Goal: Communication & Community: Answer question/provide support

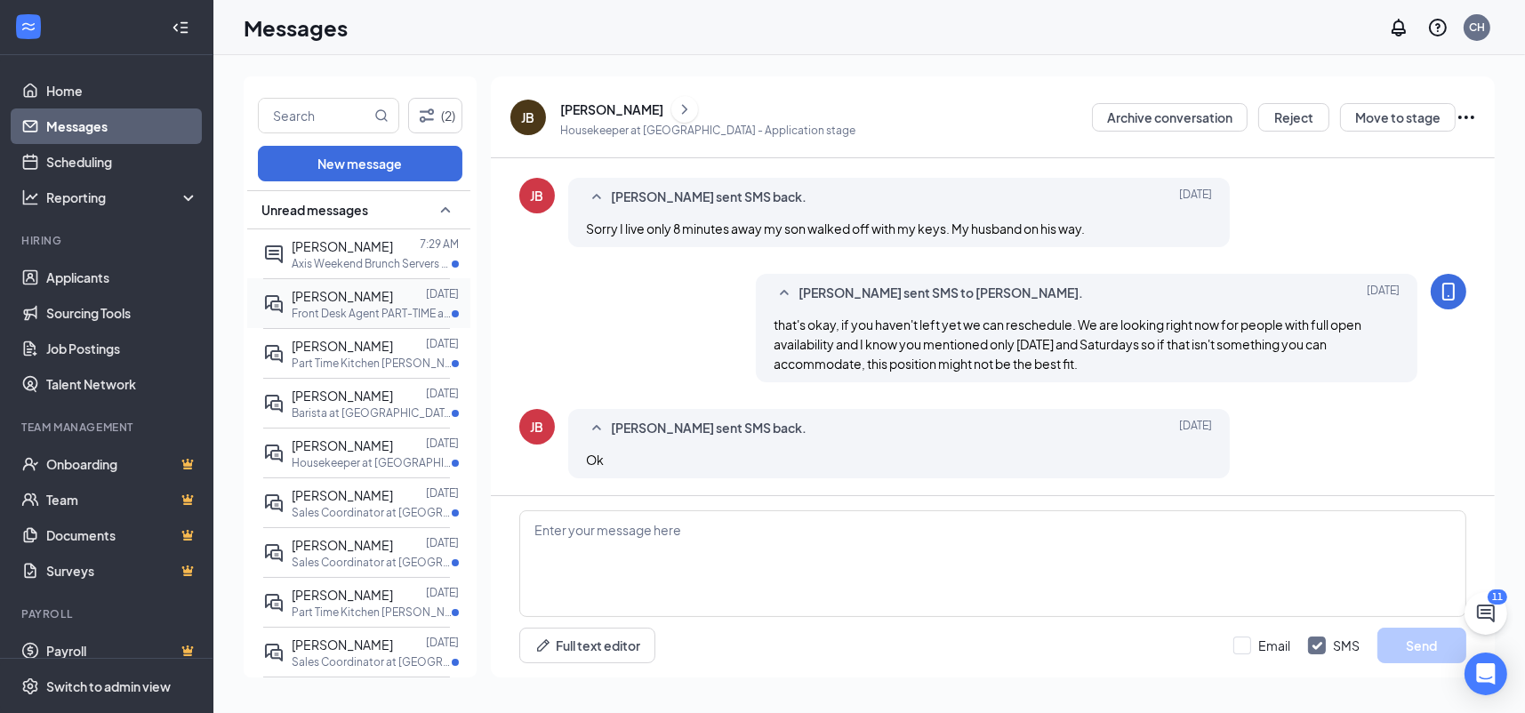
scroll to position [89, 0]
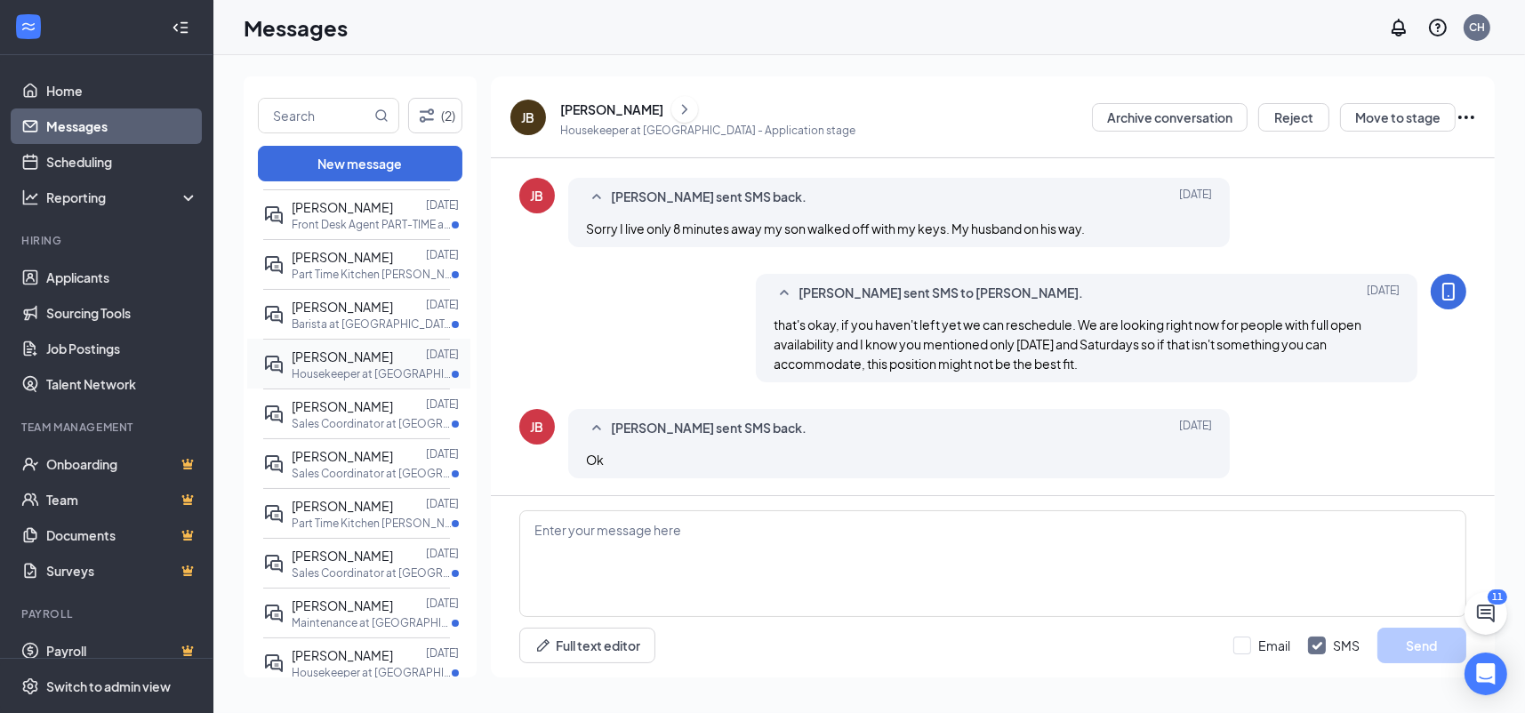
click at [371, 364] on div "[PERSON_NAME]" at bounding box center [342, 357] width 101 height 20
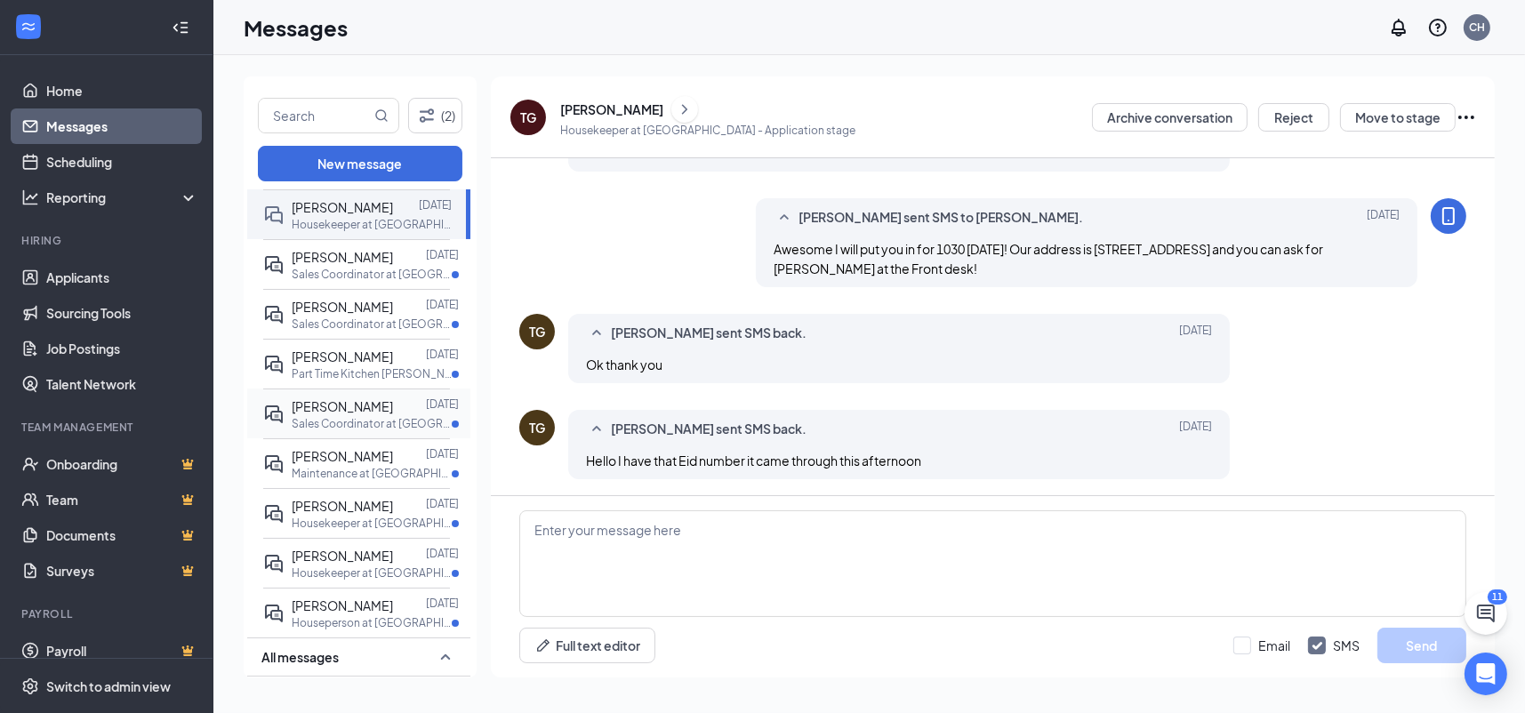
scroll to position [267, 0]
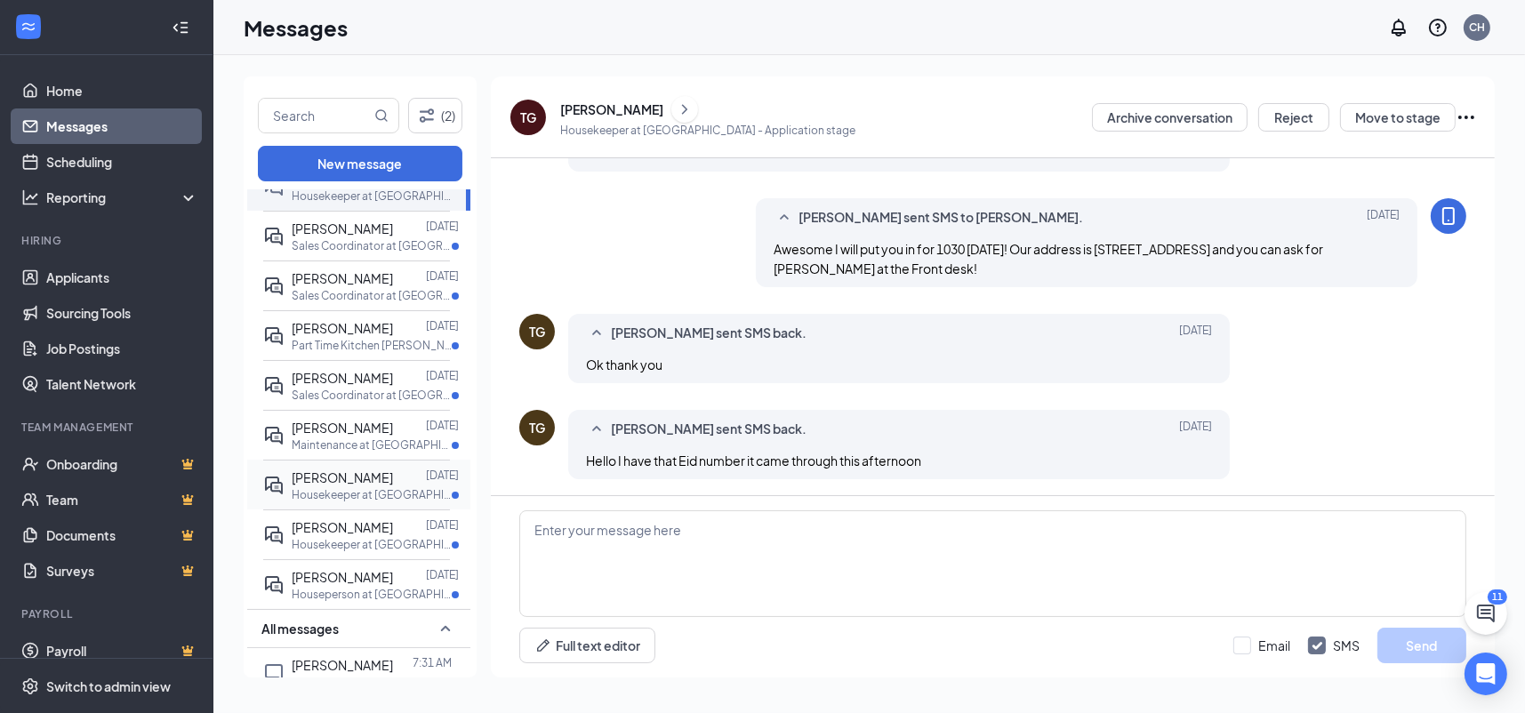
click at [352, 509] on div "[PERSON_NAME] [DATE] Housekeeper at [GEOGRAPHIC_DATA]" at bounding box center [356, 485] width 187 height 50
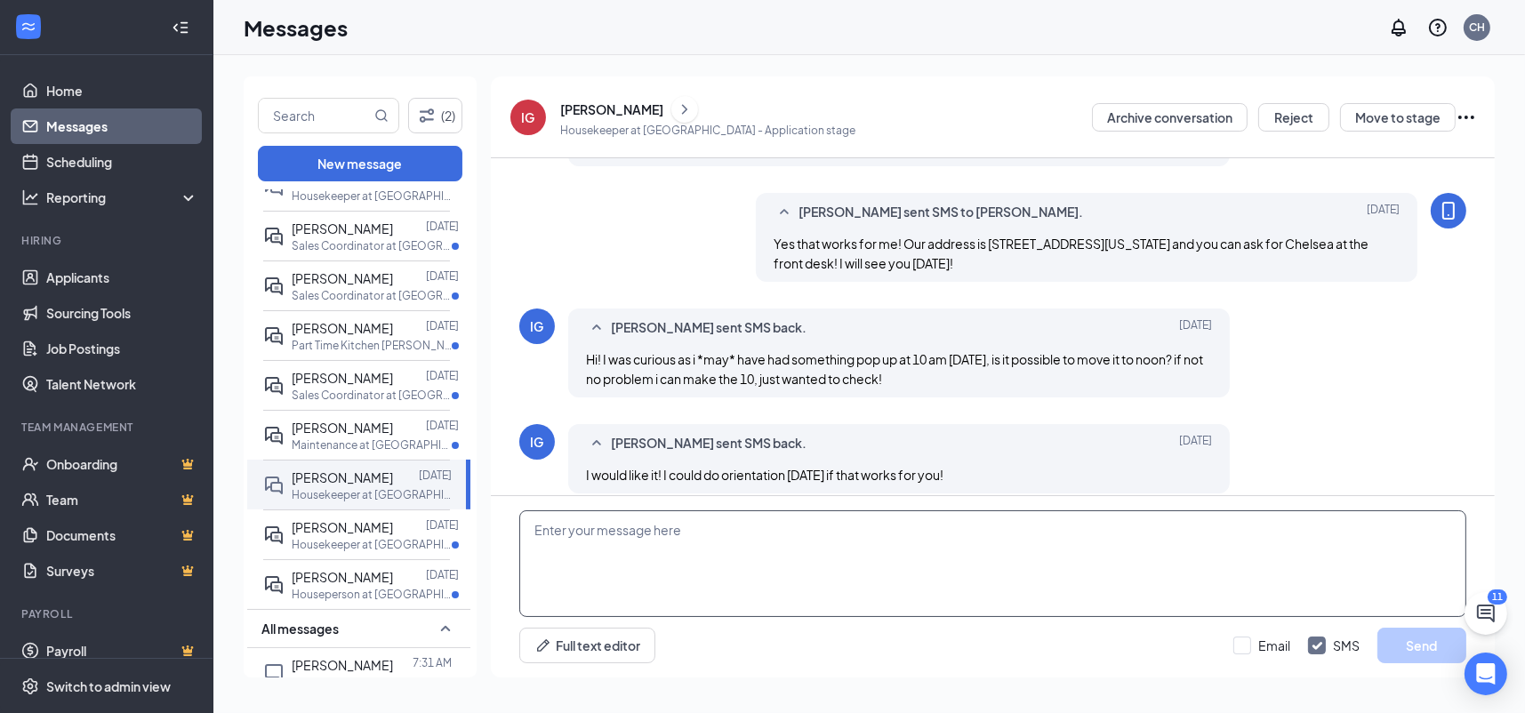
scroll to position [523, 0]
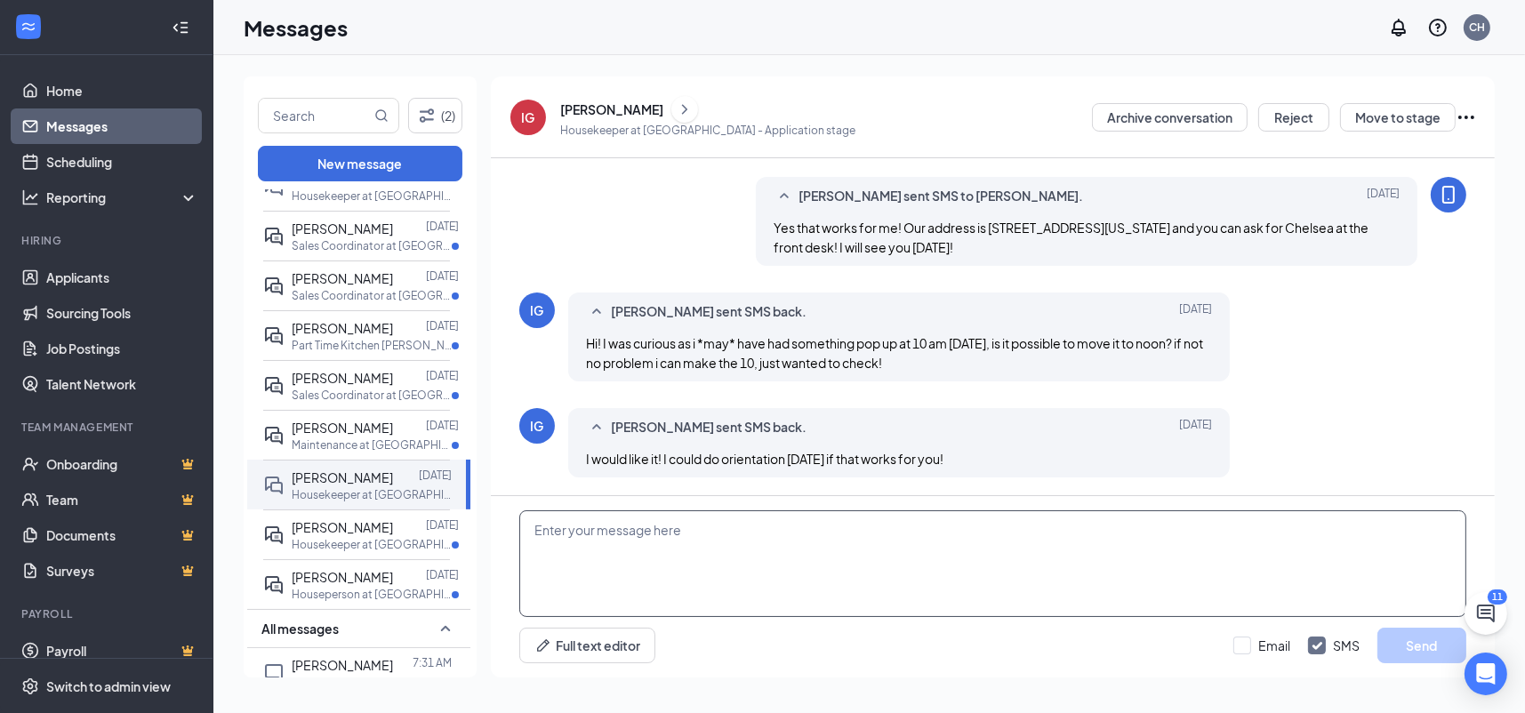
click at [615, 529] on textarea at bounding box center [992, 563] width 947 height 107
type textarea "Good Morning Isaiah! [DATE] morning sounds great, what time were you thinking?"
click at [1395, 647] on button "Send" at bounding box center [1421, 646] width 89 height 36
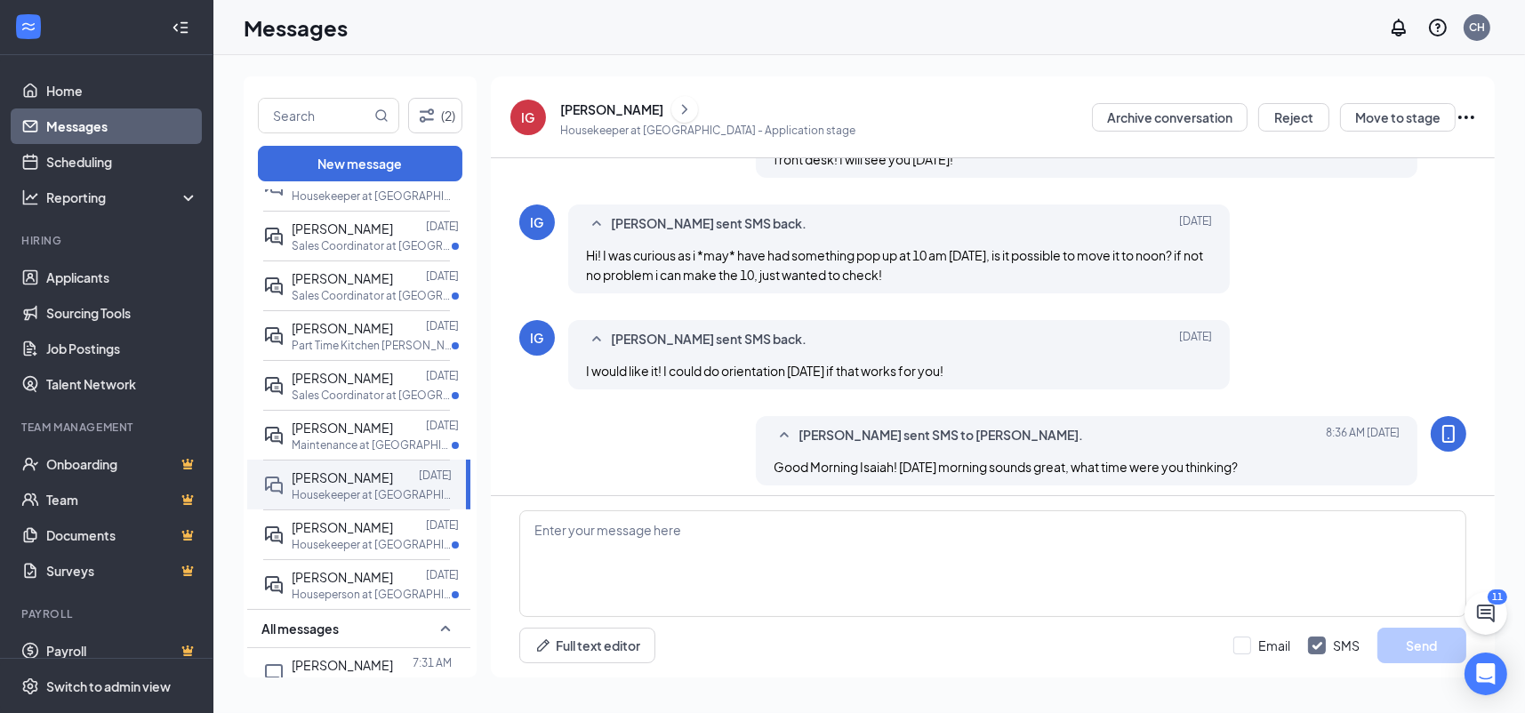
scroll to position [619, 0]
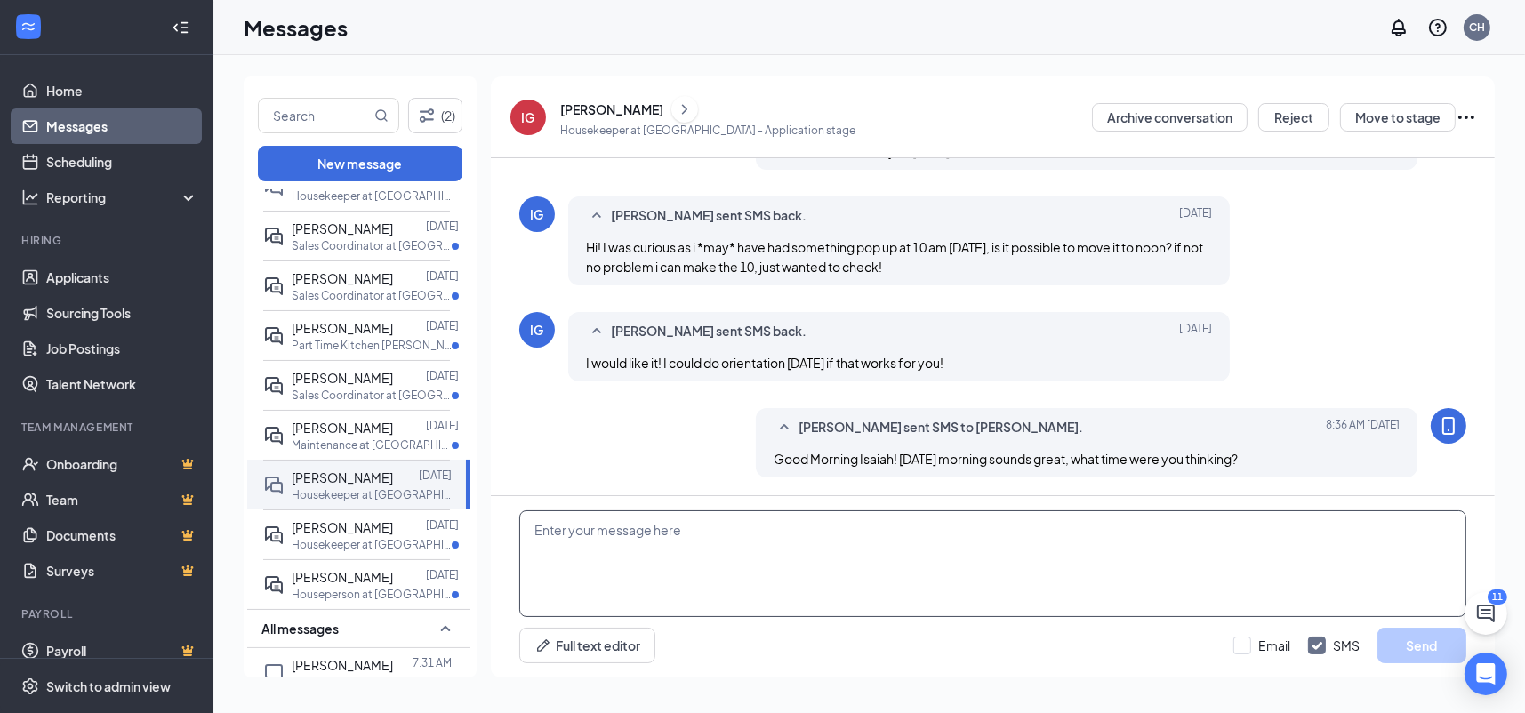
click at [615, 542] on textarea at bounding box center [992, 563] width 947 height 107
type textarea "I apologize for the late response, I was out of the office the last two days!"
click at [1418, 644] on button "Send" at bounding box center [1421, 646] width 89 height 36
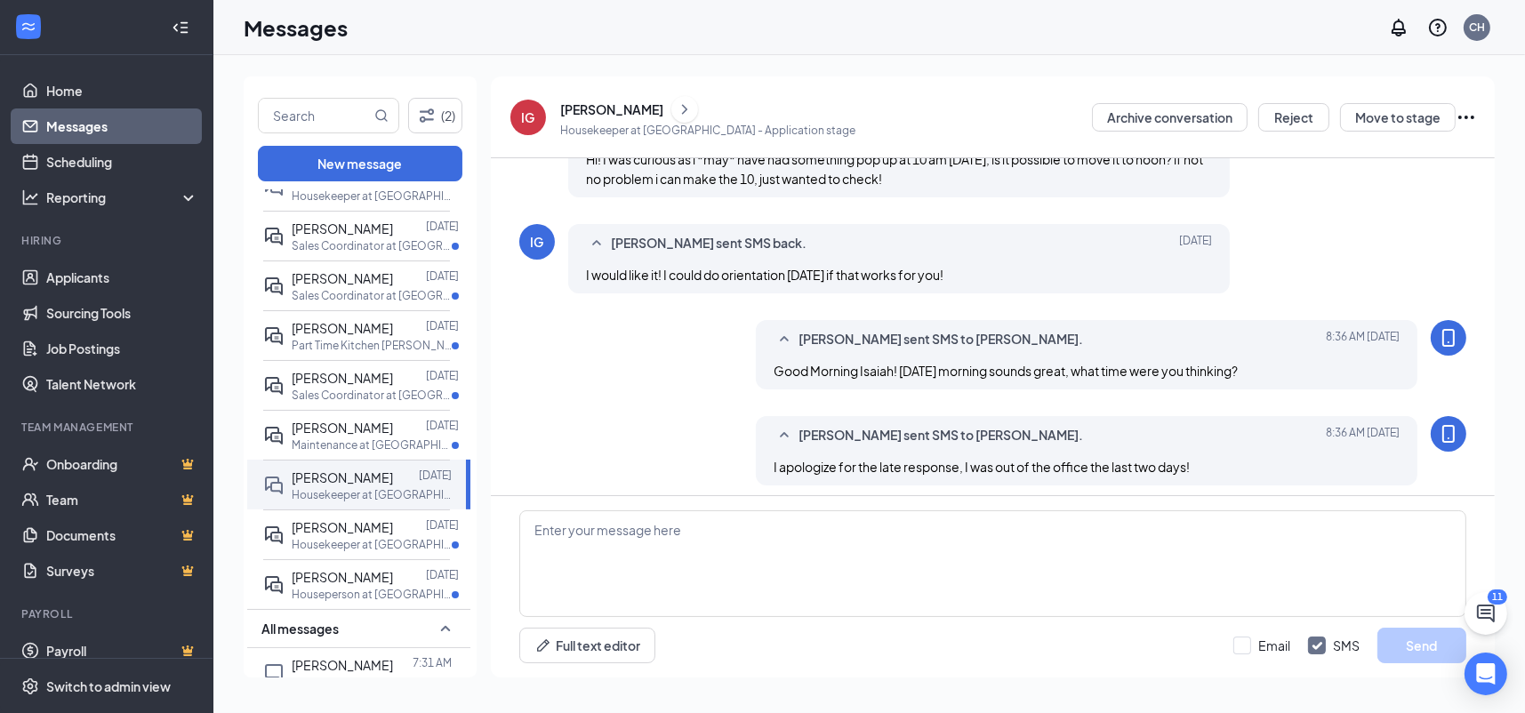
scroll to position [714, 0]
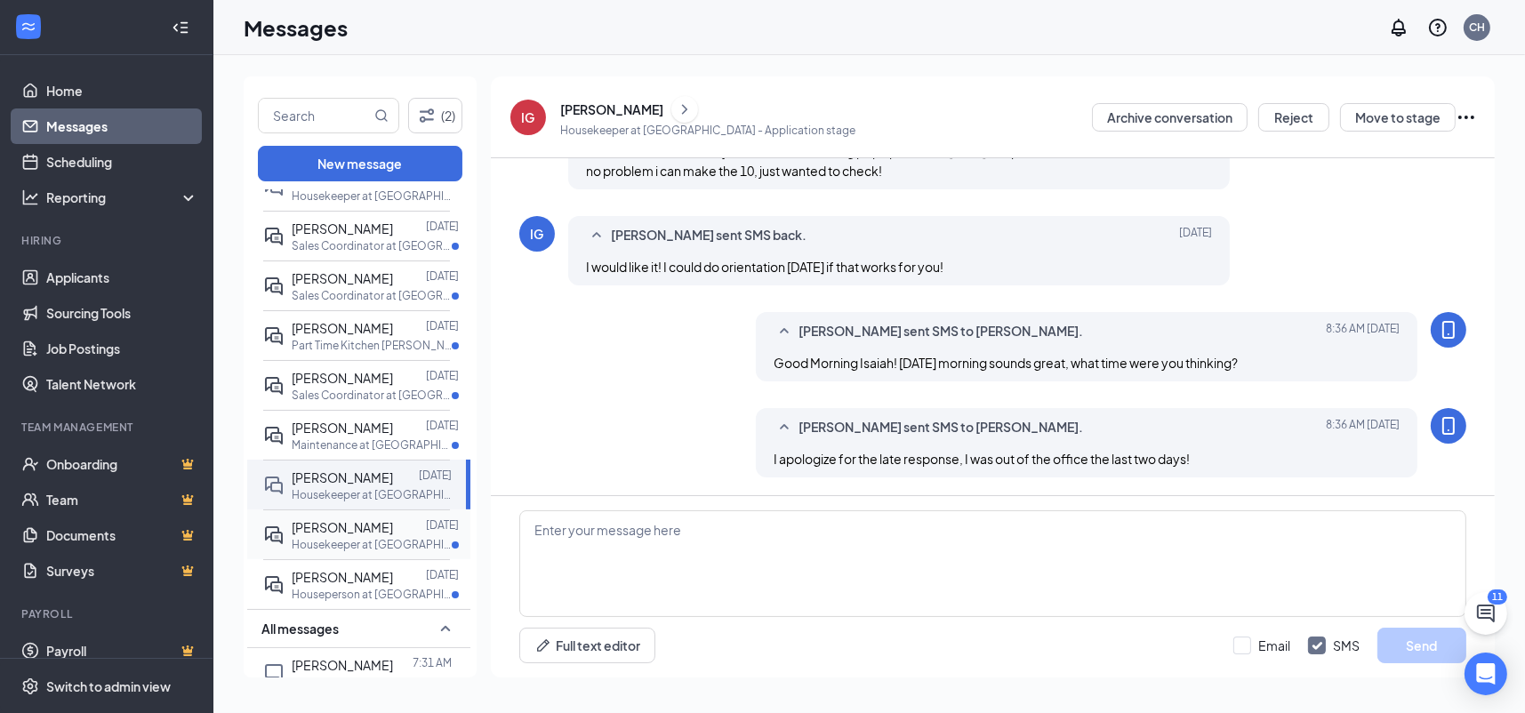
click at [338, 535] on span "[PERSON_NAME]" at bounding box center [342, 527] width 101 height 16
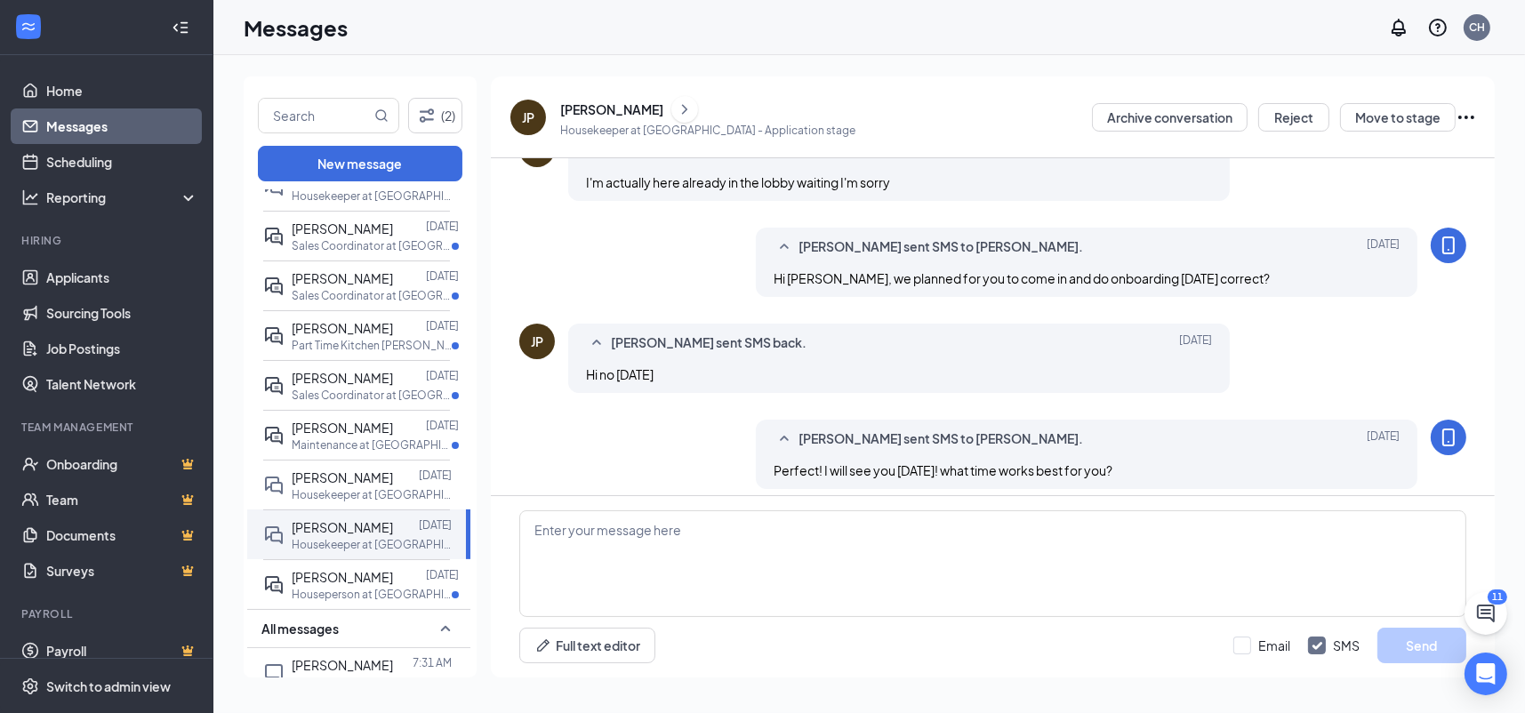
scroll to position [698, 0]
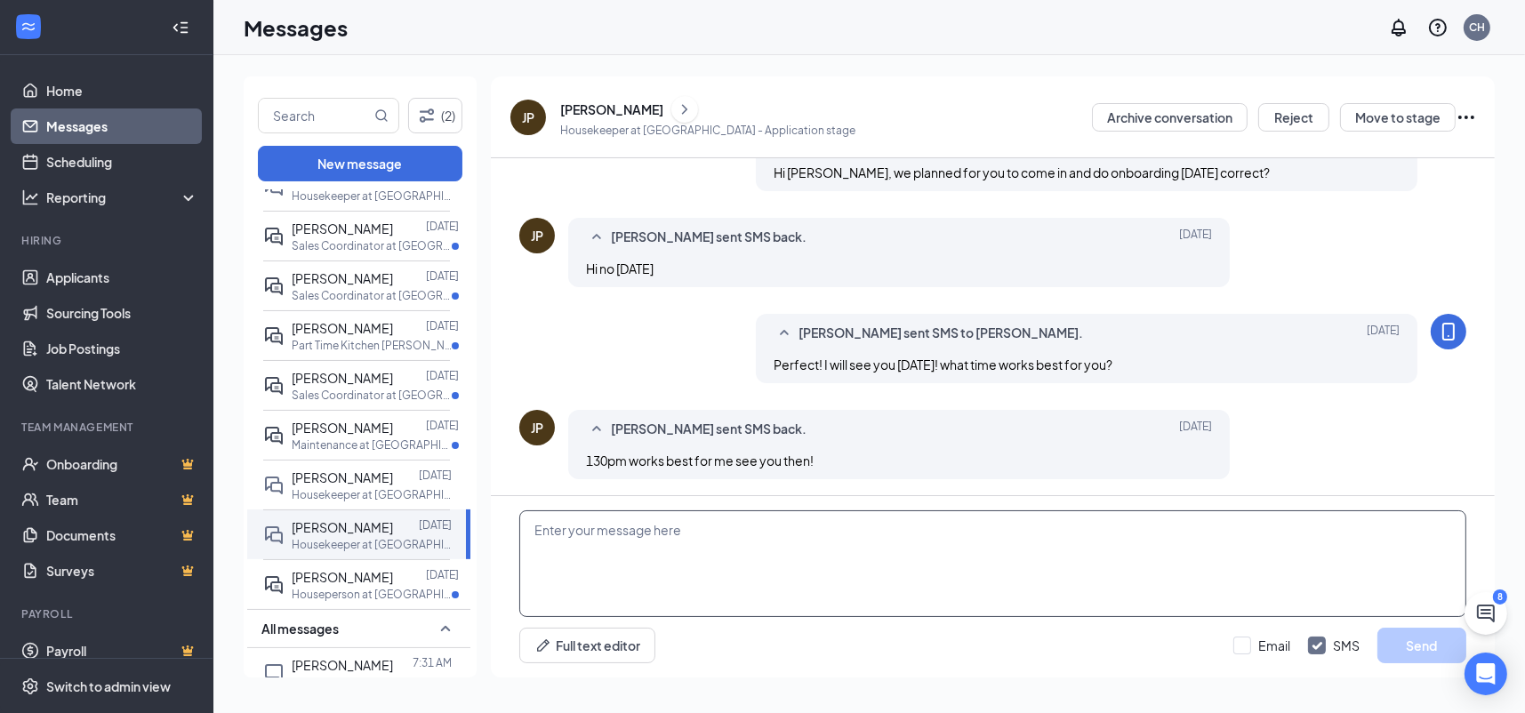
click at [770, 566] on textarea at bounding box center [992, 563] width 947 height 107
type textarea "Okay, see you at 130pm [DATE] - thanks!"
click at [1423, 654] on button "Send" at bounding box center [1421, 646] width 89 height 36
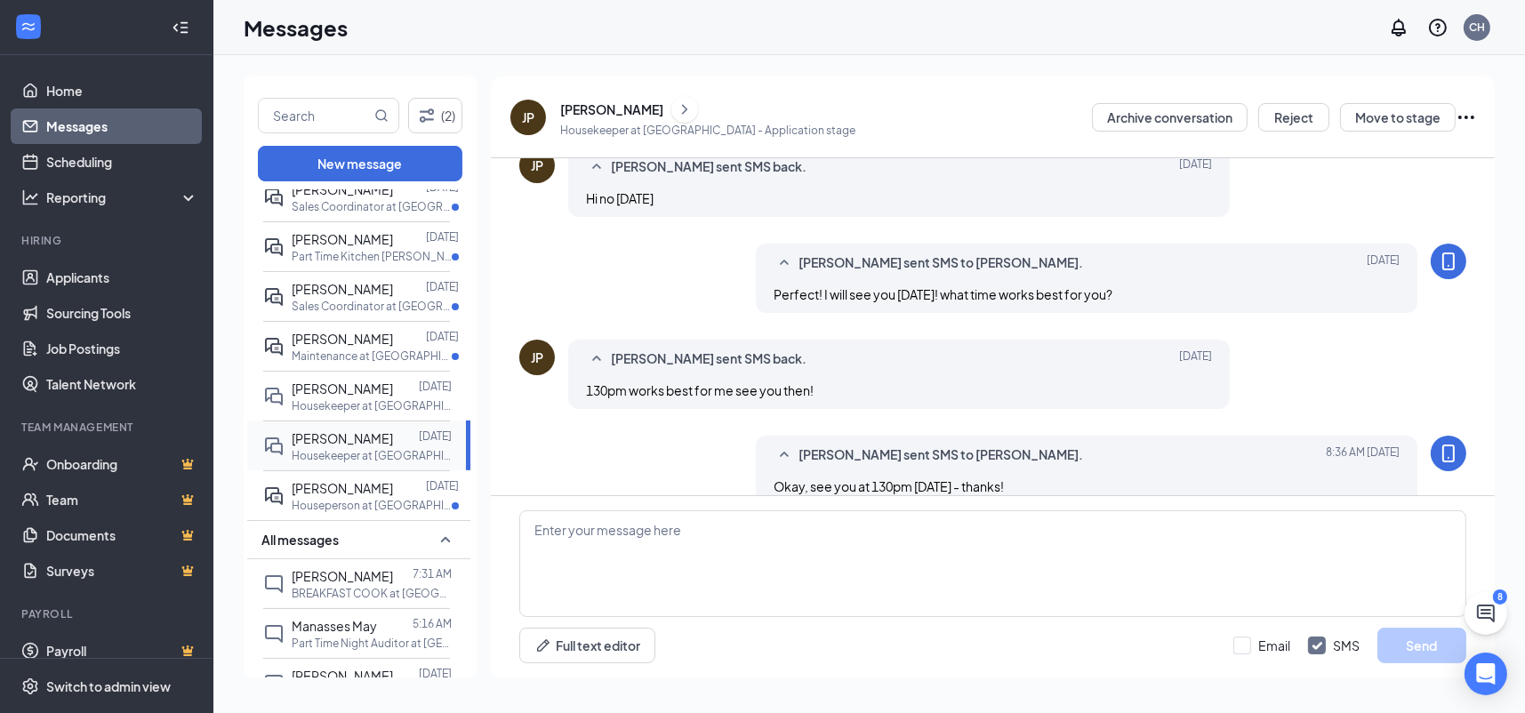
scroll to position [794, 0]
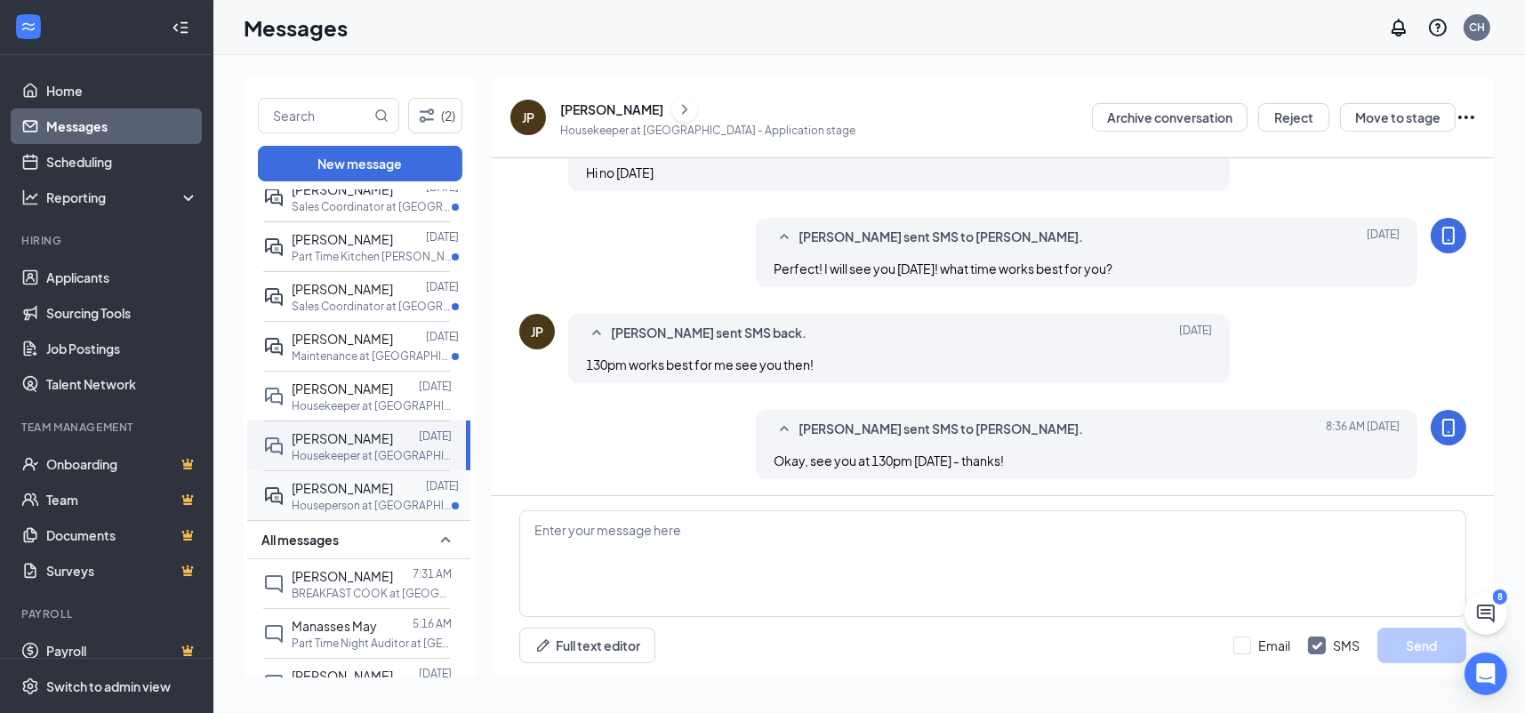
click at [345, 498] on div "[PERSON_NAME]" at bounding box center [342, 488] width 101 height 20
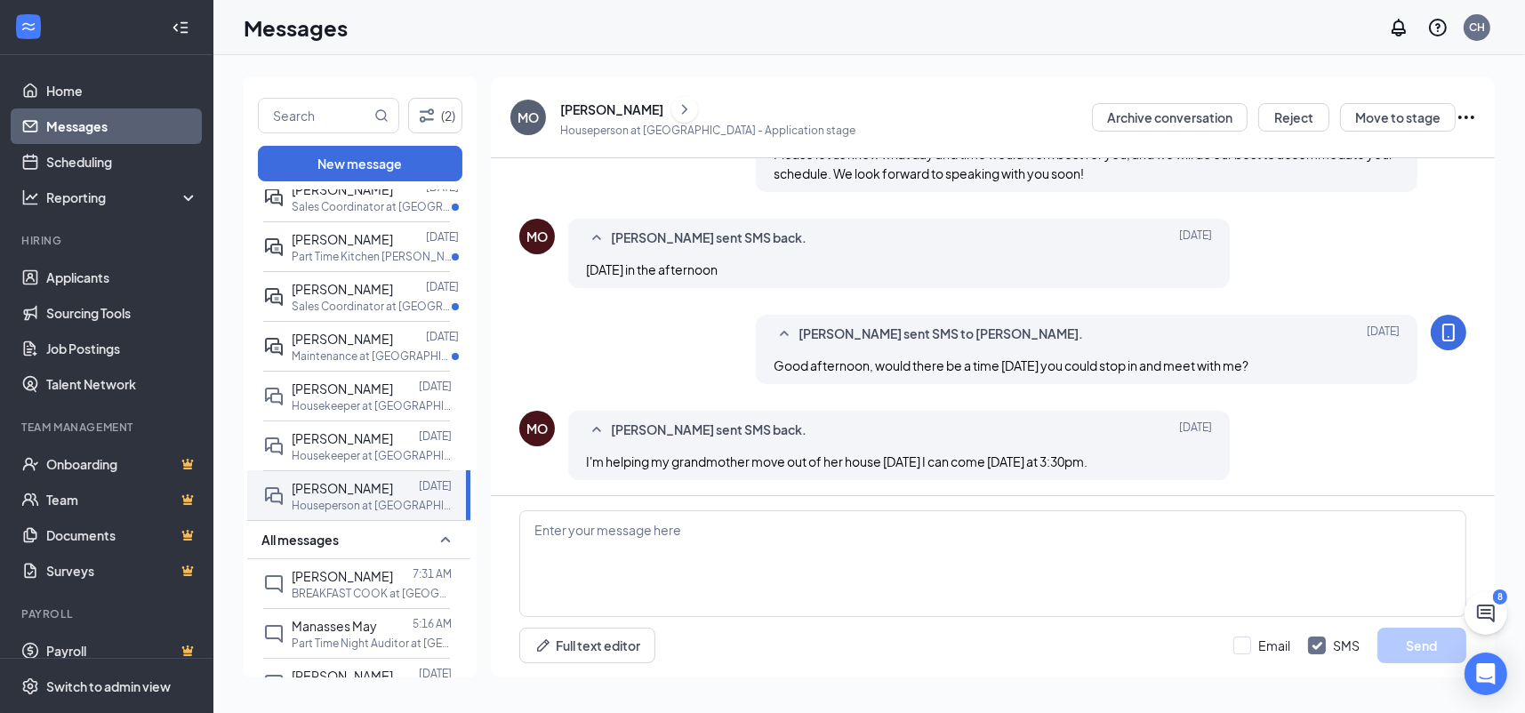
scroll to position [176, 0]
click at [967, 581] on textarea at bounding box center [992, 563] width 947 height 107
type textarea "Good Morning, would you be able to come in tomorrow?"
click at [1420, 662] on button "Send" at bounding box center [1421, 646] width 89 height 36
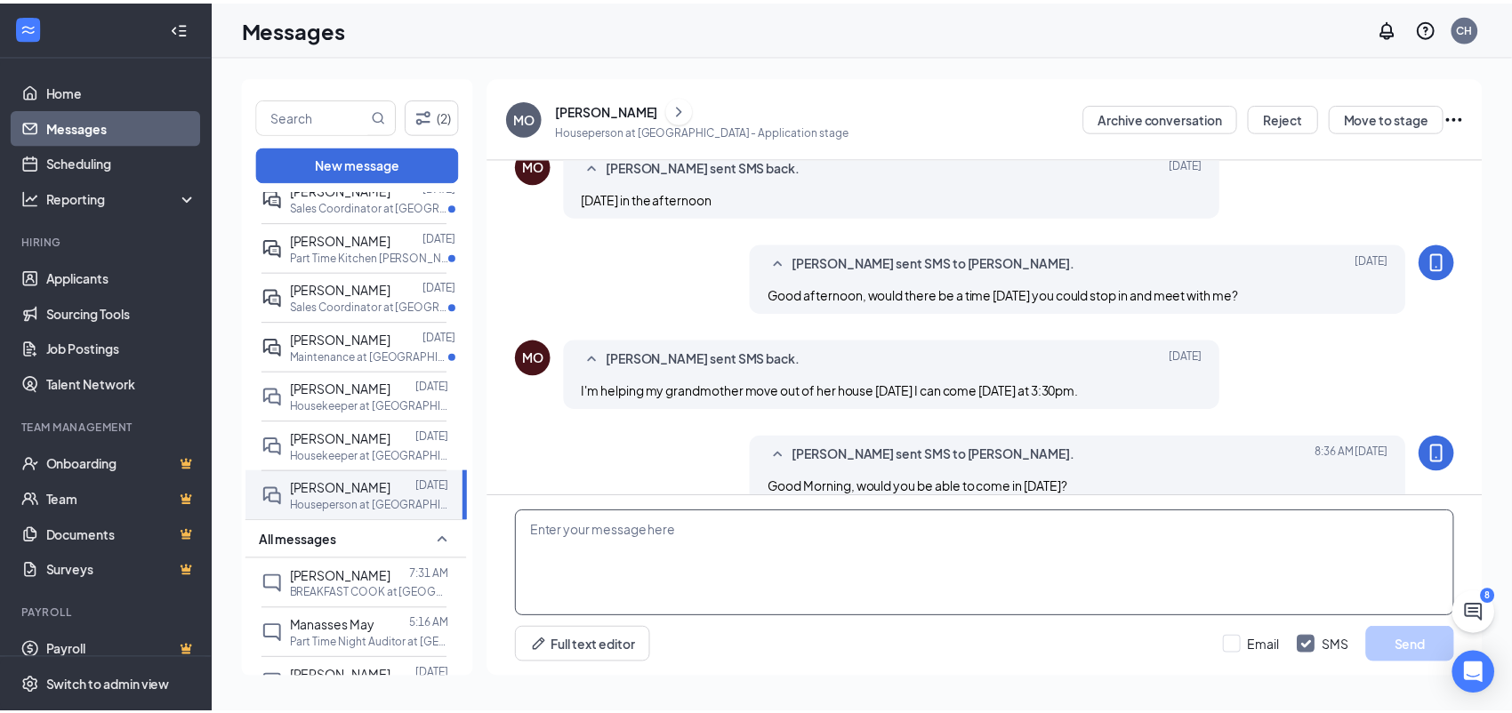
scroll to position [272, 0]
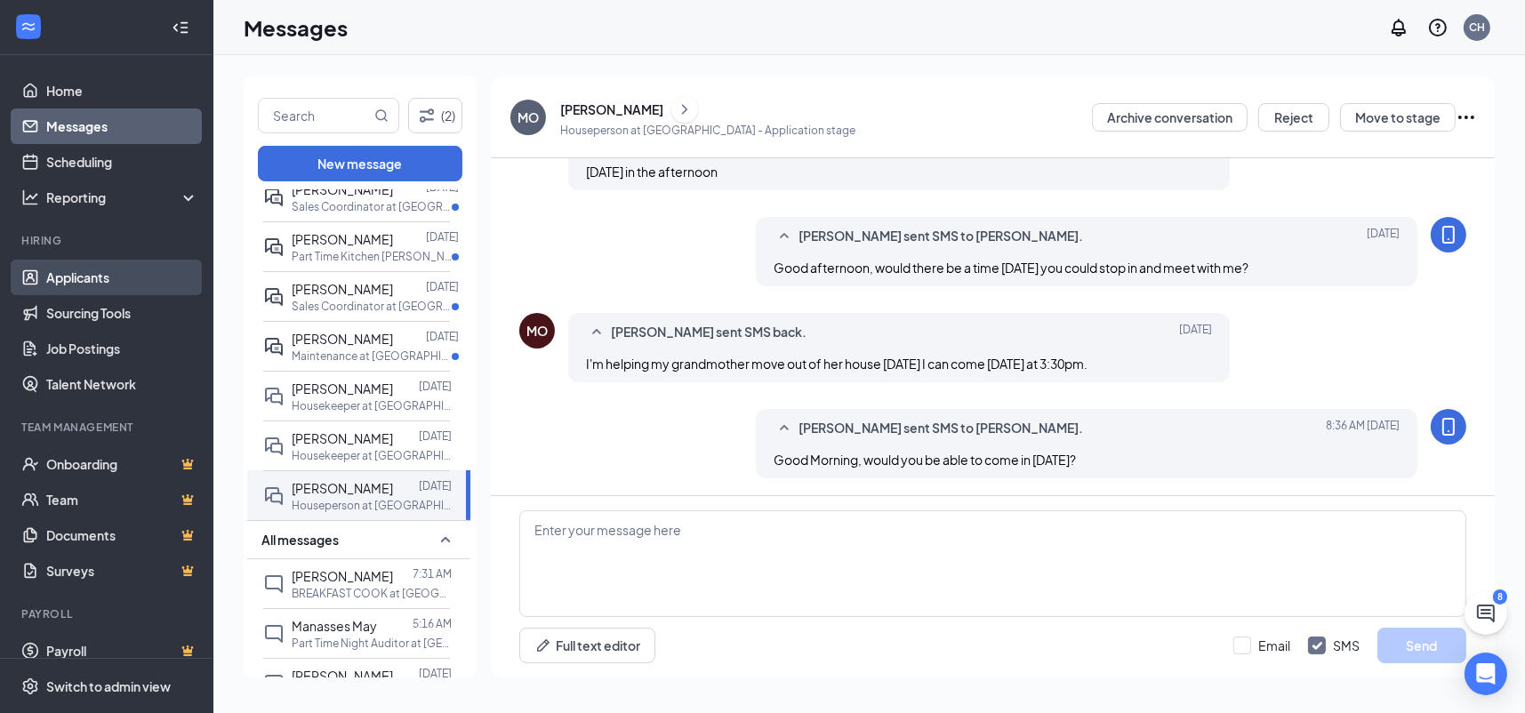
click at [96, 272] on link "Applicants" at bounding box center [122, 278] width 152 height 36
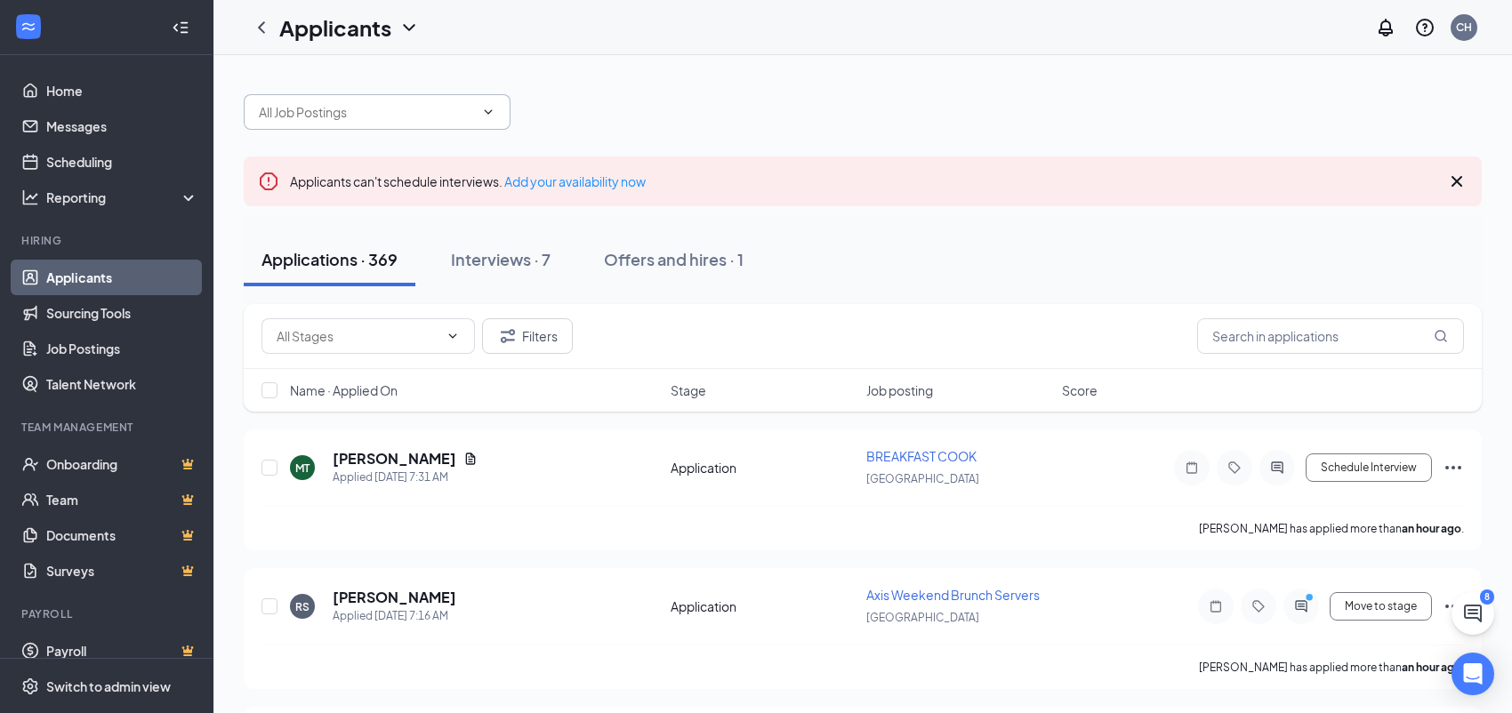
click at [354, 109] on input "text" at bounding box center [366, 112] width 215 height 20
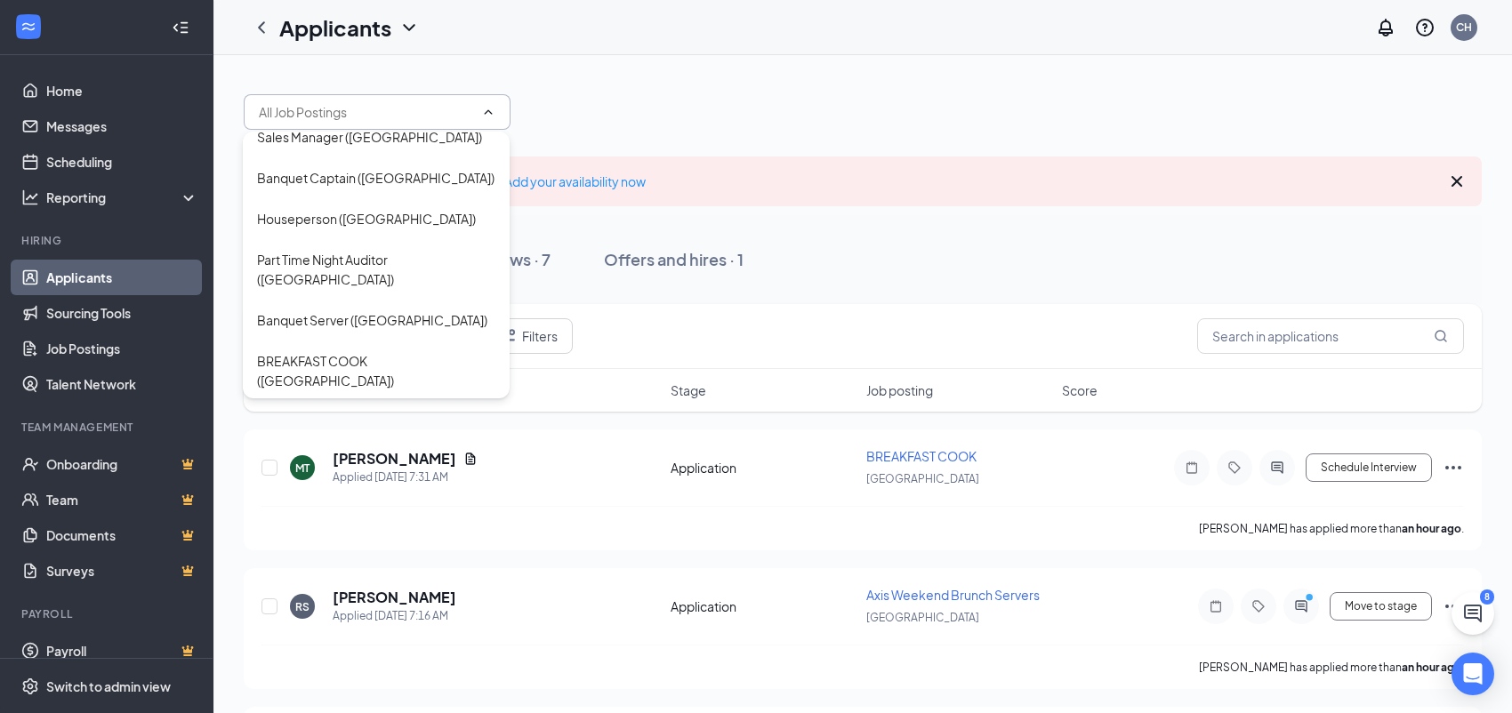
scroll to position [178, 0]
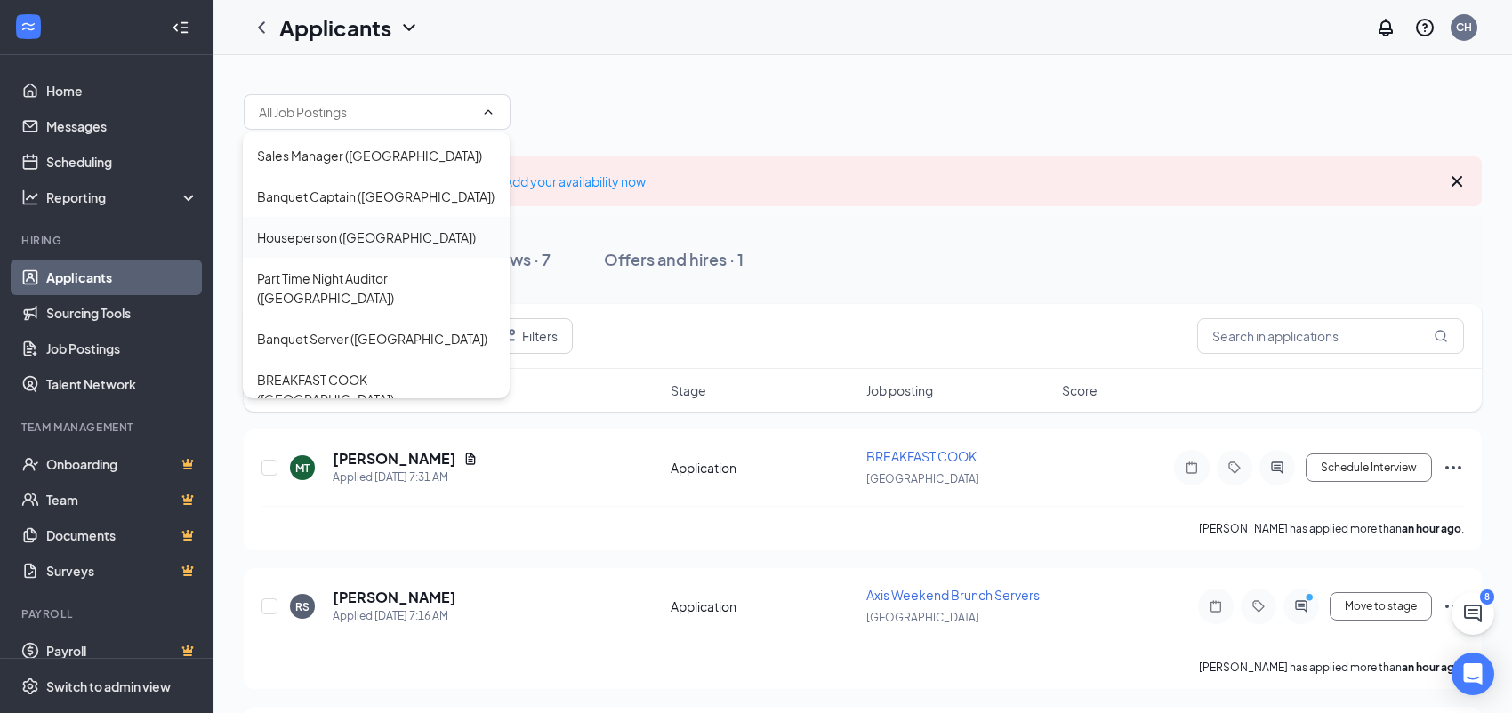
click at [336, 228] on div "Houseperson (Toledo)" at bounding box center [366, 238] width 219 height 20
type input "Houseperson (Toledo)"
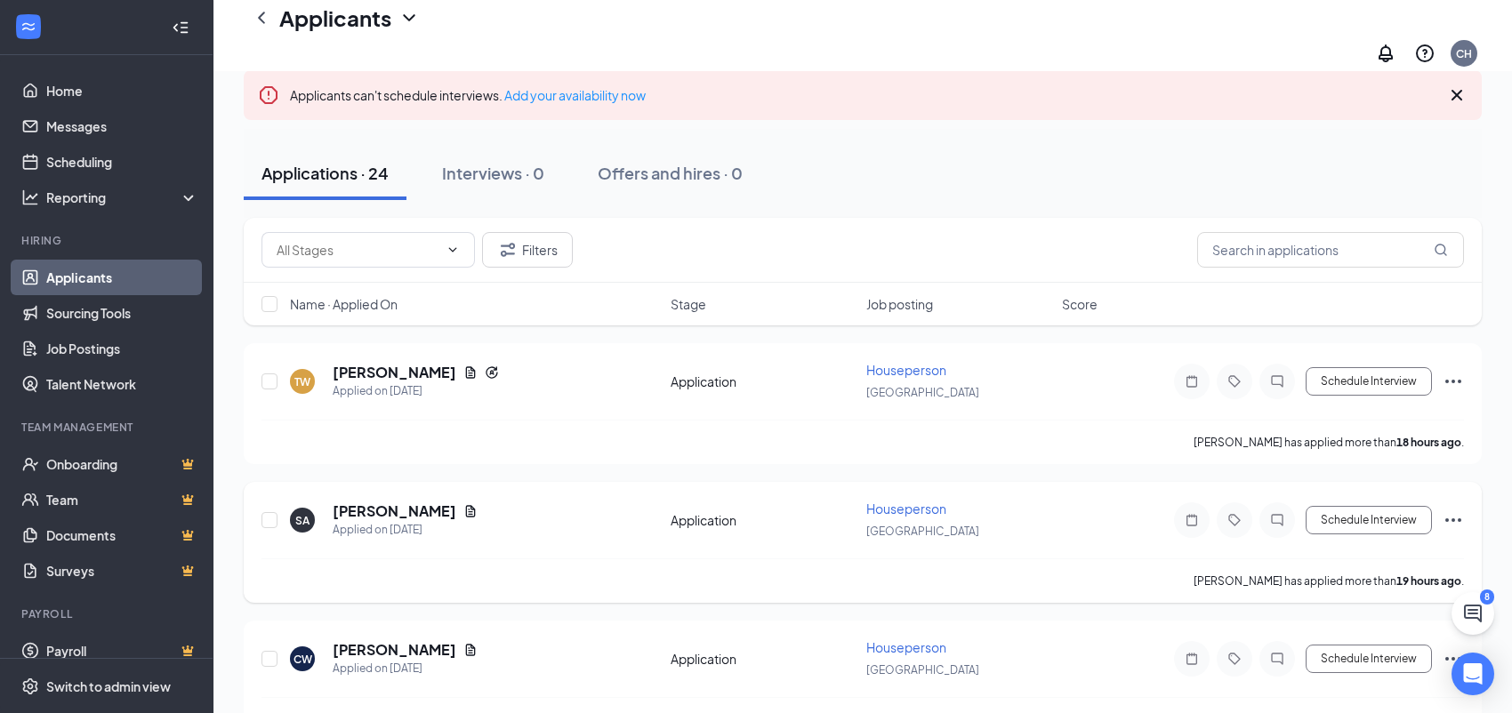
scroll to position [178, 0]
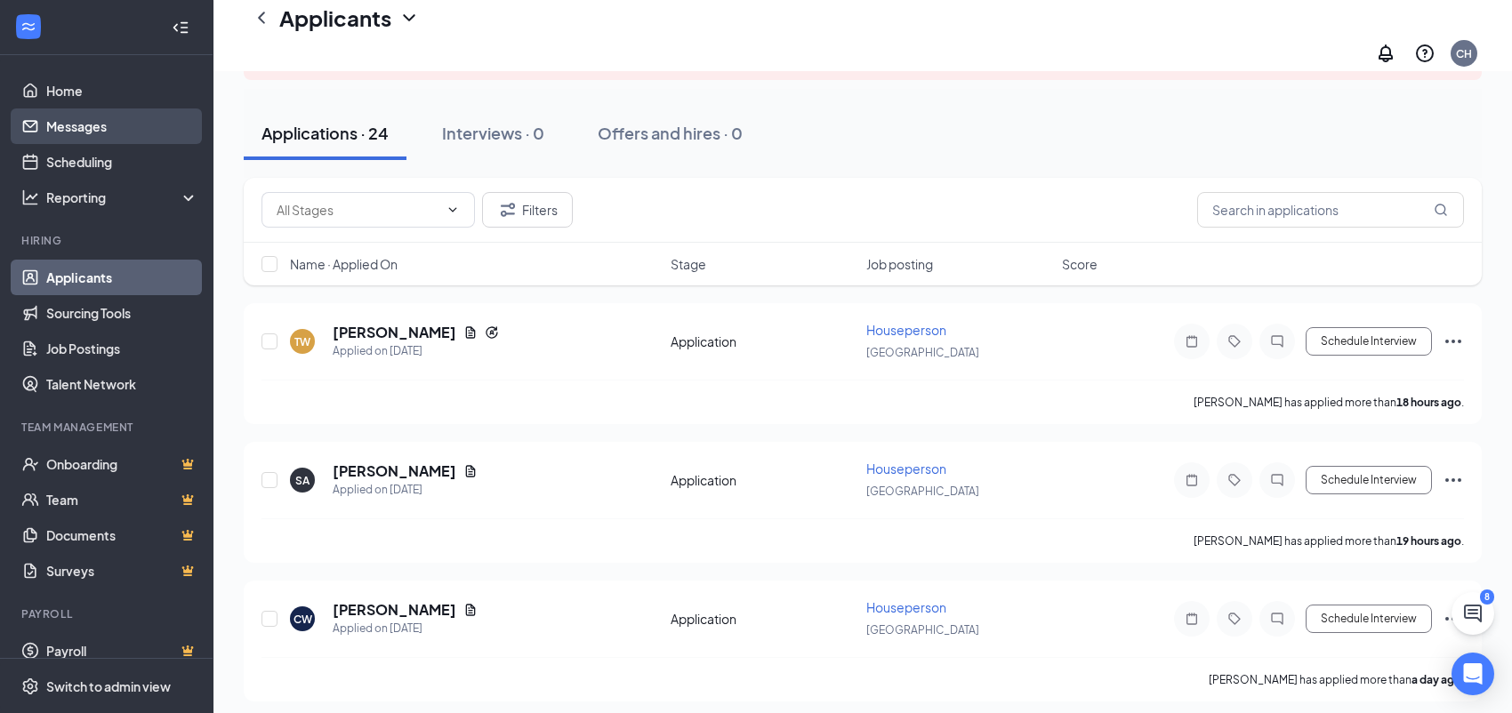
click at [84, 122] on link "Messages" at bounding box center [122, 126] width 152 height 36
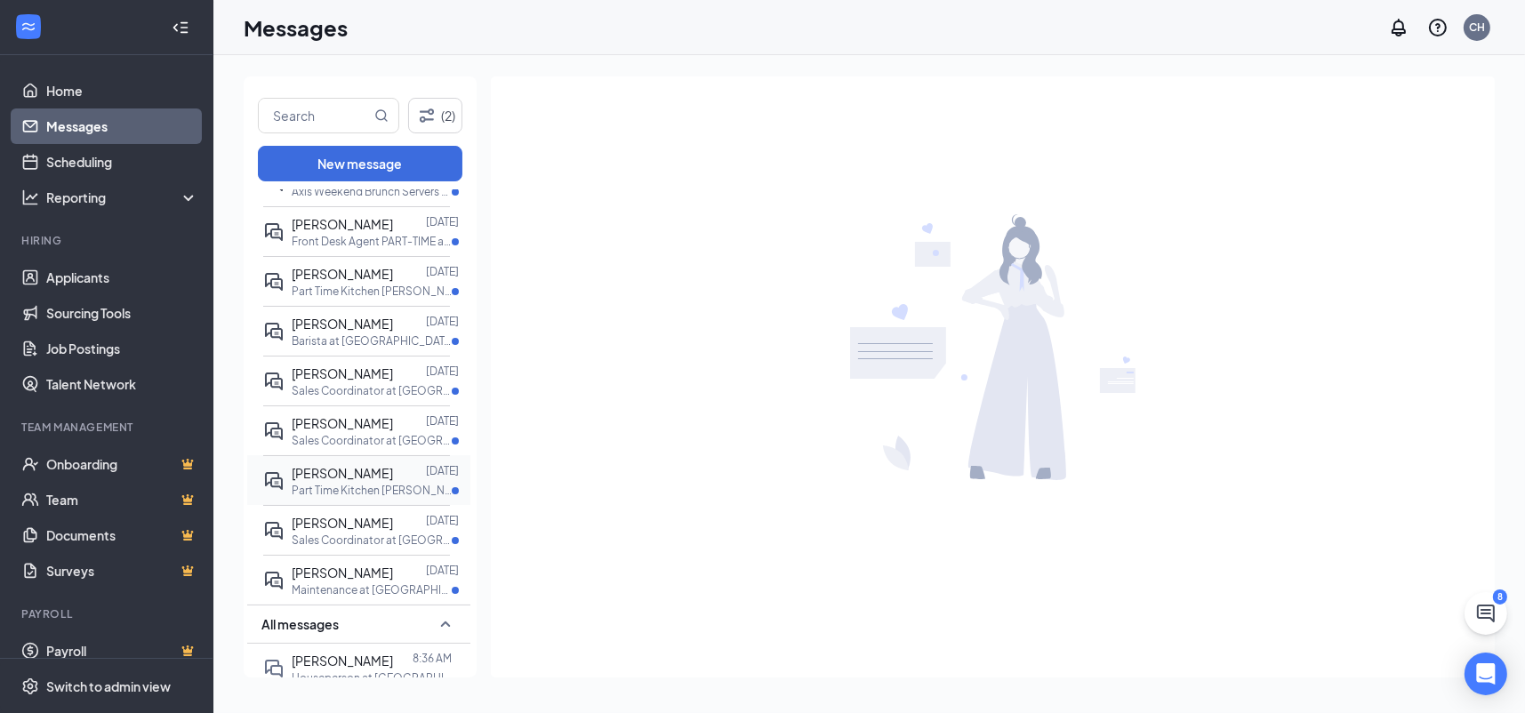
scroll to position [178, 0]
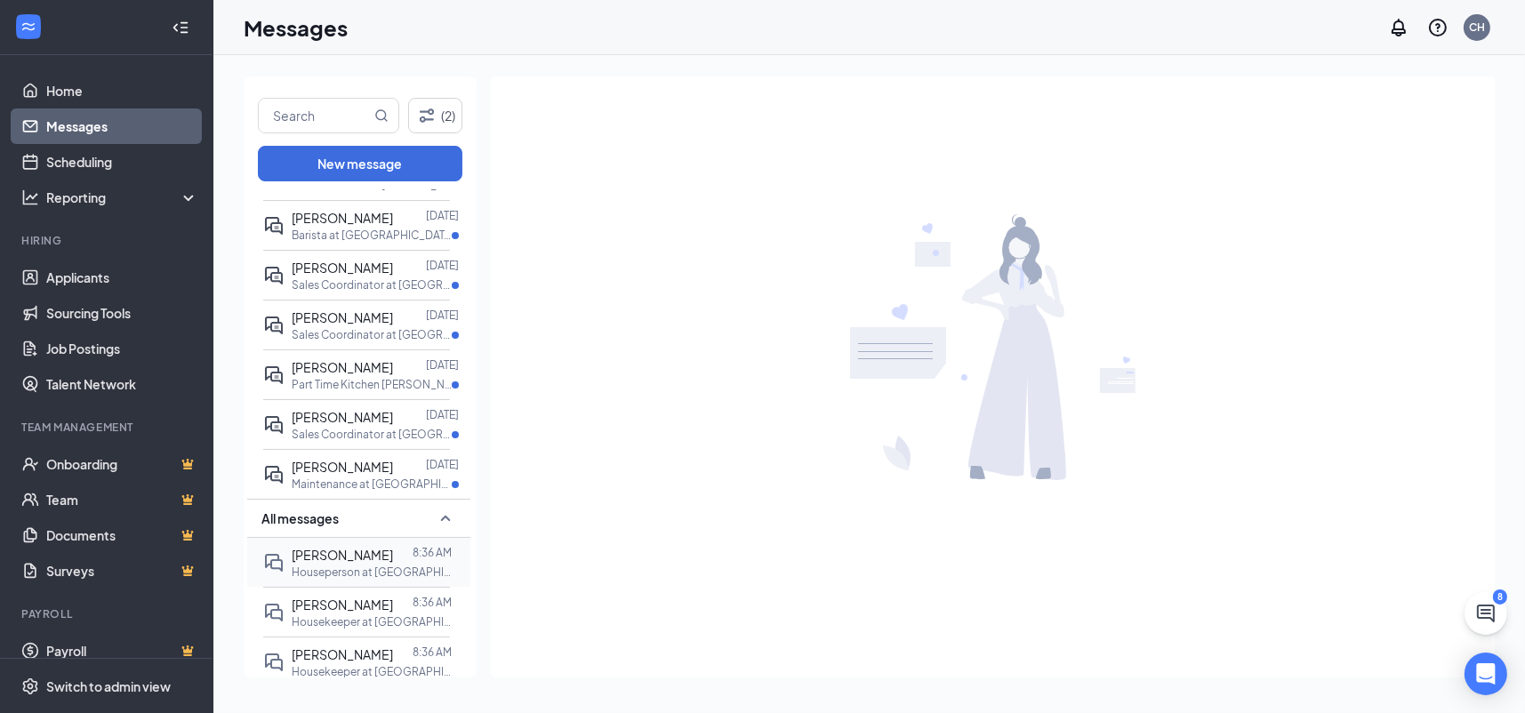
click at [341, 565] on div "[PERSON_NAME]" at bounding box center [342, 555] width 101 height 20
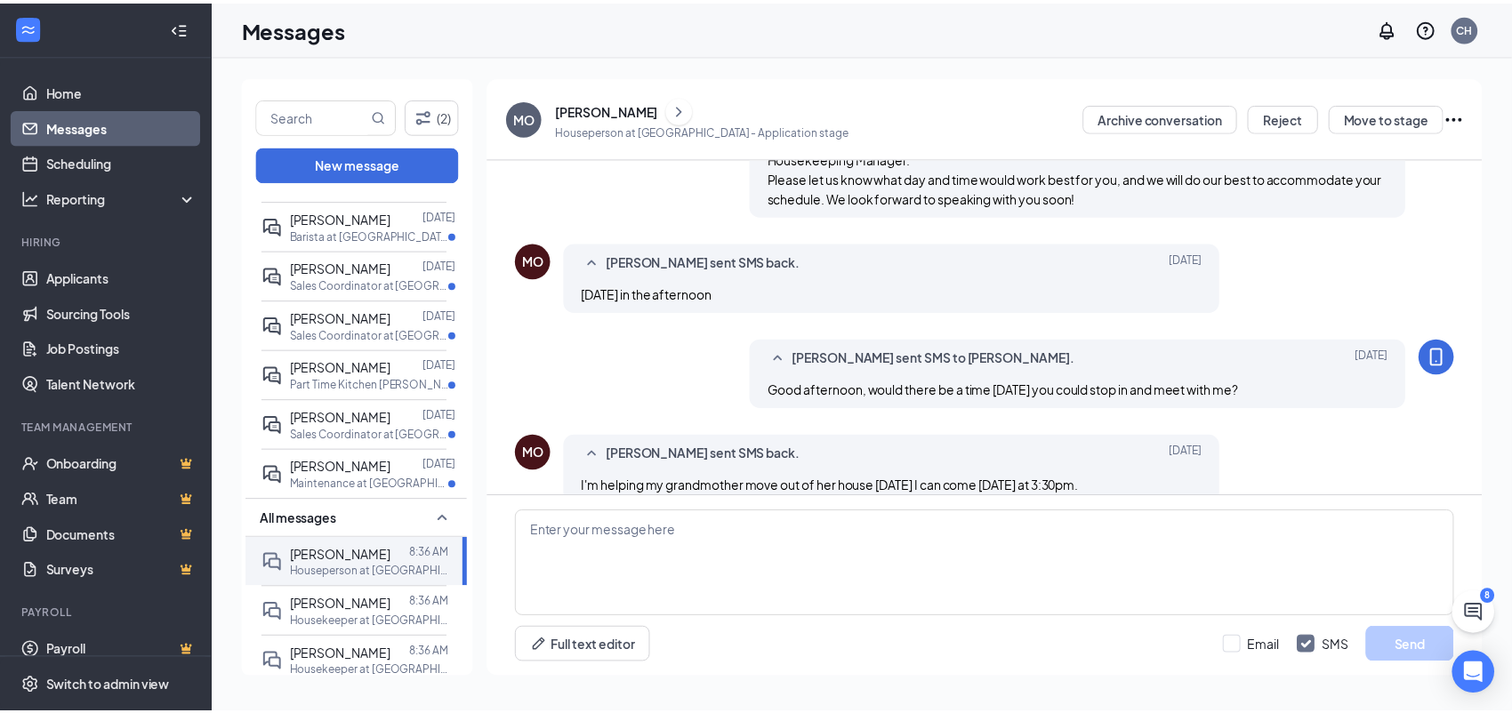
scroll to position [5, 0]
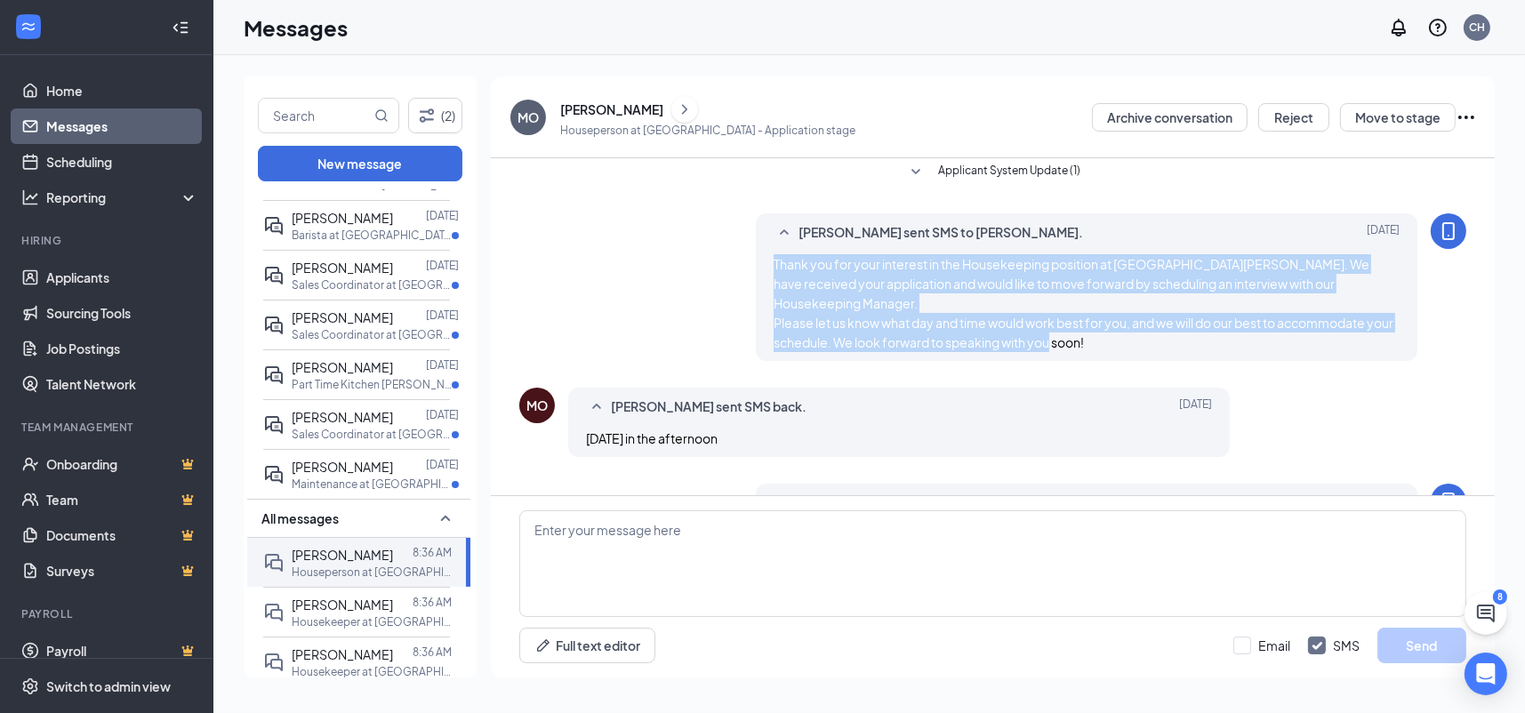
drag, startPoint x: 1148, startPoint y: 350, endPoint x: 733, endPoint y: 256, distance: 425.8
click at [733, 256] on div "Chelsea Haas sent SMS to Marshauna Owens. Aug 23 Thank you for your interest in…" at bounding box center [992, 291] width 947 height 156
copy span "Thank you for your interest in the Housekeeping position at [GEOGRAPHIC_DATA][P…"
click at [95, 272] on link "Applicants" at bounding box center [122, 278] width 152 height 36
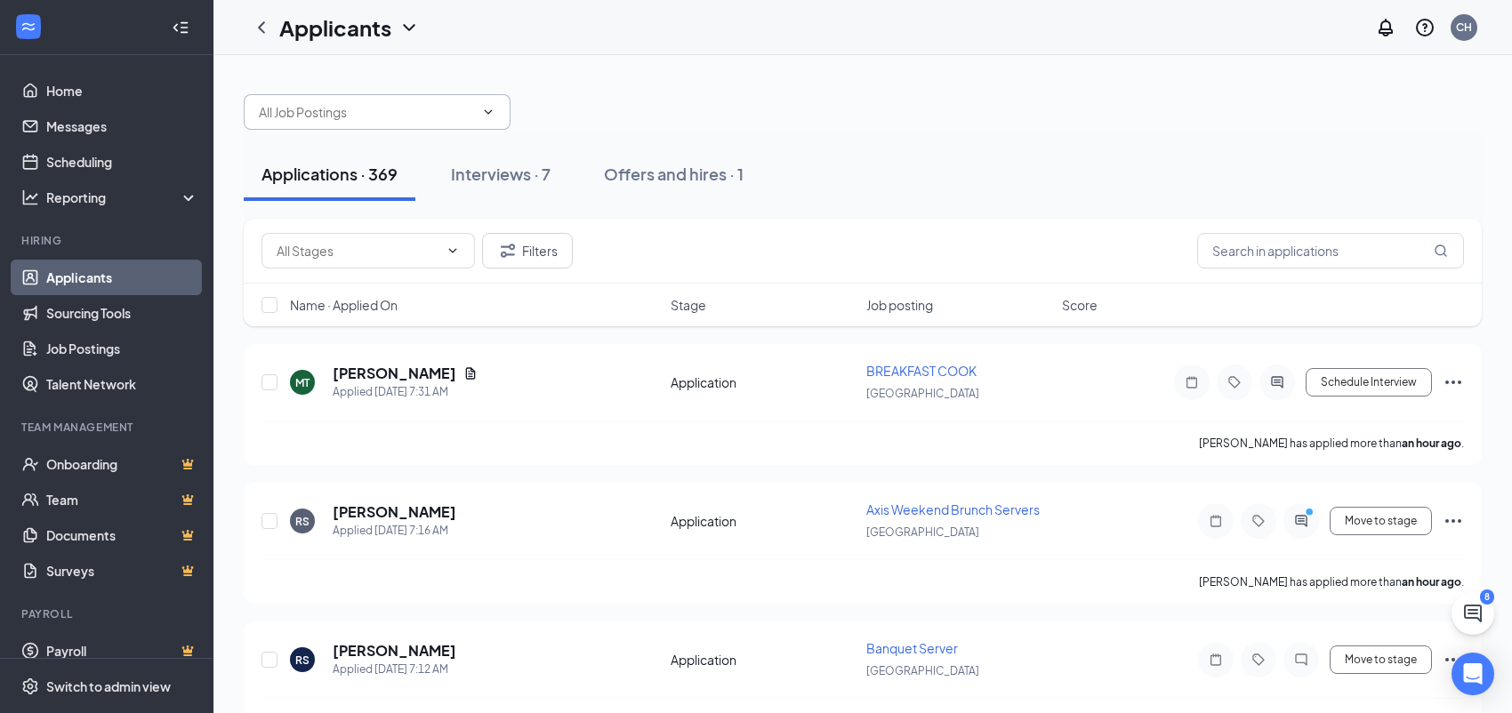
click at [372, 121] on input "text" at bounding box center [366, 112] width 215 height 20
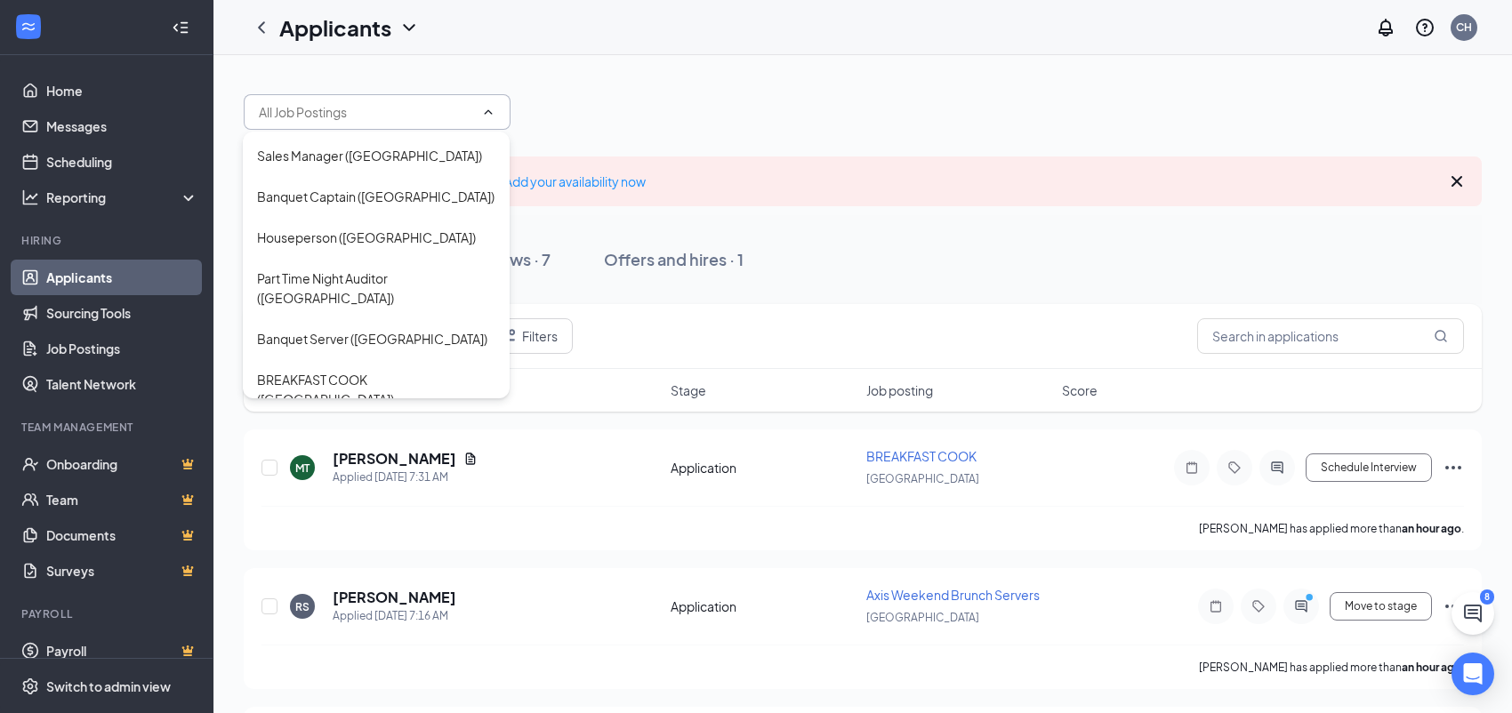
scroll to position [89, 0]
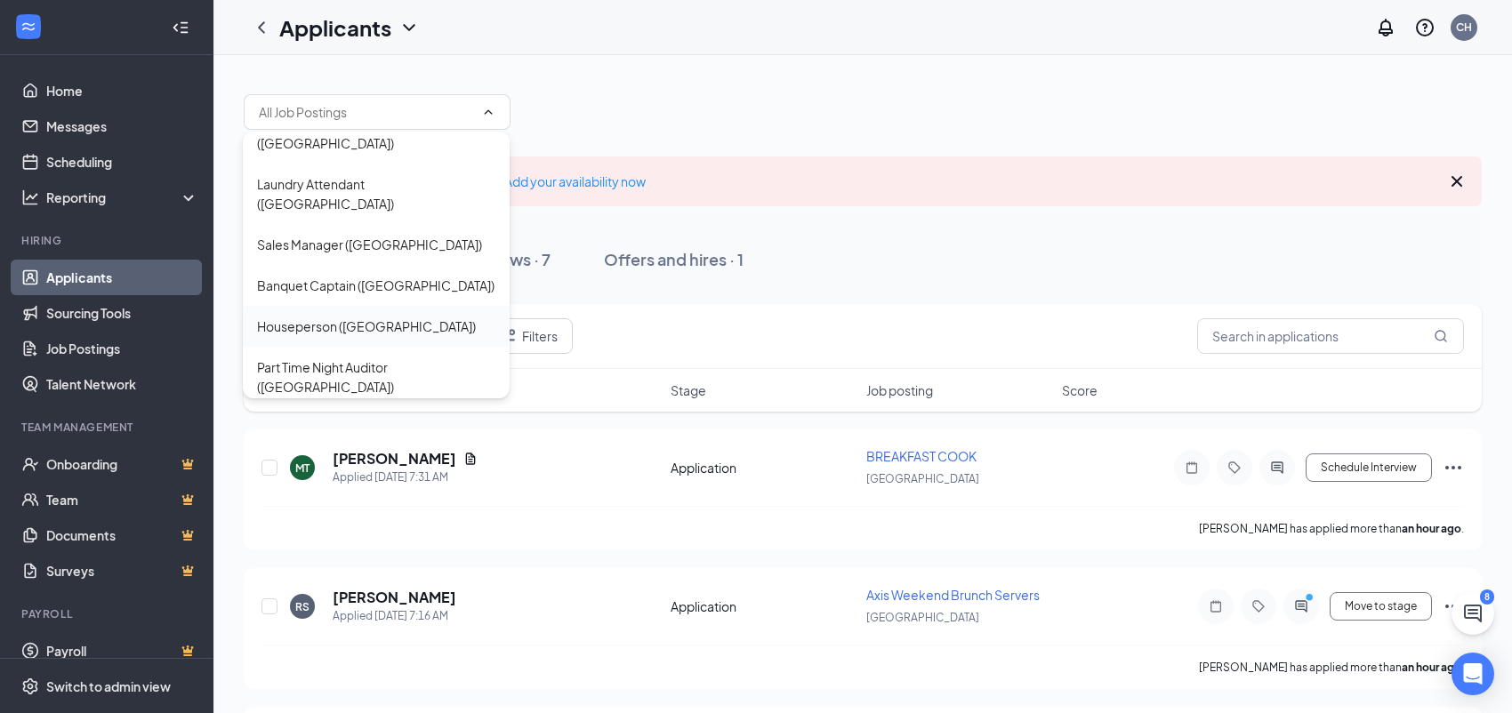
click at [365, 317] on div "Houseperson (Toledo)" at bounding box center [366, 327] width 219 height 20
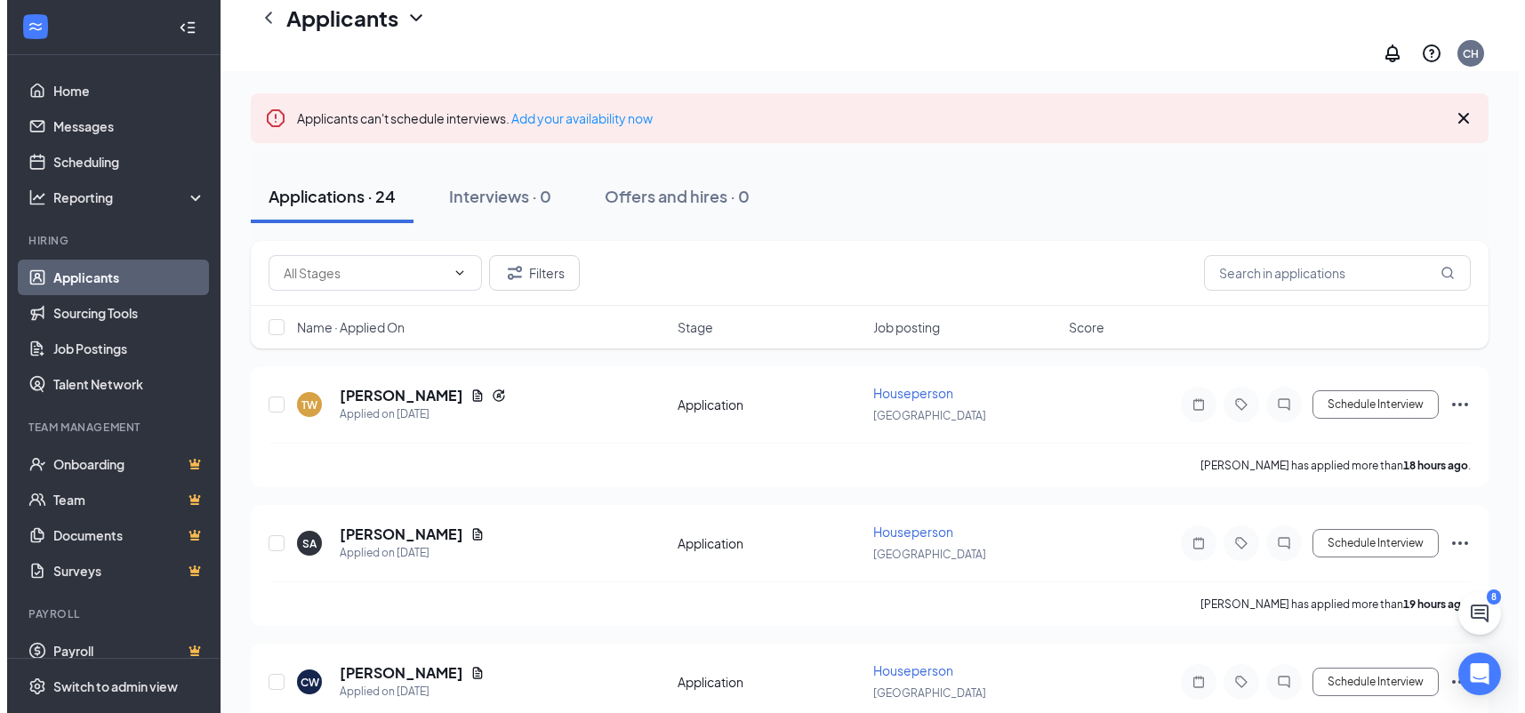
scroll to position [178, 0]
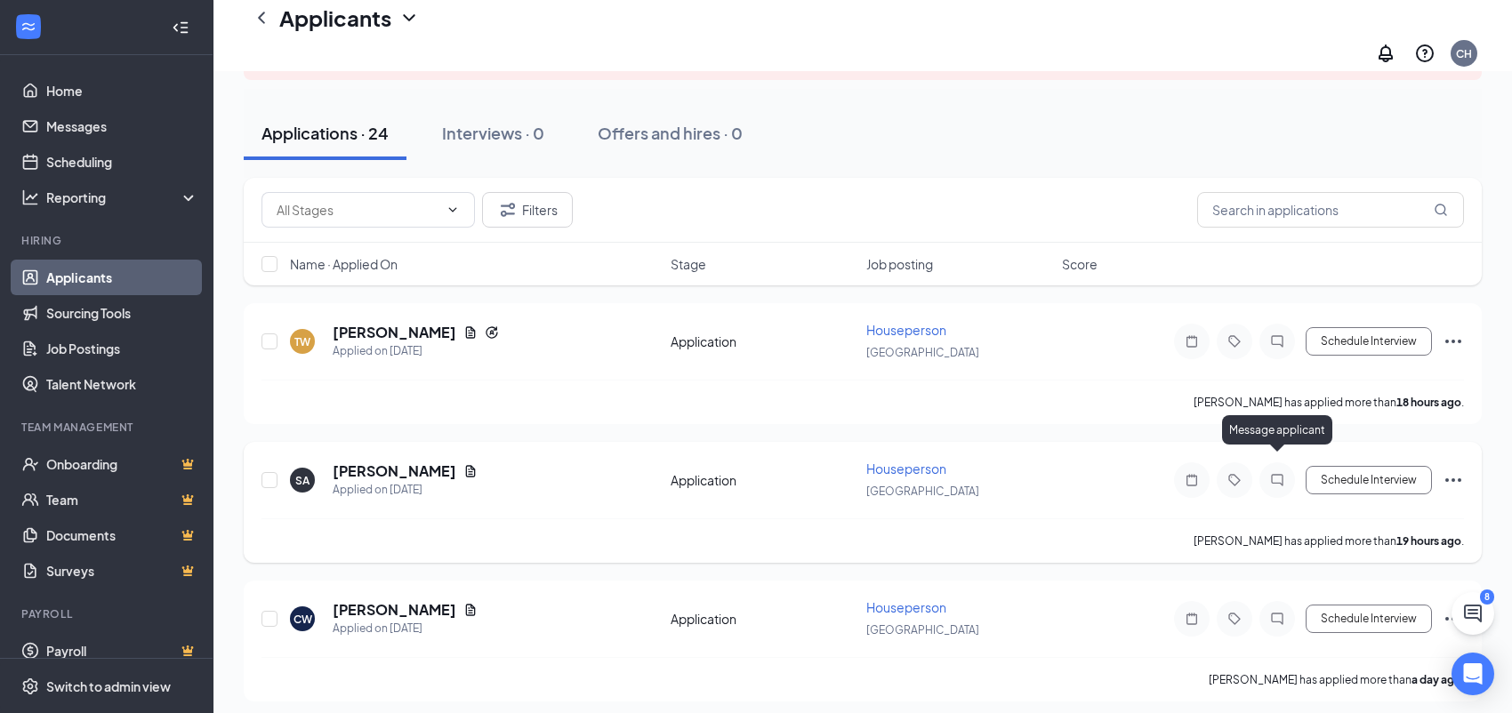
click at [1282, 474] on icon "ChatInactive" at bounding box center [1277, 480] width 12 height 12
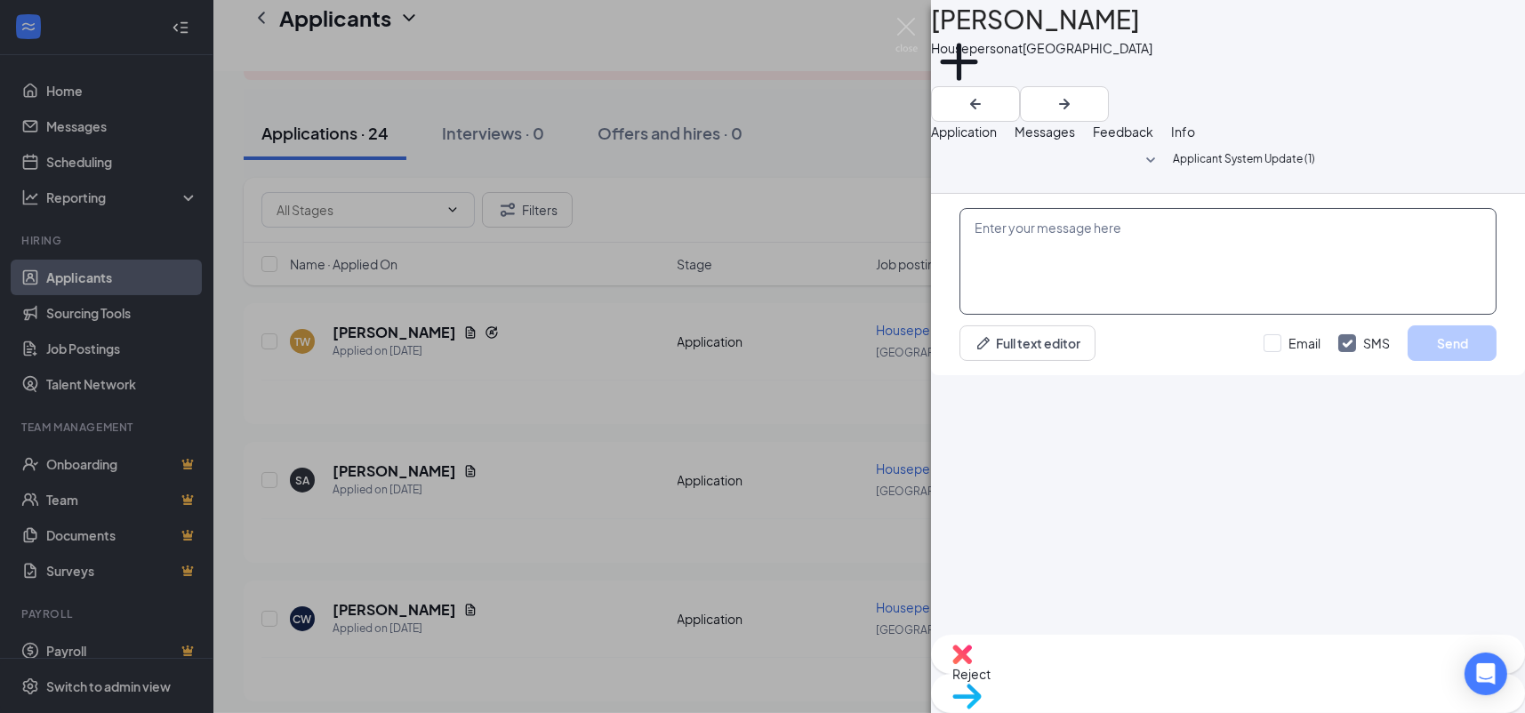
paste textarea "Thank you for your interest in the Housekeeping position at [GEOGRAPHIC_DATA][P…"
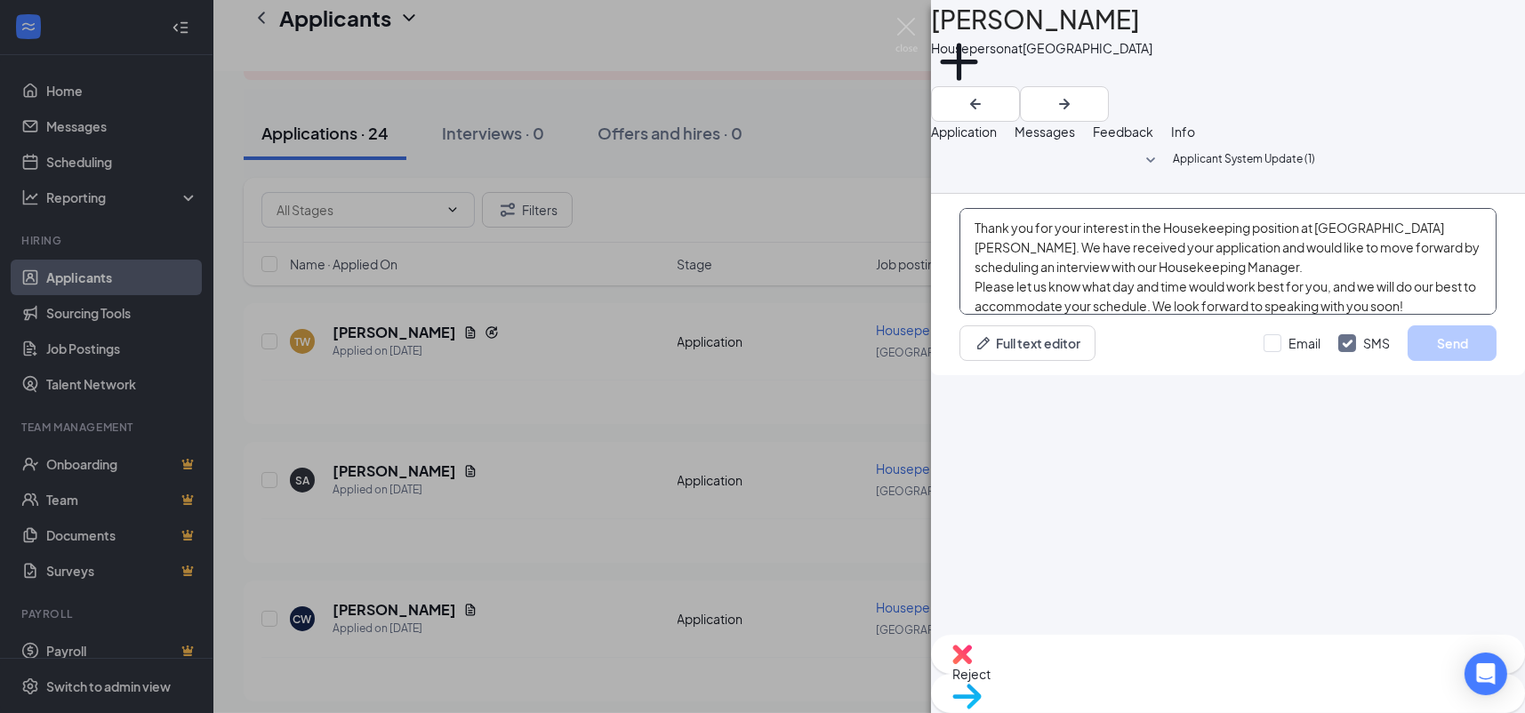
scroll to position [18, 0]
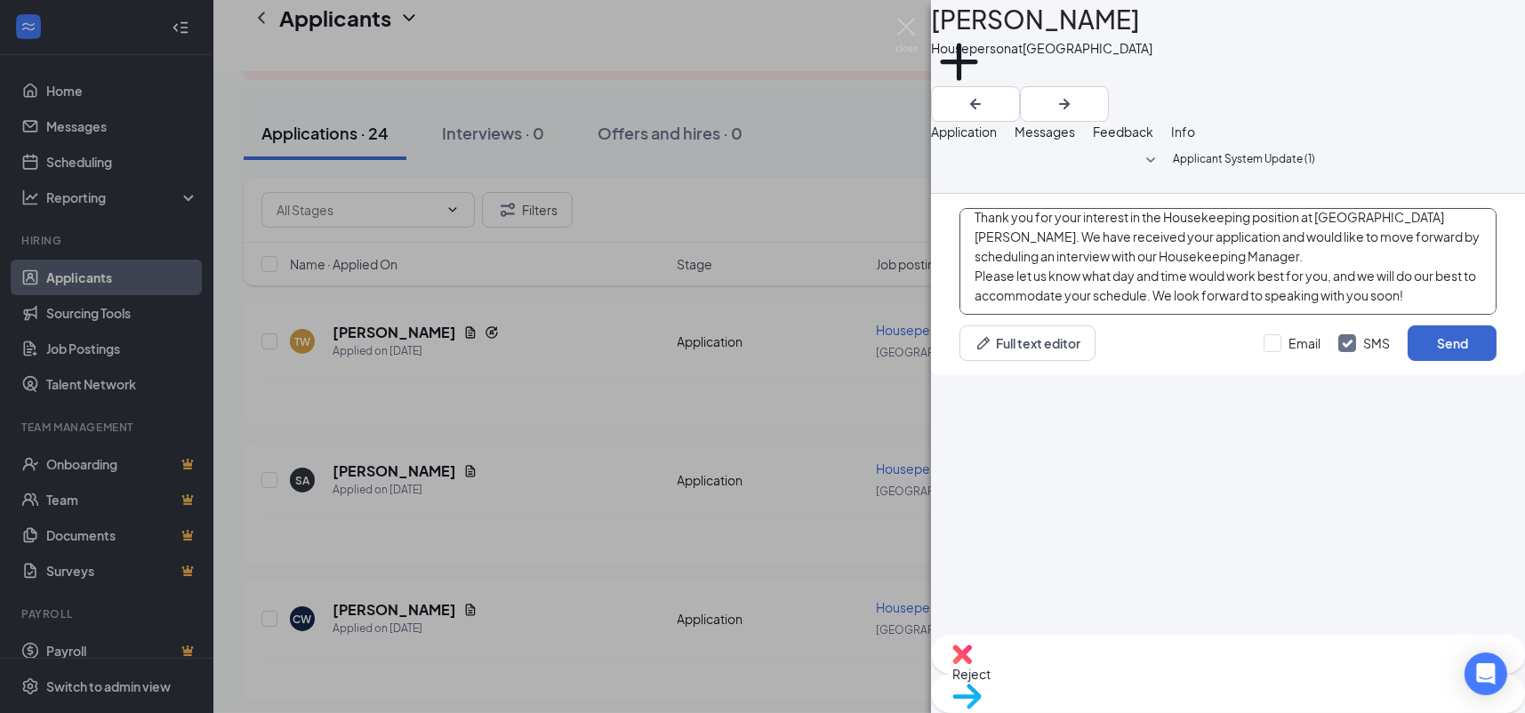
type textarea "Thank you for your interest in the Housekeeping position at [GEOGRAPHIC_DATA][P…"
click at [1448, 361] on button "Send" at bounding box center [1451, 343] width 89 height 36
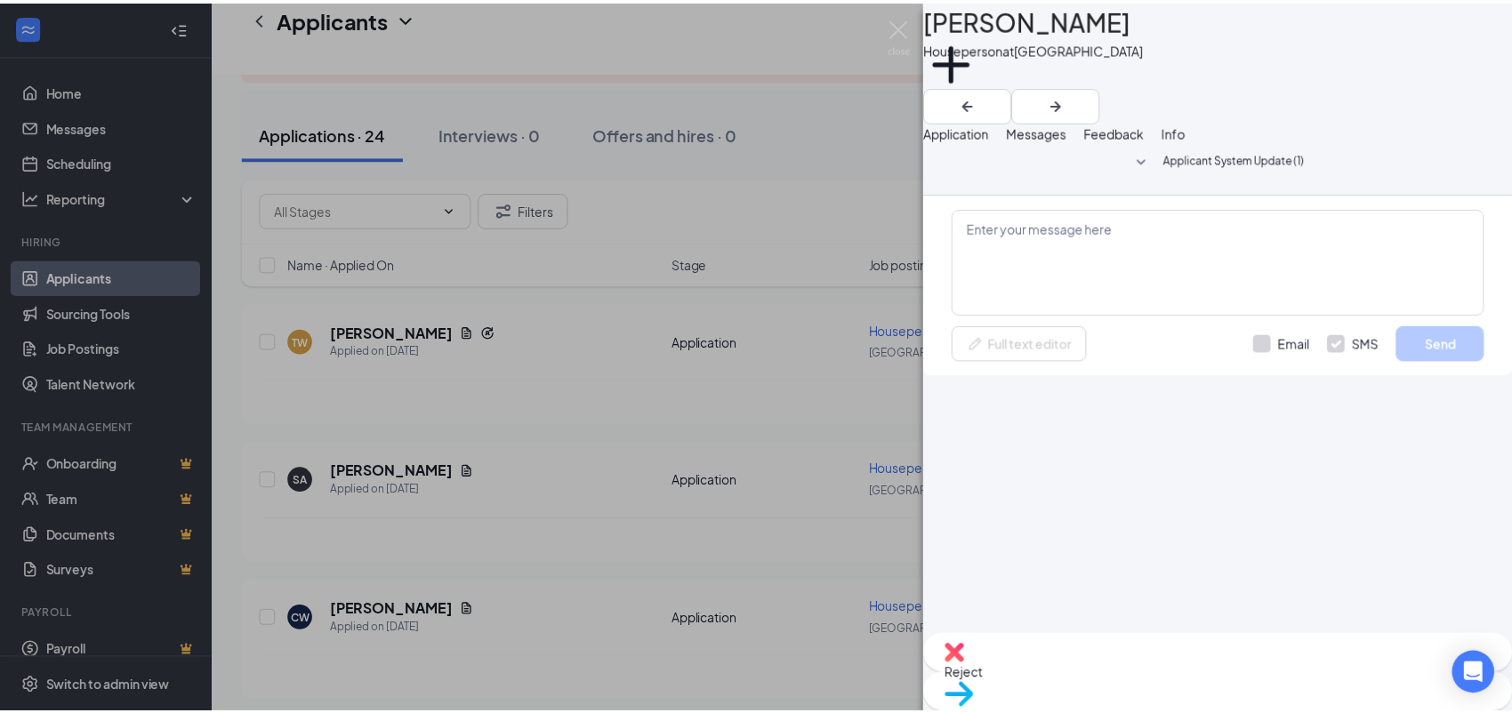
scroll to position [0, 0]
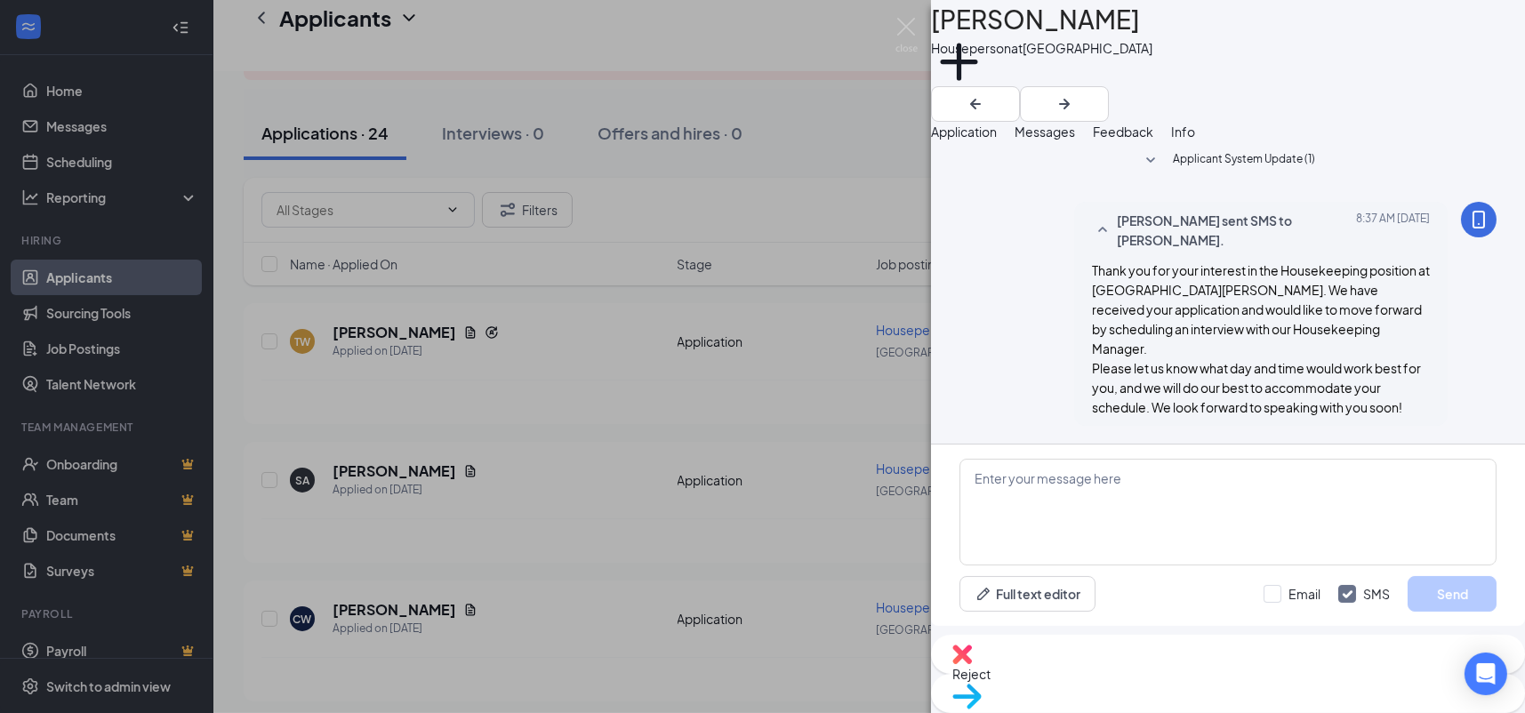
click at [438, 313] on div "SA Shynice Avery Houseperson at Toledo Add a tag Application Messages Feedback …" at bounding box center [762, 356] width 1525 height 713
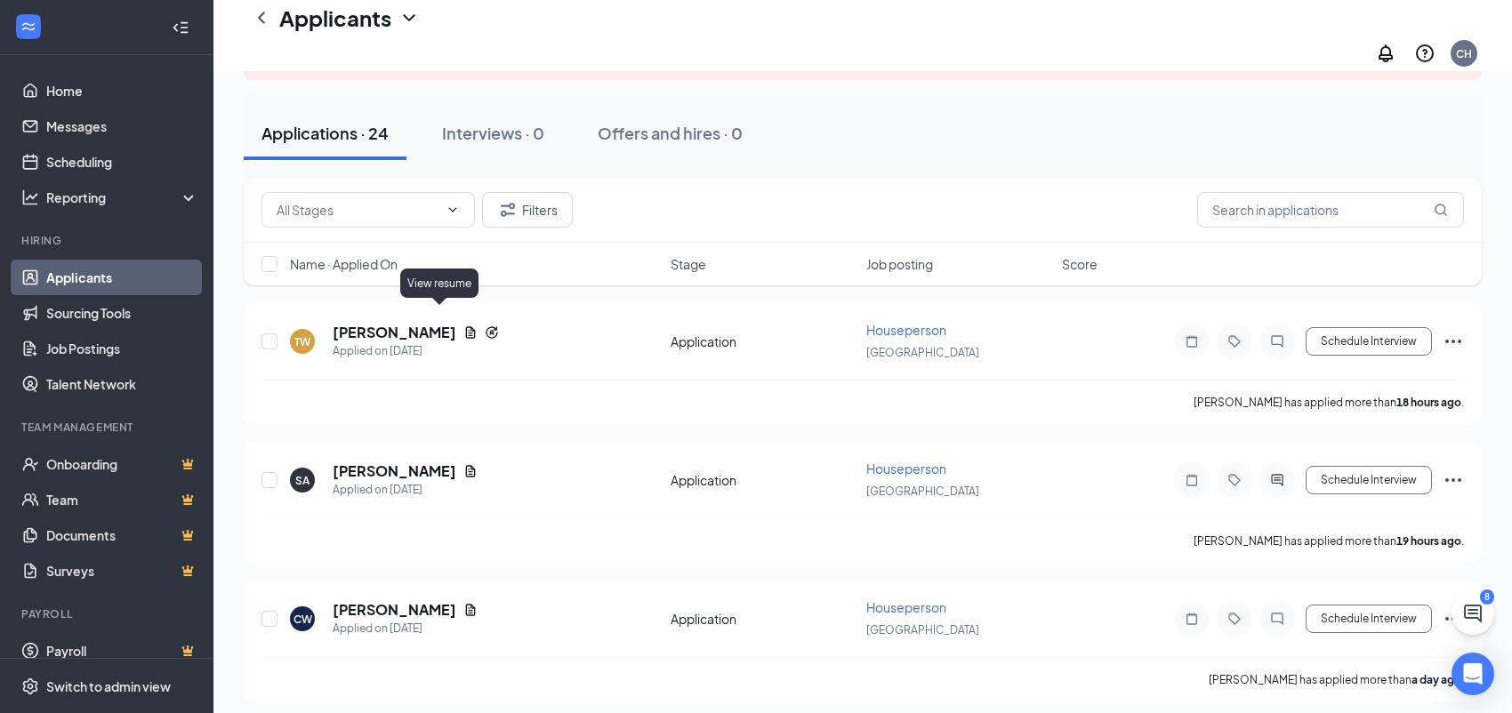
click at [466, 326] on icon "Document" at bounding box center [471, 332] width 10 height 12
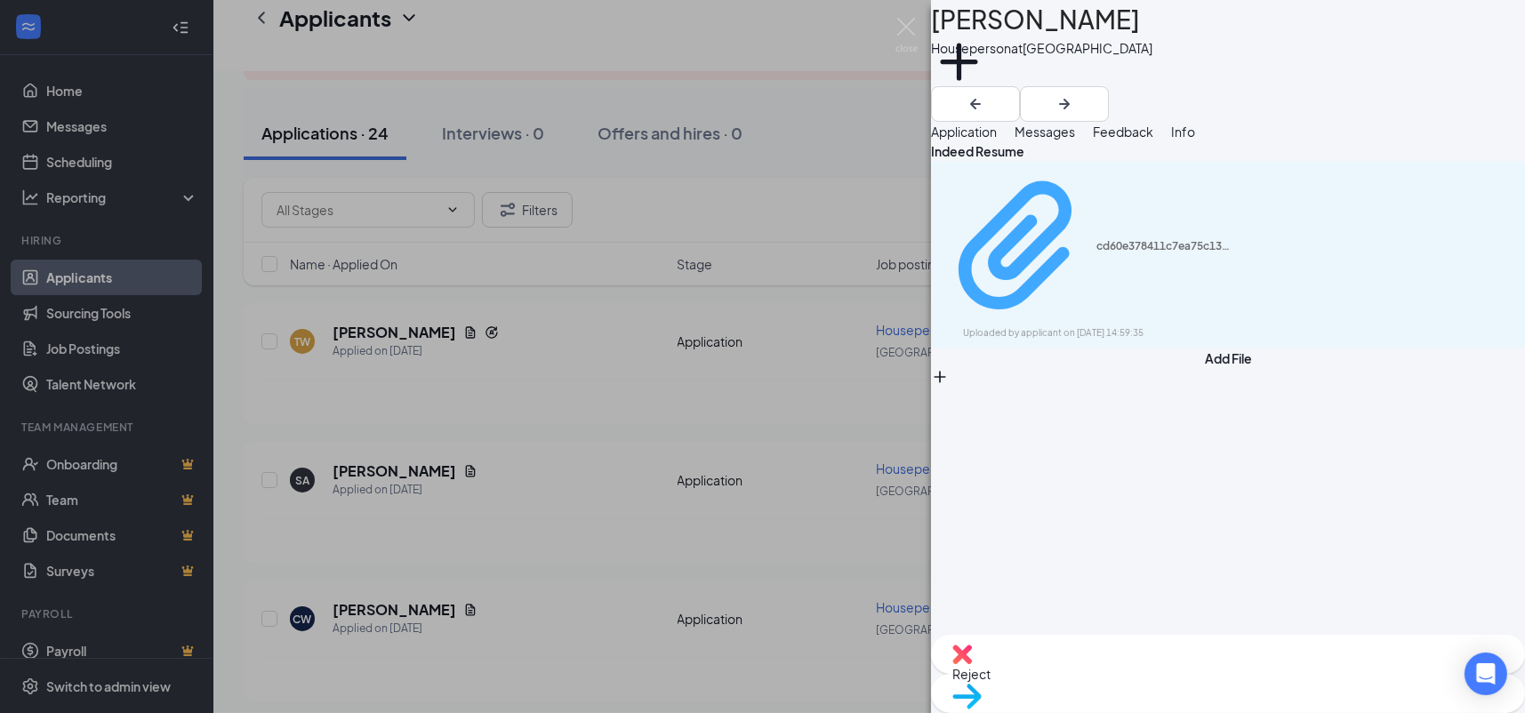
click at [1129, 326] on div "Uploaded by applicant on Aug 26, 2025 at 14:59:35" at bounding box center [1096, 333] width 267 height 14
click at [542, 368] on div "TW Teshia woods Houseperson at Toledo Add a tag Application Messages Feedback I…" at bounding box center [762, 356] width 1525 height 713
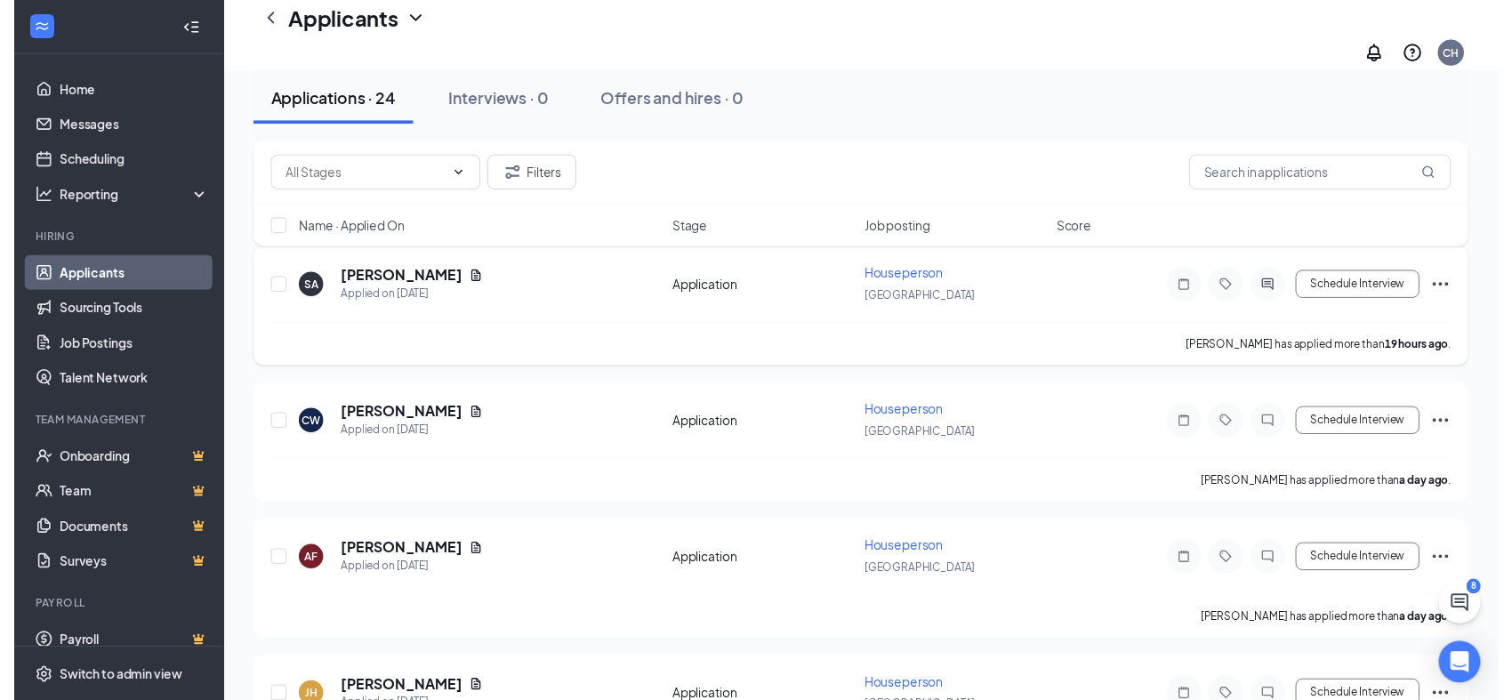
scroll to position [533, 0]
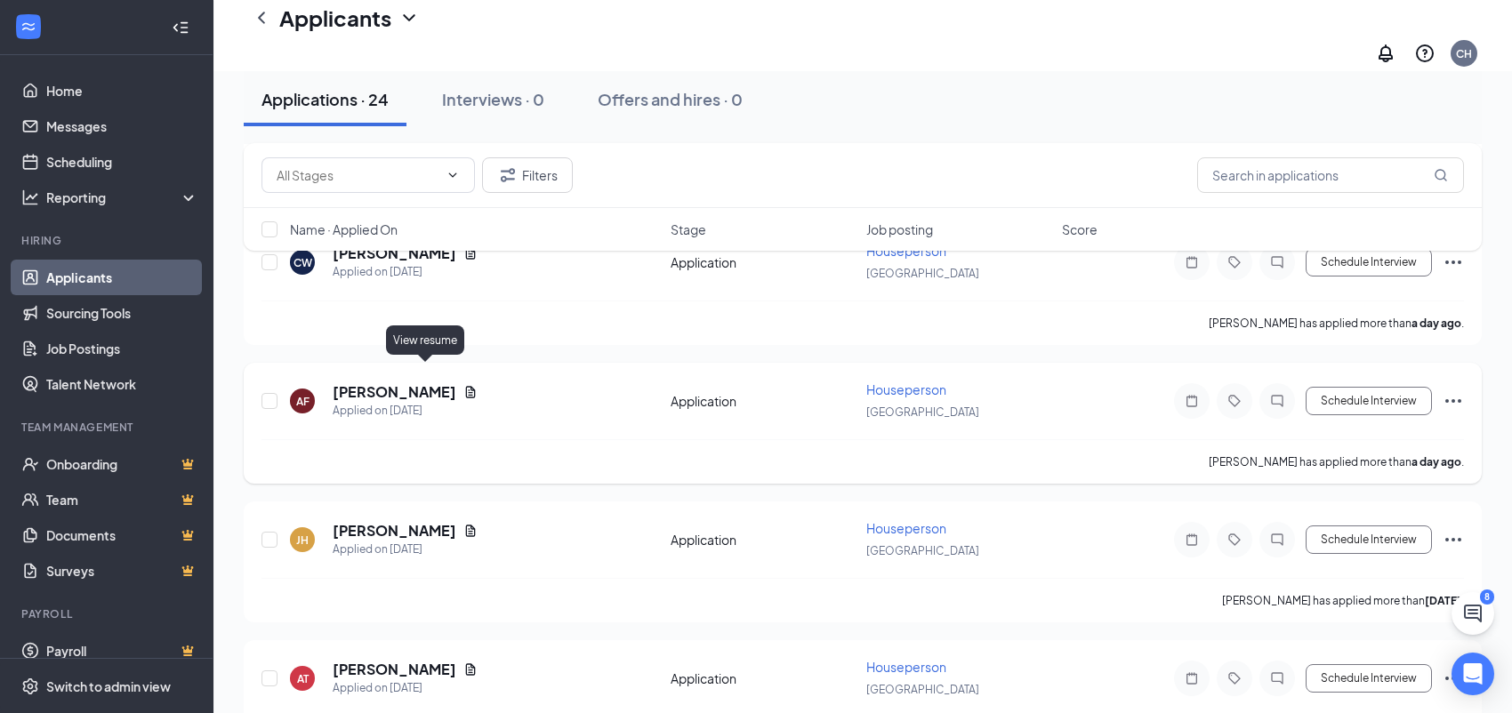
click at [463, 385] on icon "Document" at bounding box center [470, 392] width 14 height 14
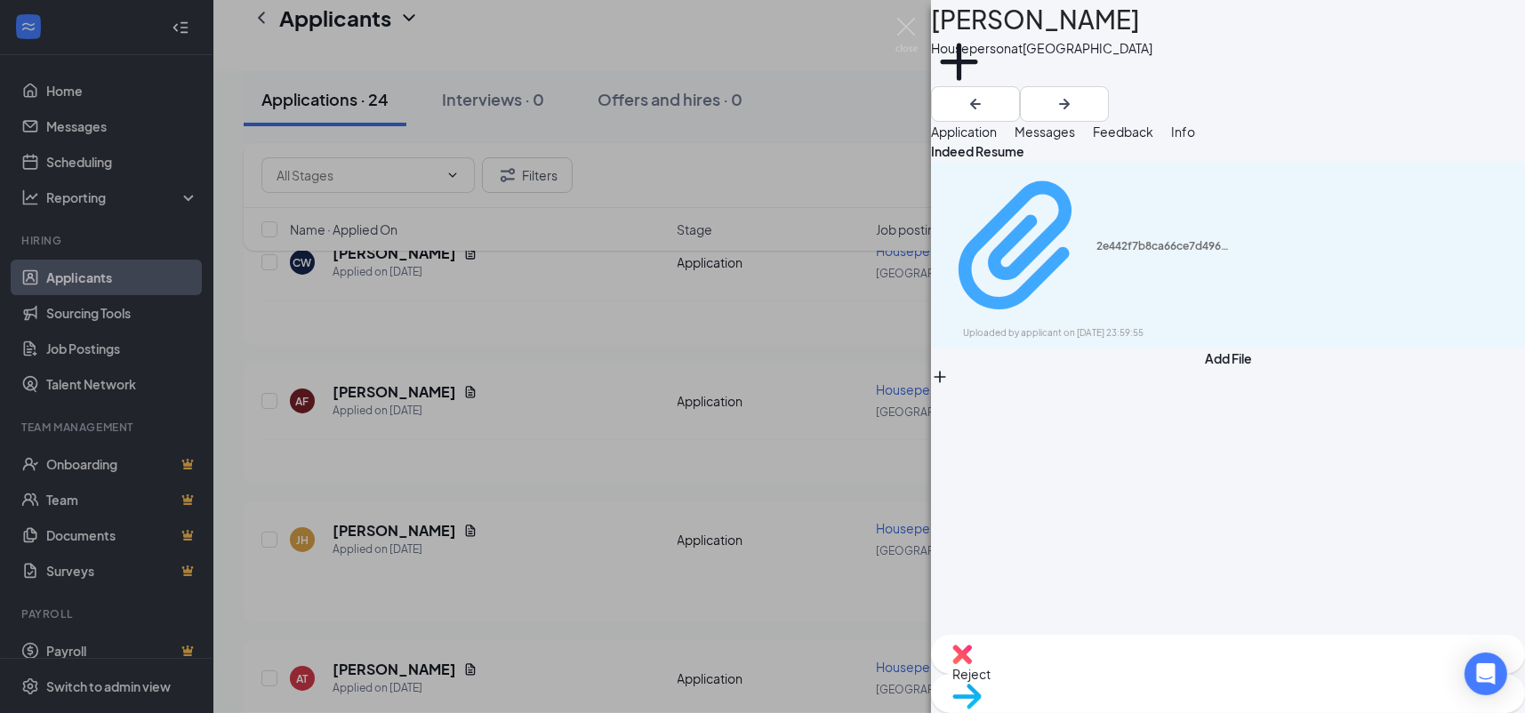
click at [1100, 239] on div "2e442f7b8ca66ce7d4960990556cb77e.pdf" at bounding box center [1162, 246] width 133 height 14
click at [578, 253] on div "AF Allen Fraley Houseperson at Toledo Add a tag Application Messages Feedback I…" at bounding box center [762, 356] width 1525 height 713
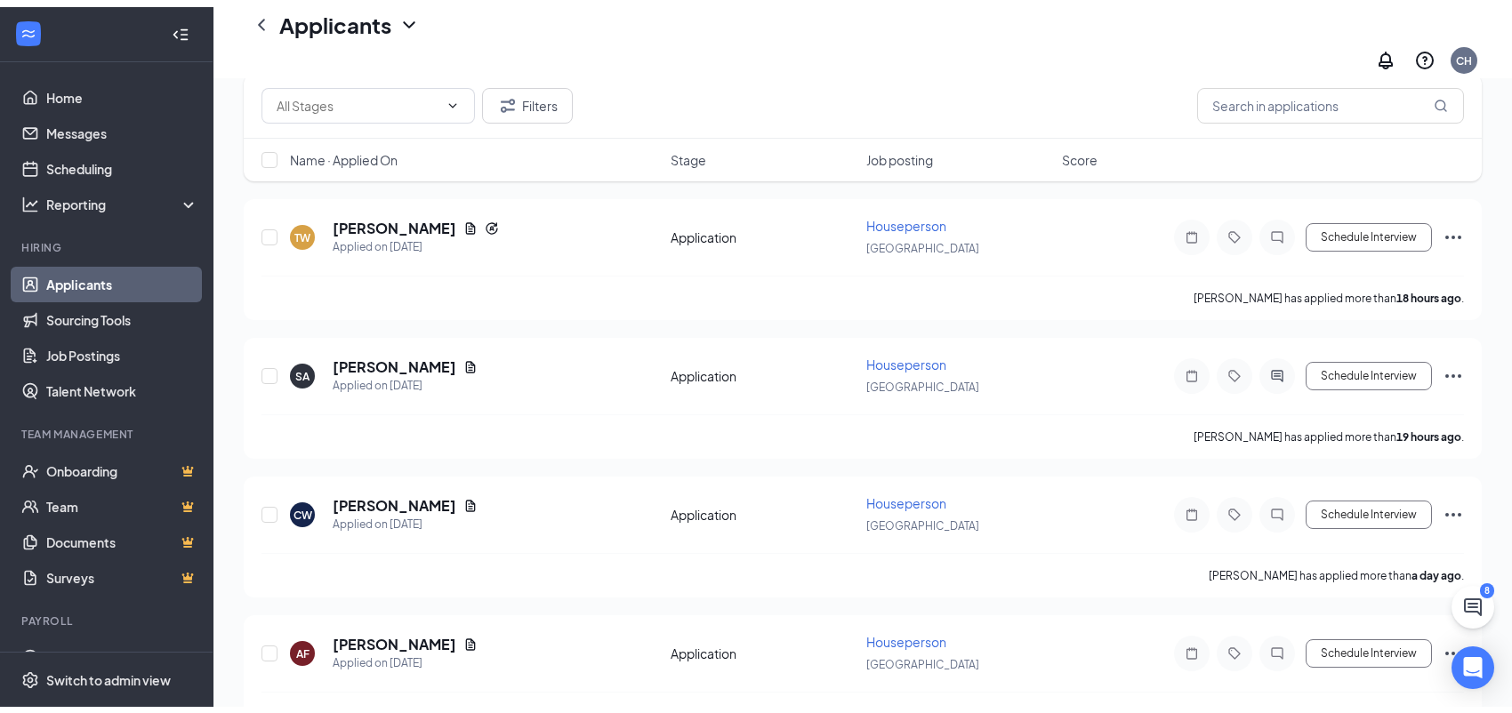
scroll to position [89, 0]
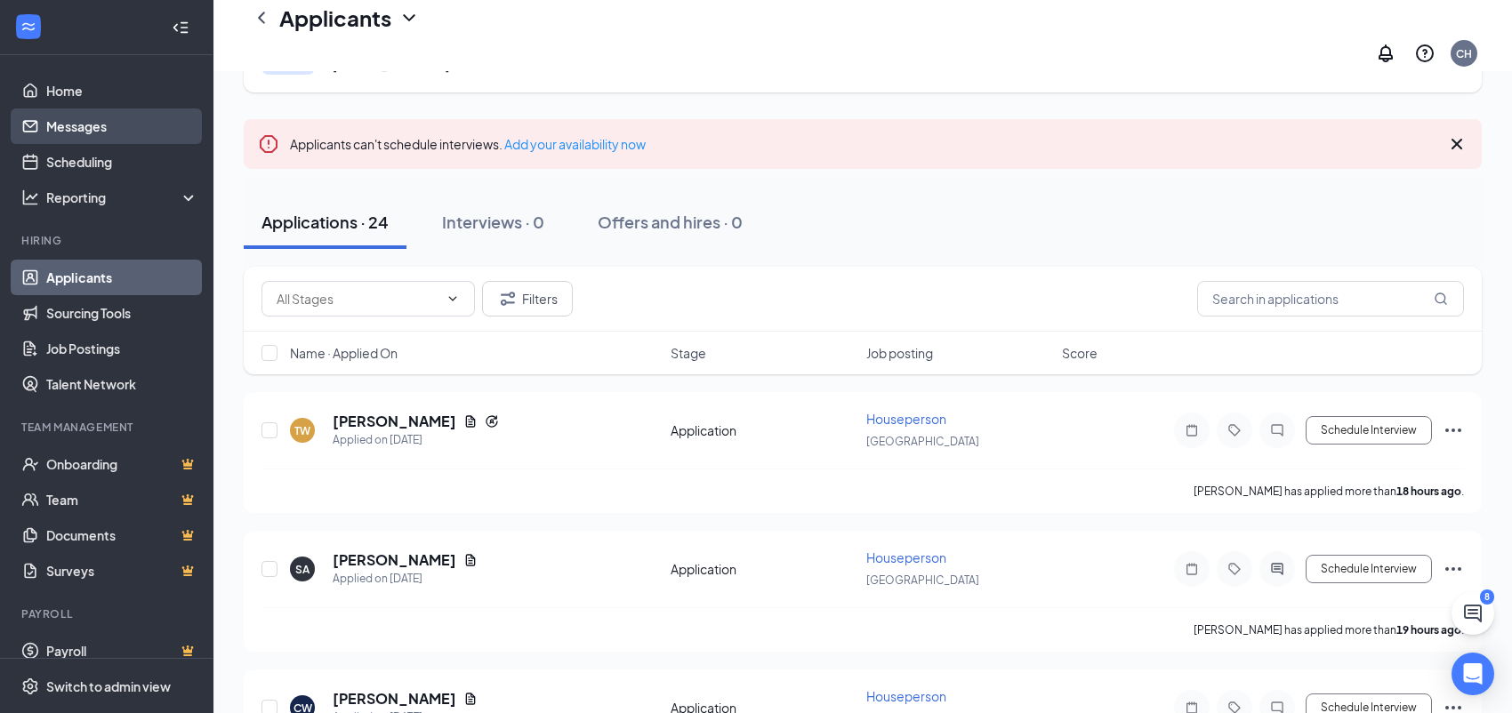
click at [91, 120] on link "Messages" at bounding box center [122, 126] width 152 height 36
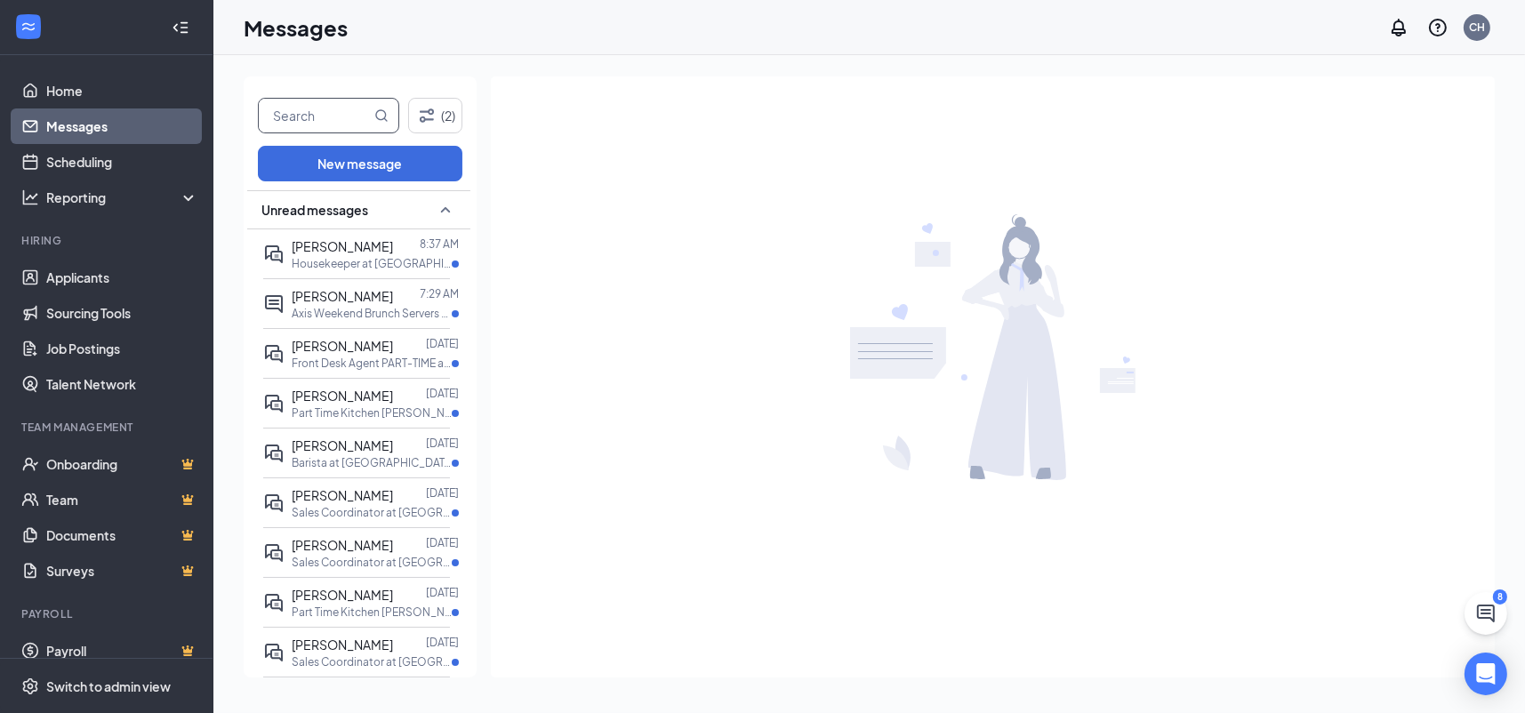
click at [351, 123] on input "text" at bounding box center [315, 116] width 112 height 34
type input "aaron"
click at [389, 114] on span "aaron" at bounding box center [328, 116] width 141 height 36
click at [385, 115] on icon "MagnifyingGlass" at bounding box center [382, 115] width 12 height 12
click at [371, 256] on p "Housekeeper at [GEOGRAPHIC_DATA]" at bounding box center [372, 263] width 160 height 15
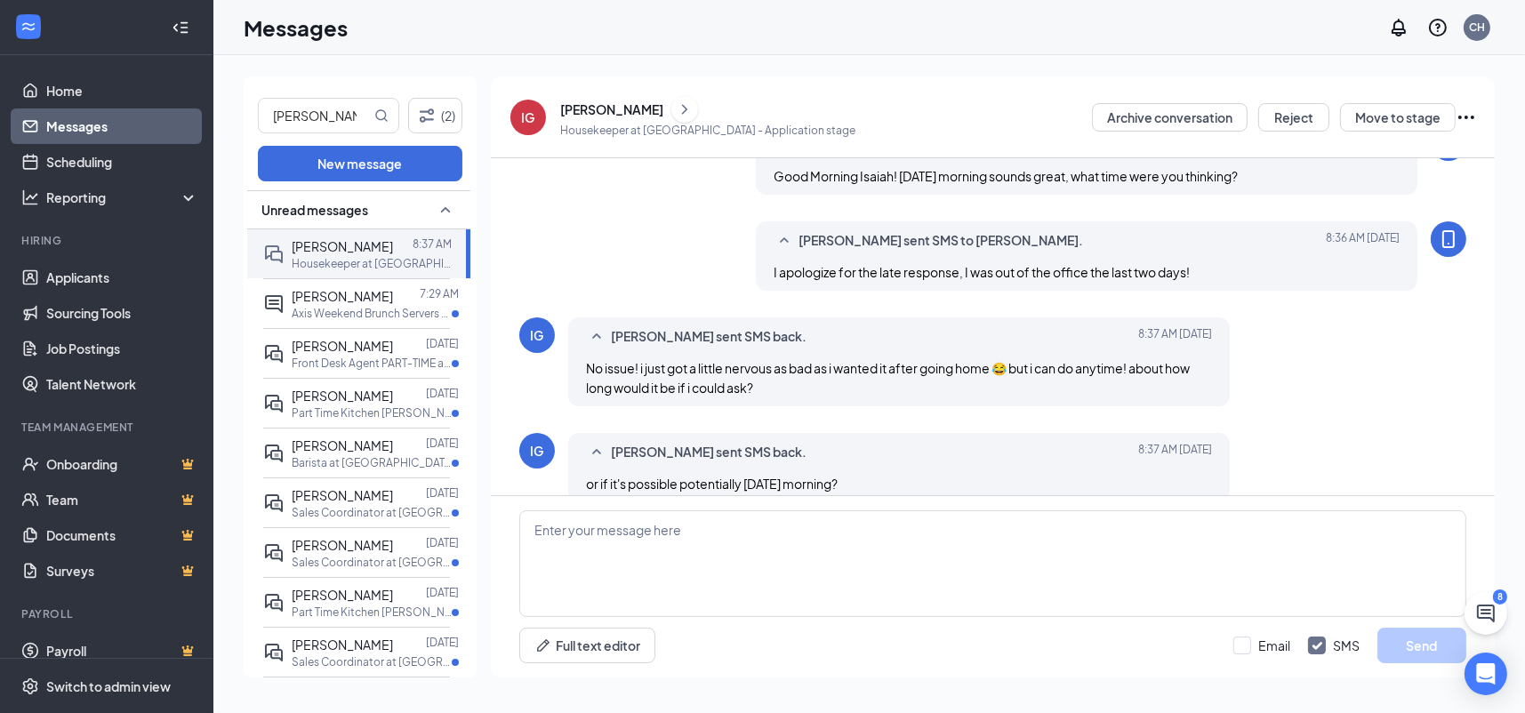
scroll to position [757, 0]
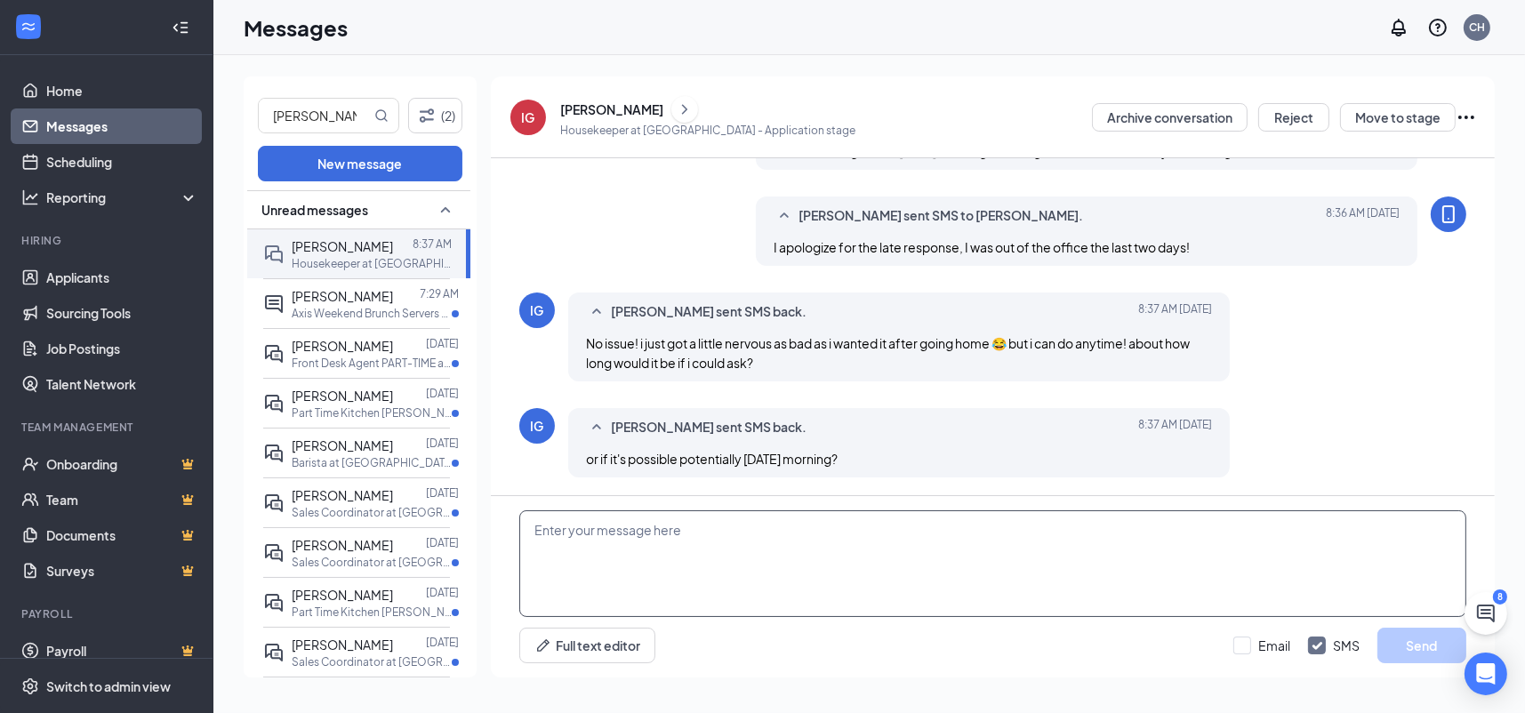
click at [767, 539] on textarea at bounding box center [992, 563] width 947 height 107
click at [532, 529] on textarea "Yes we could do Friday morning as well, It will only take about a hour." at bounding box center [992, 563] width 947 height 107
click at [1084, 537] on textarea "I am sorry lol and yes we could do Friday morning as well, It will only take ab…" at bounding box center [992, 563] width 947 height 107
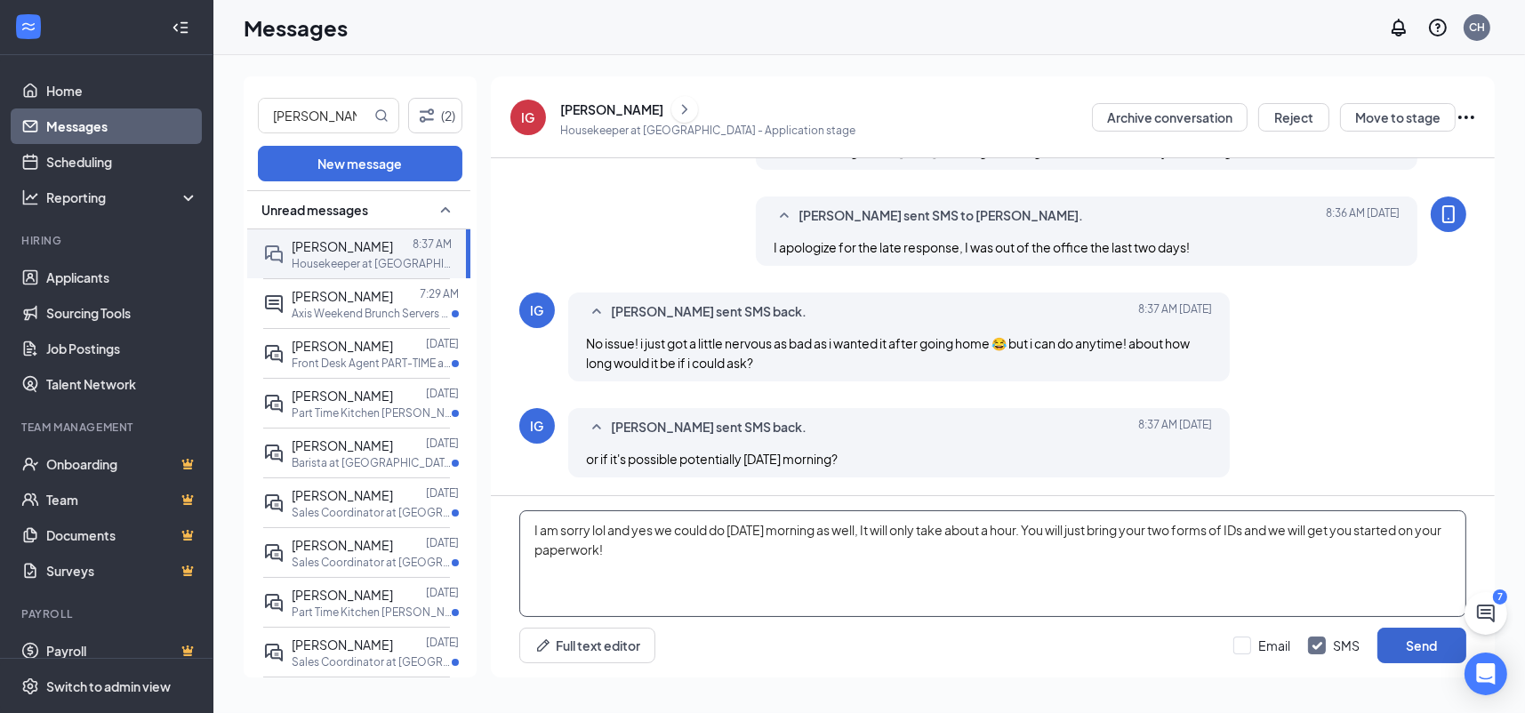
type textarea "I am sorry lol and yes we could do Friday morning as well, It will only take ab…"
click at [1445, 650] on button "Send" at bounding box center [1421, 646] width 89 height 36
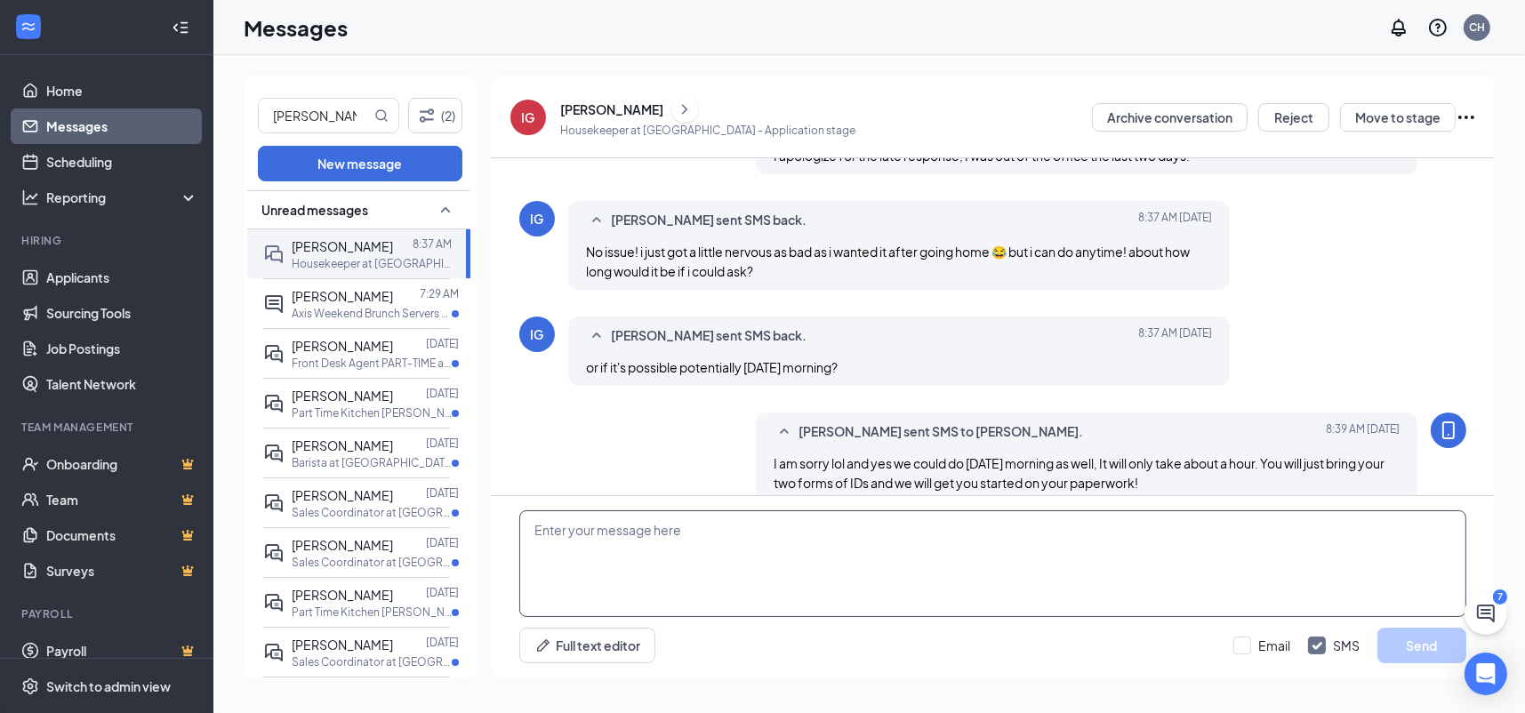
scroll to position [873, 0]
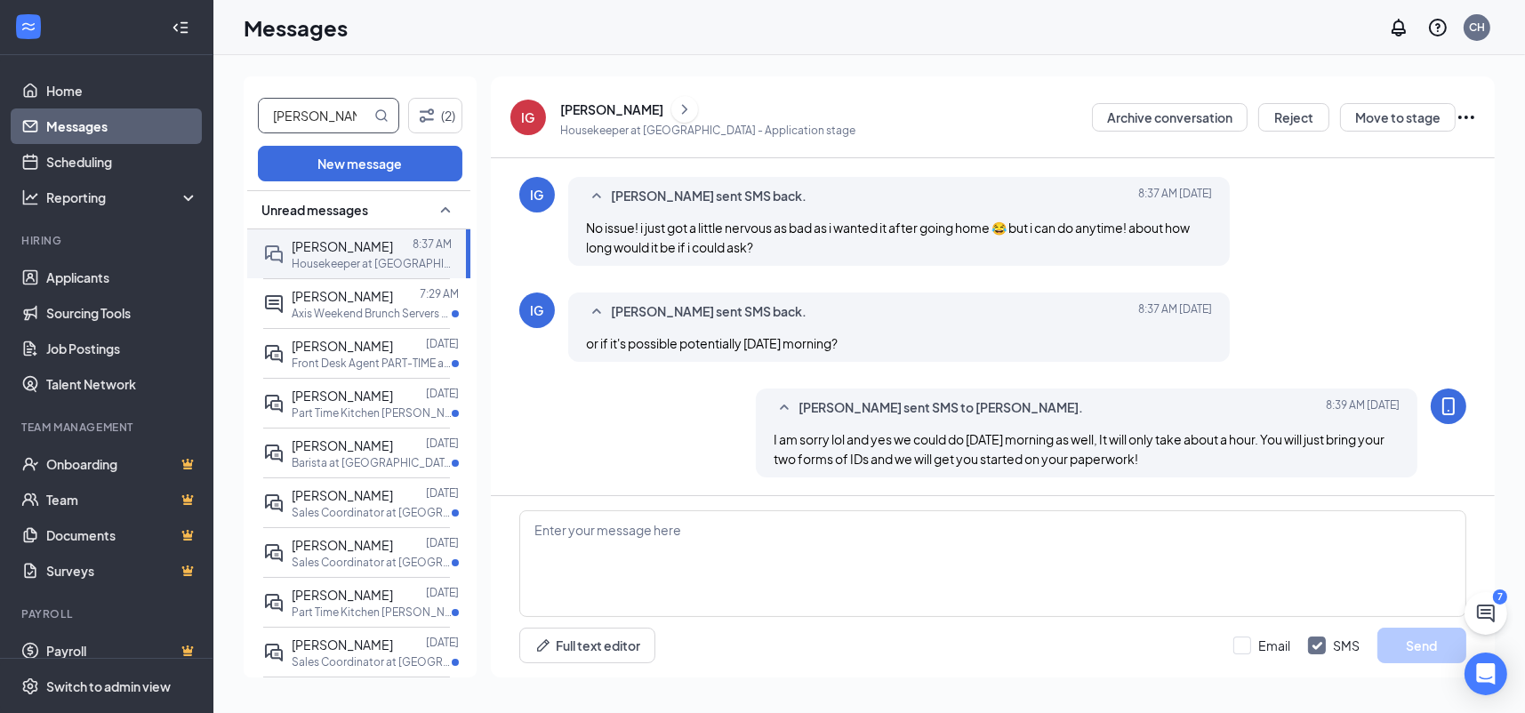
click at [383, 112] on icon "MagnifyingGlass" at bounding box center [381, 115] width 14 height 14
click at [377, 119] on icon "MagnifyingGlass" at bounding box center [381, 115] width 14 height 14
click at [332, 116] on input "aaron" at bounding box center [315, 116] width 112 height 34
type input "a"
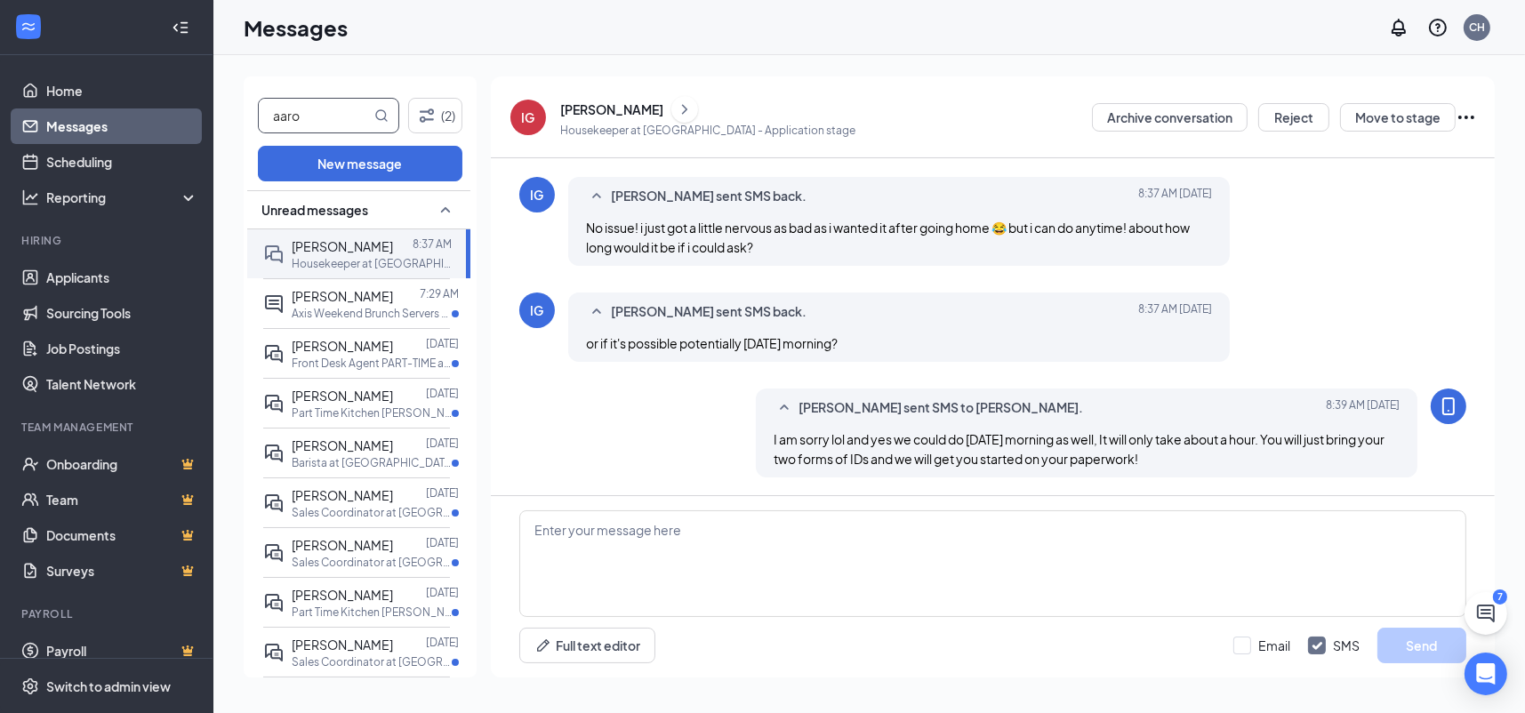
type input "aaron"
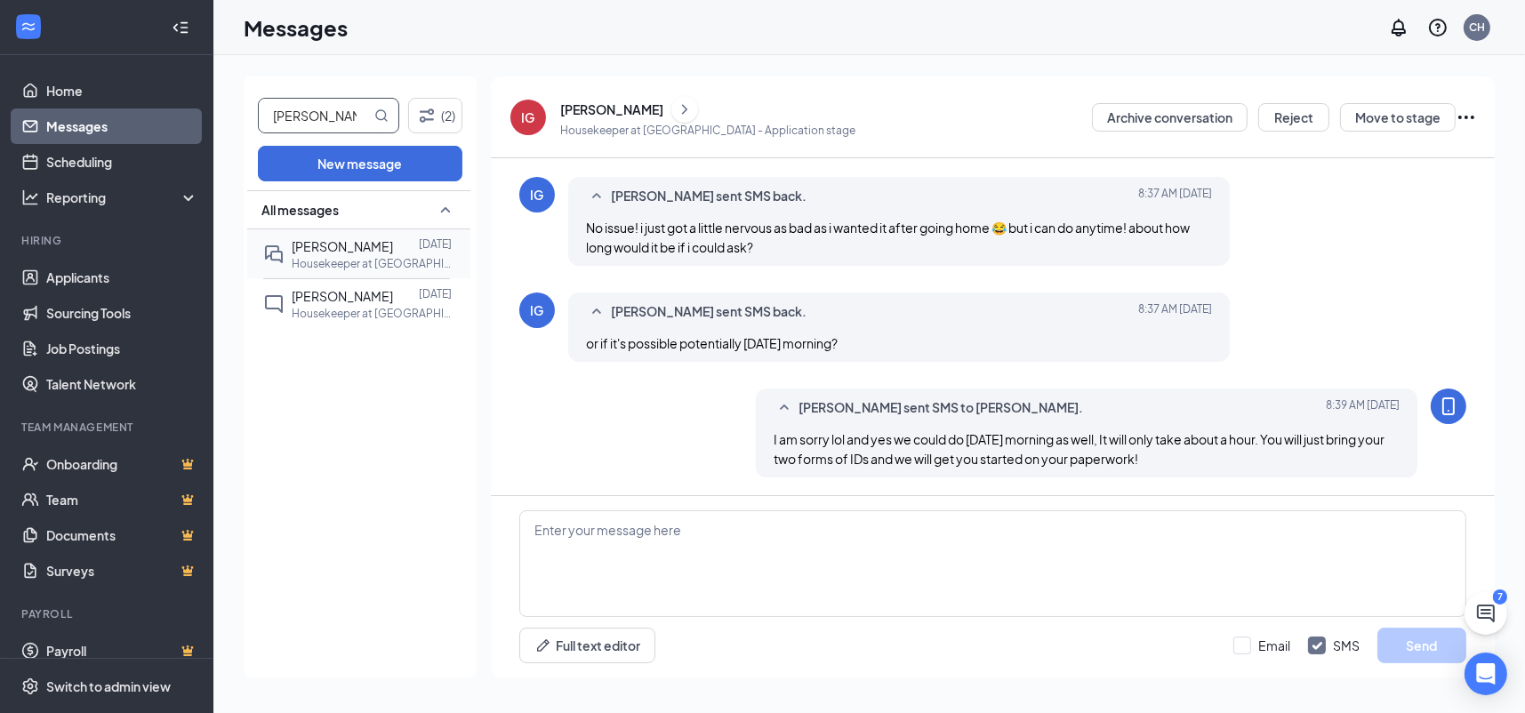
click at [329, 252] on span "[PERSON_NAME]" at bounding box center [342, 246] width 101 height 16
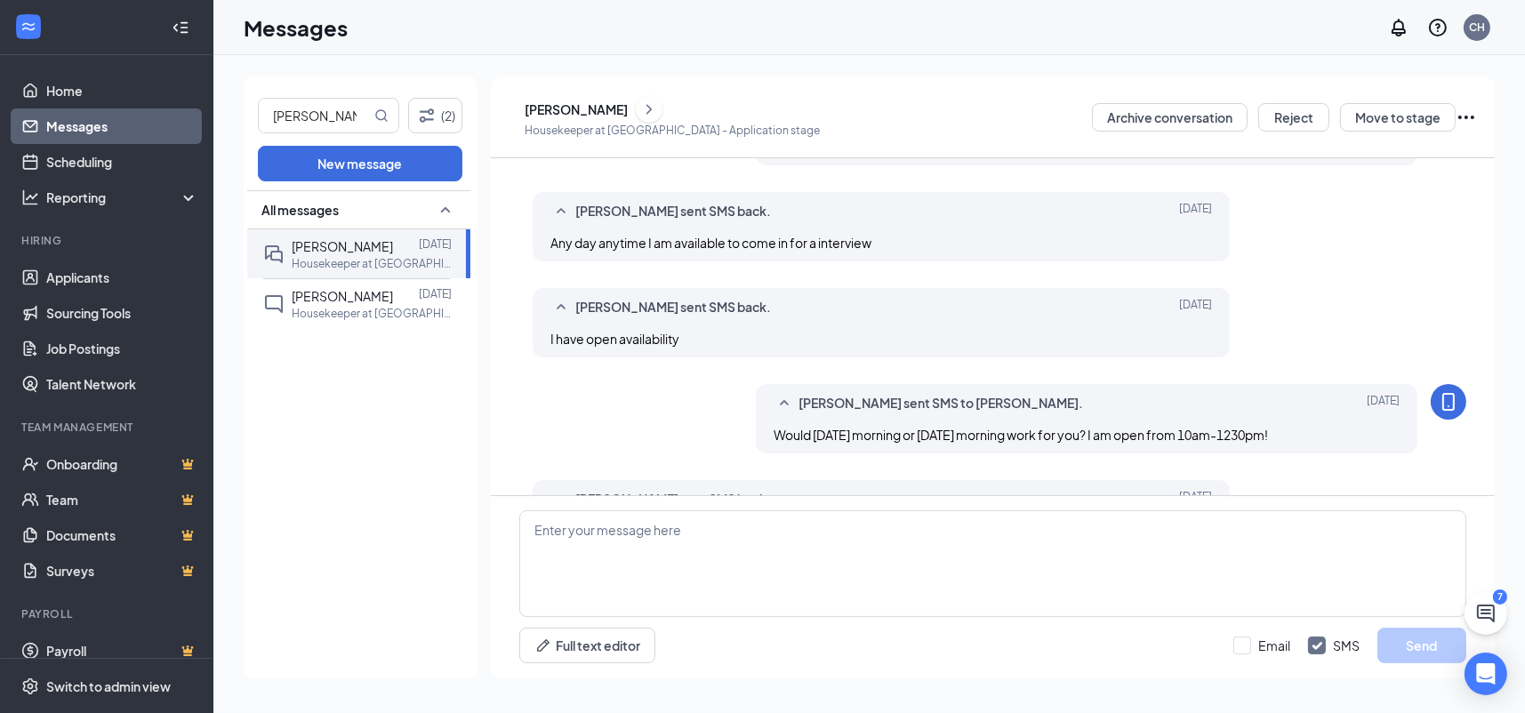
scroll to position [272, 0]
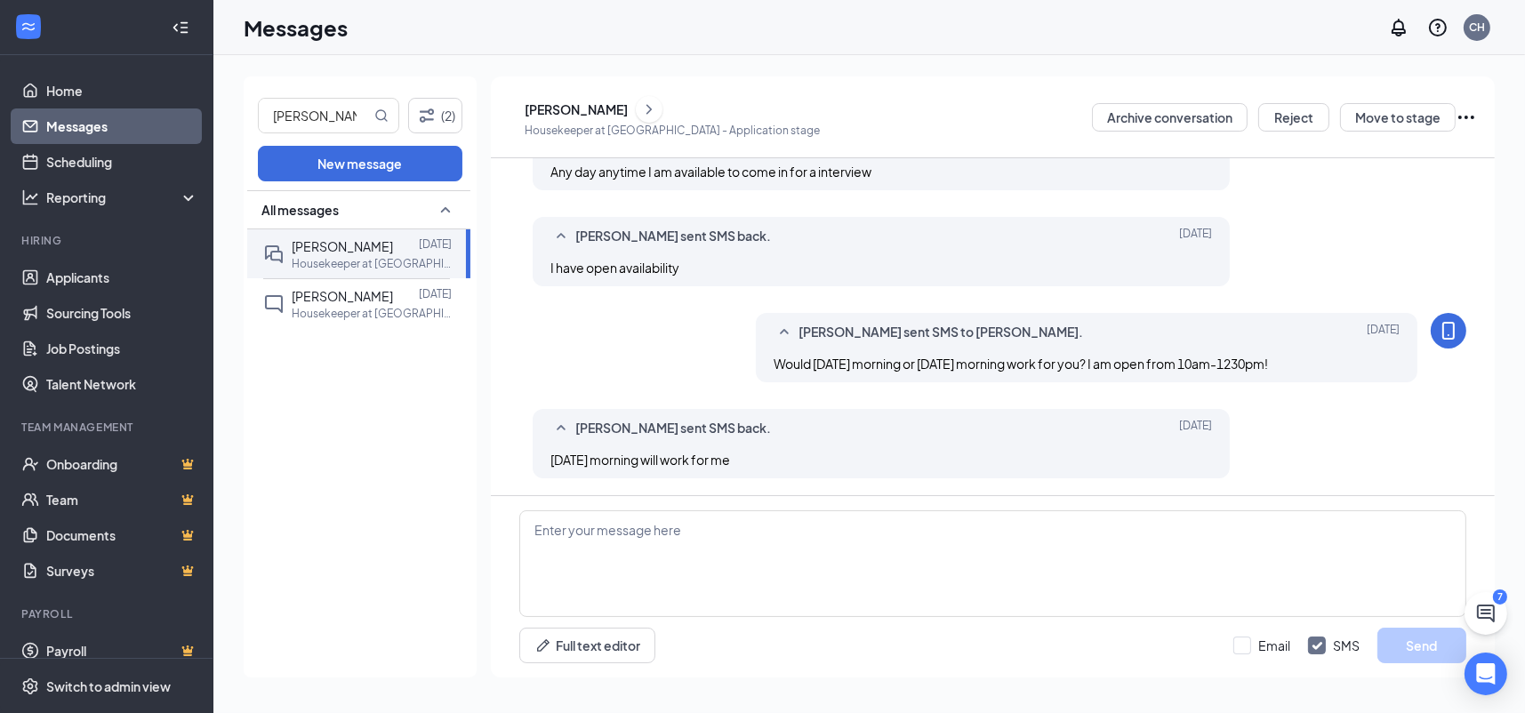
click at [804, 505] on div "Full text editor Email SMS Send" at bounding box center [993, 586] width 1004 height 181
click at [793, 530] on textarea at bounding box center [992, 563] width 947 height 107
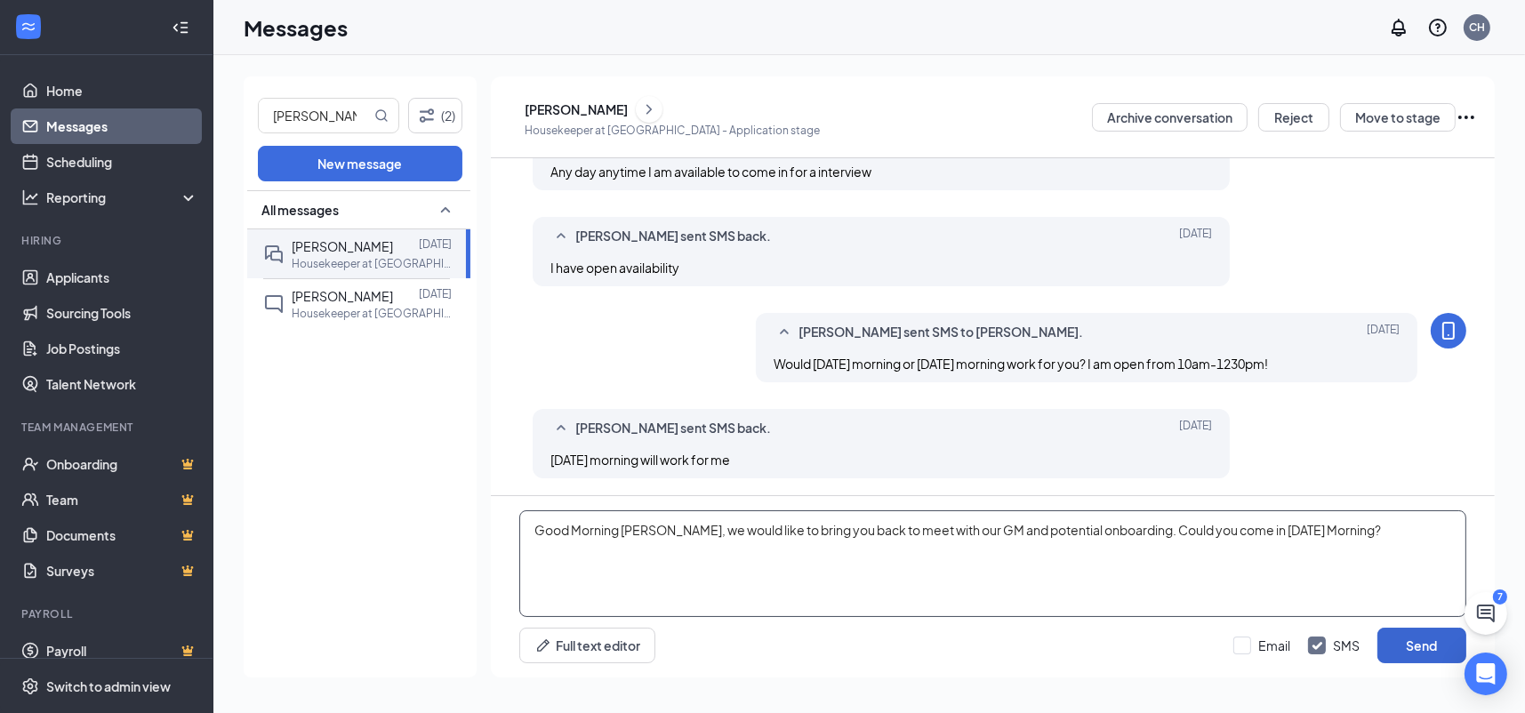
type textarea "Good Morning Aaron, we would like to bring you back to meet with our GM and pot…"
click at [1413, 662] on button "Send" at bounding box center [1421, 646] width 89 height 36
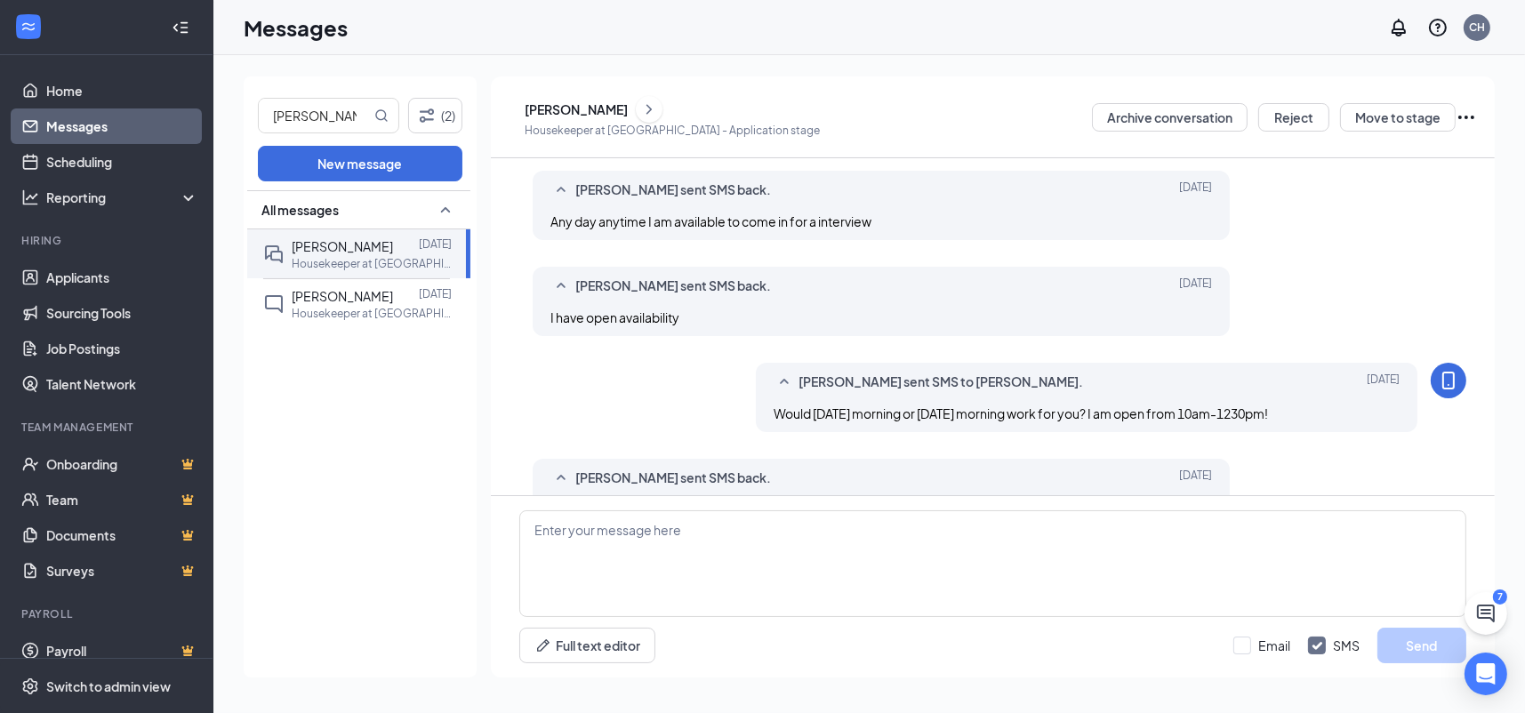
scroll to position [387, 0]
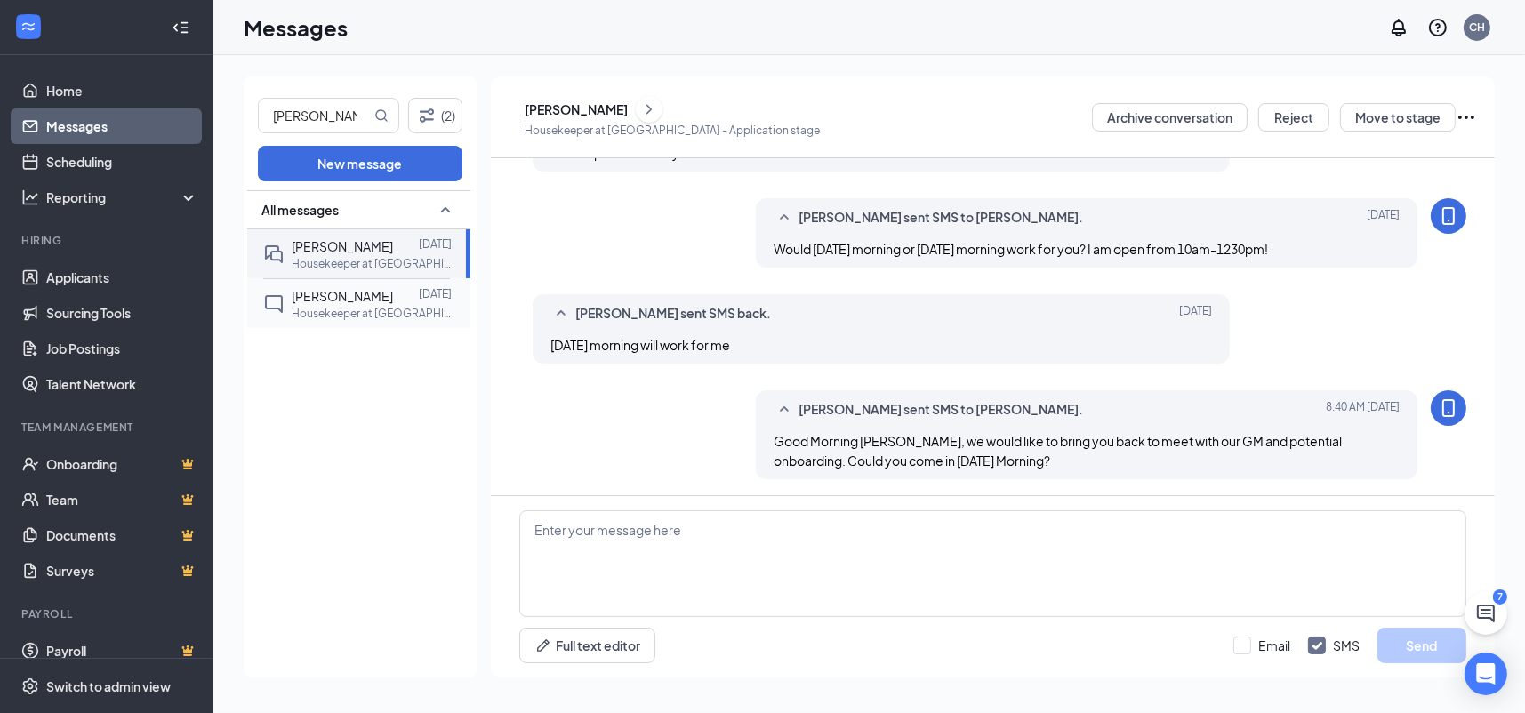
click at [338, 304] on div "Aaron Evans" at bounding box center [342, 296] width 101 height 20
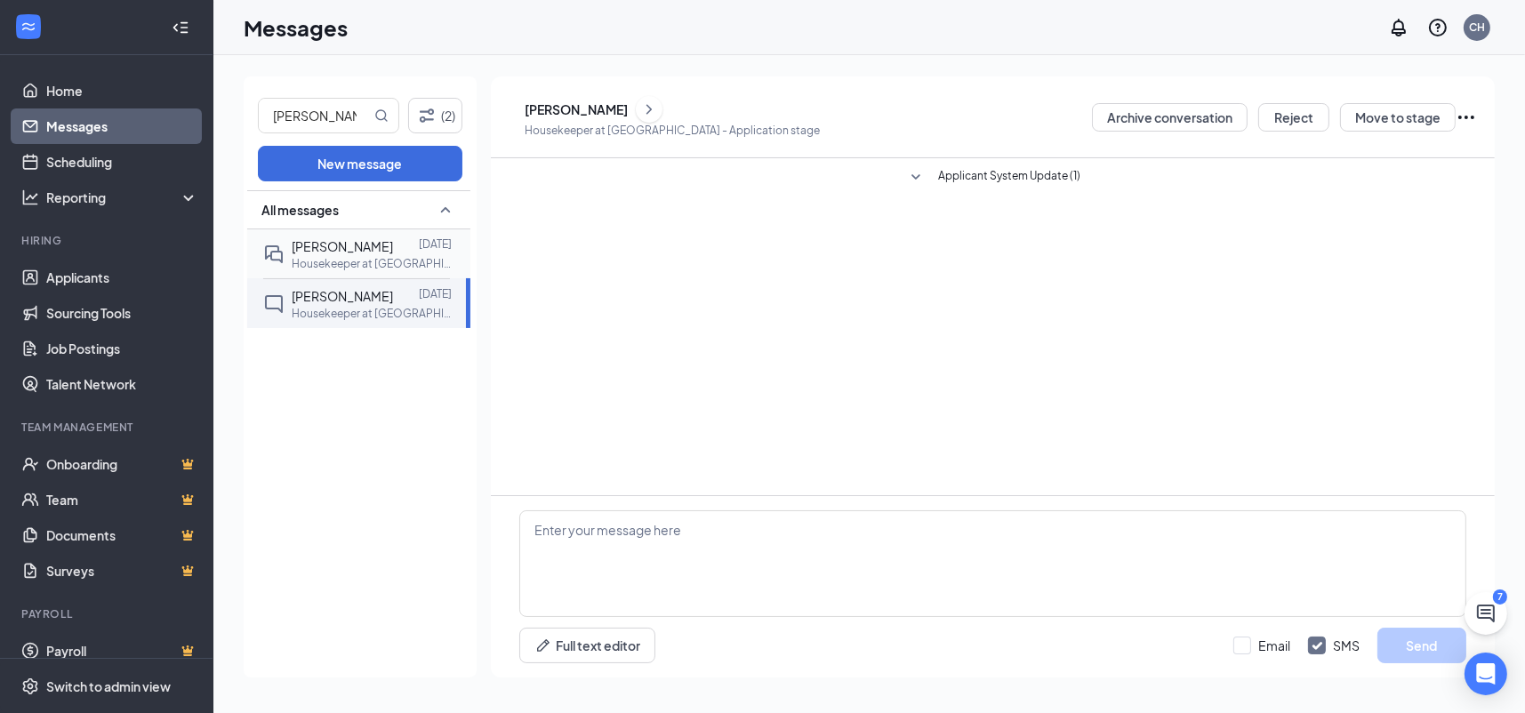
click at [344, 259] on p "Housekeeper at [GEOGRAPHIC_DATA]" at bounding box center [372, 263] width 160 height 15
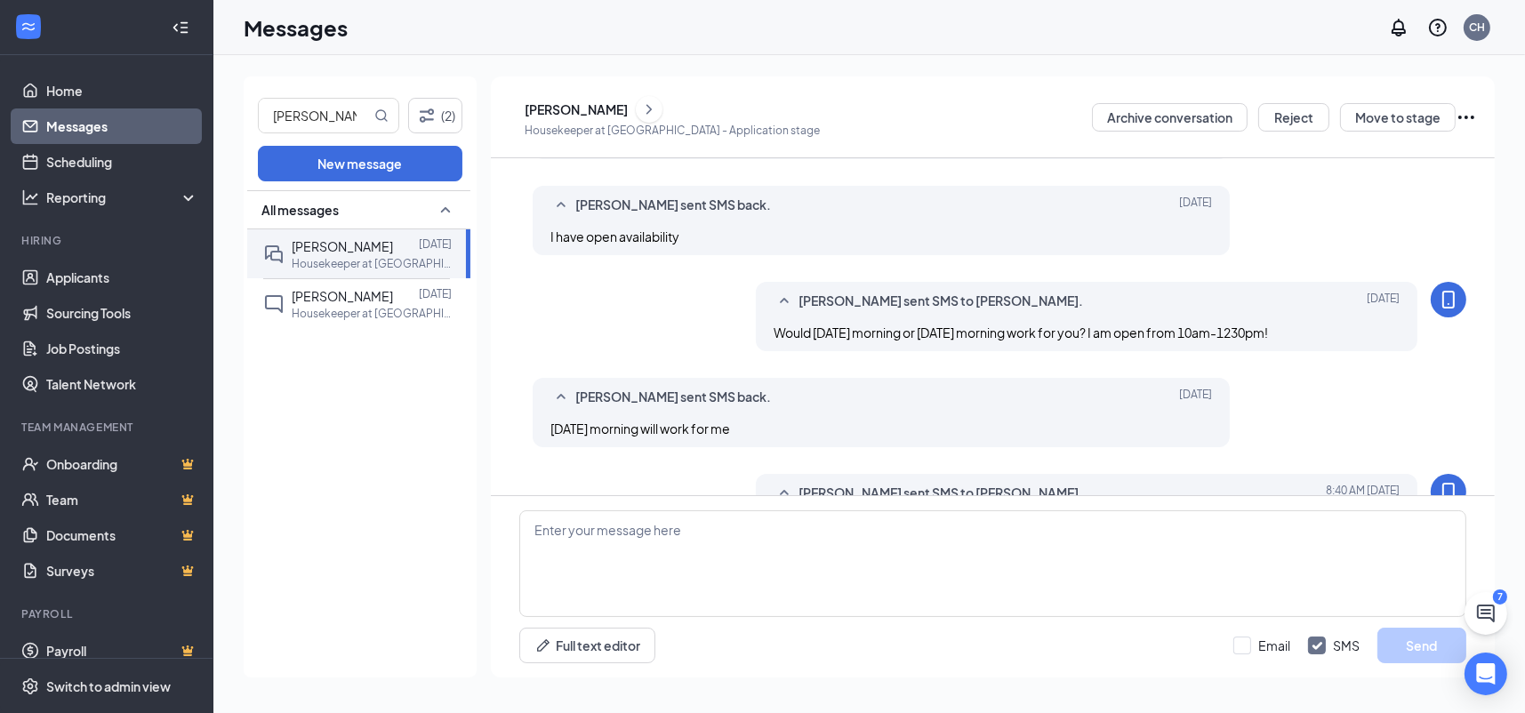
scroll to position [387, 0]
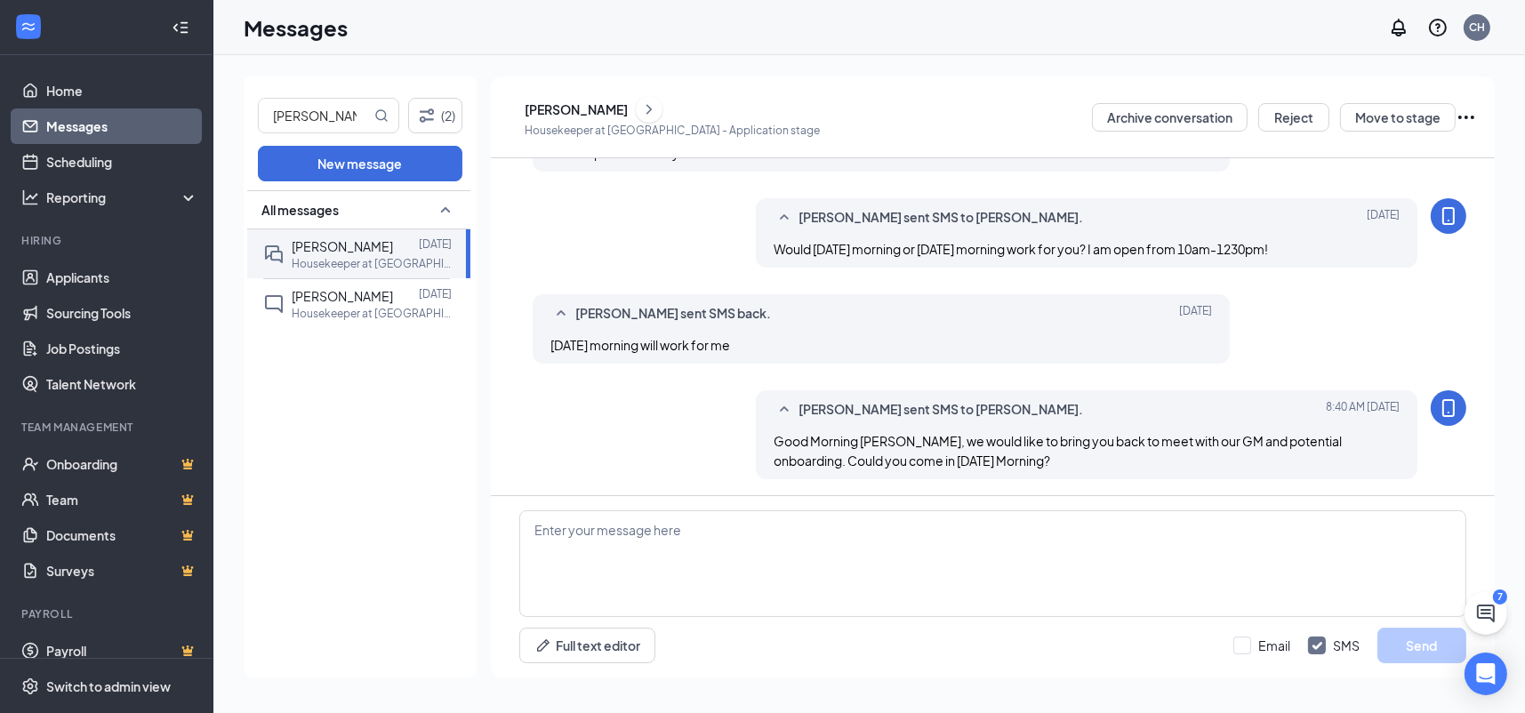
click at [109, 129] on link "Messages" at bounding box center [122, 126] width 152 height 36
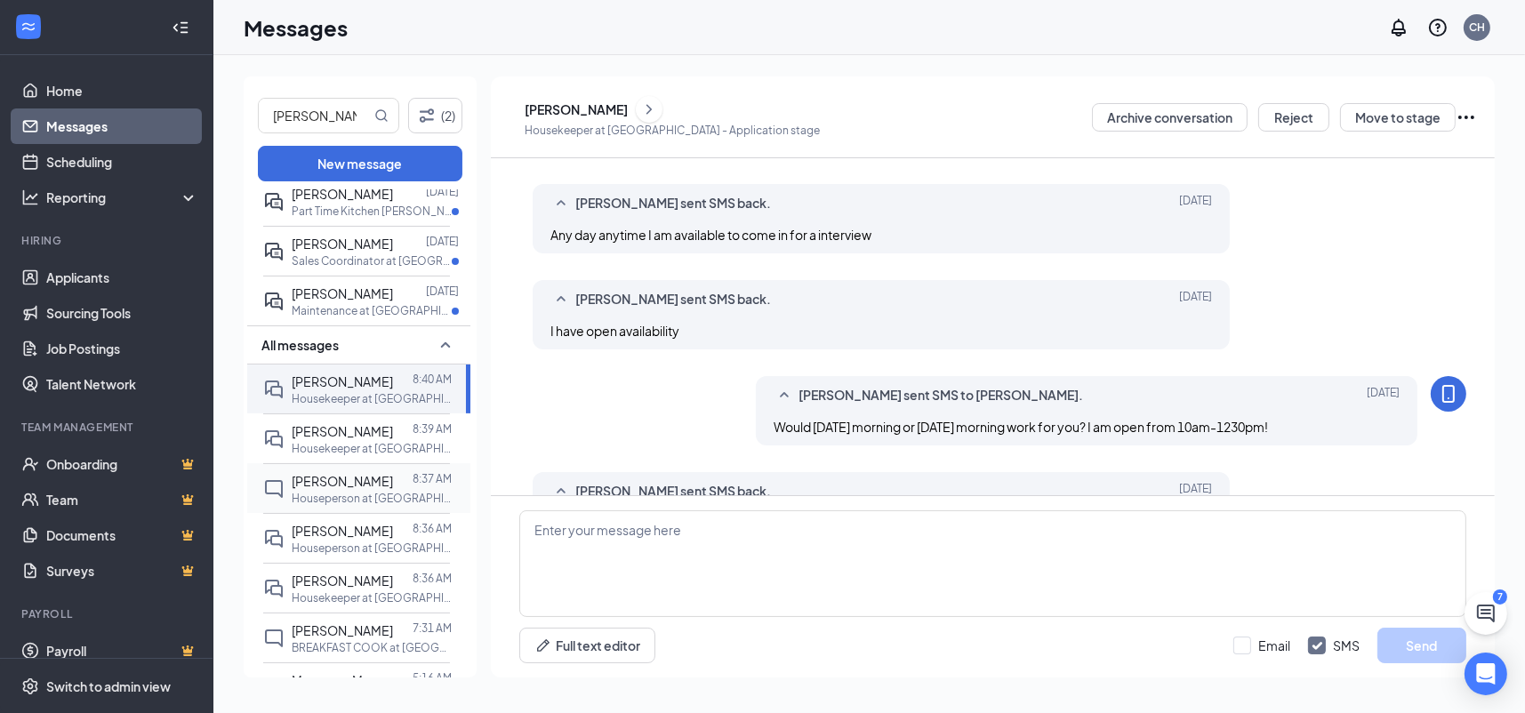
scroll to position [356, 0]
click at [348, 452] on p "Housekeeper at [GEOGRAPHIC_DATA]" at bounding box center [372, 444] width 160 height 15
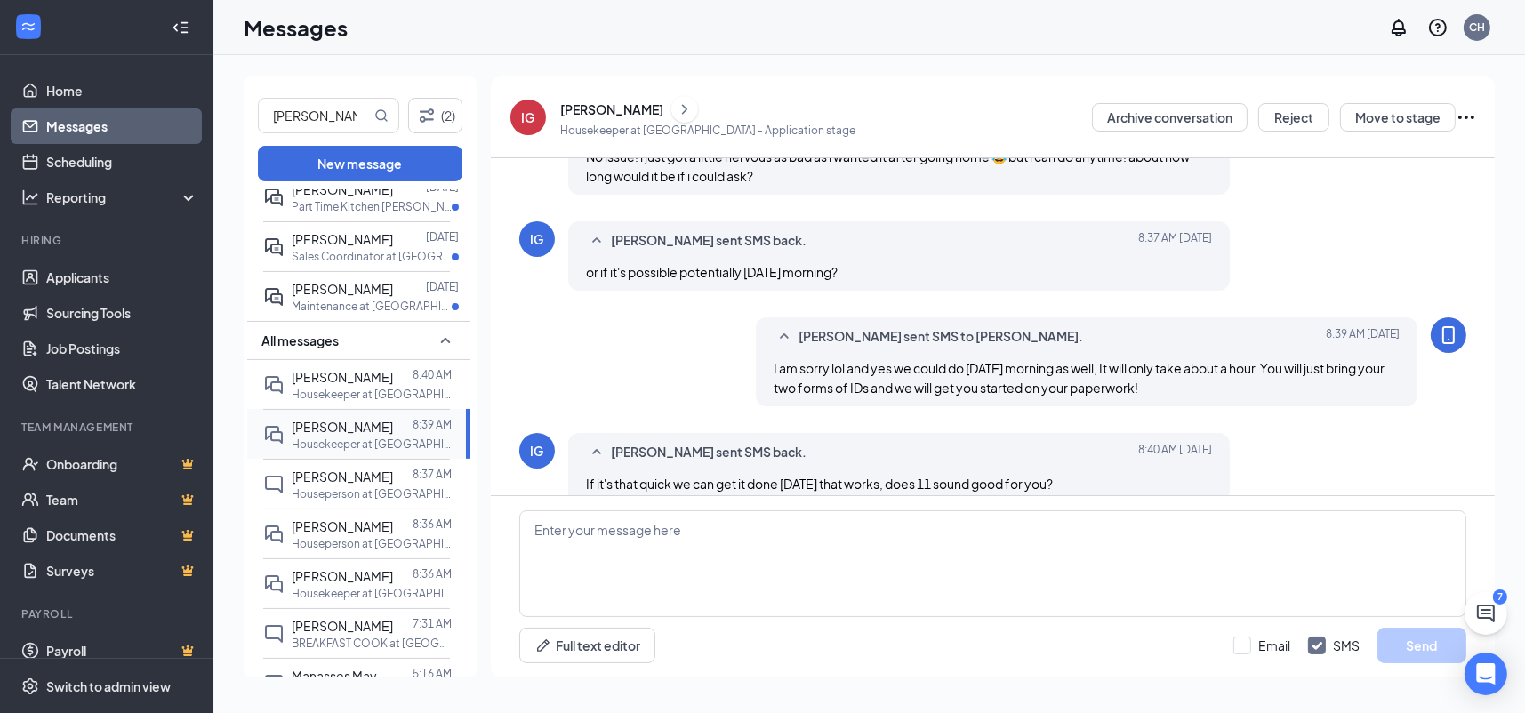
scroll to position [757, 0]
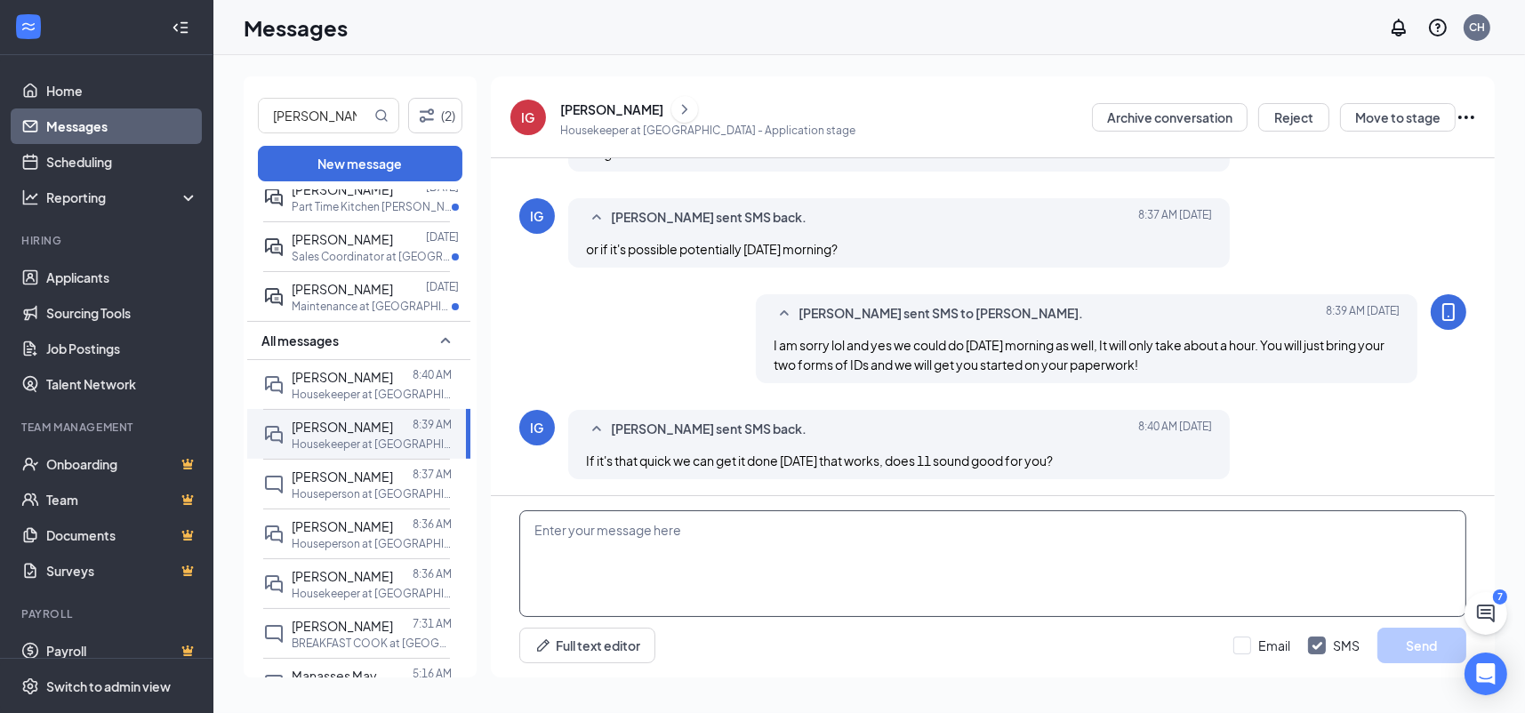
click at [664, 511] on textarea at bounding box center [992, 563] width 947 height 107
type textarea "11 works for me! I will lock you in! See you tomorrow at 11!"
click at [1406, 646] on button "Send" at bounding box center [1421, 646] width 89 height 36
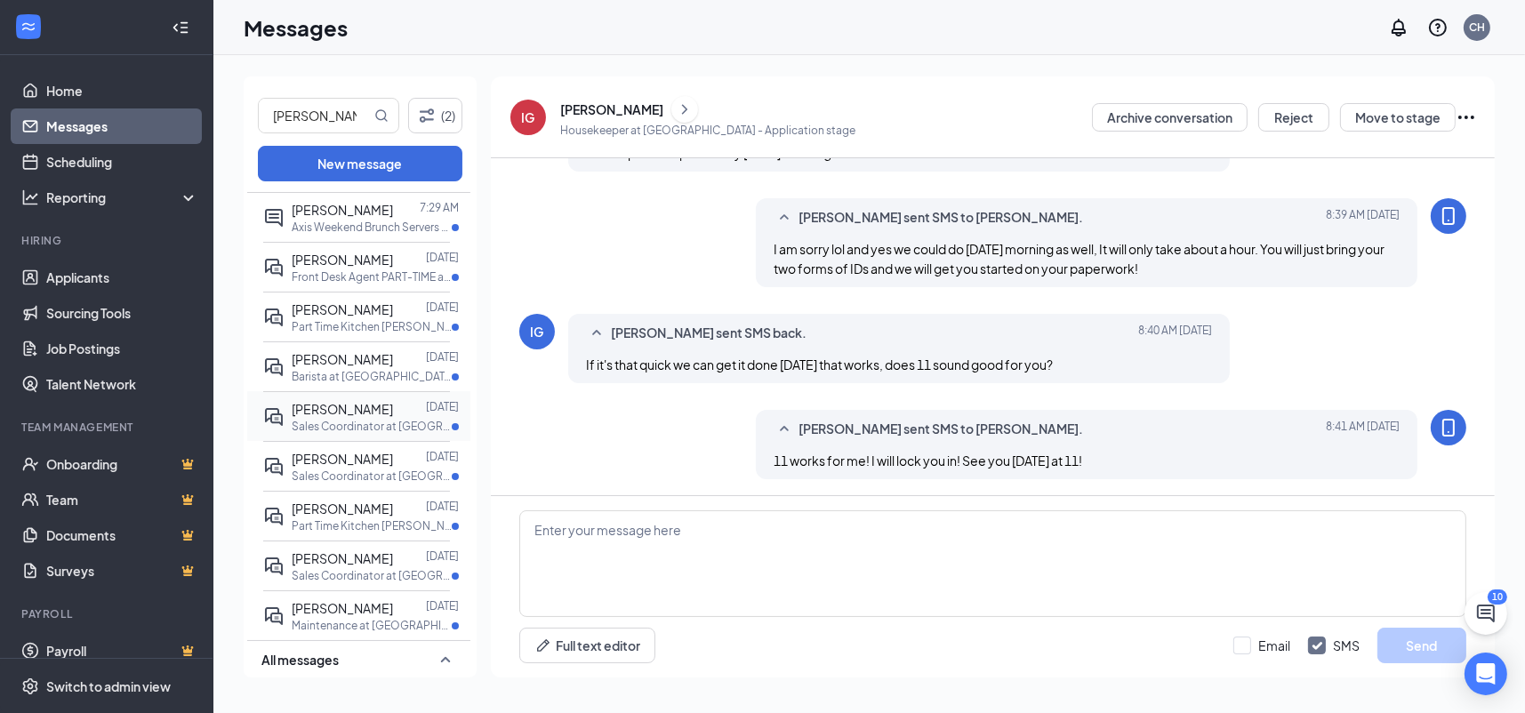
scroll to position [0, 0]
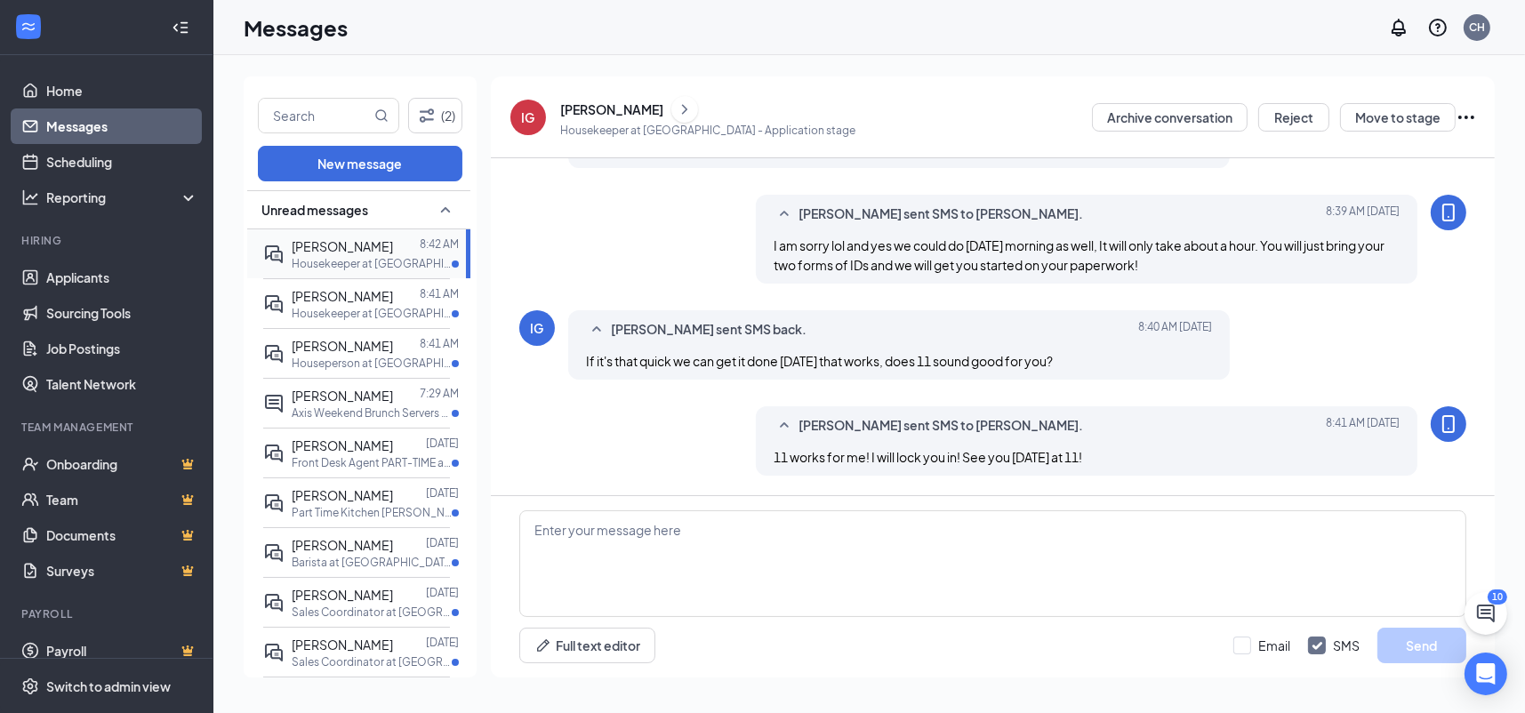
scroll to position [737, 0]
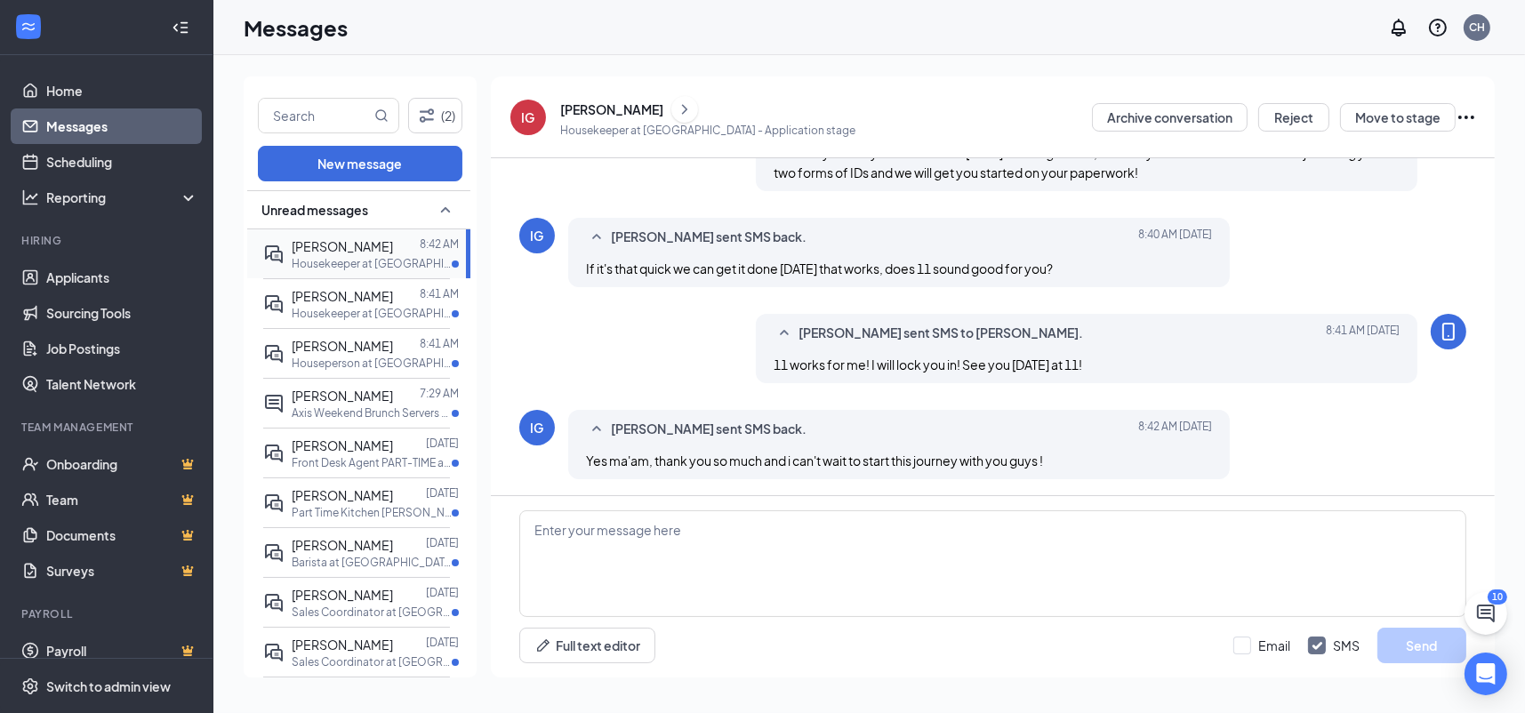
click at [371, 264] on p "Housekeeper at [GEOGRAPHIC_DATA]" at bounding box center [372, 263] width 160 height 15
click at [768, 550] on textarea at bounding box center [992, 563] width 947 height 107
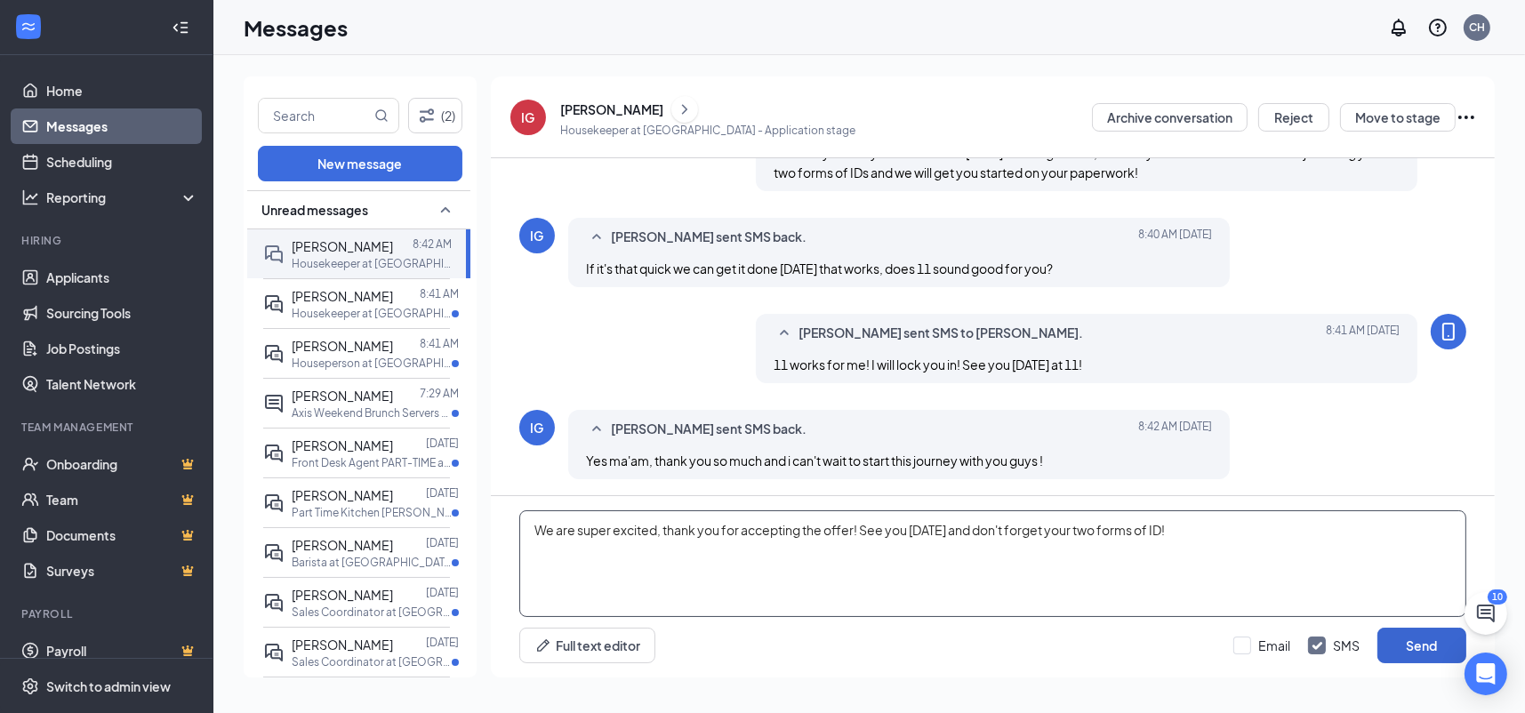
type textarea "We are super excited, thank you for accepting the offer! See you tomorrow and d…"
click at [1415, 635] on button "Send" at bounding box center [1421, 646] width 89 height 36
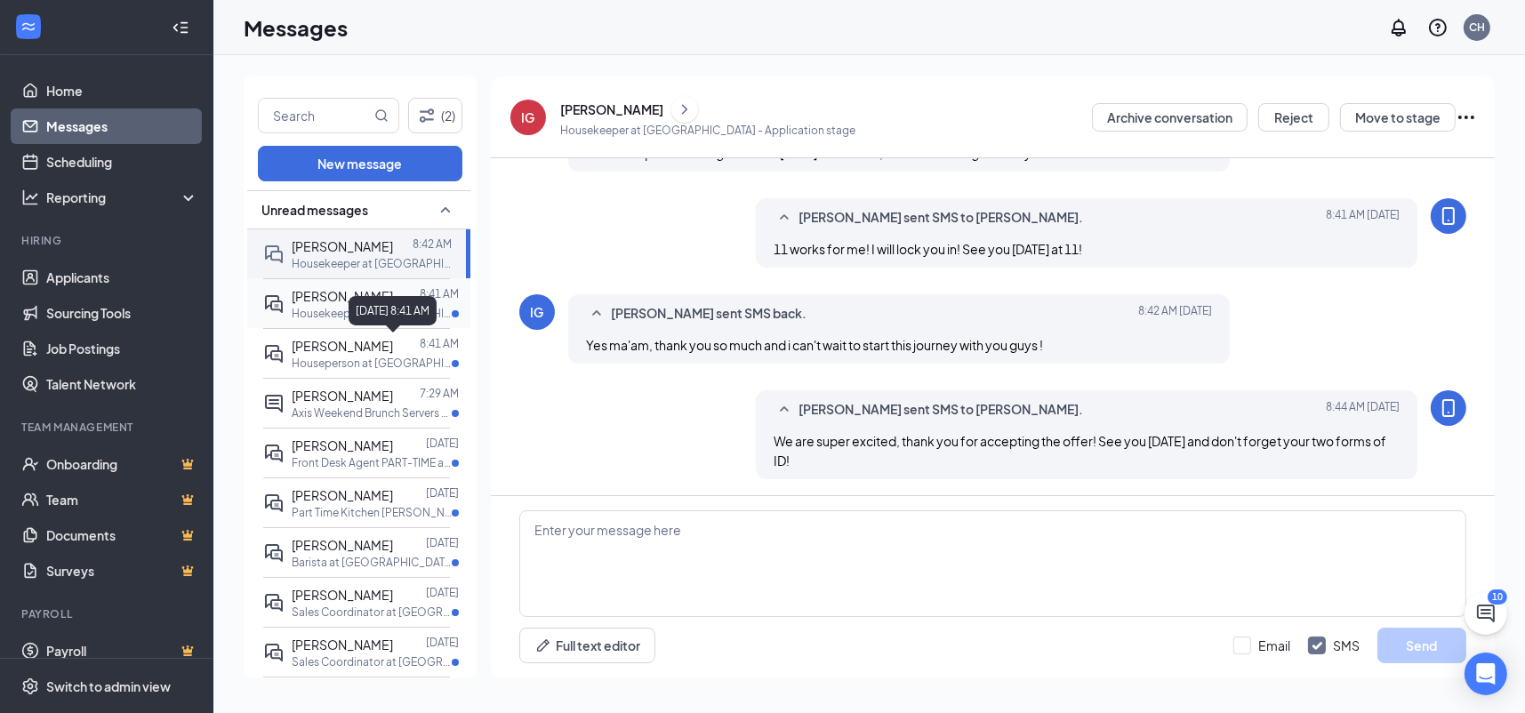
click at [317, 302] on div "[PERSON_NAME]" at bounding box center [342, 296] width 101 height 20
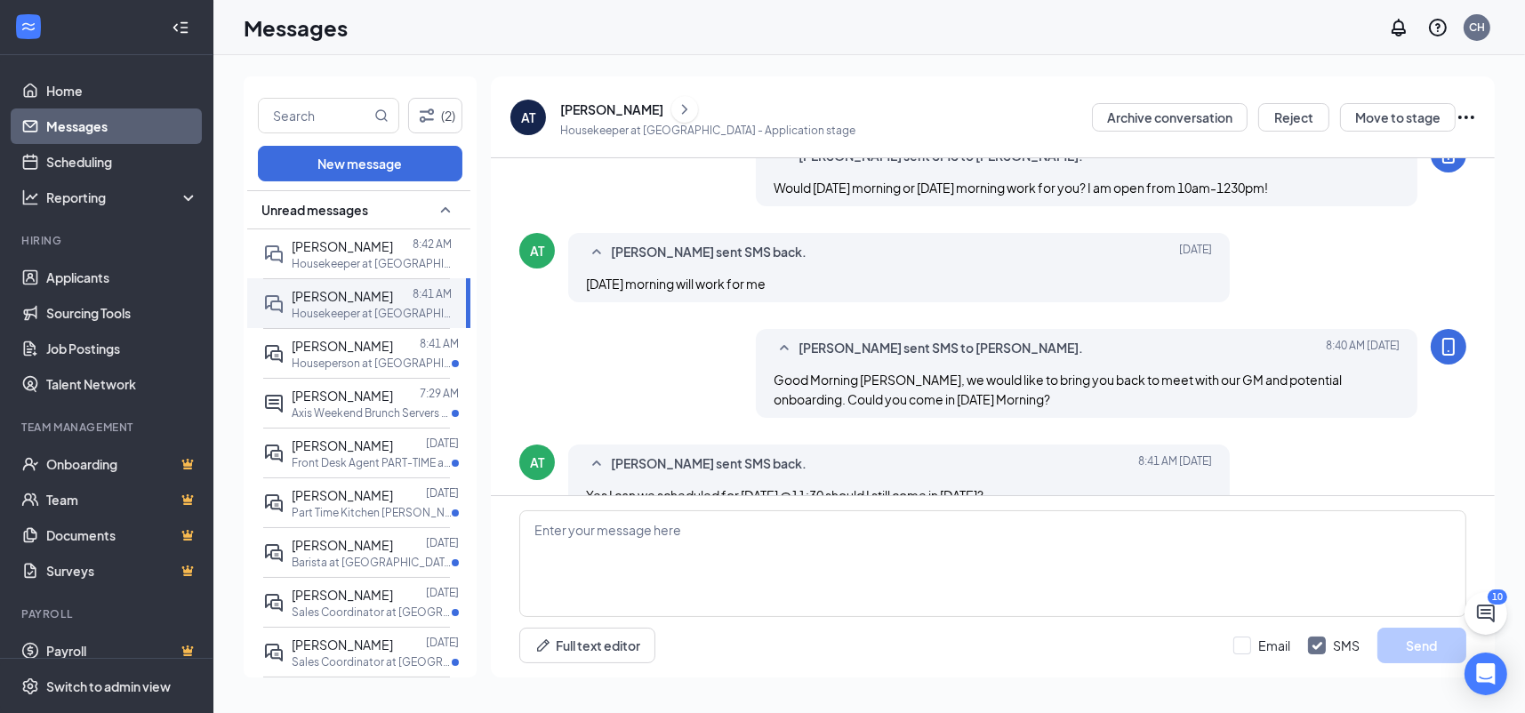
scroll to position [483, 0]
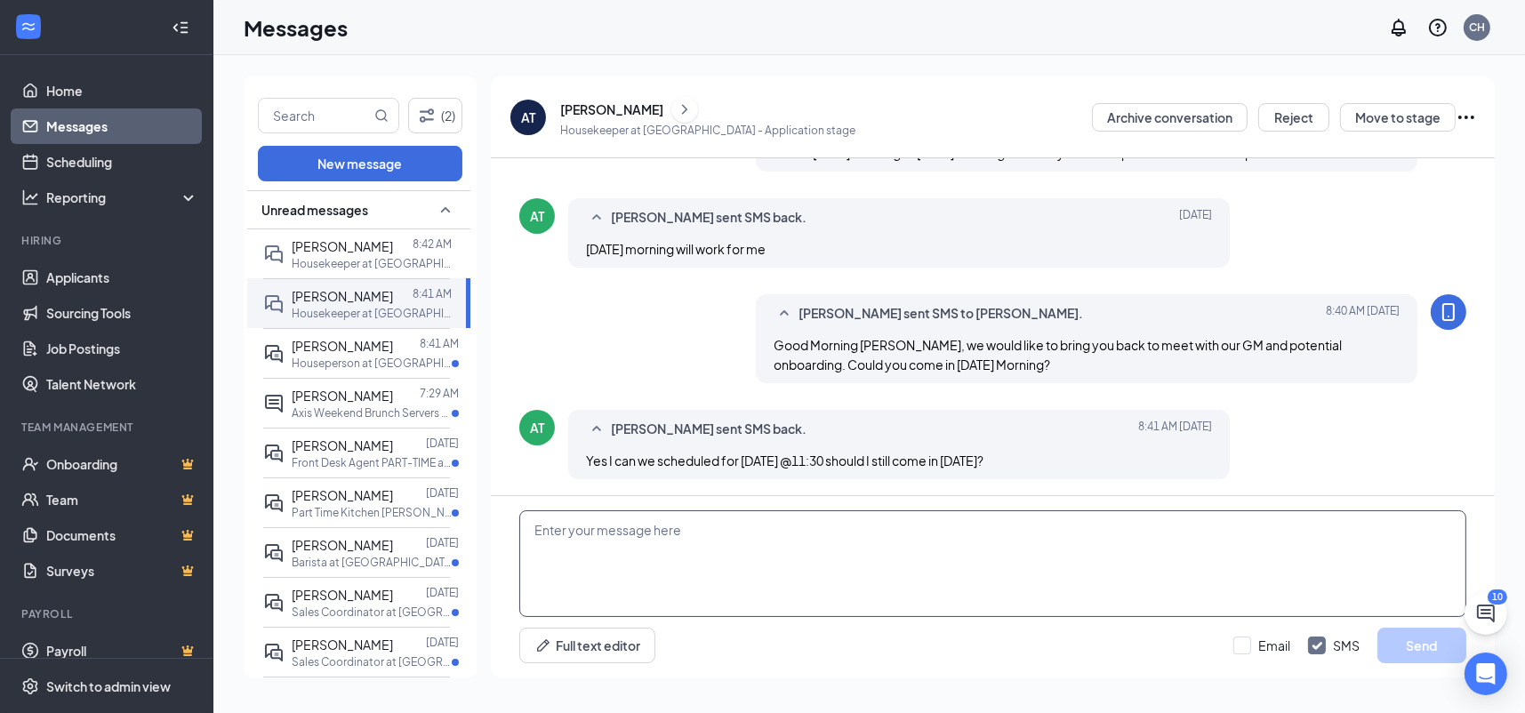
click at [746, 534] on textarea at bounding box center [992, 563] width 947 height 107
type textarea "oh, yes. come in today! I apologize. That works for me!"
click at [1448, 655] on button "Send" at bounding box center [1421, 646] width 89 height 36
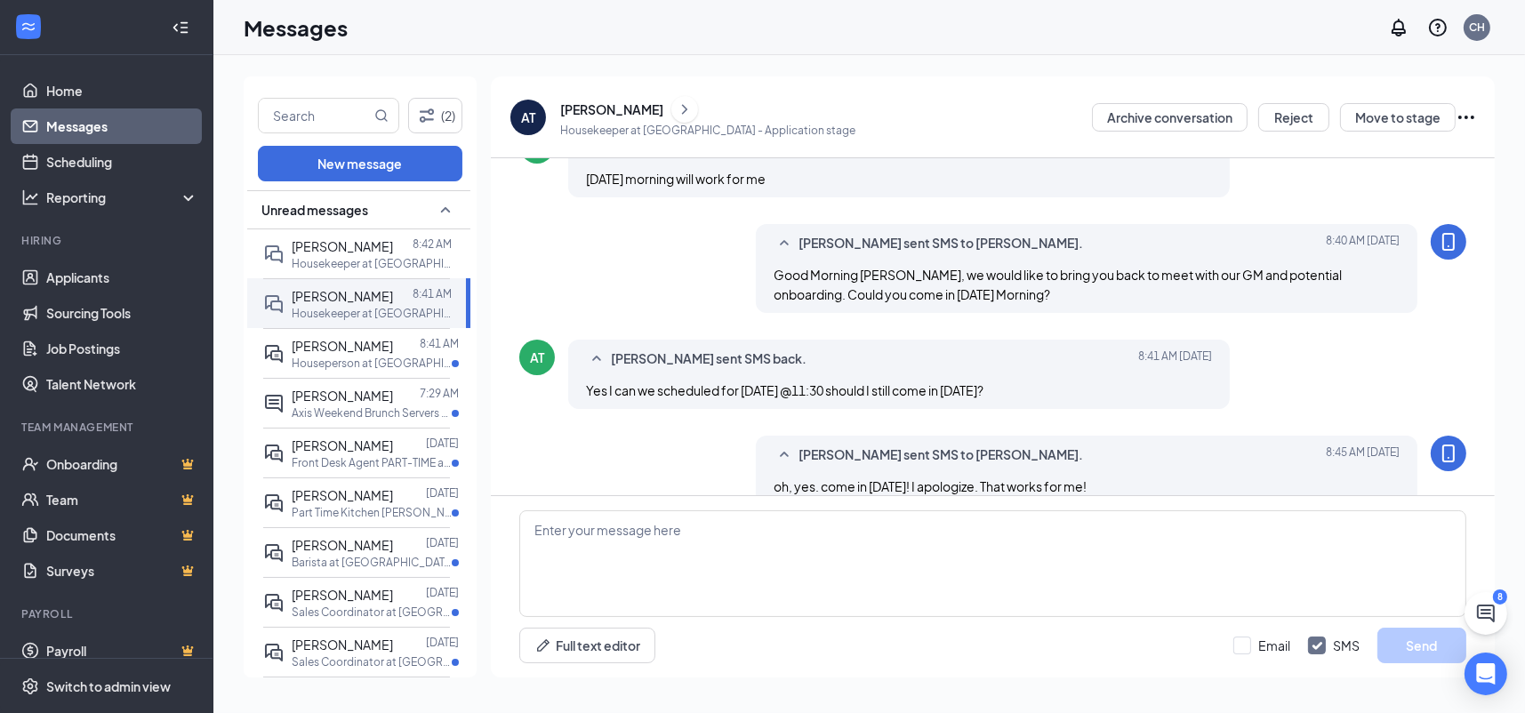
scroll to position [579, 0]
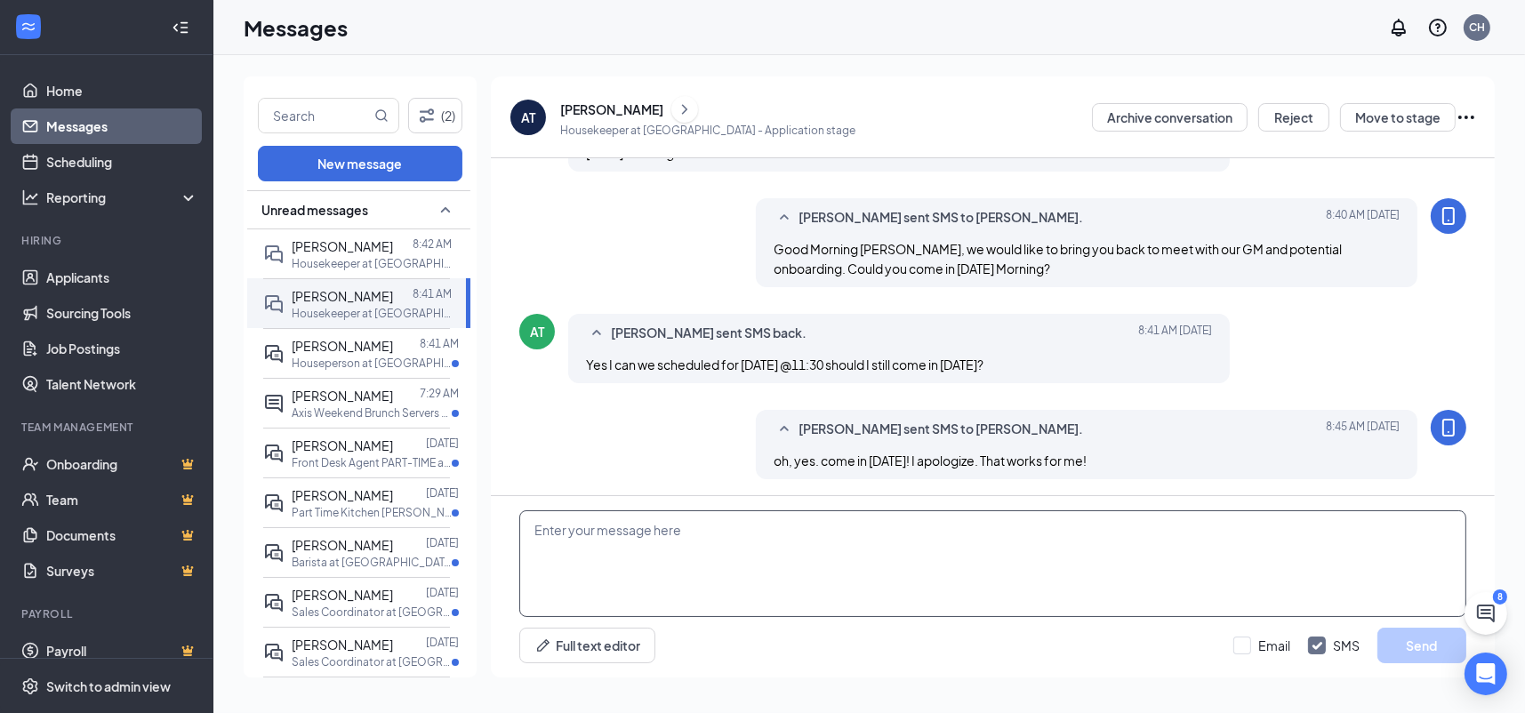
click at [677, 538] on textarea at bounding box center [992, 563] width 947 height 107
type textarea "I apologize, I got a few people mixed up lol but yes see you today at 1130!"
click at [1407, 648] on button "Send" at bounding box center [1421, 646] width 89 height 36
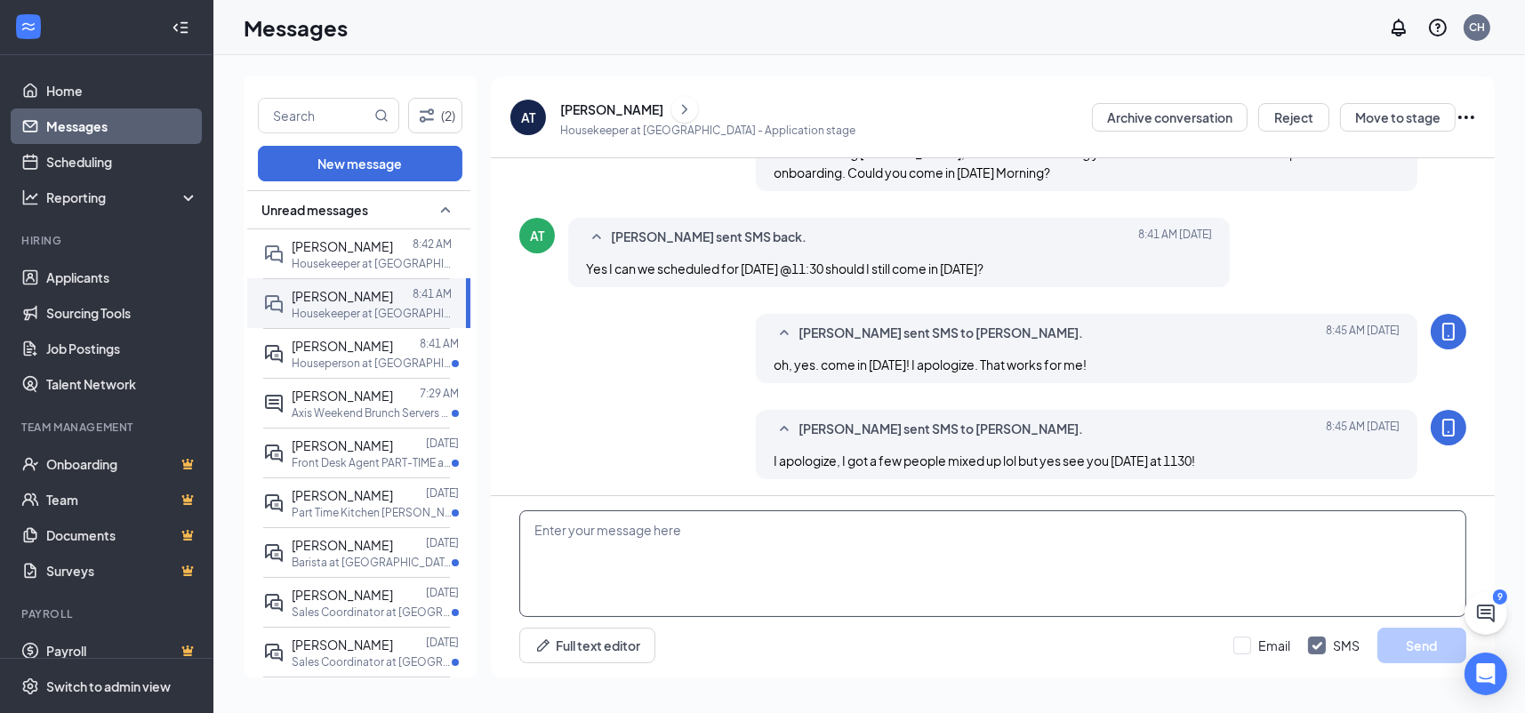
click at [697, 544] on textarea at bounding box center [992, 563] width 947 height 107
type textarea "w"
click at [808, 540] on textarea "can you come at 1230.. my GM will not be availalbe to meet you until then!" at bounding box center [992, 563] width 947 height 107
click at [813, 524] on textarea "can you come at 1230.. my GM will not be availalbe to meet you until then!" at bounding box center [992, 563] width 947 height 107
type textarea "can you come at 1230.. my GM will not be available to meet you until then!"
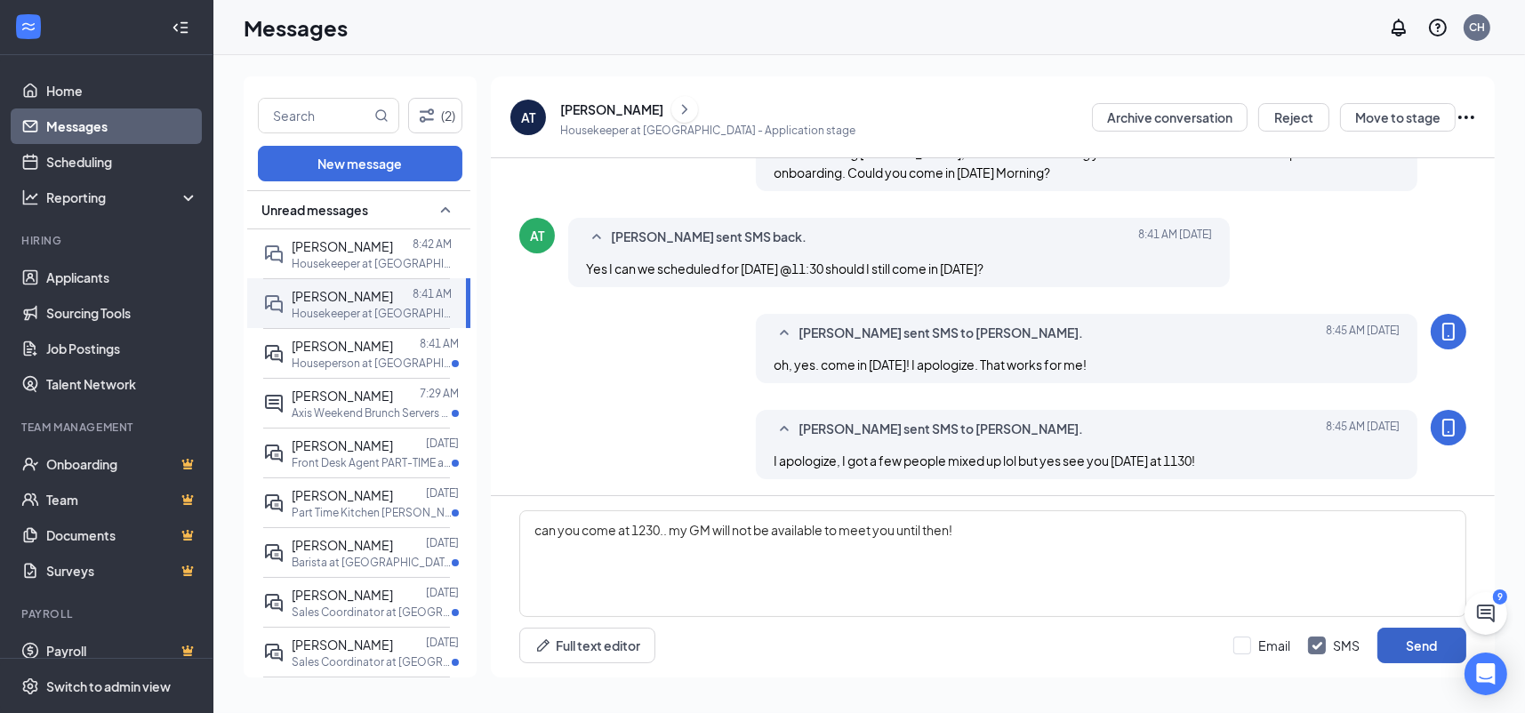
click at [1411, 646] on button "Send" at bounding box center [1421, 646] width 89 height 36
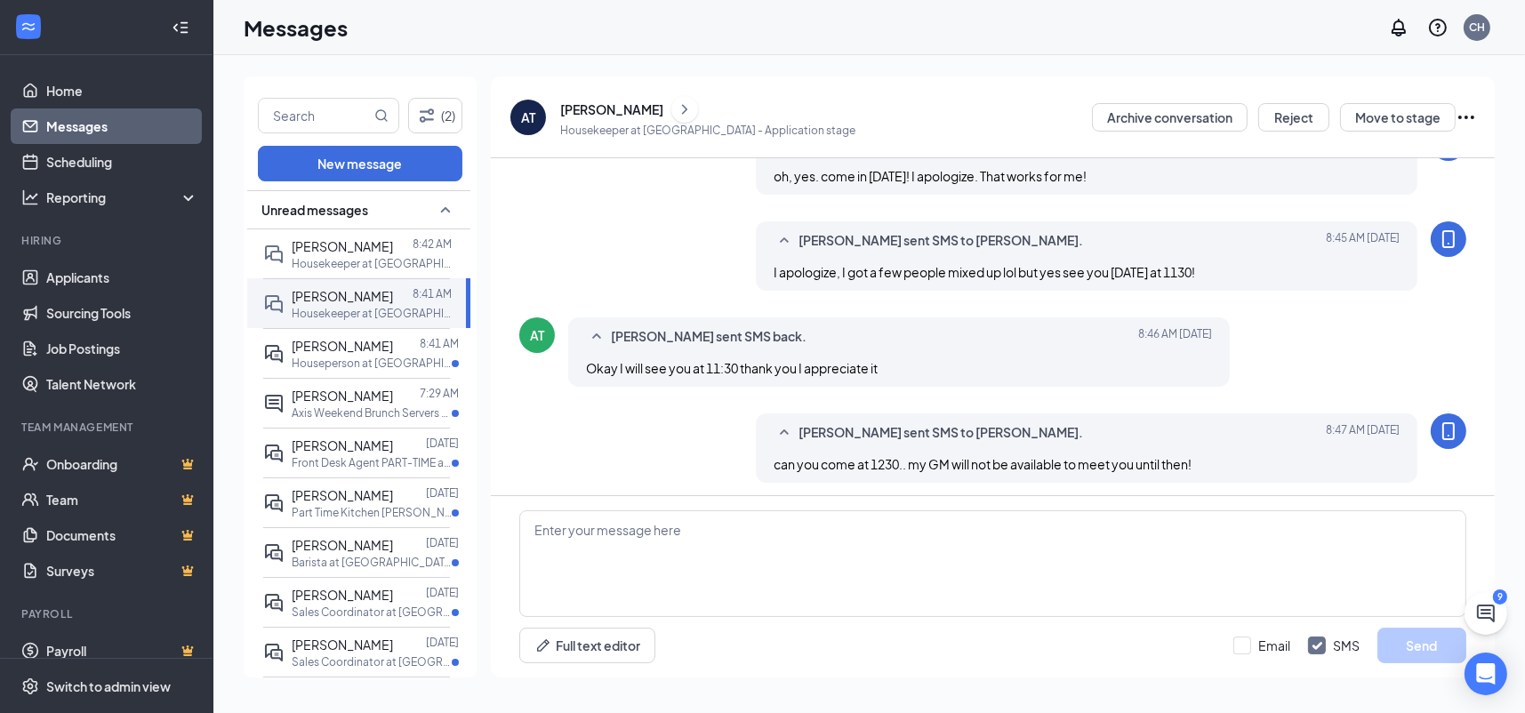
scroll to position [867, 0]
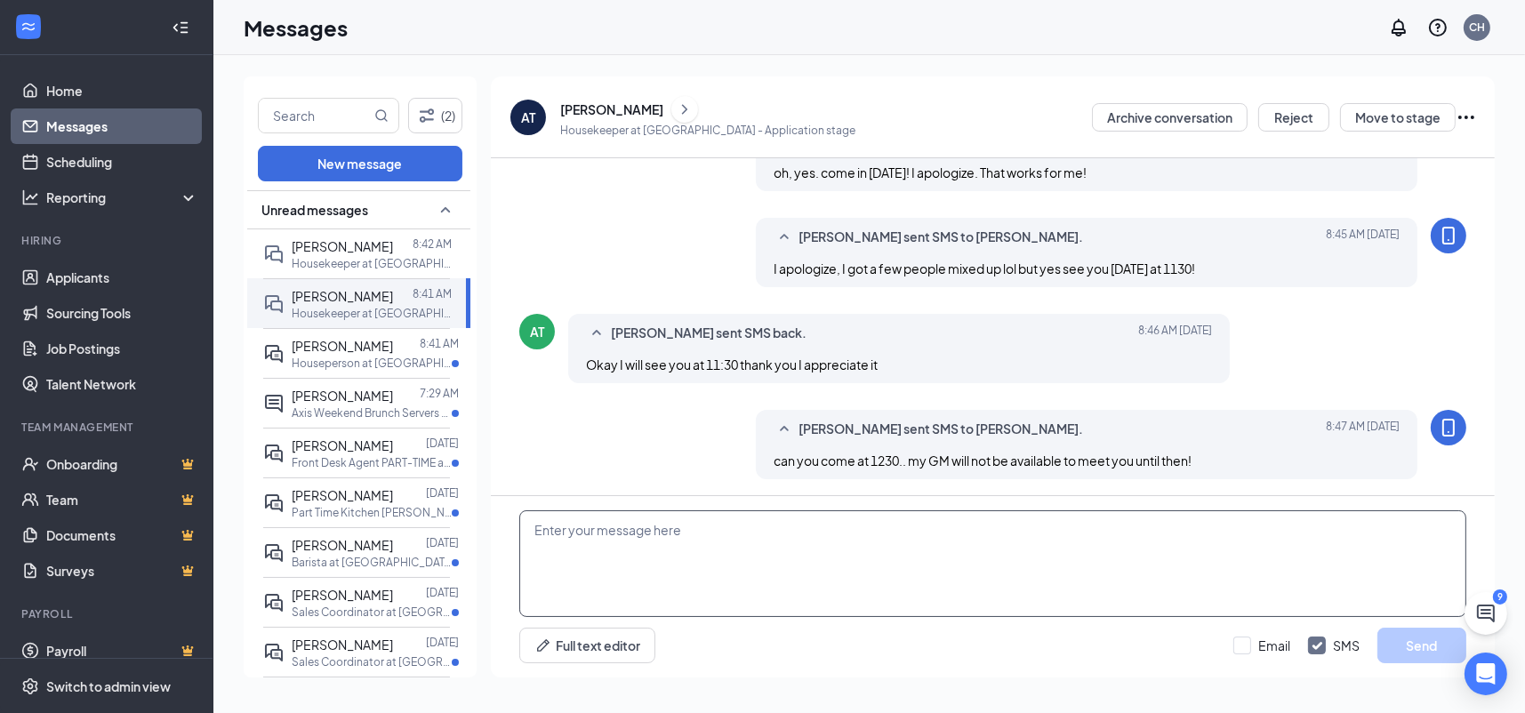
click at [887, 543] on textarea at bounding box center [992, 563] width 947 height 107
type textarea "I am sorry"
click at [1430, 640] on button "Send" at bounding box center [1421, 646] width 89 height 36
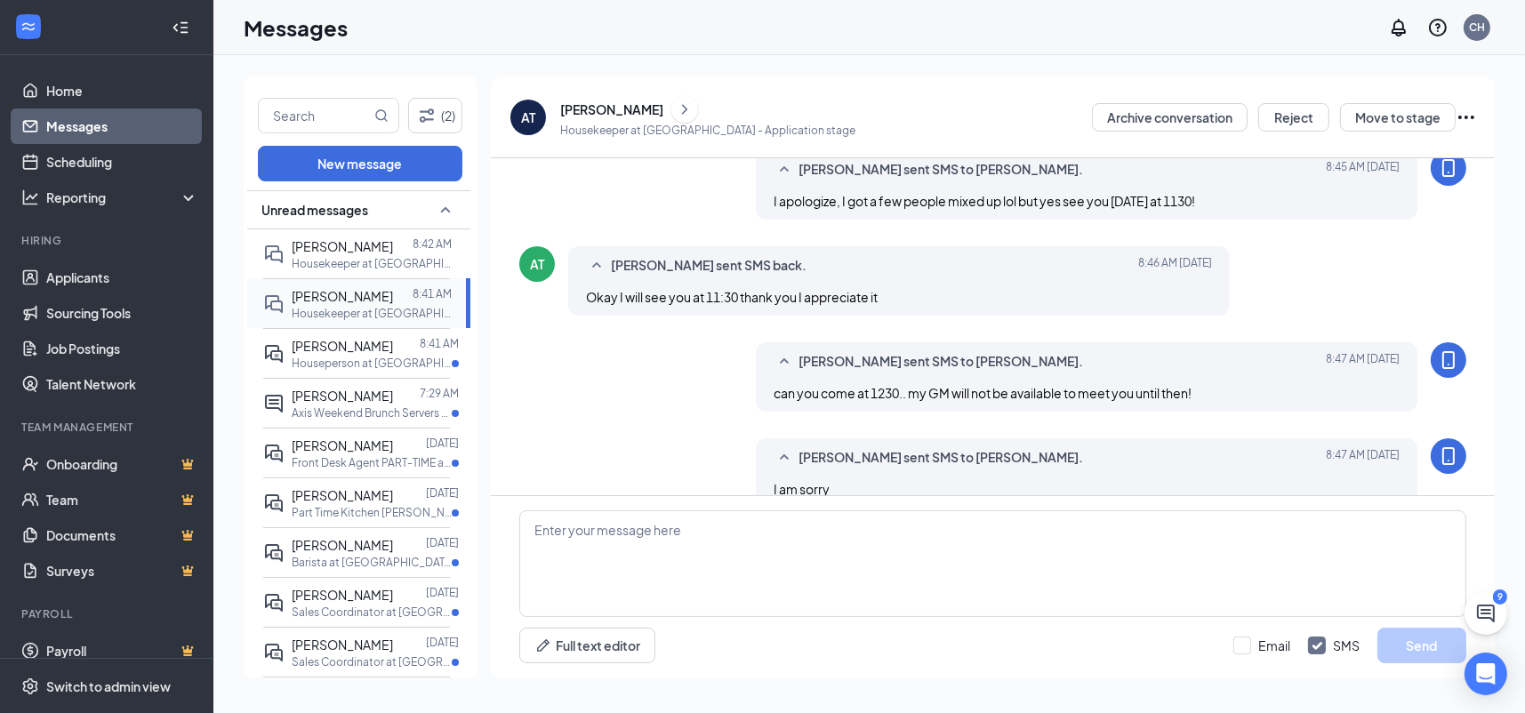
scroll to position [963, 0]
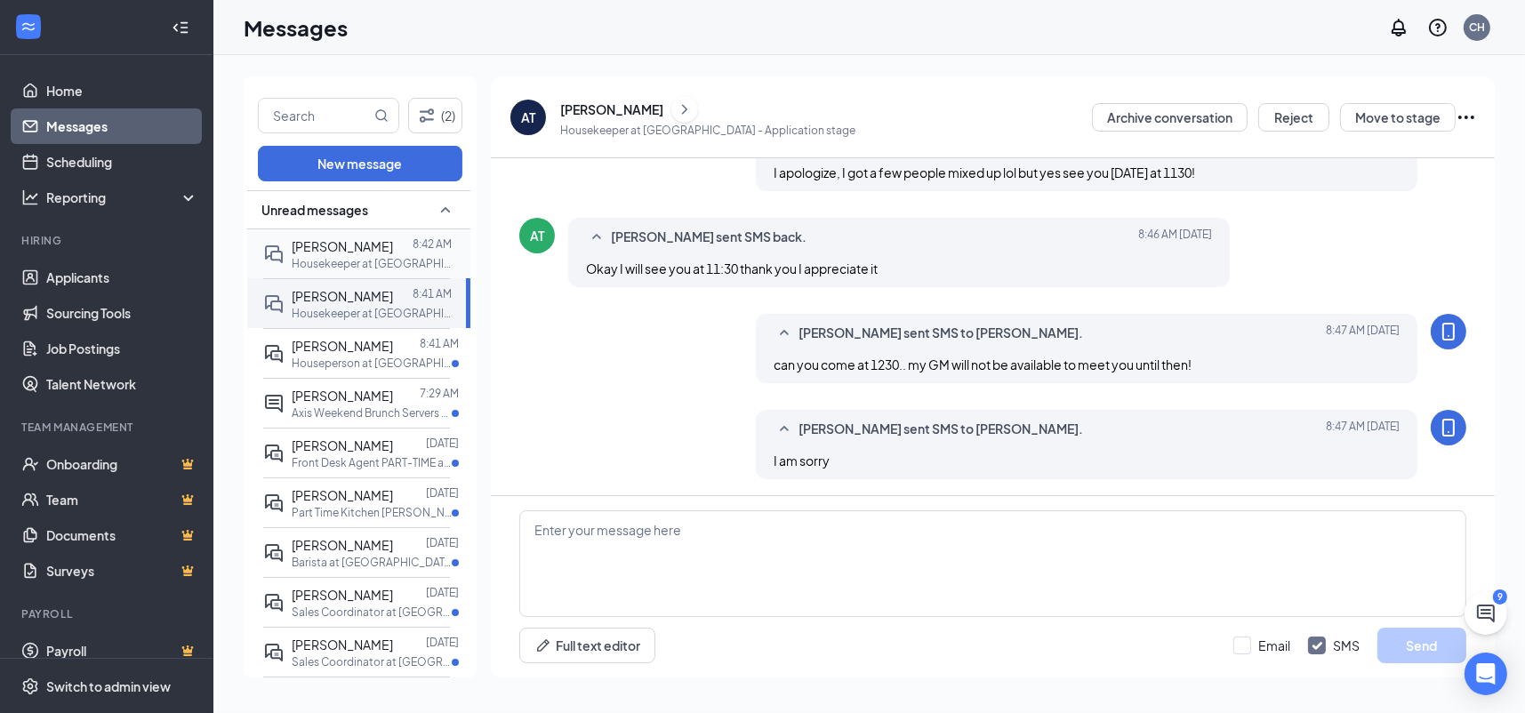
click at [333, 268] on p "Housekeeper at [GEOGRAPHIC_DATA]" at bounding box center [372, 263] width 160 height 15
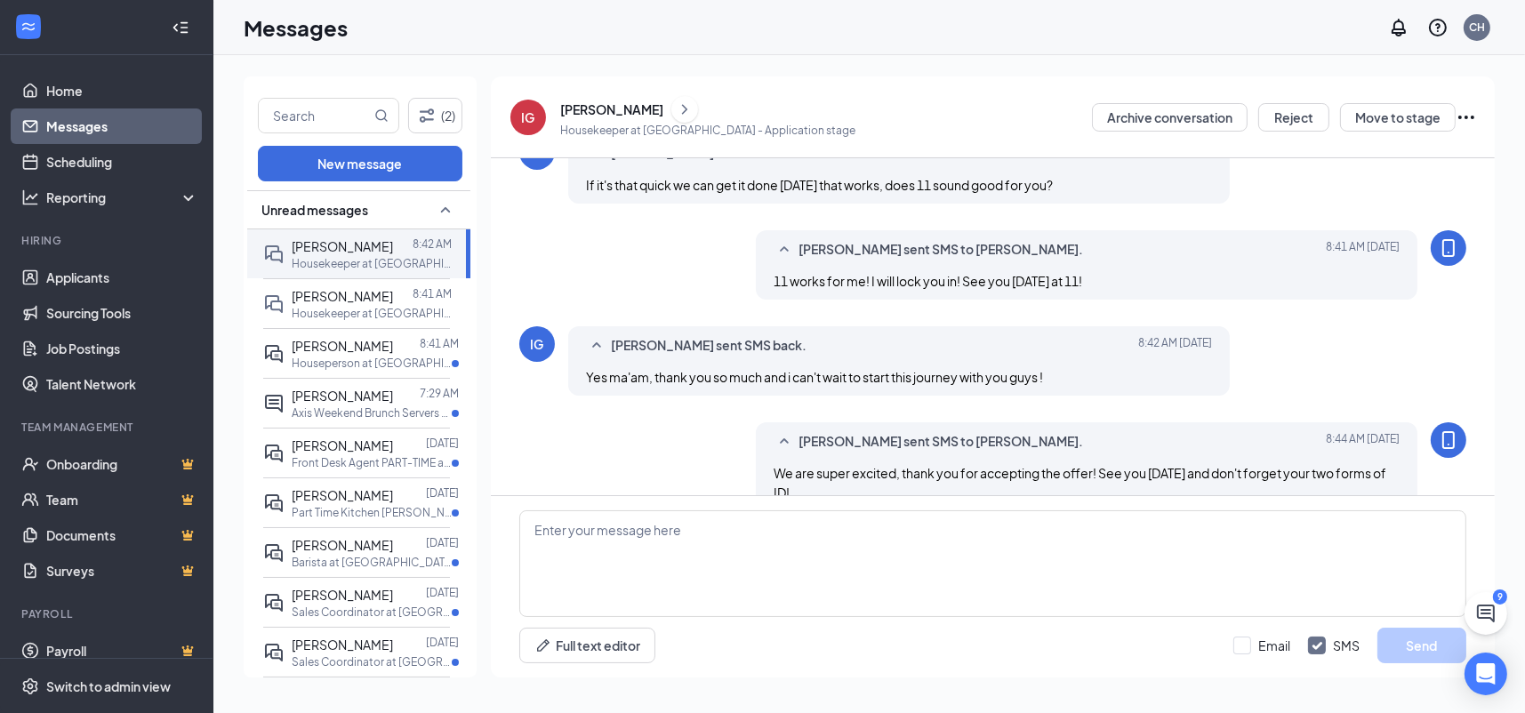
scroll to position [737, 0]
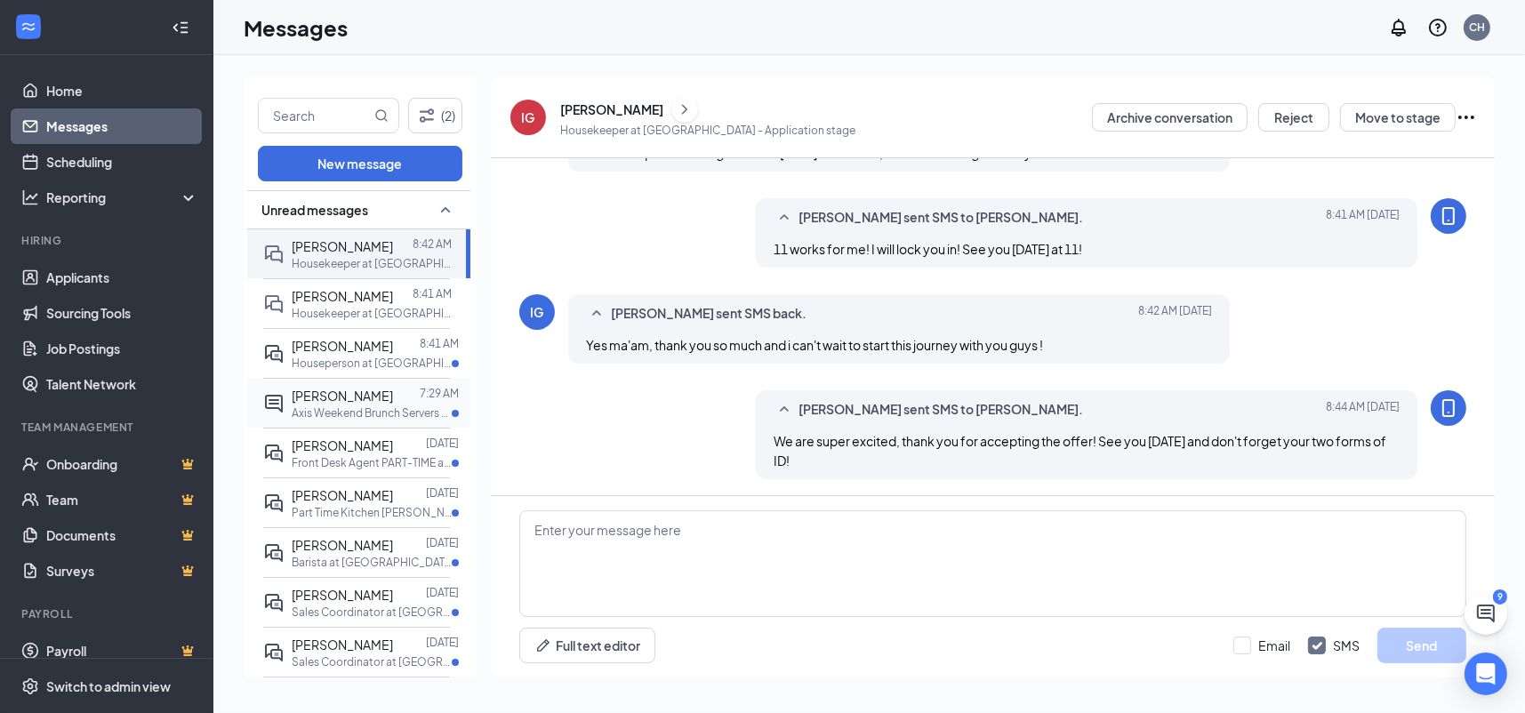
drag, startPoint x: 314, startPoint y: 351, endPoint x: 365, endPoint y: 382, distance: 59.5
click at [315, 351] on span "[PERSON_NAME]" at bounding box center [342, 346] width 101 height 16
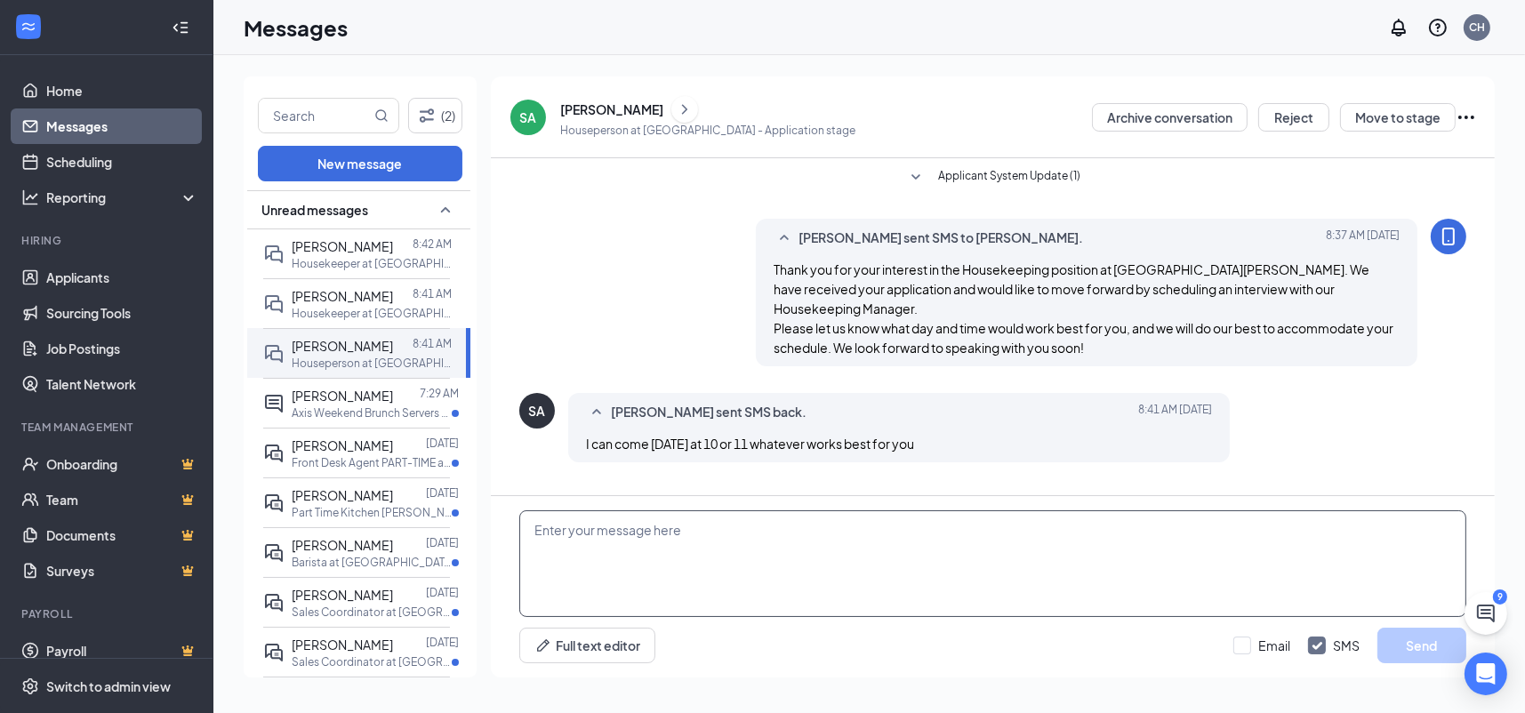
click at [789, 532] on textarea at bounding box center [992, 563] width 947 height 107
type textarea "g"
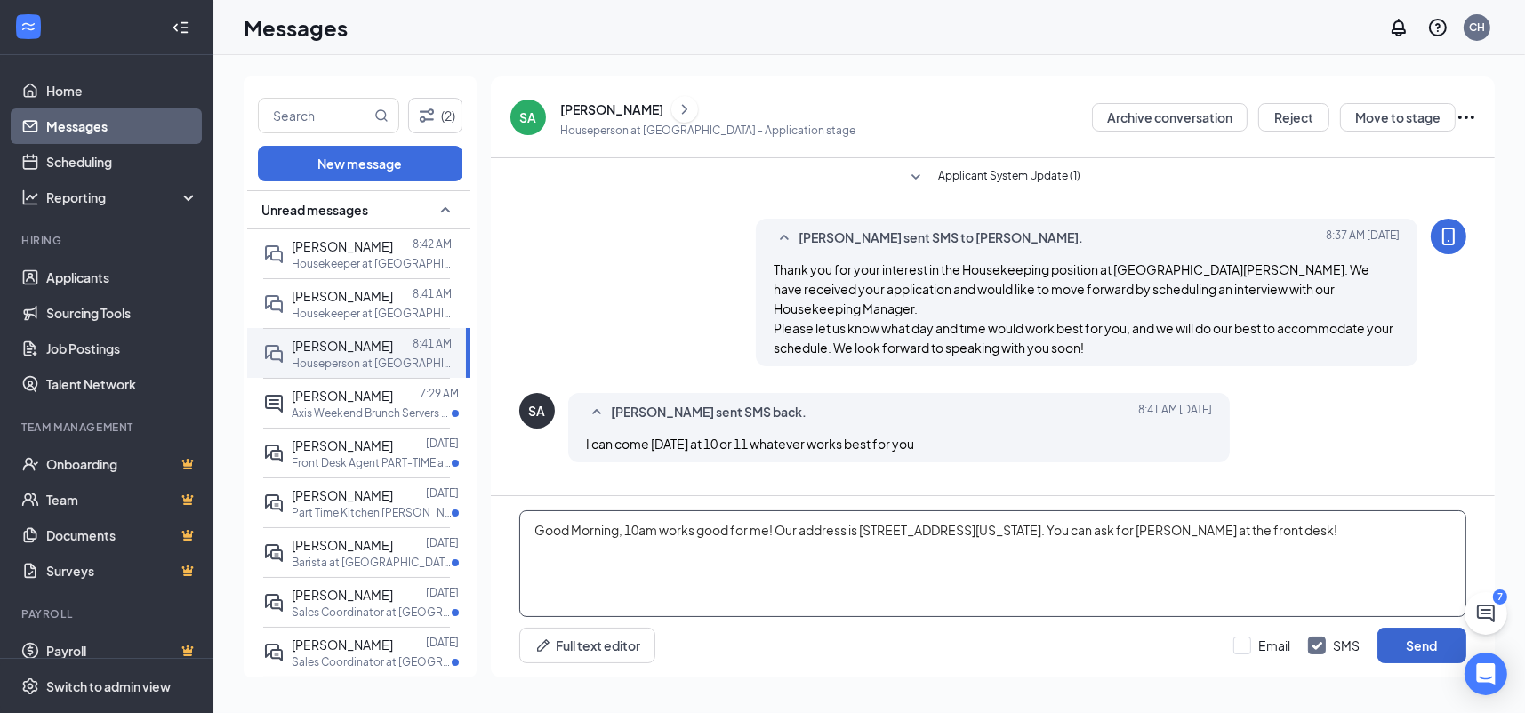
type textarea "Good Morning, 10am works good for me! Our address is [STREET_ADDRESS][US_STATE]…"
click at [1400, 640] on button "Send" at bounding box center [1421, 646] width 89 height 36
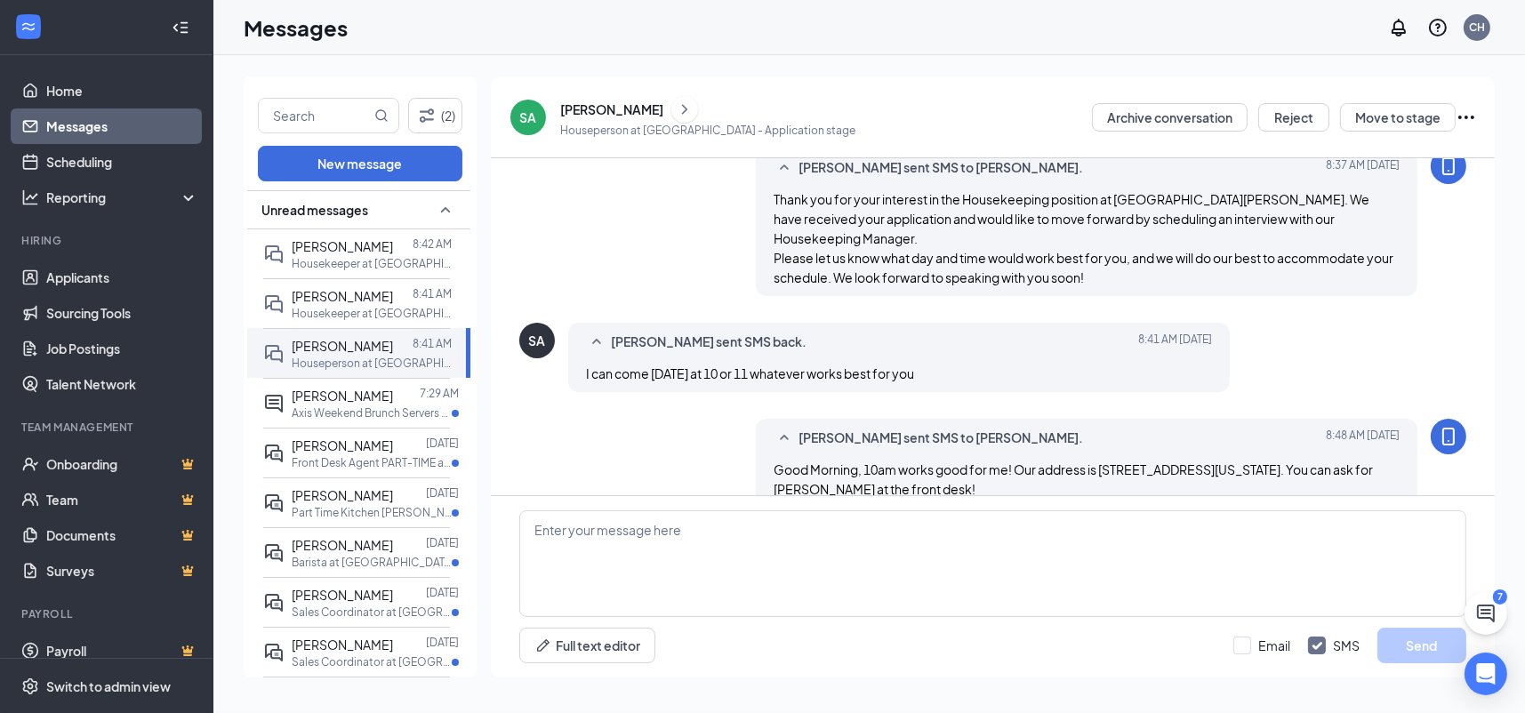
scroll to position [100, 0]
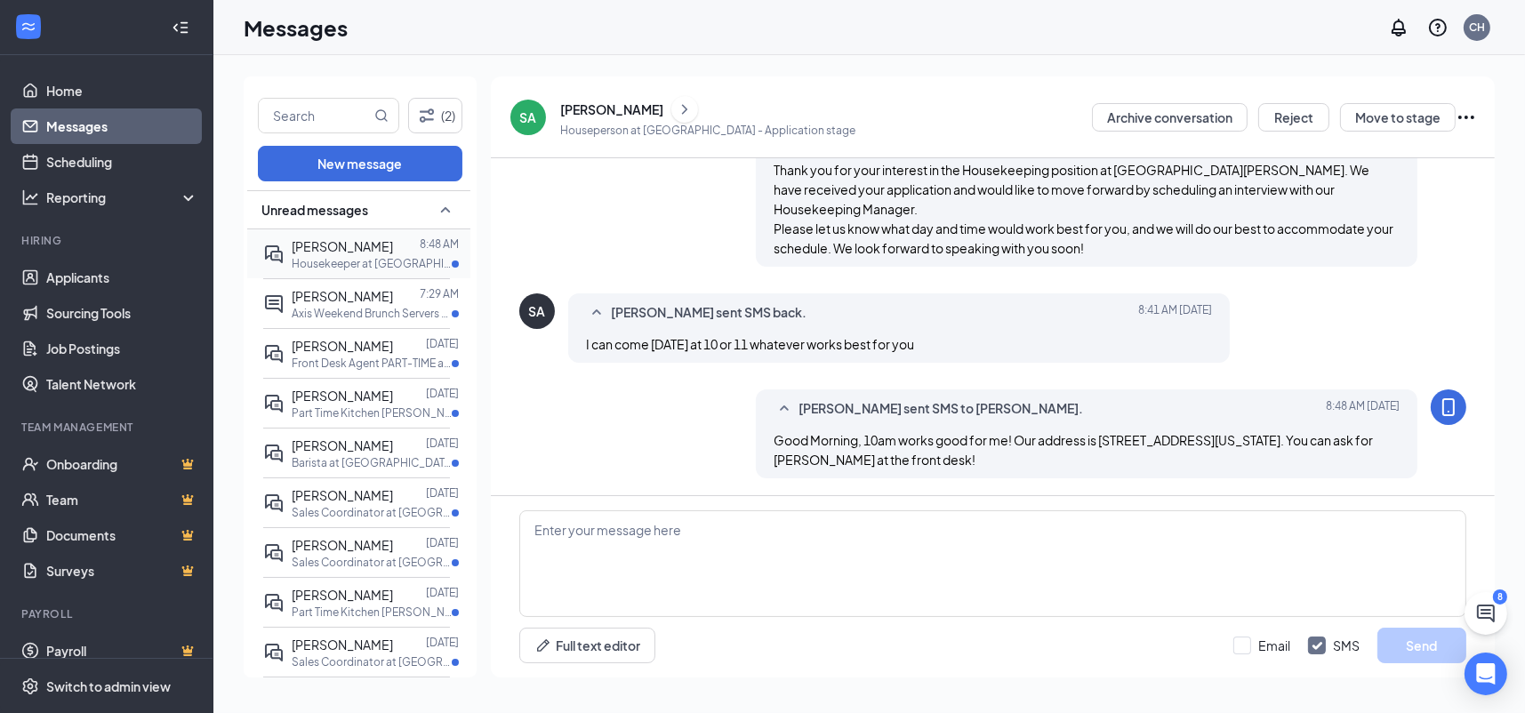
click at [357, 261] on p "Housekeeper at [GEOGRAPHIC_DATA]" at bounding box center [372, 263] width 160 height 15
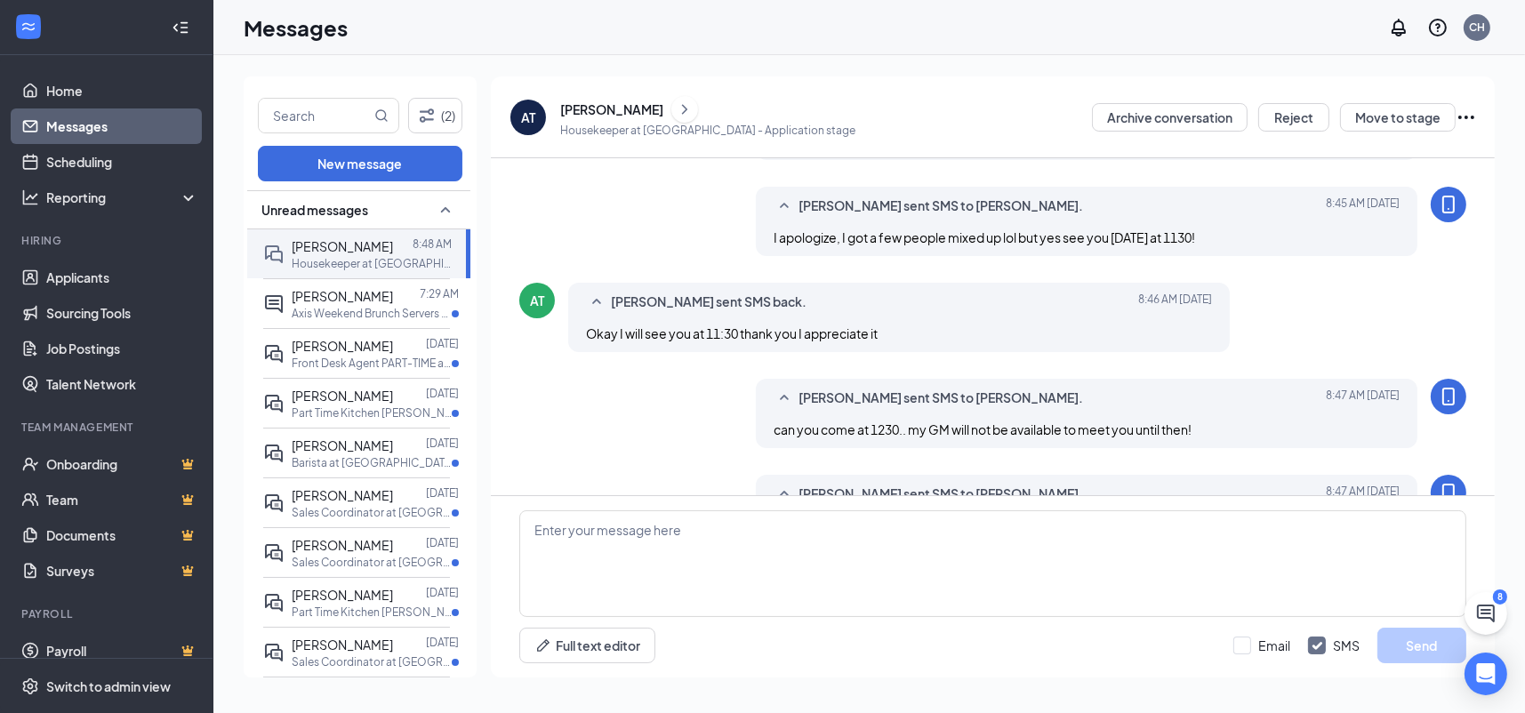
scroll to position [698, 0]
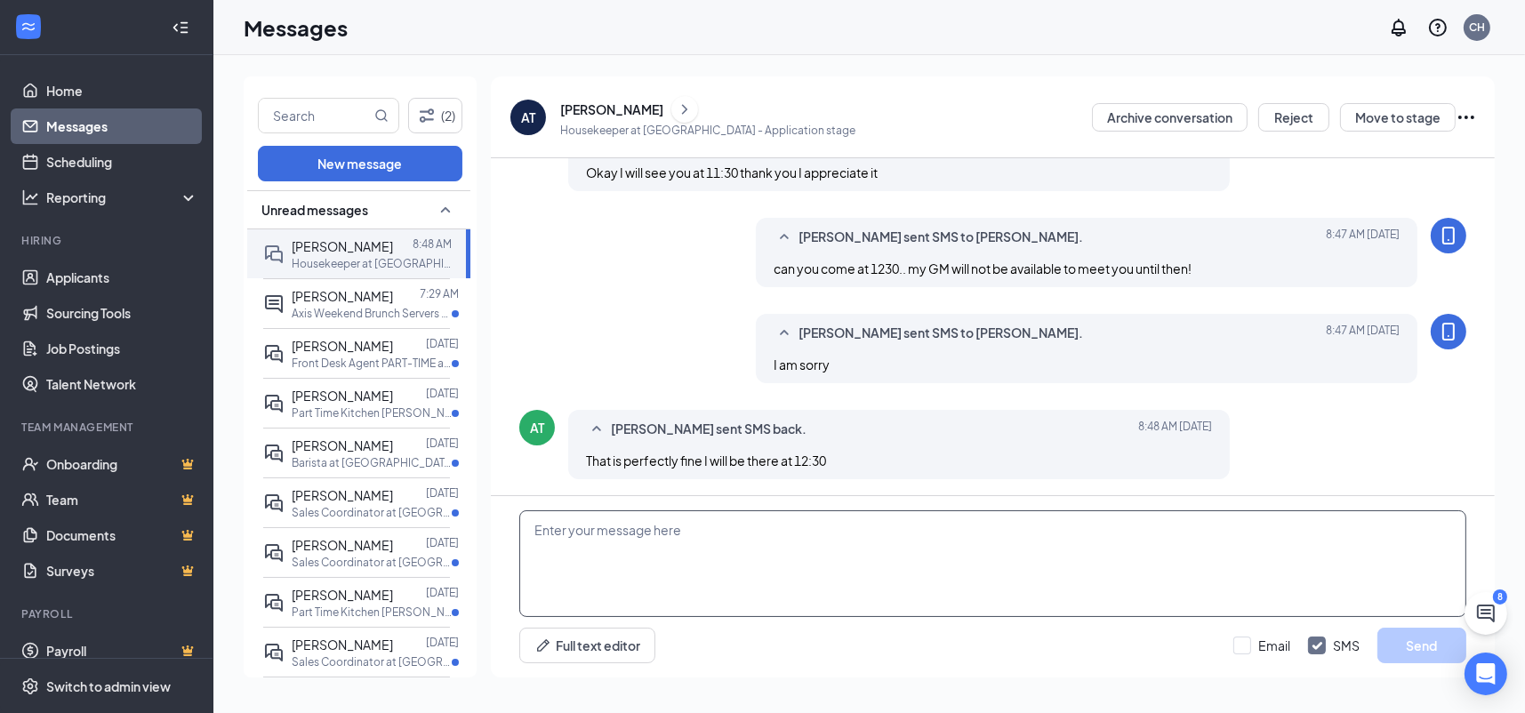
click at [748, 572] on textarea at bounding box center [992, 563] width 947 height 107
type textarea "thank you so much, see you in a bit!"
click at [1431, 649] on button "Send" at bounding box center [1421, 646] width 89 height 36
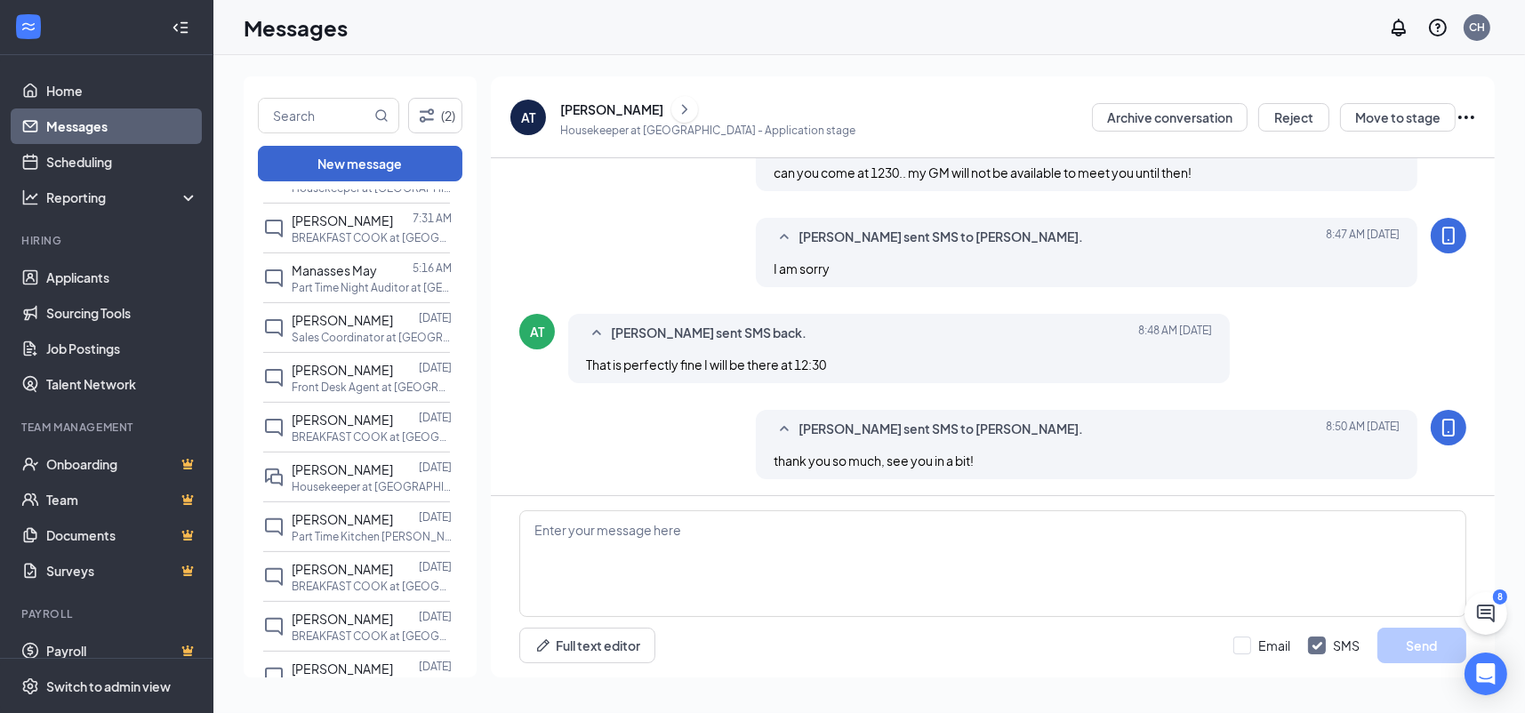
scroll to position [800, 0]
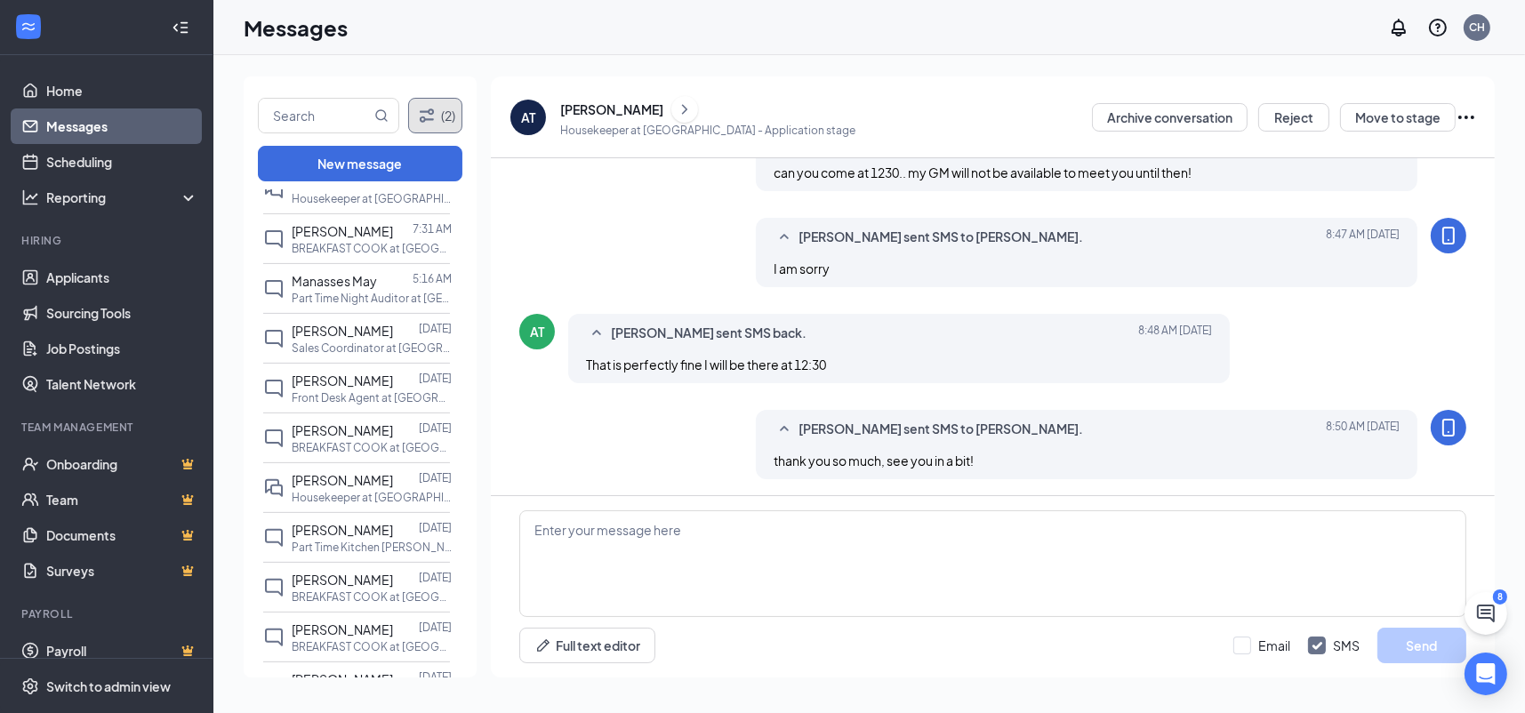
click at [429, 115] on icon "Filter" at bounding box center [426, 115] width 21 height 21
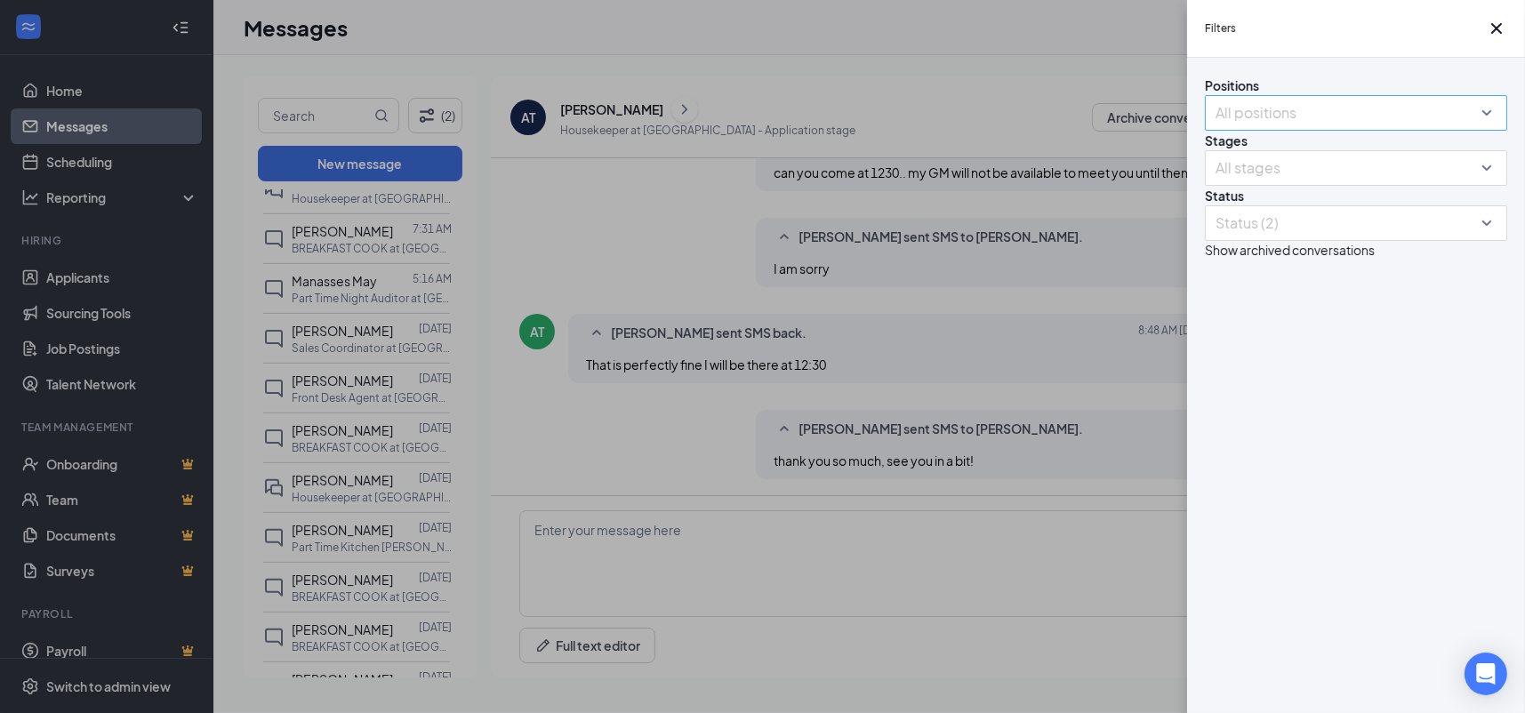
click at [1352, 127] on div at bounding box center [1347, 113] width 276 height 28
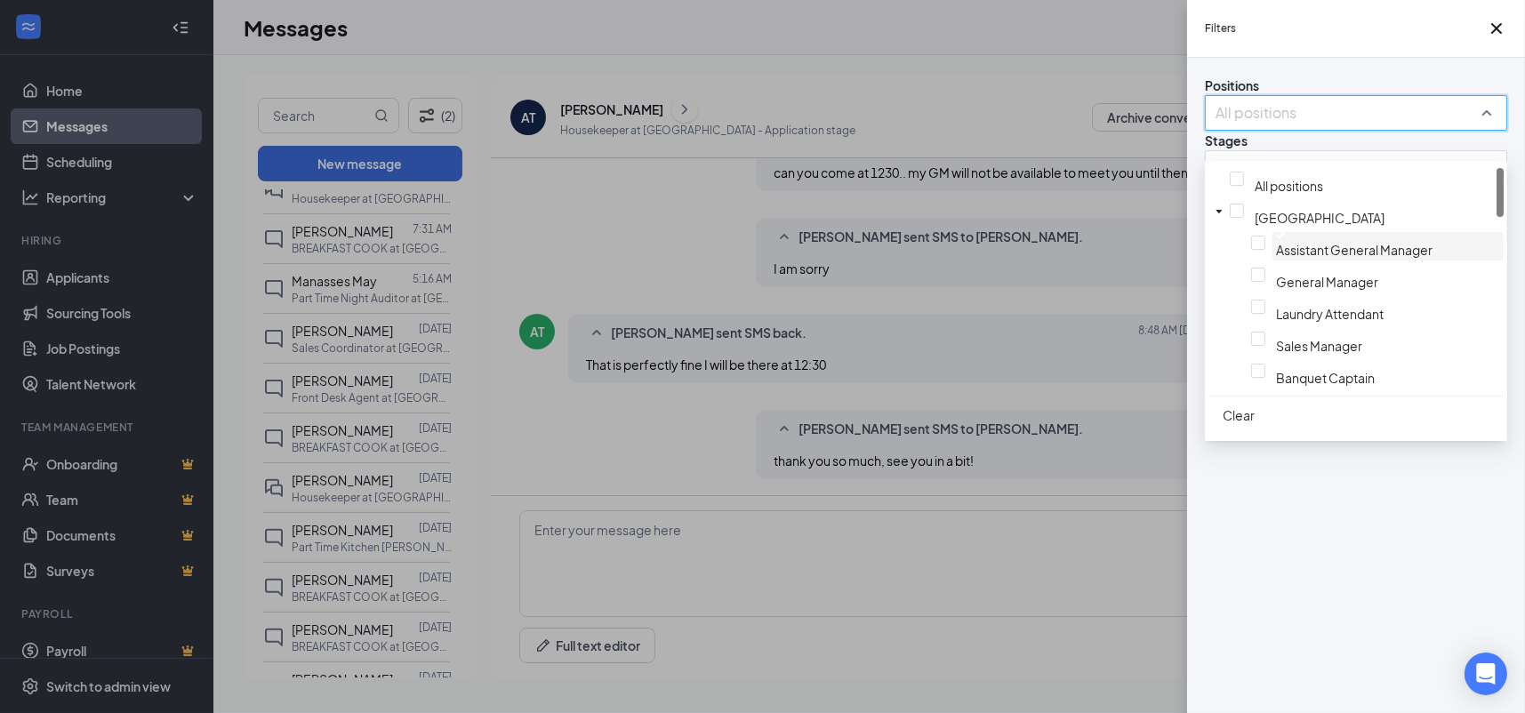
click at [1287, 258] on span "Assistant General Manager" at bounding box center [1354, 250] width 156 height 16
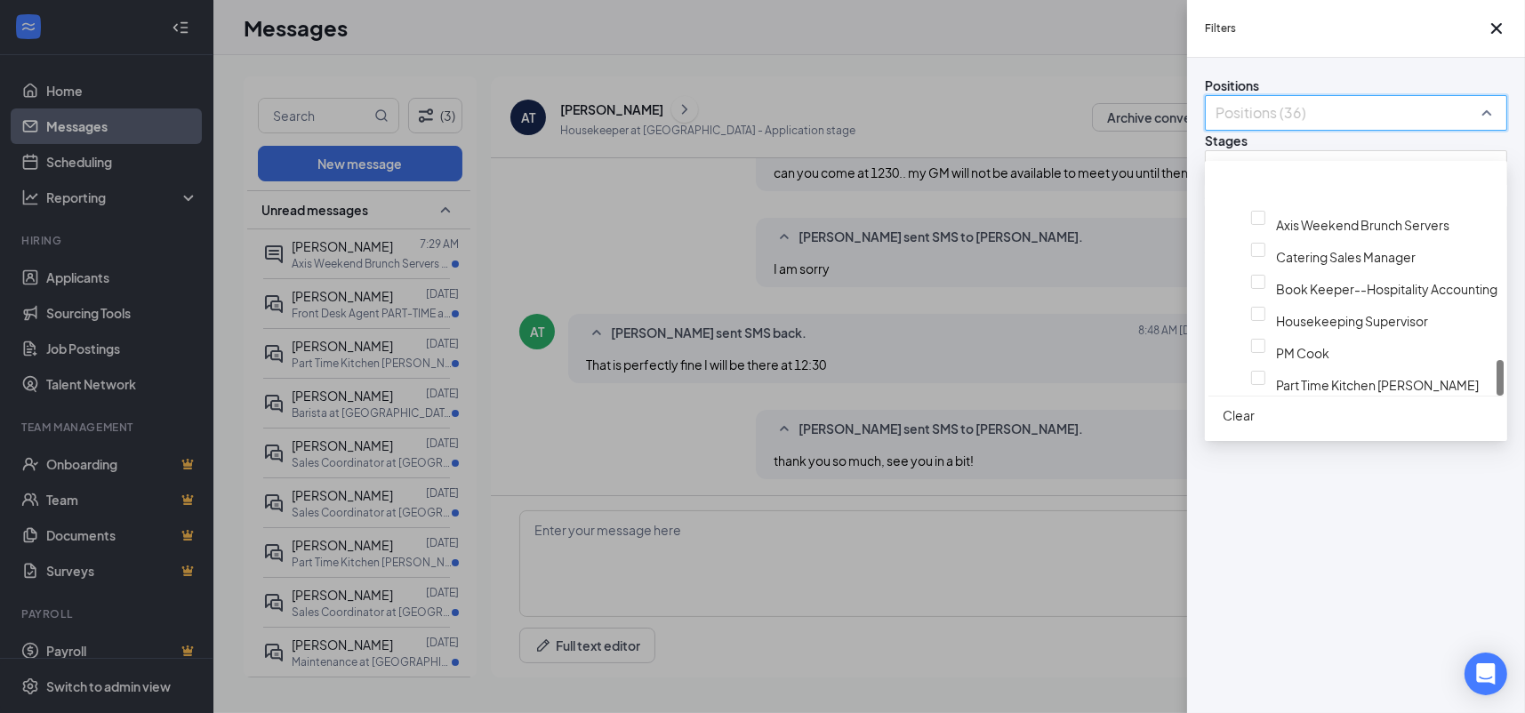
scroll to position [1229, 0]
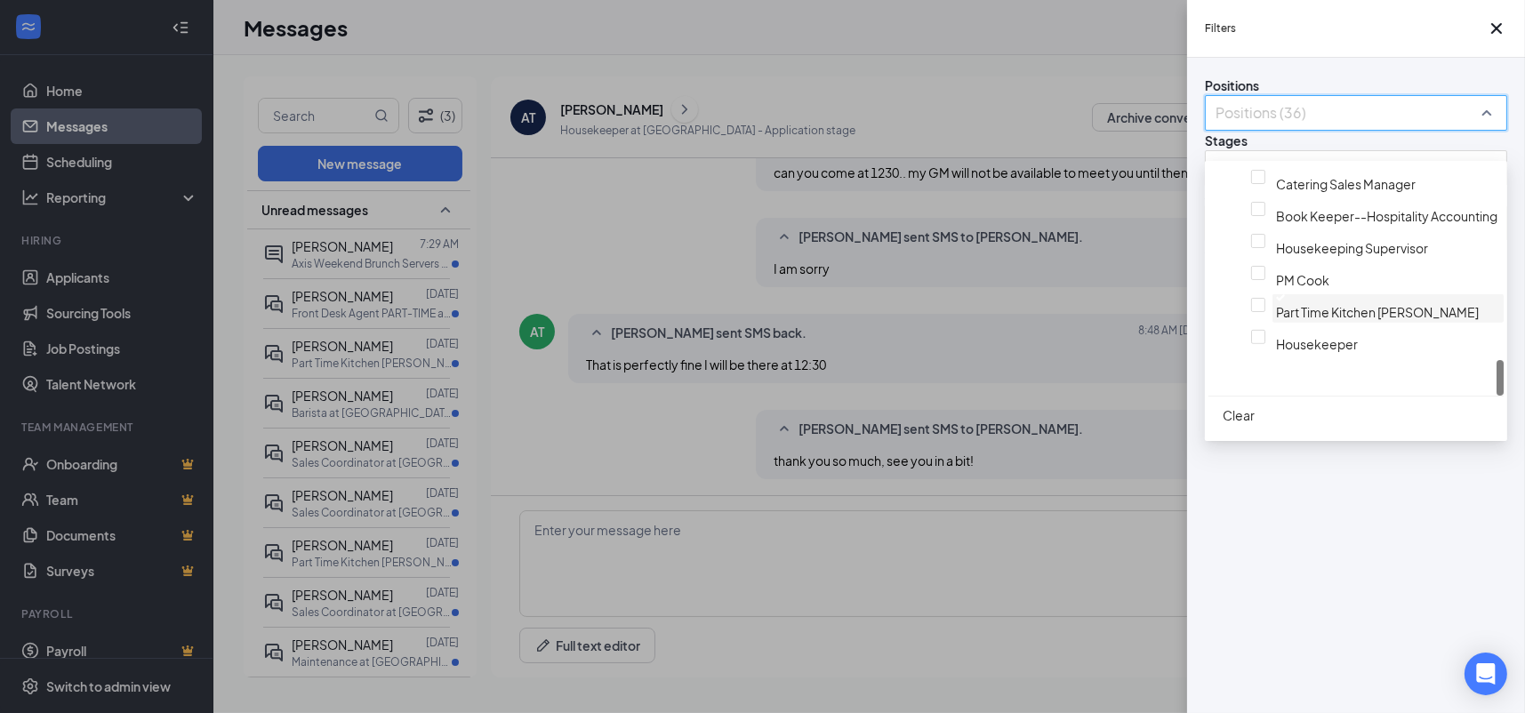
click at [1289, 320] on span "Part Time Kitchen Steward" at bounding box center [1377, 312] width 203 height 16
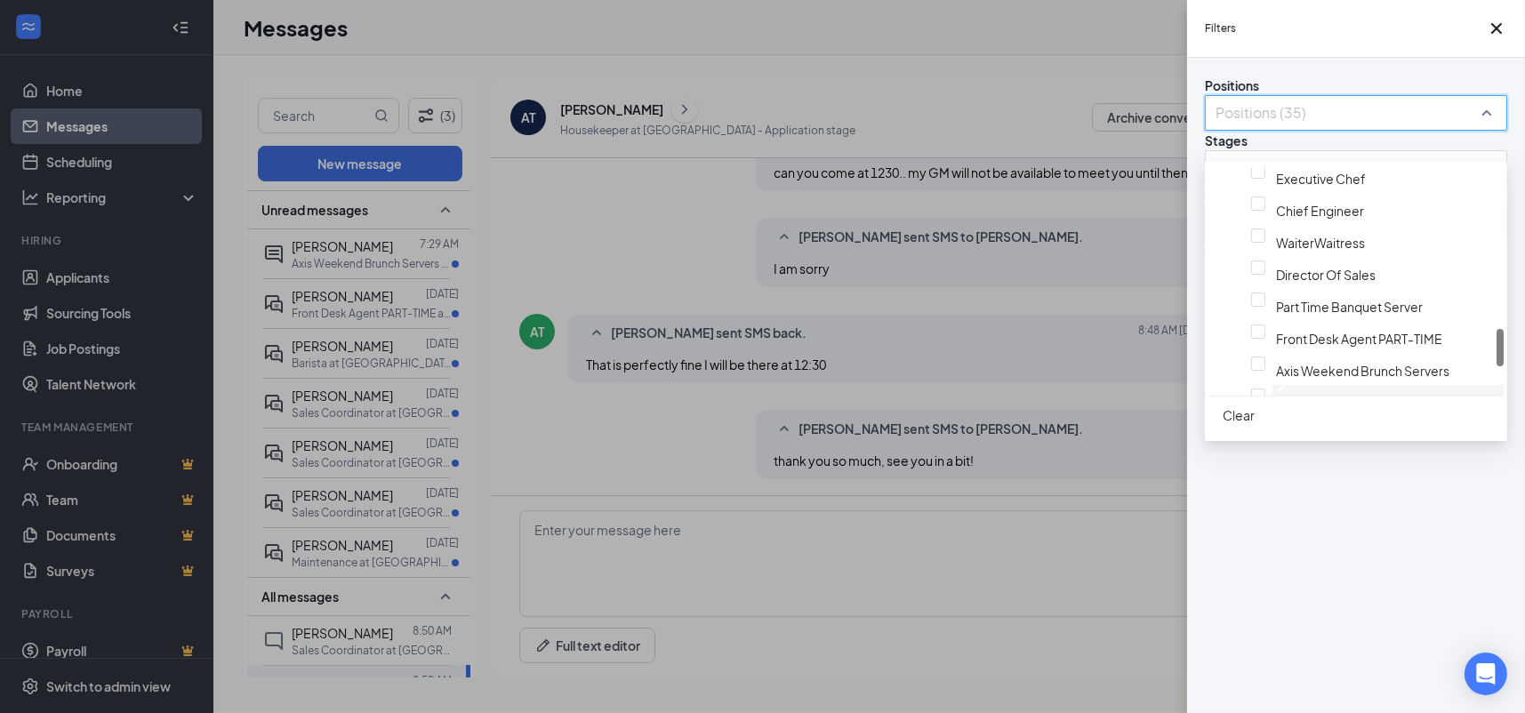
scroll to position [1229, 0]
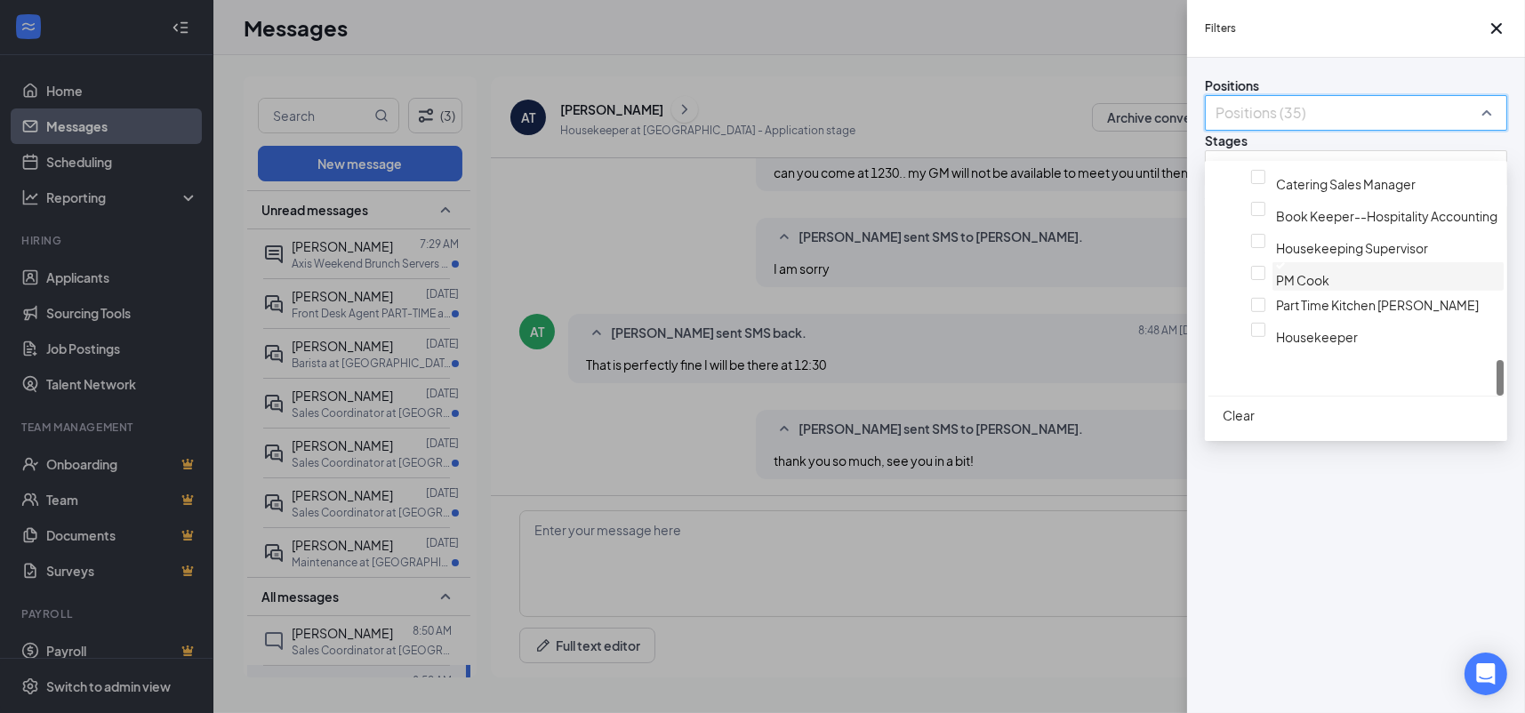
click at [1276, 288] on span "PM Cook" at bounding box center [1302, 280] width 53 height 16
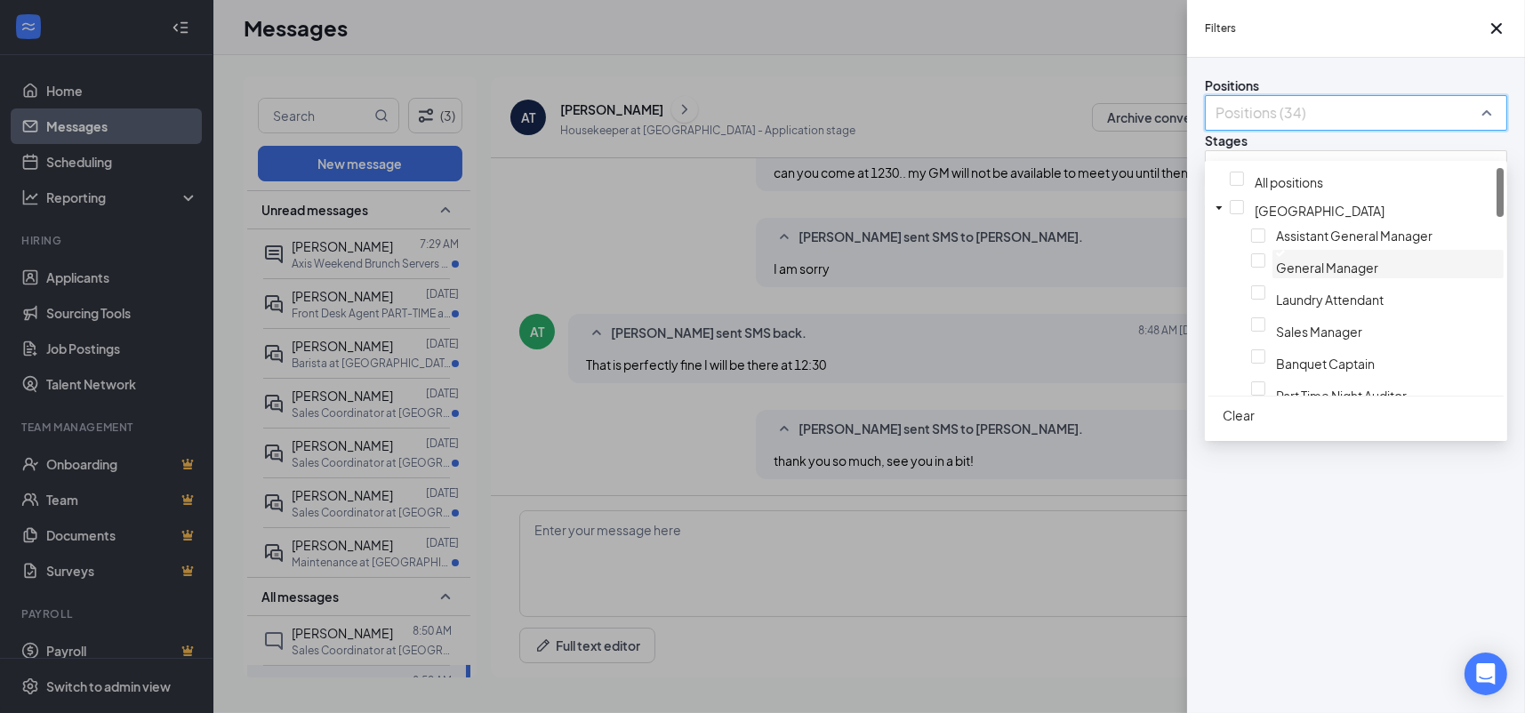
click at [1277, 276] on span "General Manager" at bounding box center [1327, 268] width 102 height 16
click at [1287, 301] on span "Laundry Attendant" at bounding box center [1330, 293] width 108 height 16
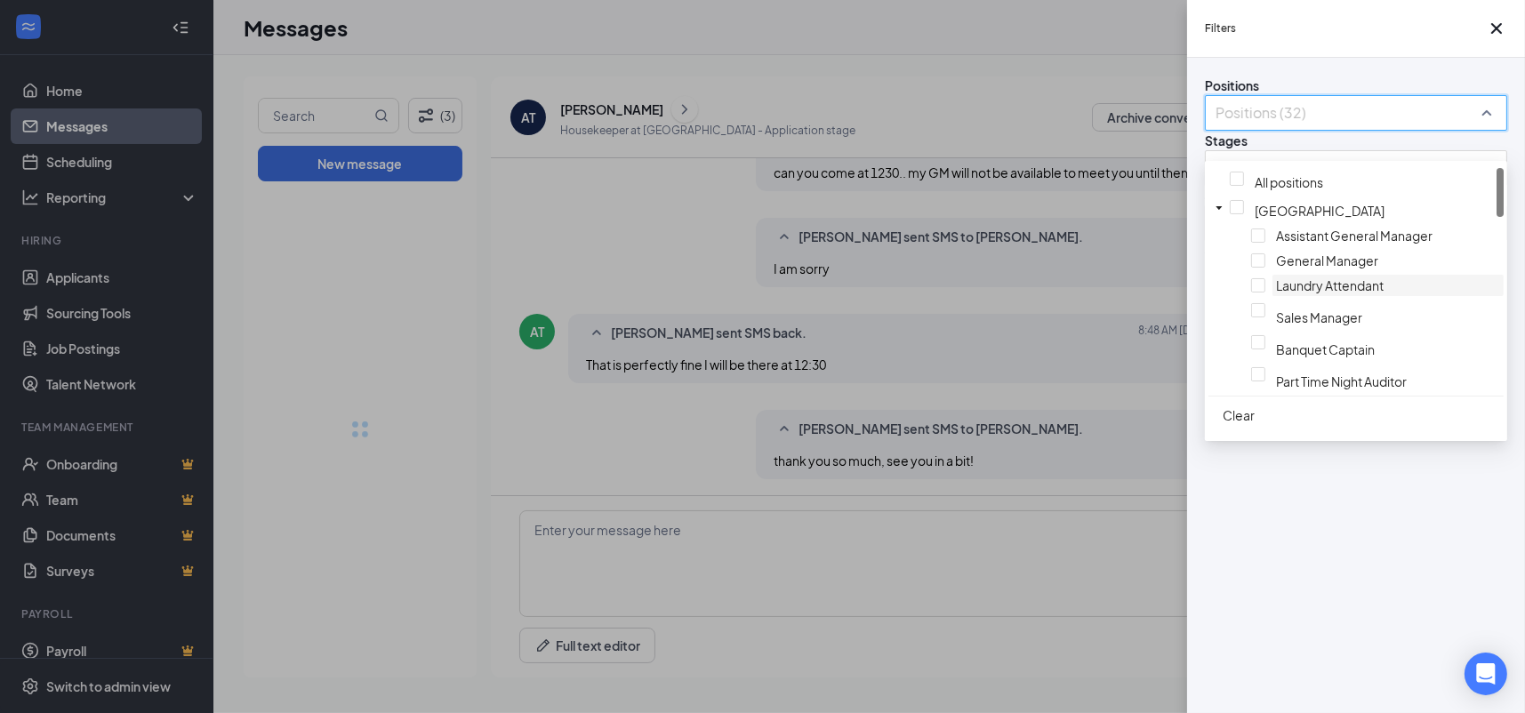
click at [1287, 293] on span "Laundry Attendant" at bounding box center [1330, 285] width 108 height 16
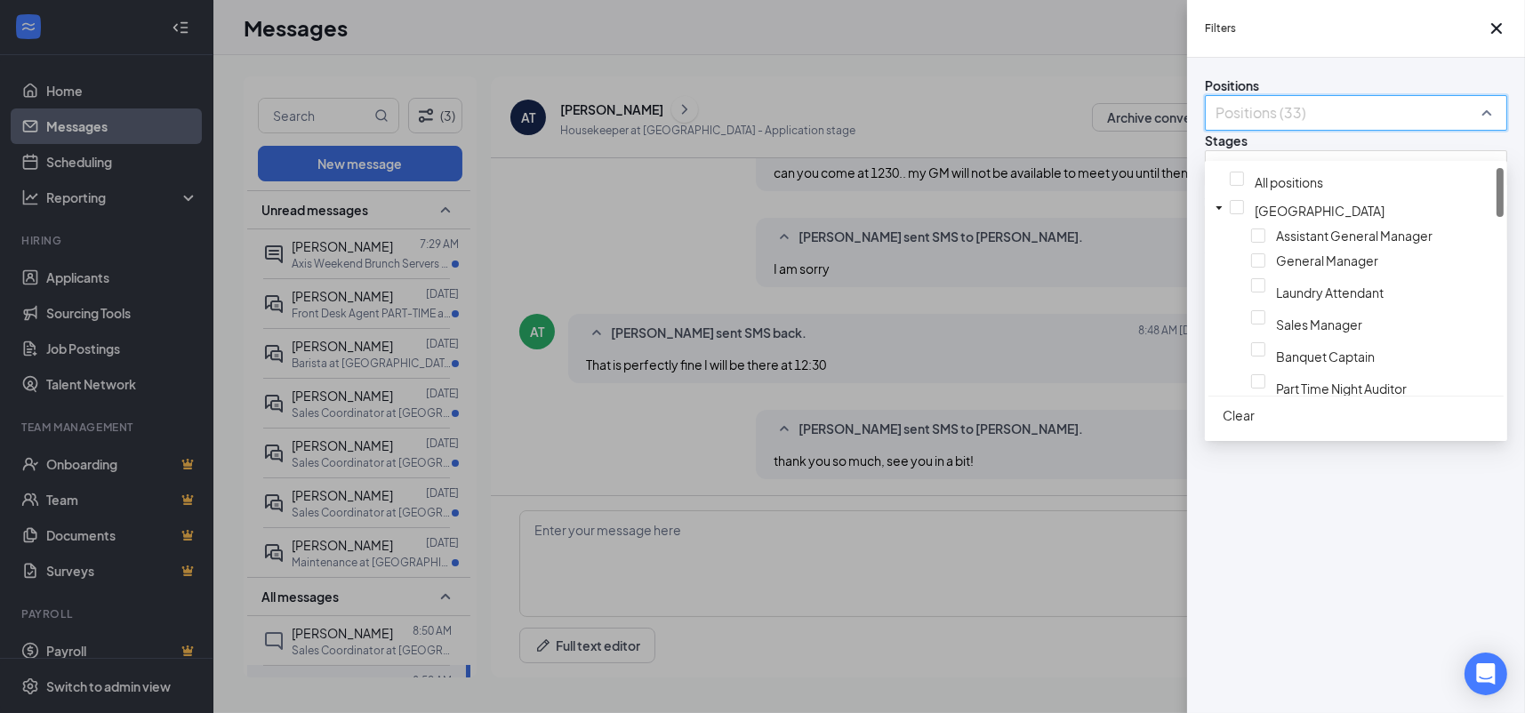
scroll to position [89, 0]
click at [1290, 261] on span "Sales Manager" at bounding box center [1319, 253] width 86 height 16
click at [1295, 275] on div "General Manager" at bounding box center [1355, 262] width 295 height 25
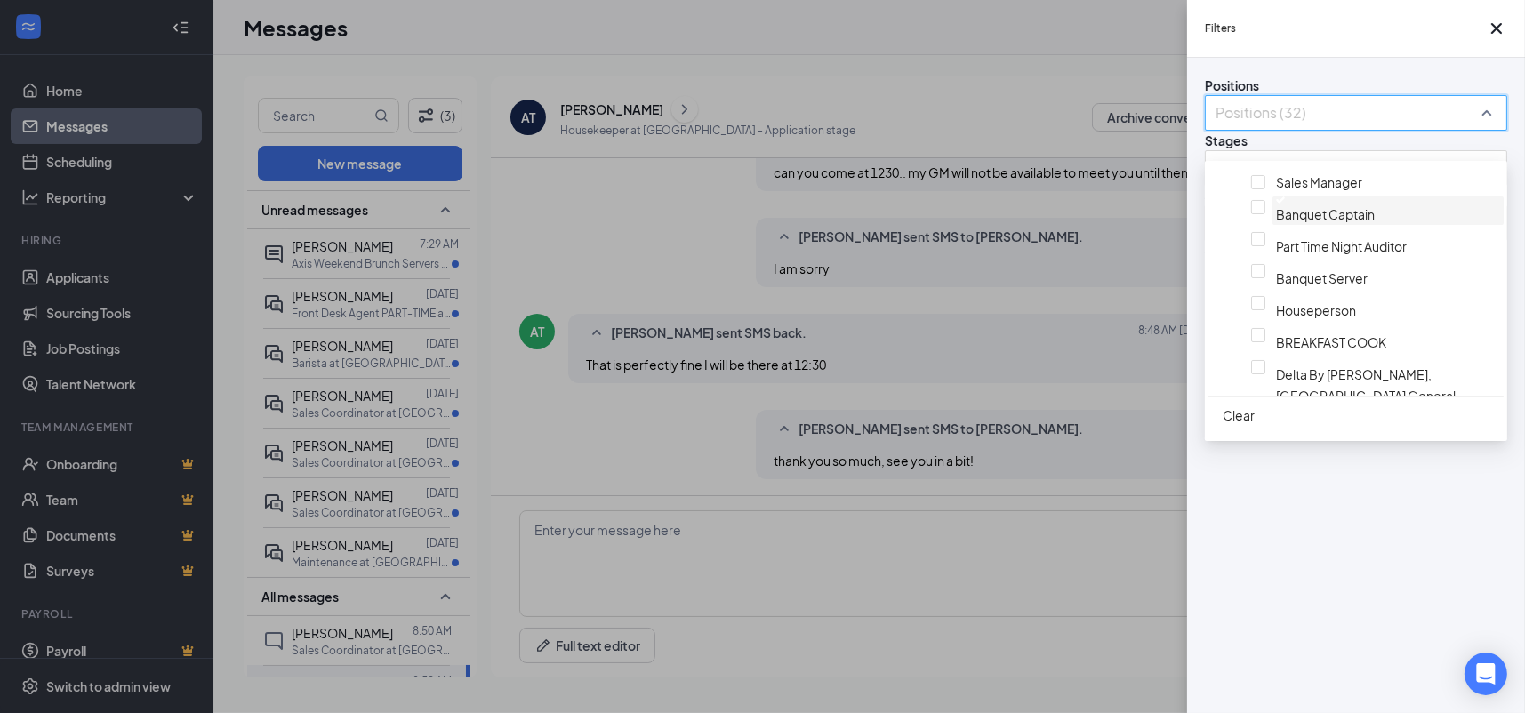
click at [1299, 222] on span "Banquet Captain" at bounding box center [1325, 214] width 99 height 16
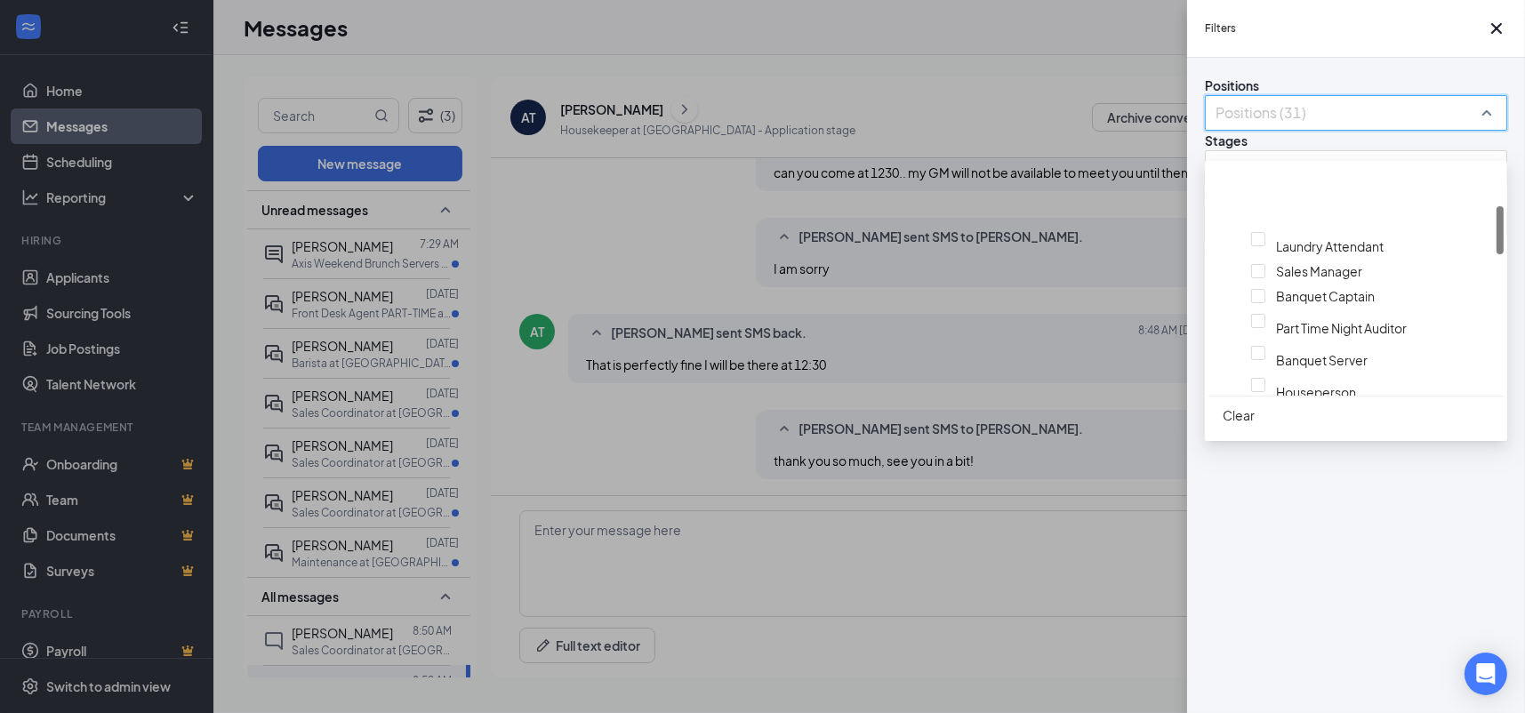
scroll to position [178, 0]
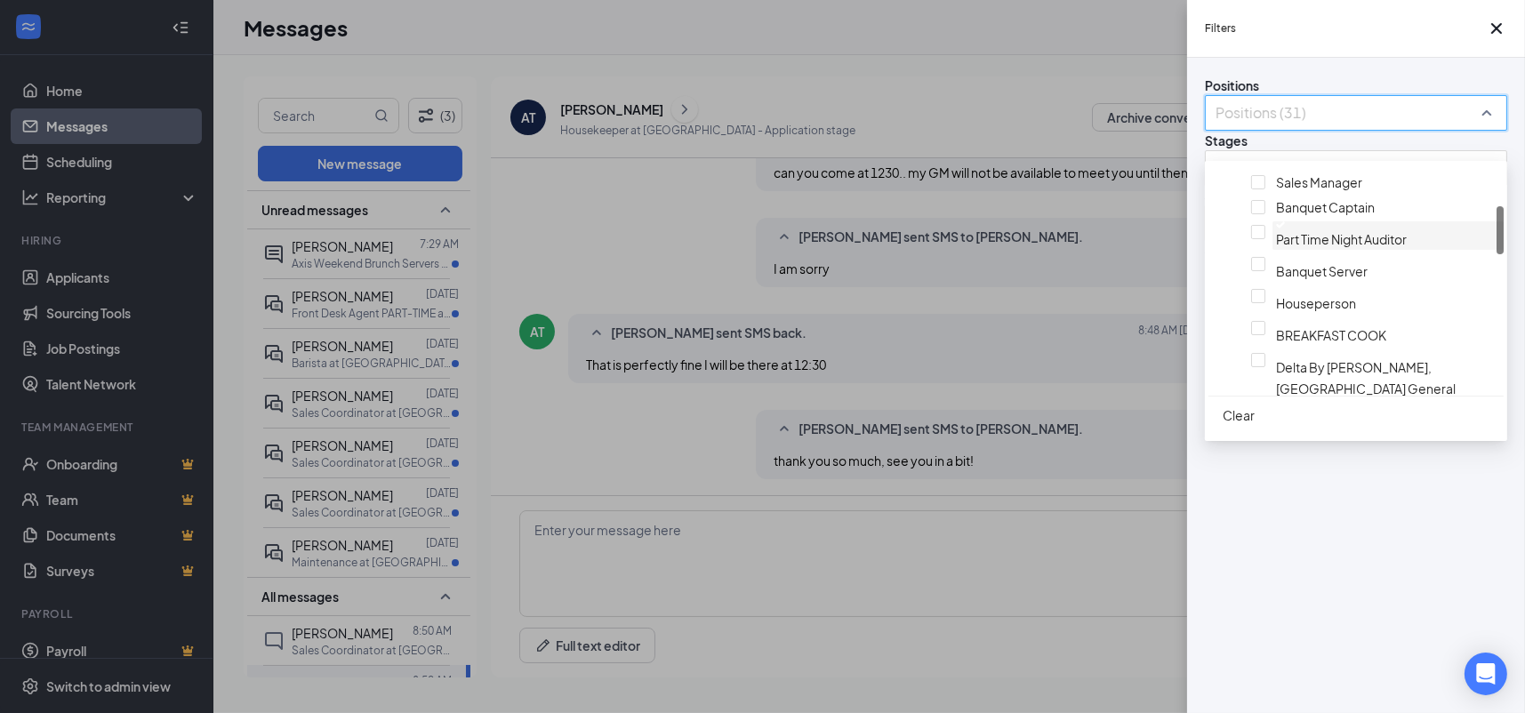
click at [1303, 247] on span "Part Time Night Auditor" at bounding box center [1341, 239] width 131 height 16
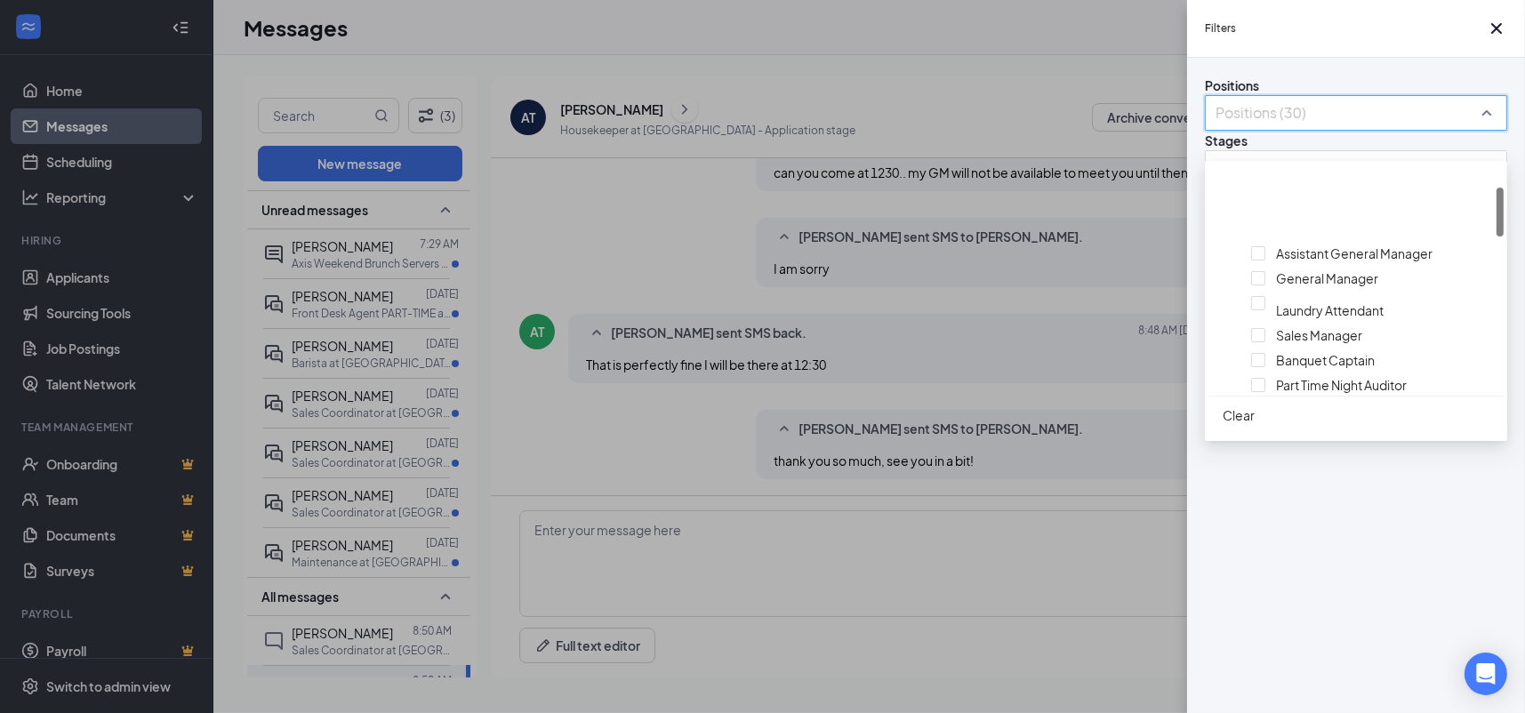
scroll to position [178, 0]
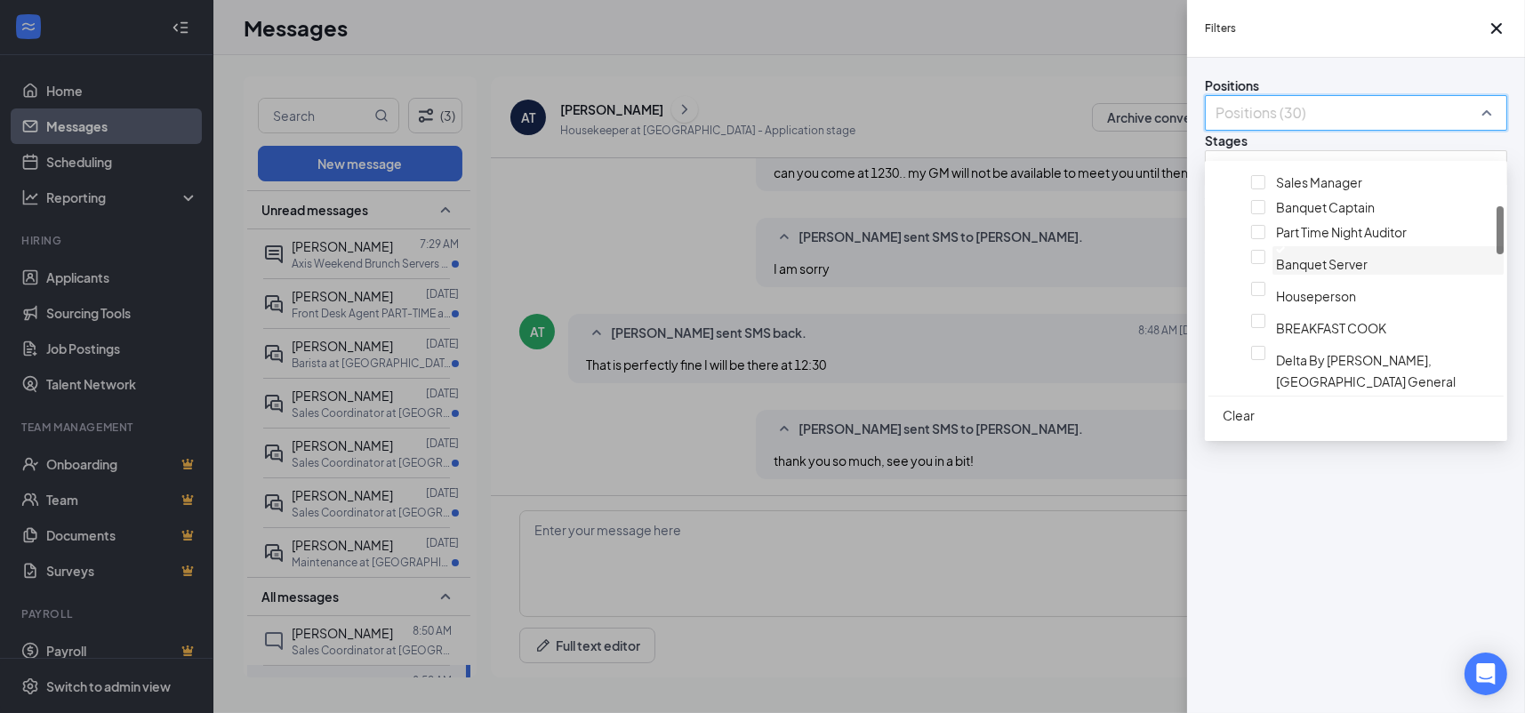
click at [1299, 272] on span "Banquet Server" at bounding box center [1322, 264] width 92 height 16
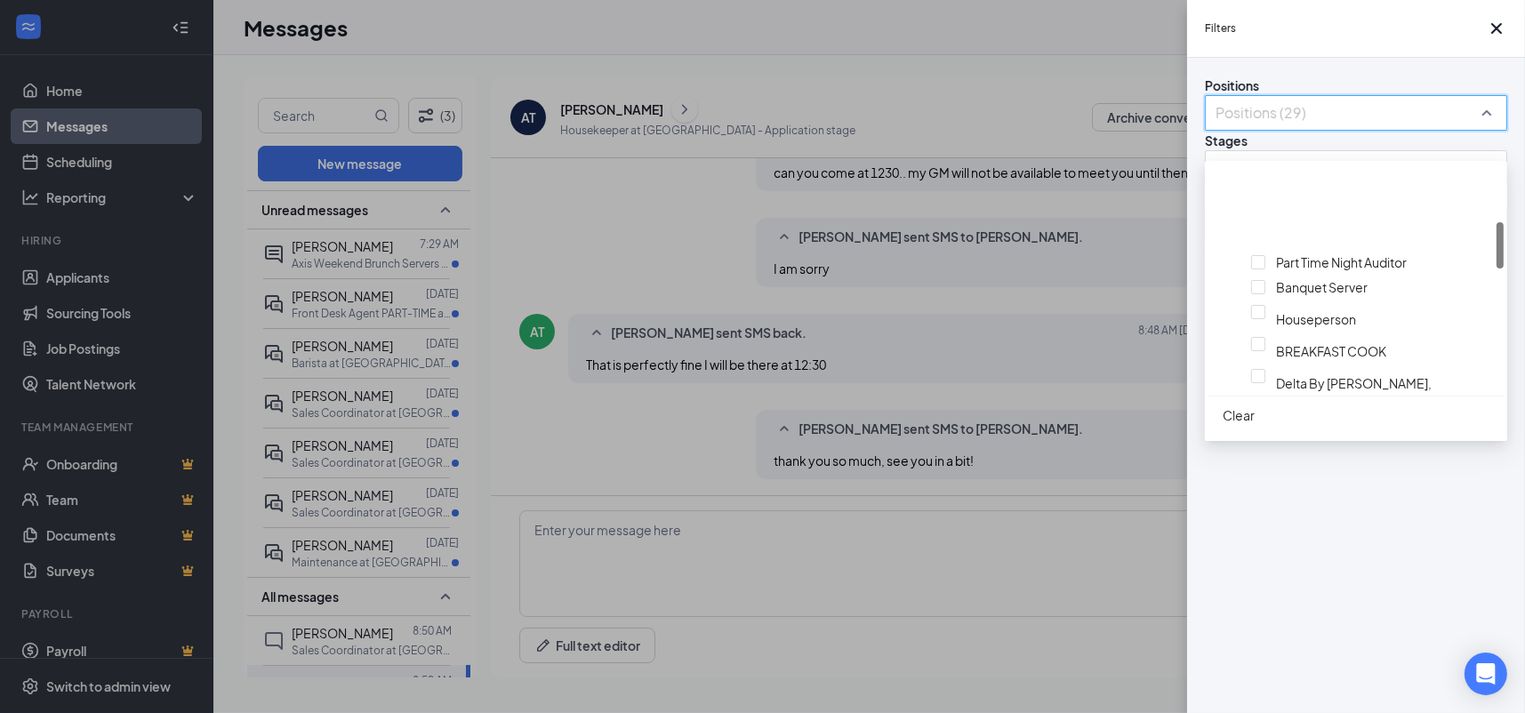
scroll to position [267, 0]
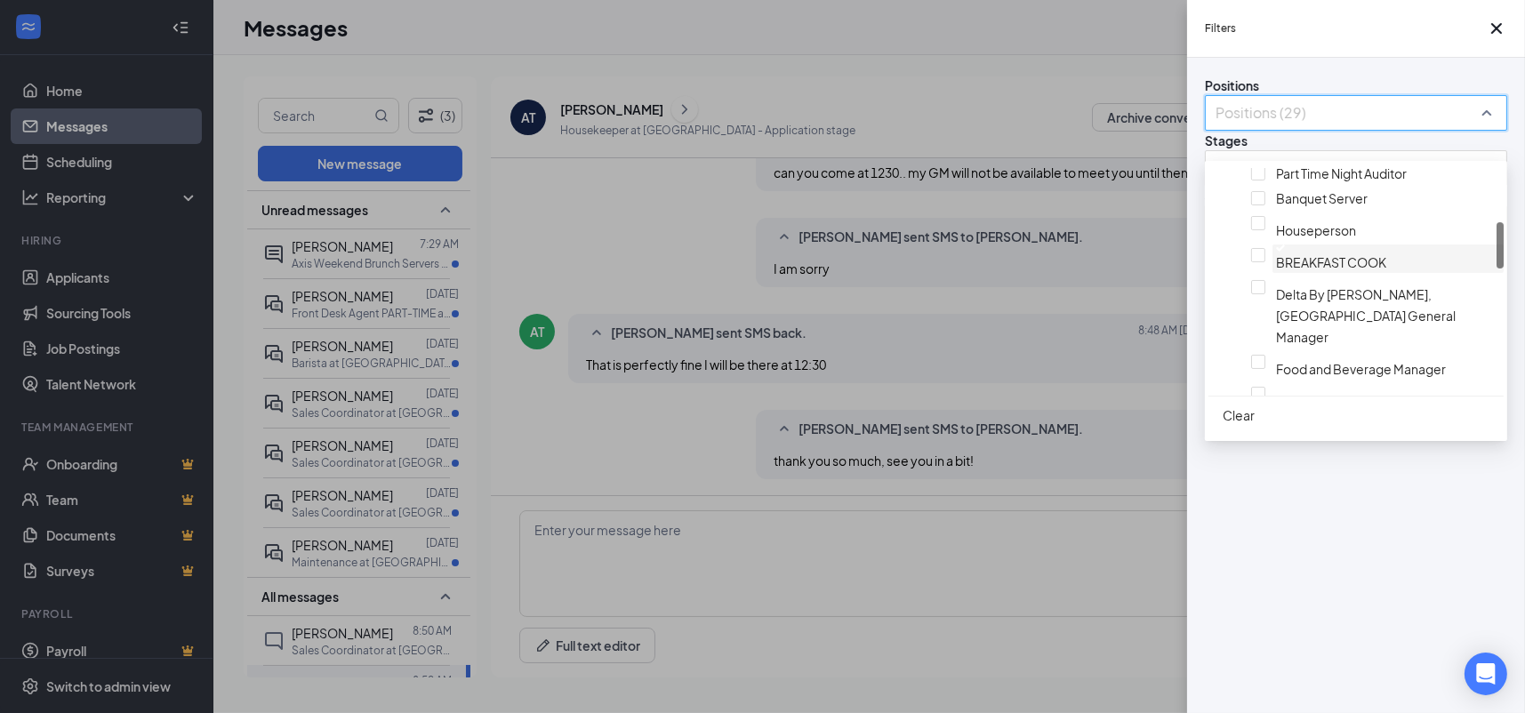
click at [1299, 270] on span "BREAKFAST COOK" at bounding box center [1331, 262] width 110 height 16
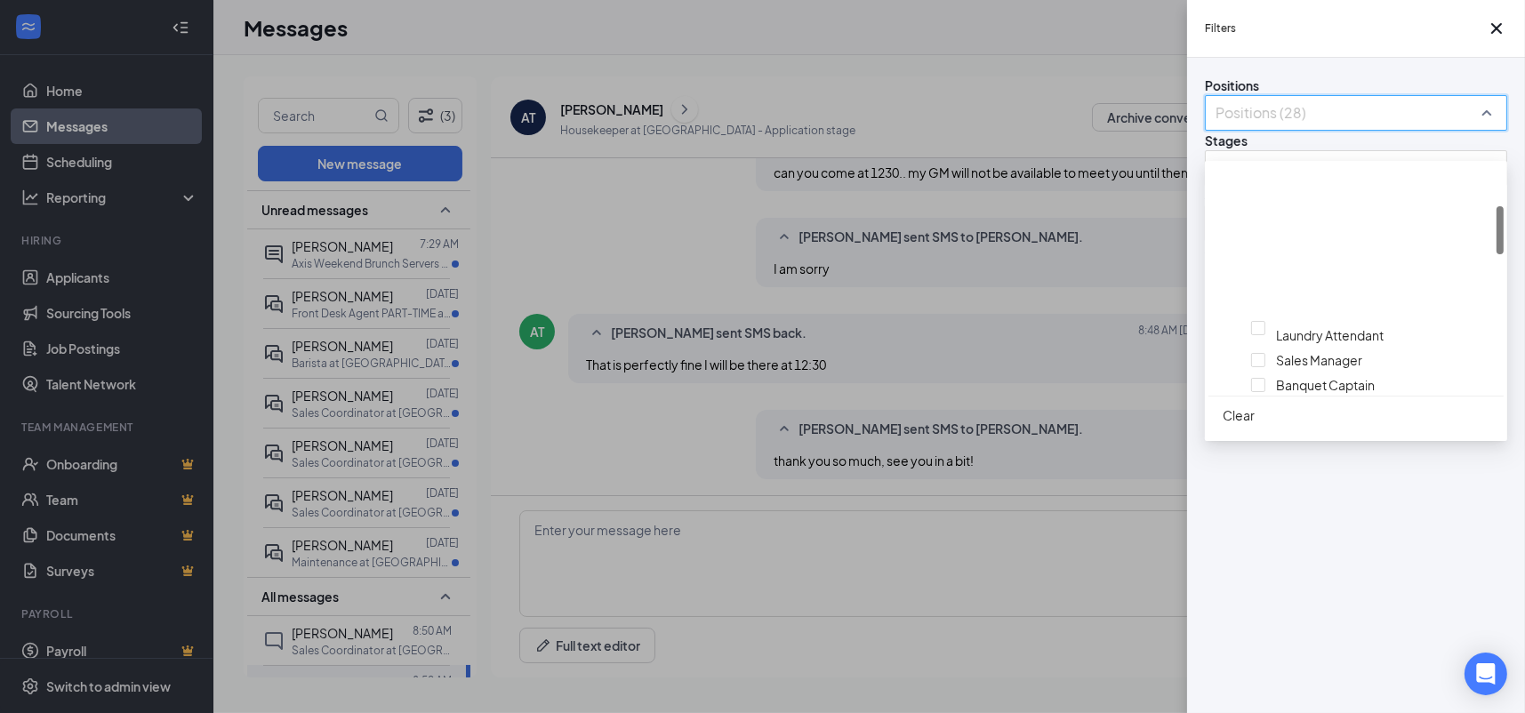
scroll to position [267, 0]
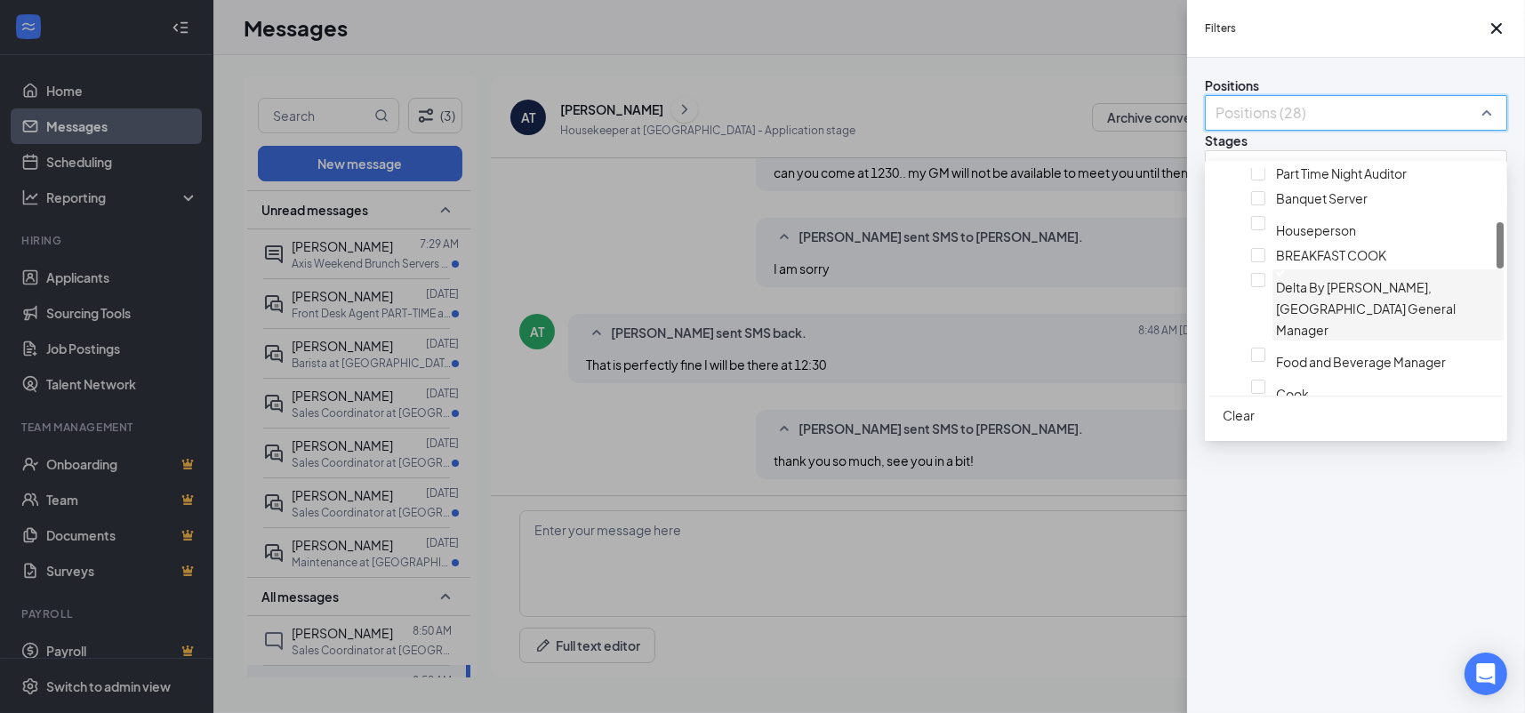
click at [1297, 322] on span "Delta By Marriott, Toledo General Manager" at bounding box center [1366, 308] width 180 height 59
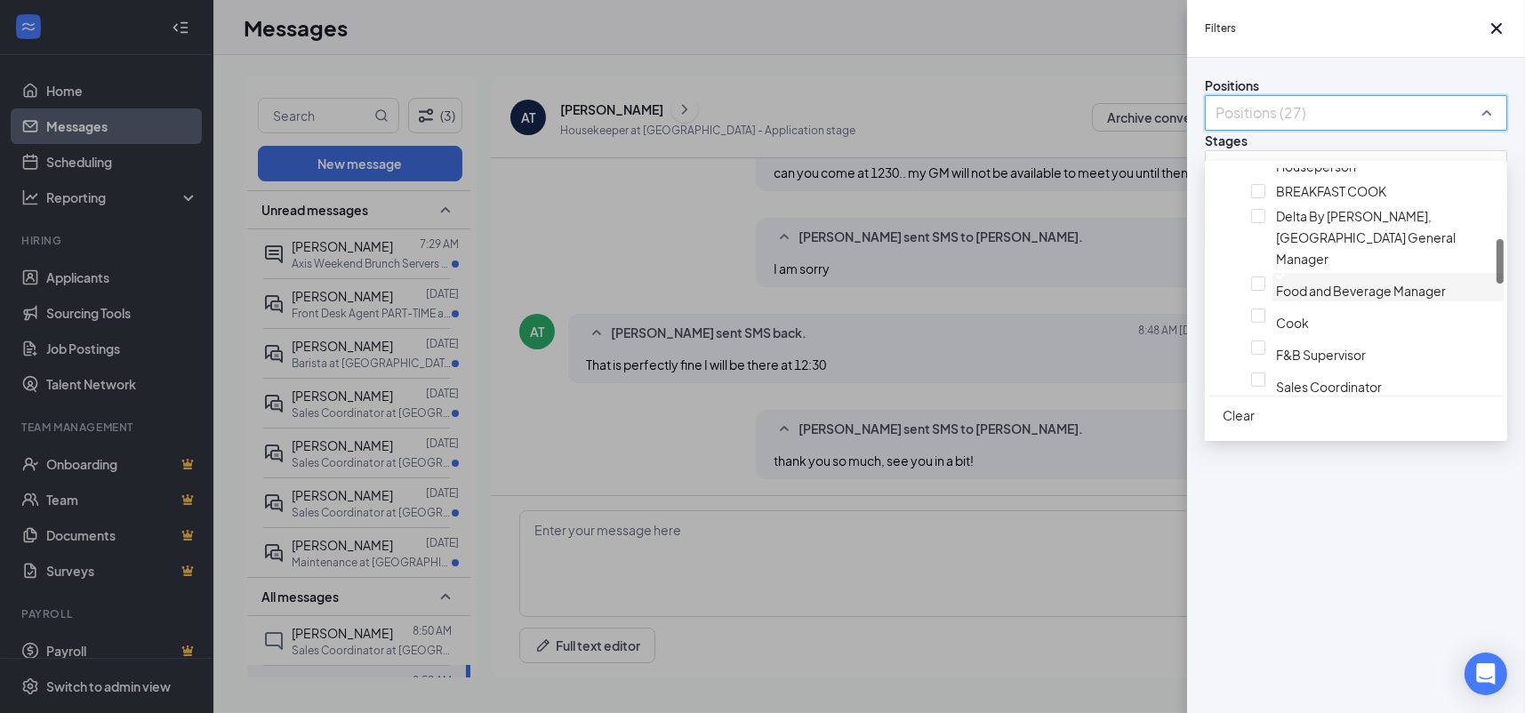
click at [1298, 283] on span "Food and Beverage Manager" at bounding box center [1361, 291] width 170 height 16
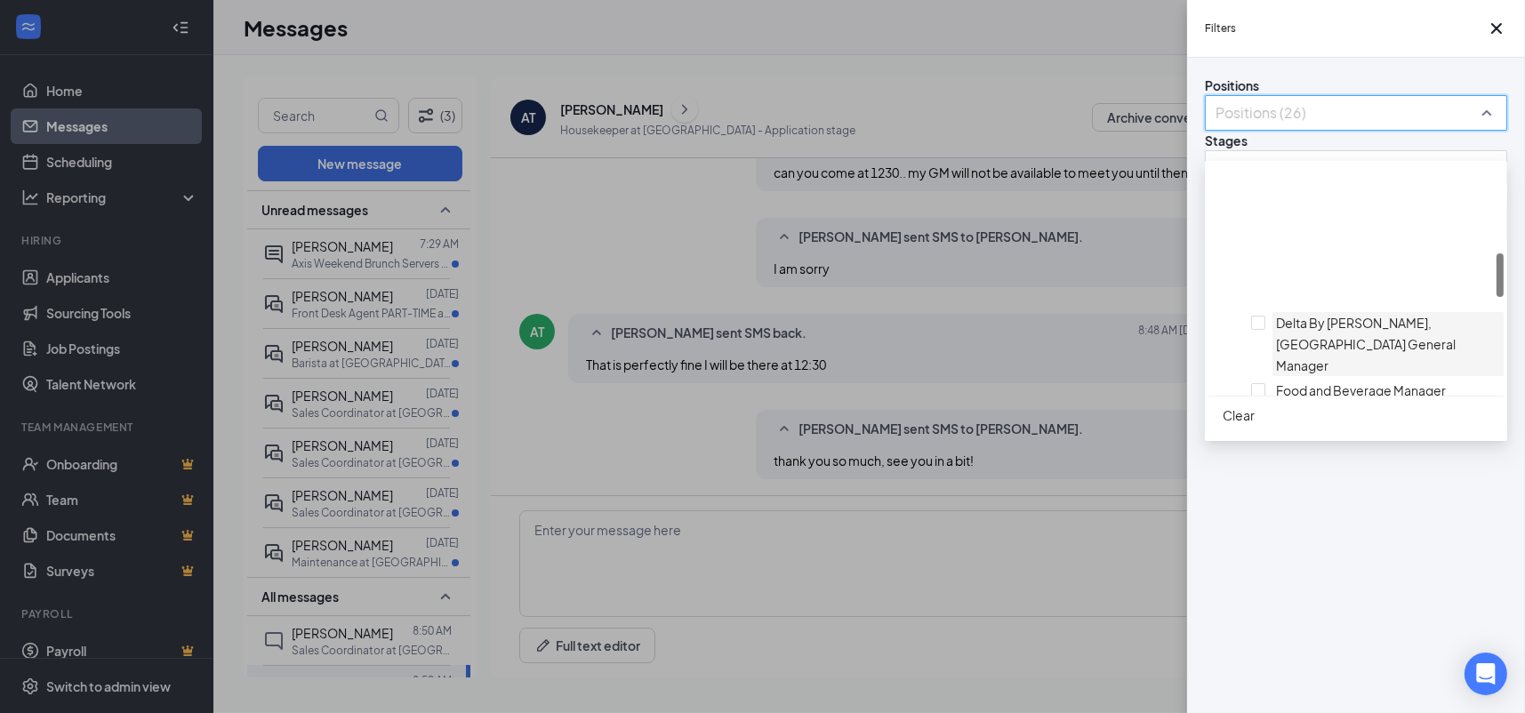
scroll to position [445, 0]
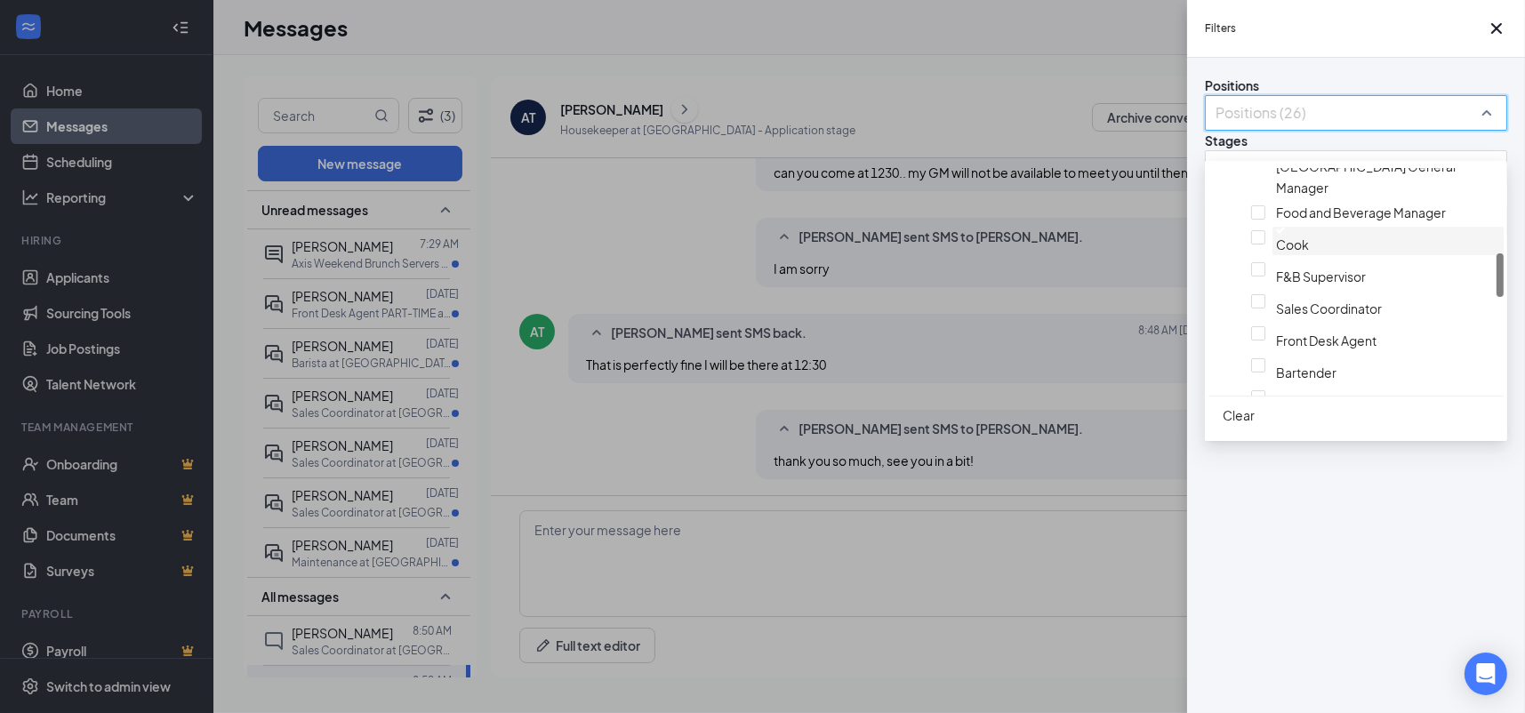
click at [1304, 237] on span "Cook" at bounding box center [1388, 240] width 224 height 26
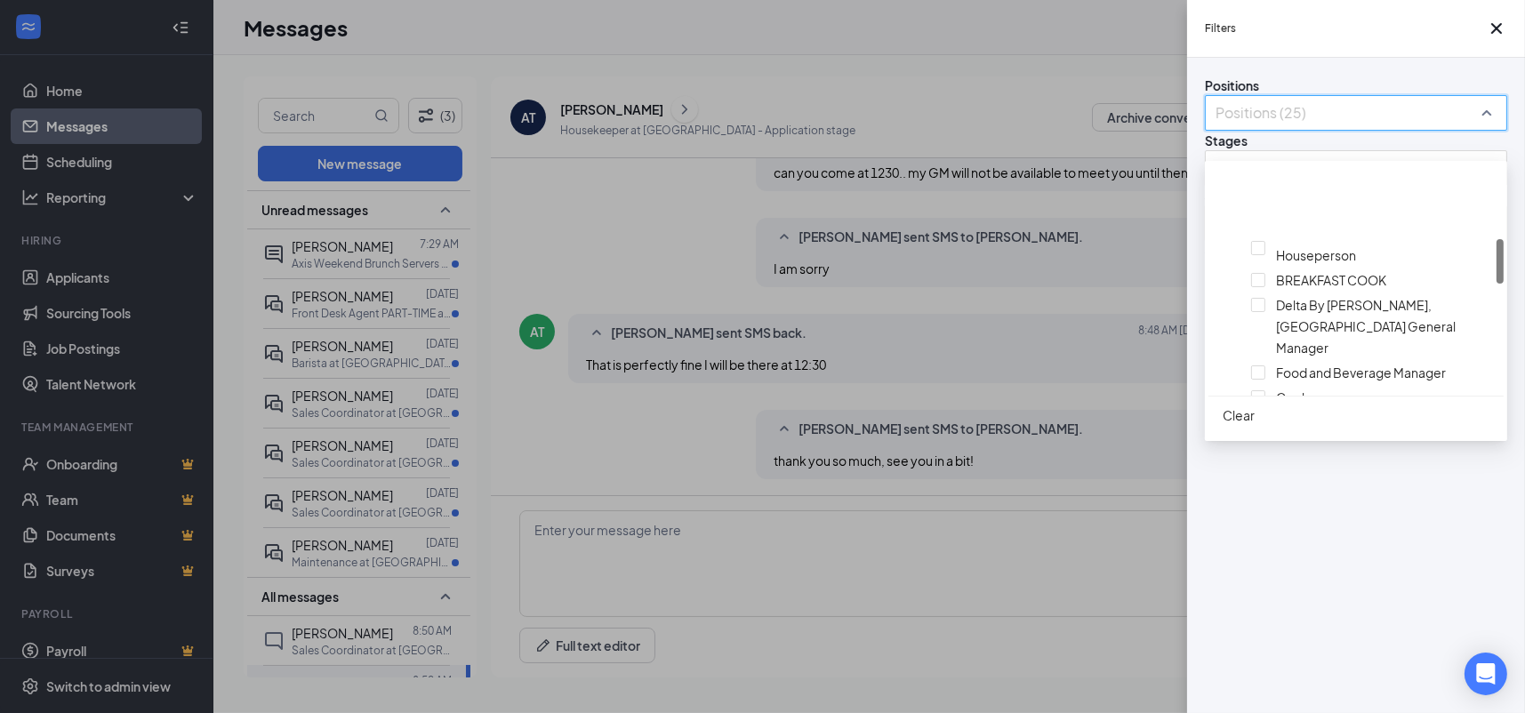
scroll to position [356, 0]
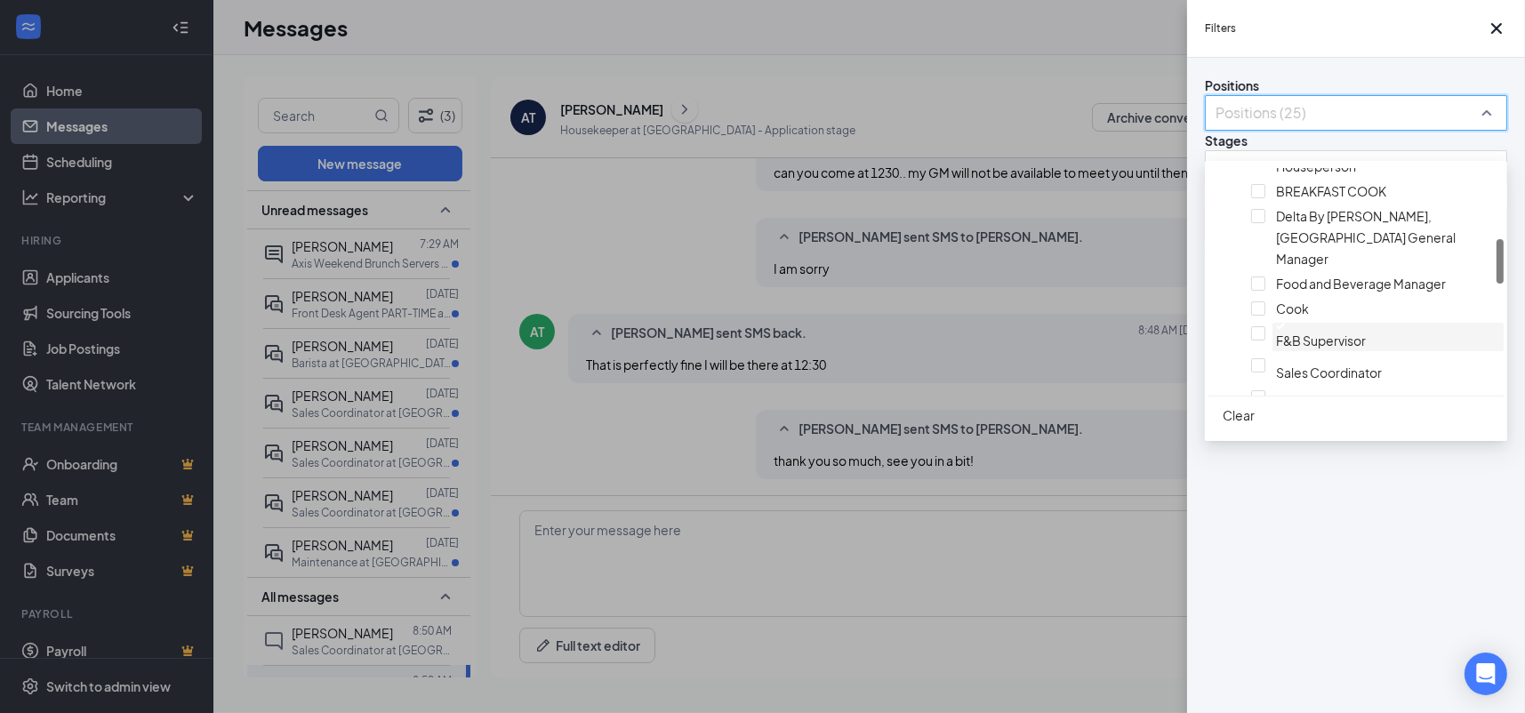
click at [1285, 345] on span "F&B Supervisor" at bounding box center [1321, 341] width 90 height 16
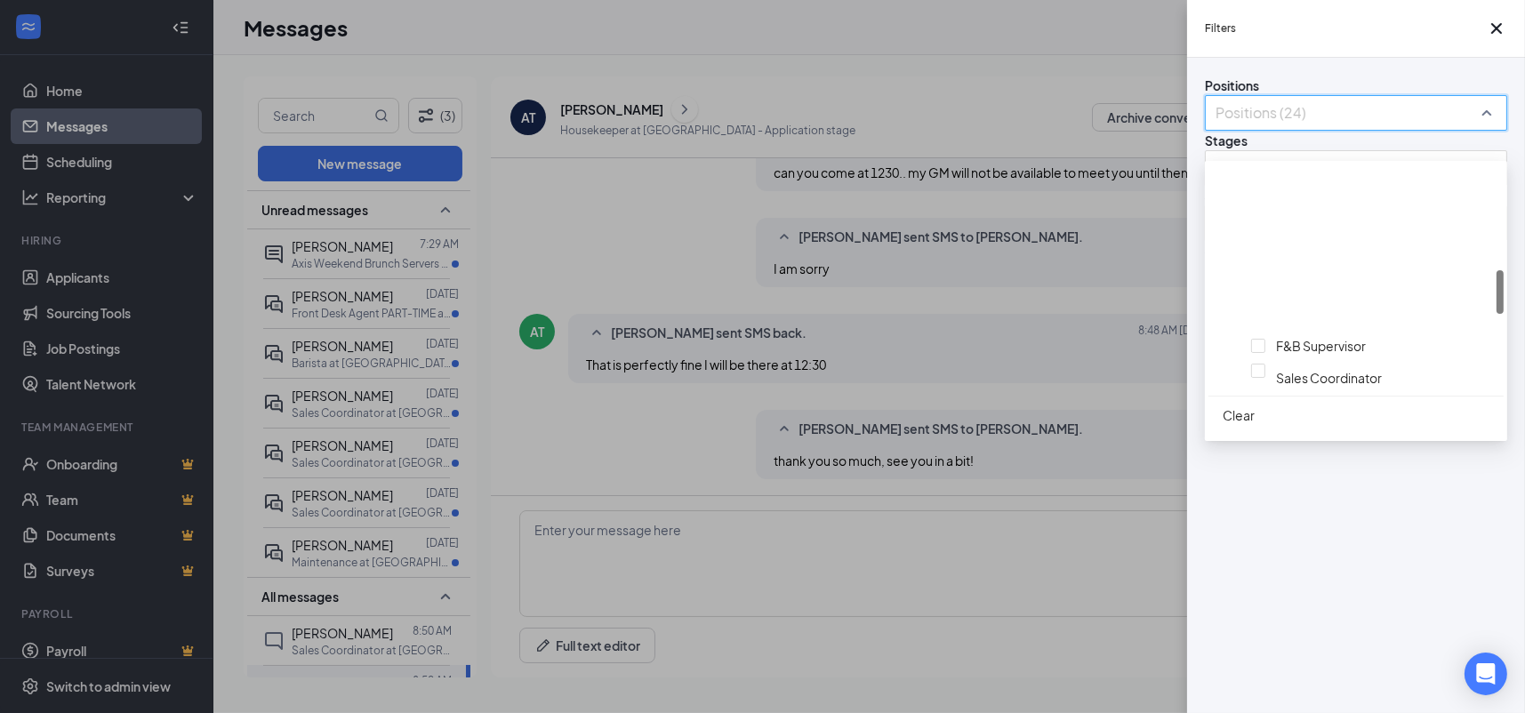
scroll to position [533, 0]
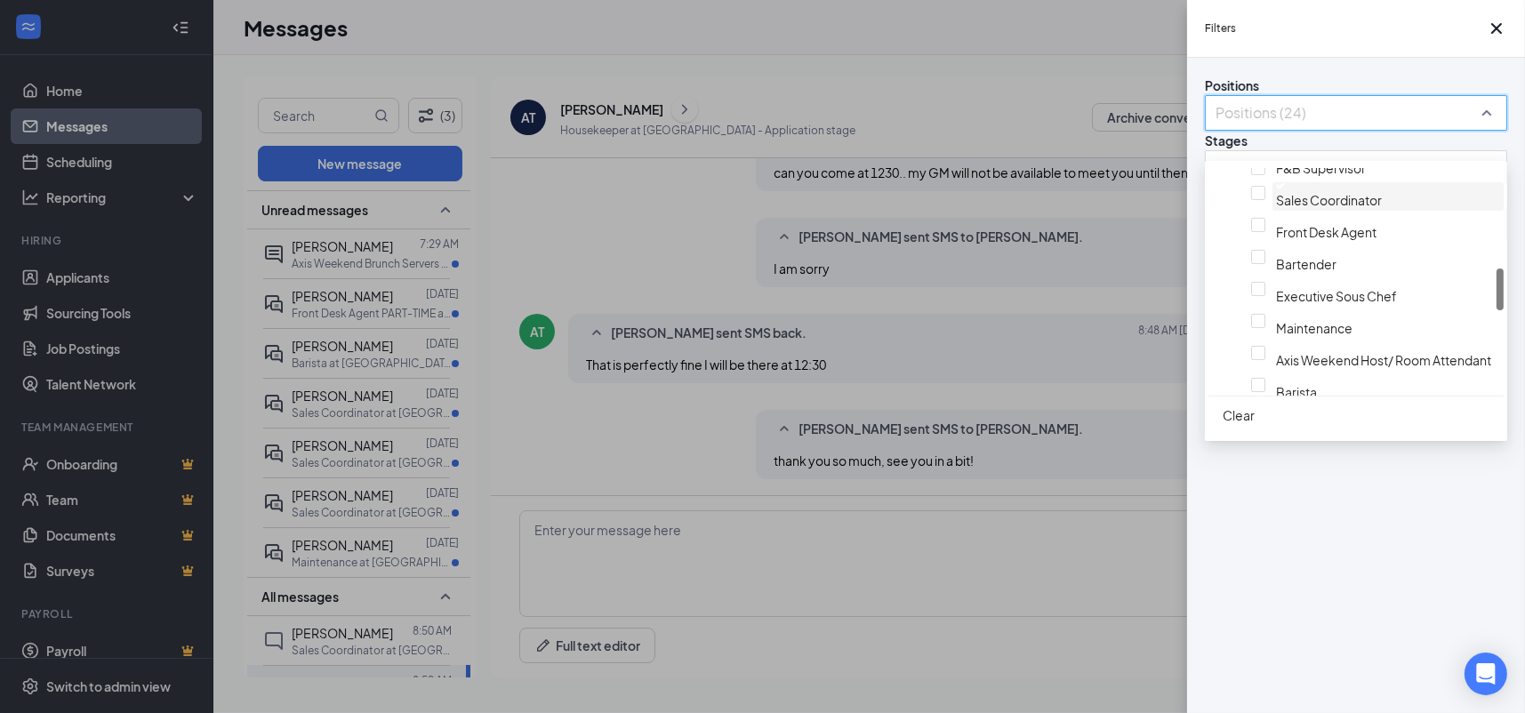
click at [1284, 208] on span "Sales Coordinator" at bounding box center [1329, 200] width 106 height 16
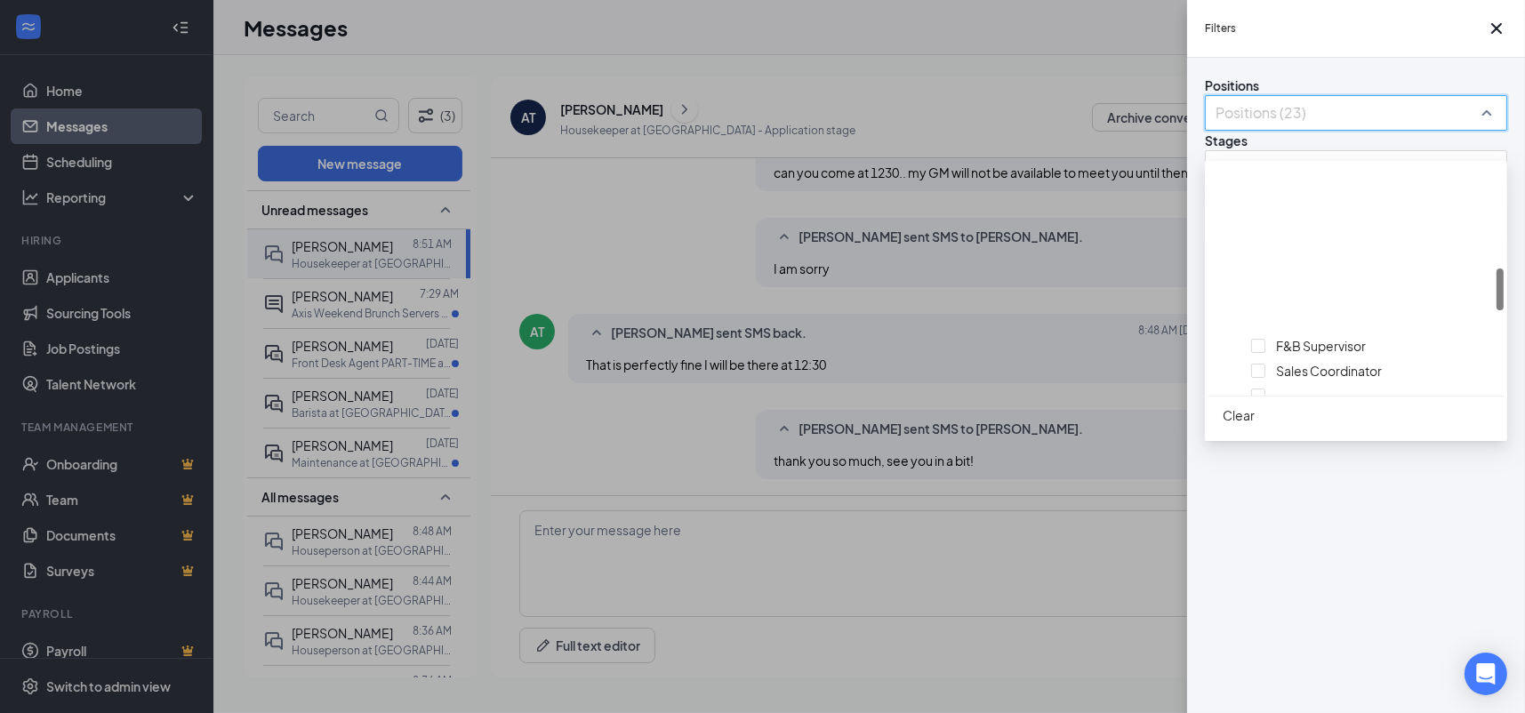
scroll to position [533, 0]
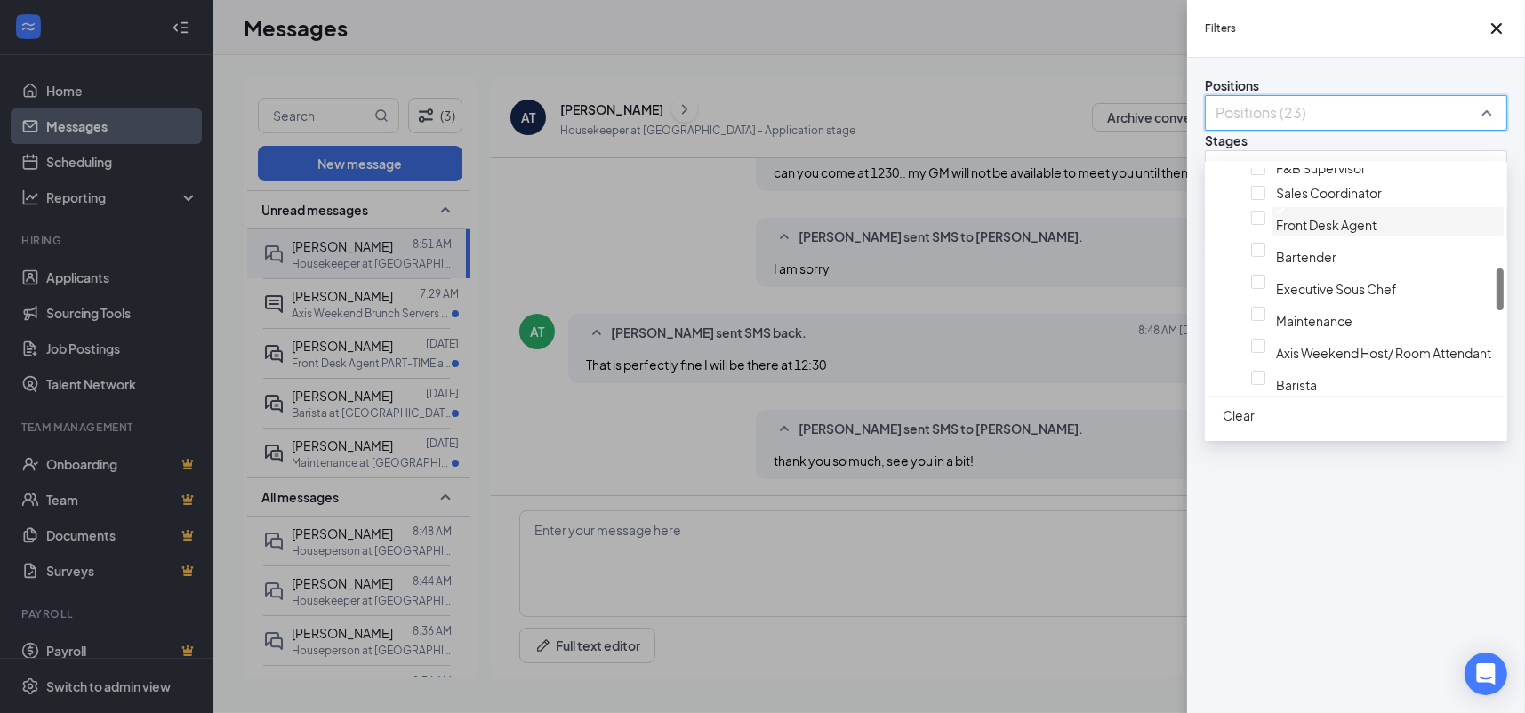
click at [1303, 233] on span "Front Desk Agent" at bounding box center [1326, 225] width 100 height 16
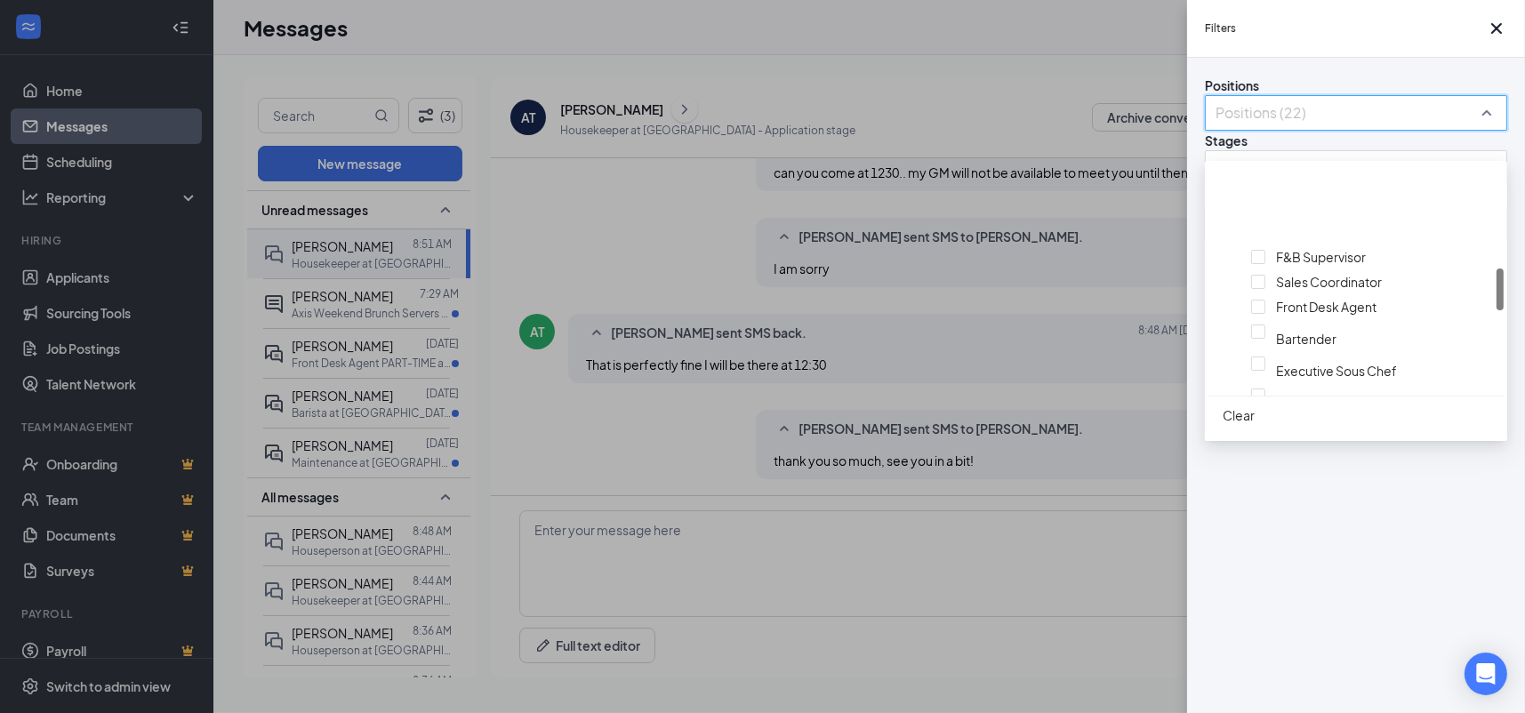
scroll to position [533, 0]
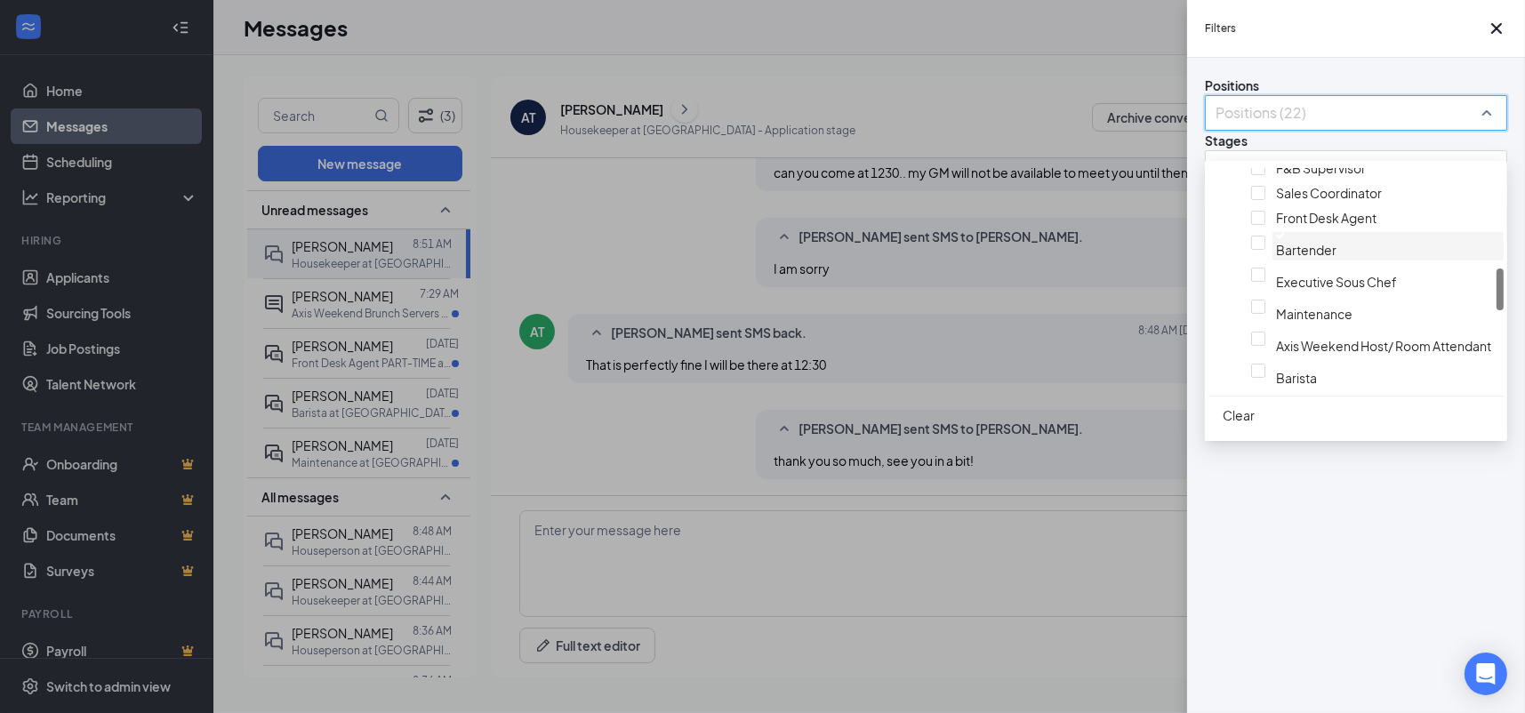
click at [1296, 258] on span "Bartender" at bounding box center [1306, 250] width 60 height 16
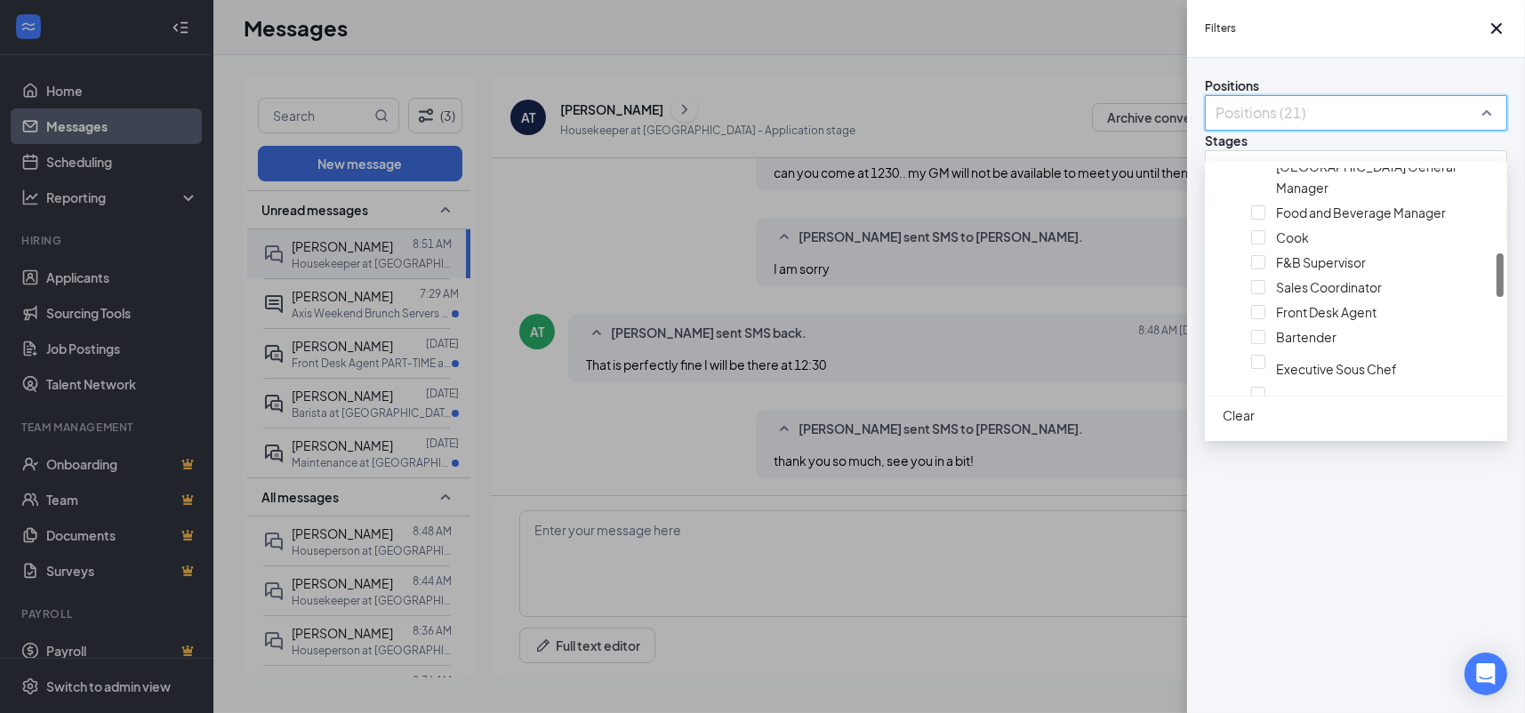
scroll to position [622, 0]
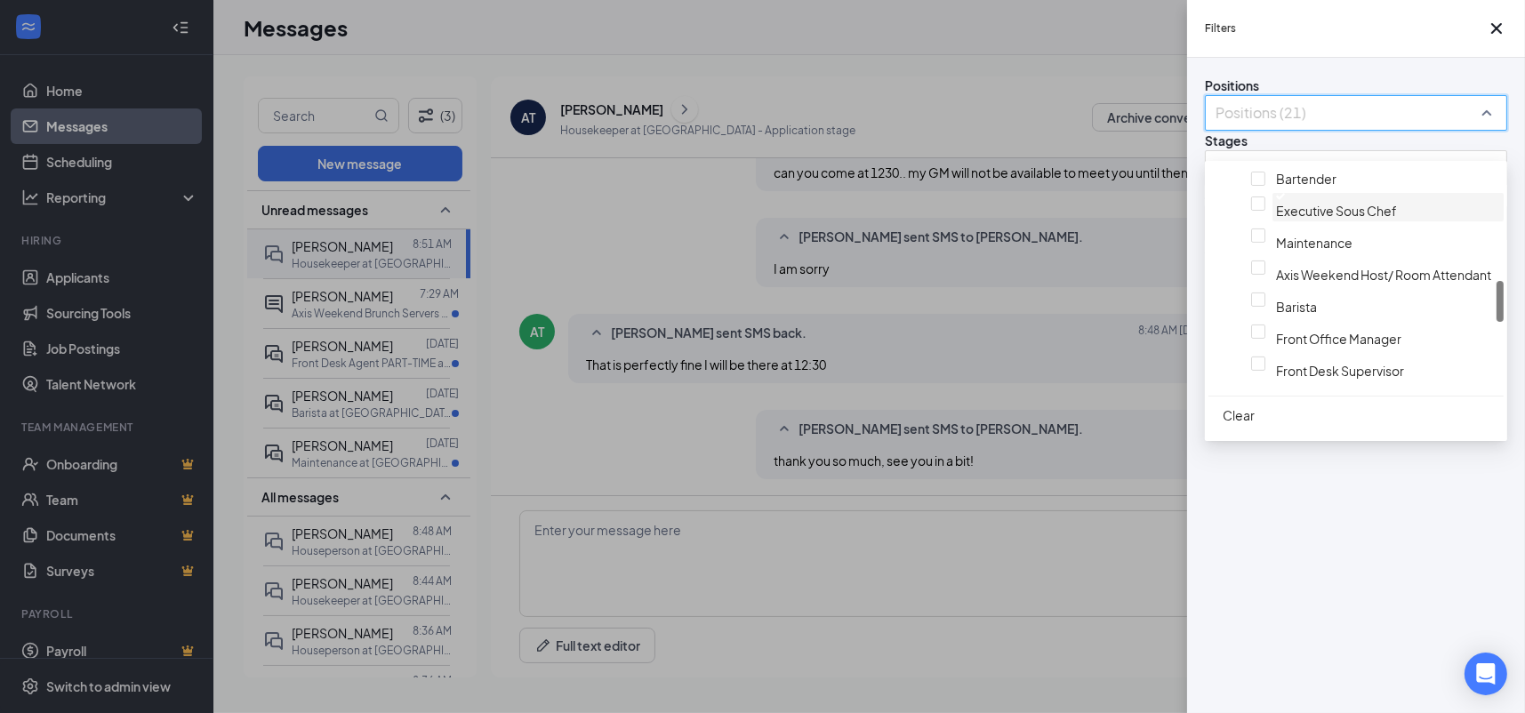
click at [1301, 219] on span "Executive Sous Chef" at bounding box center [1336, 211] width 121 height 16
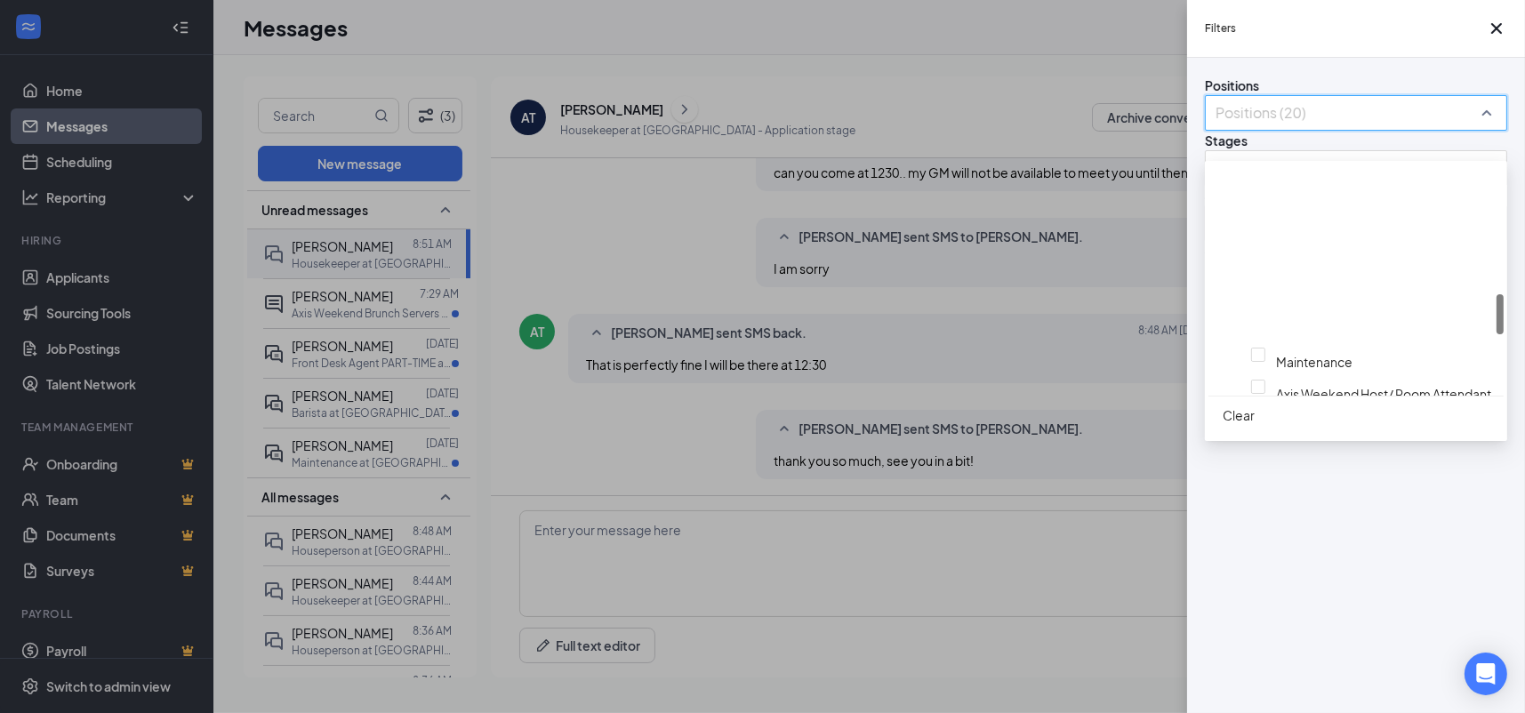
scroll to position [711, 0]
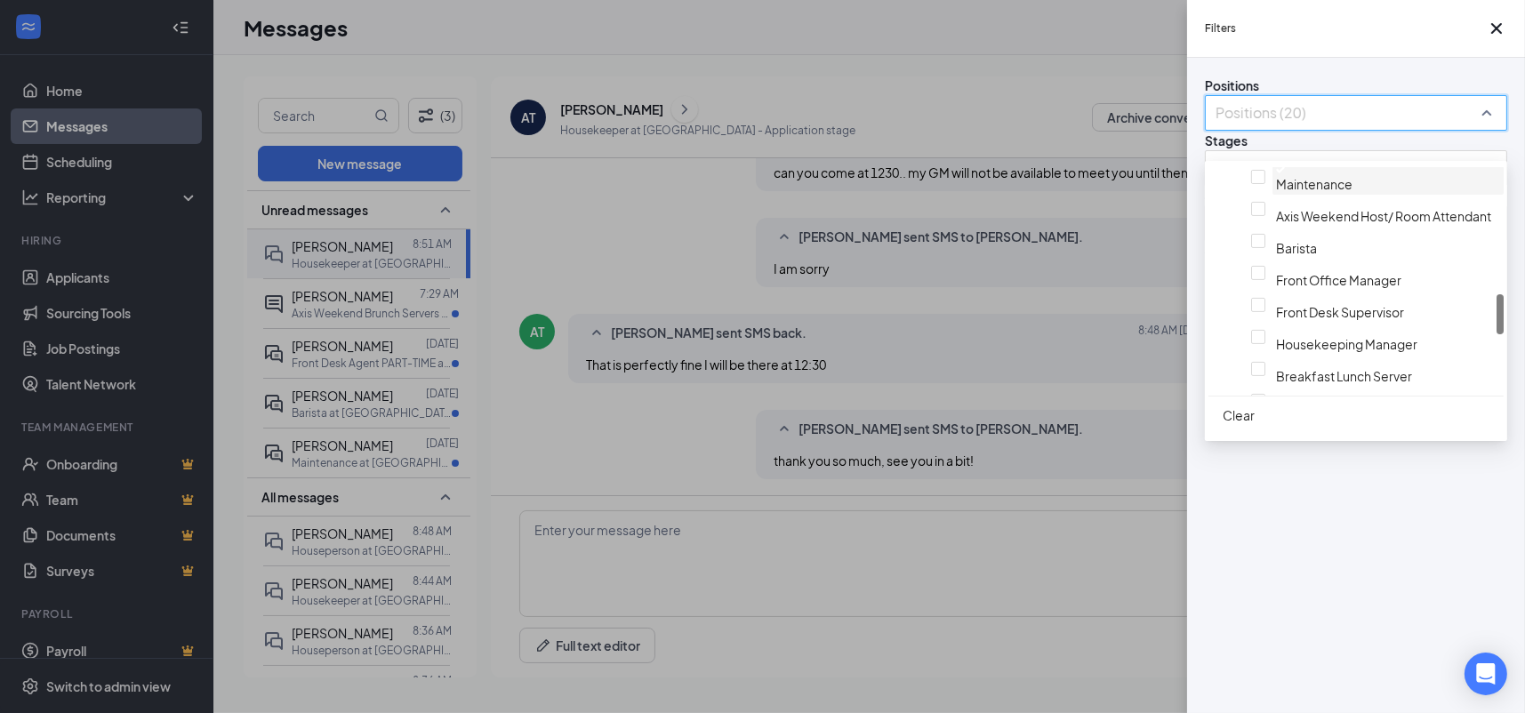
click at [1294, 192] on span "Maintenance" at bounding box center [1388, 179] width 224 height 26
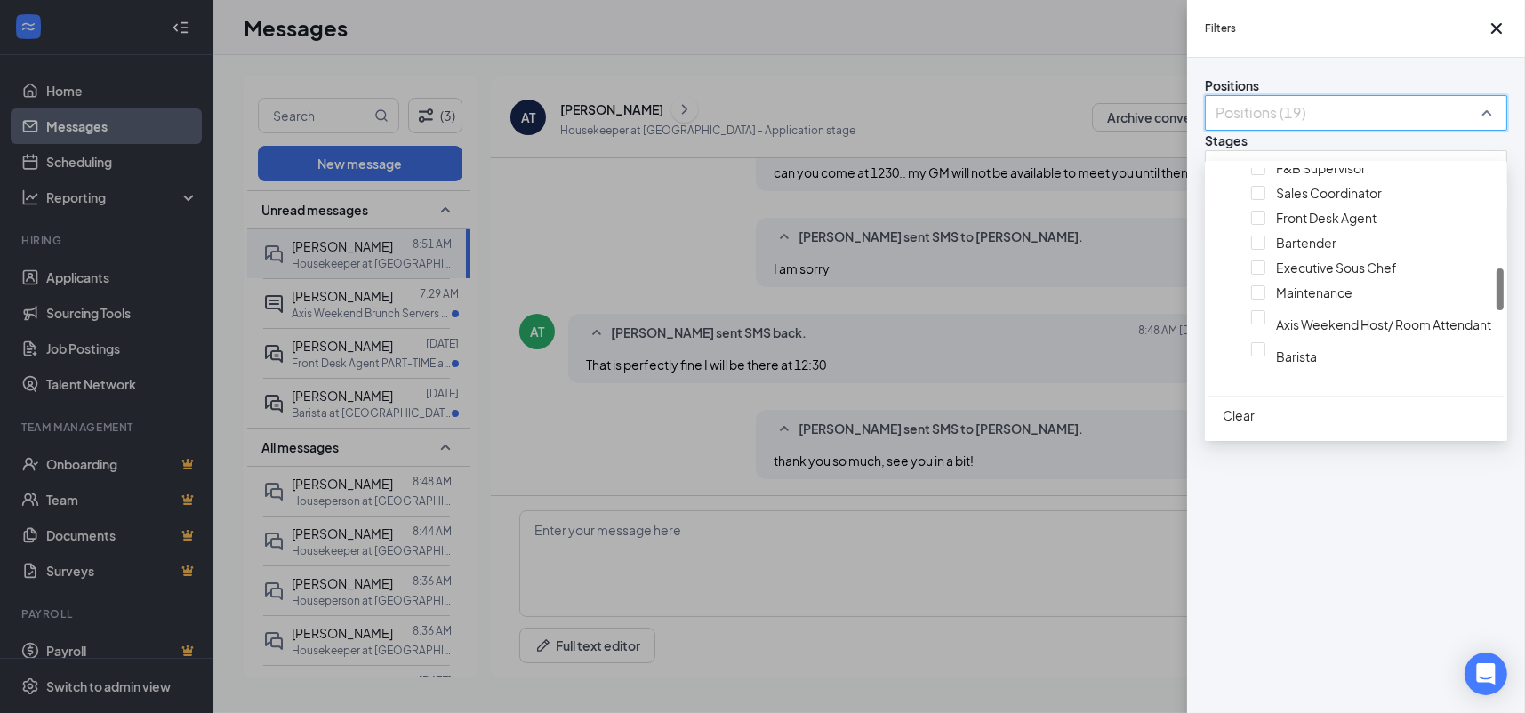
scroll to position [711, 0]
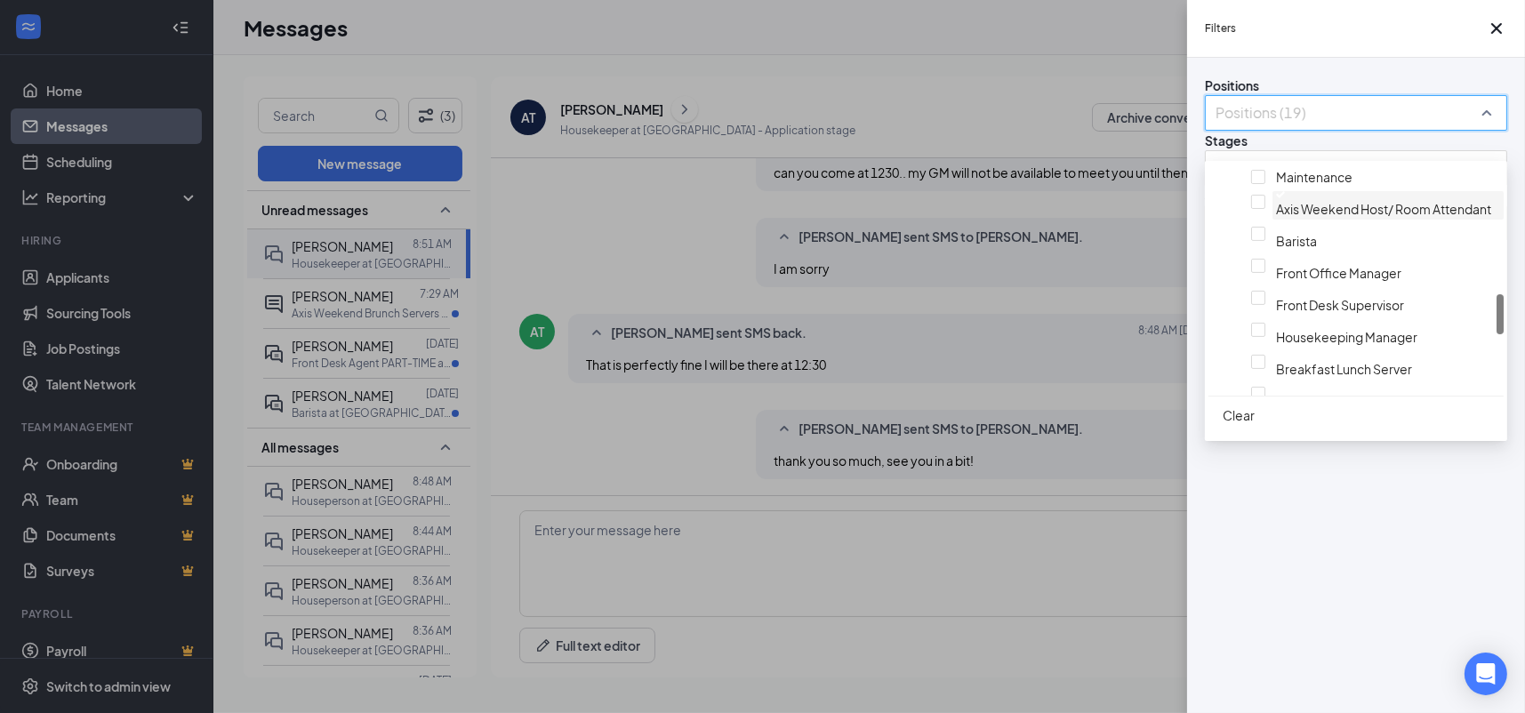
click at [1285, 217] on span "Axis Weekend Host/ Room Attendant" at bounding box center [1383, 209] width 215 height 16
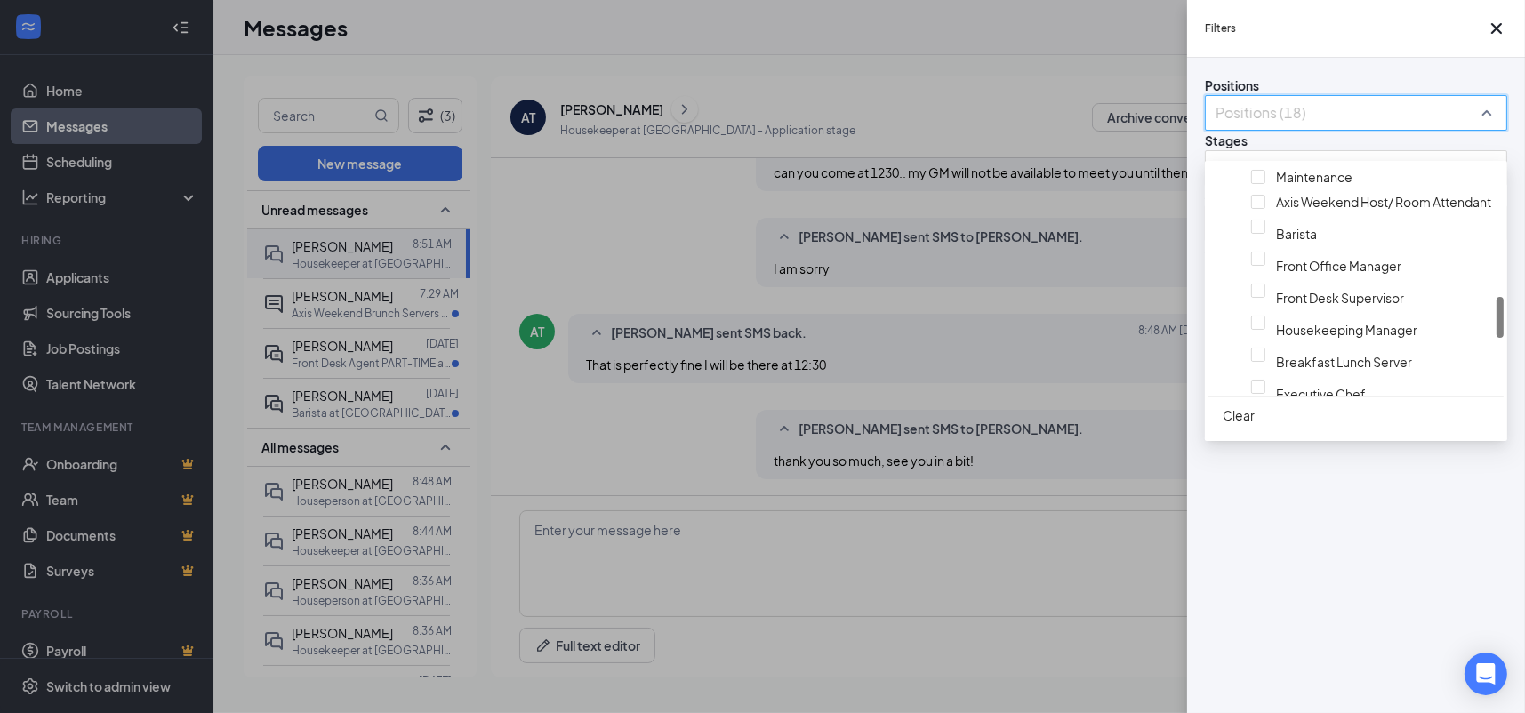
scroll to position [711, 0]
click at [1286, 242] on span "Barista" at bounding box center [1296, 234] width 41 height 16
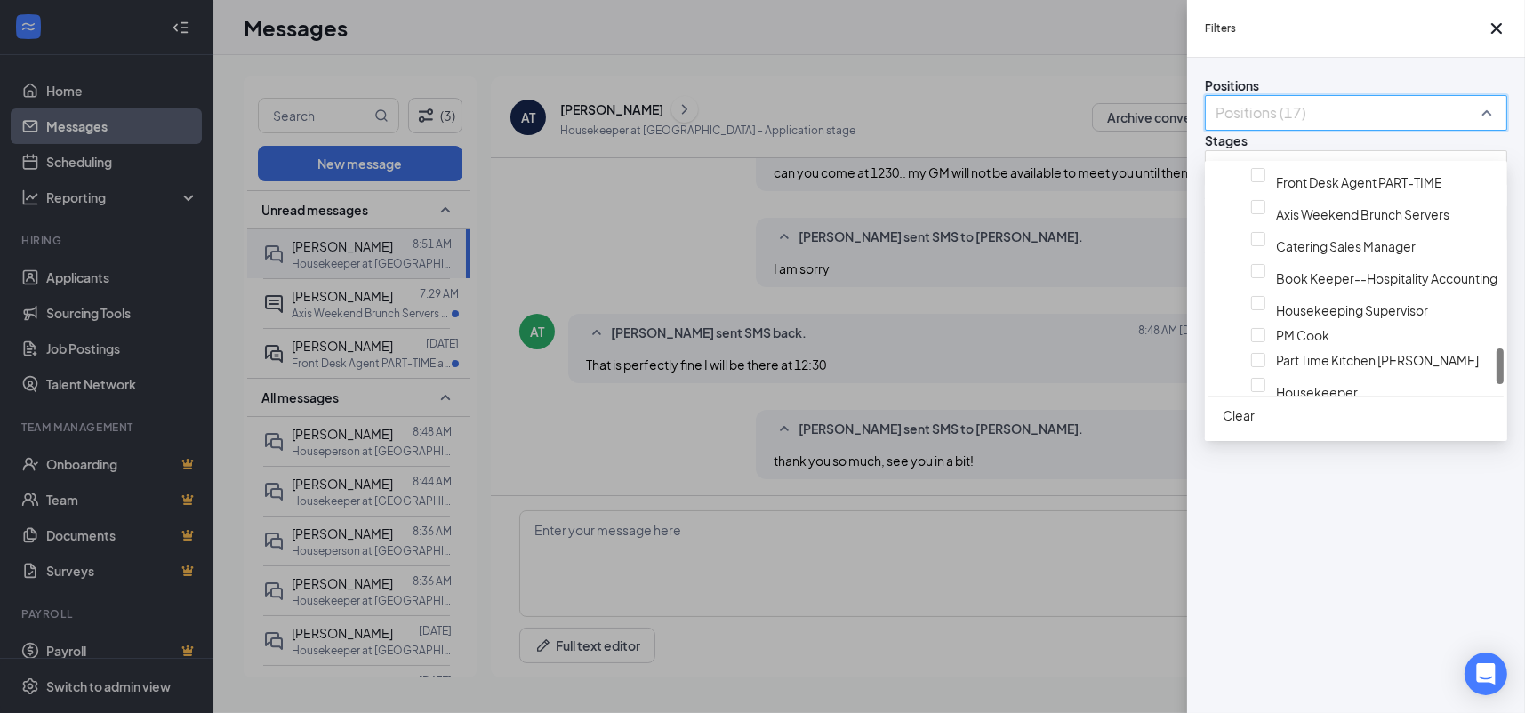
scroll to position [1229, 0]
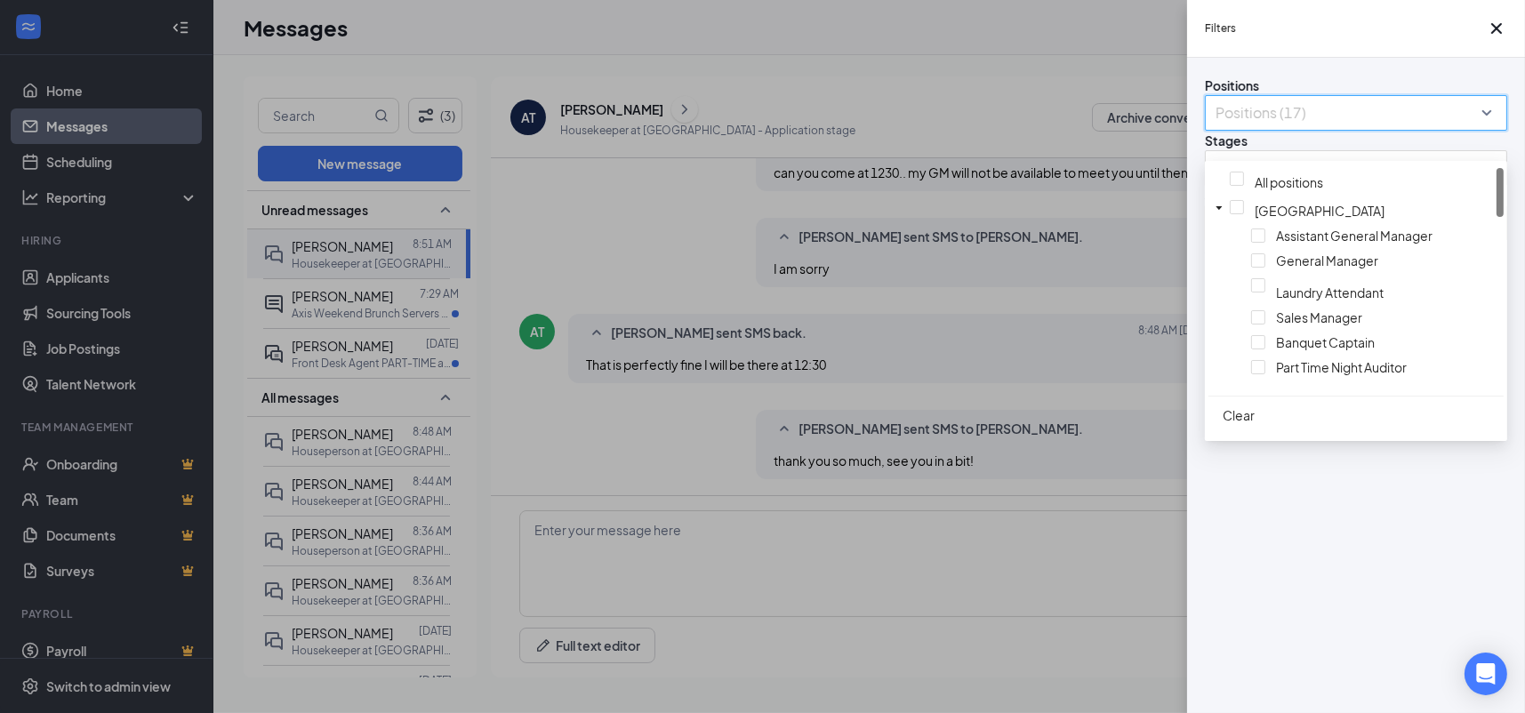
click at [405, 475] on div "Filters Positions Positions (17) Stages All stages Status Status (2) Show archi…" at bounding box center [762, 356] width 1525 height 713
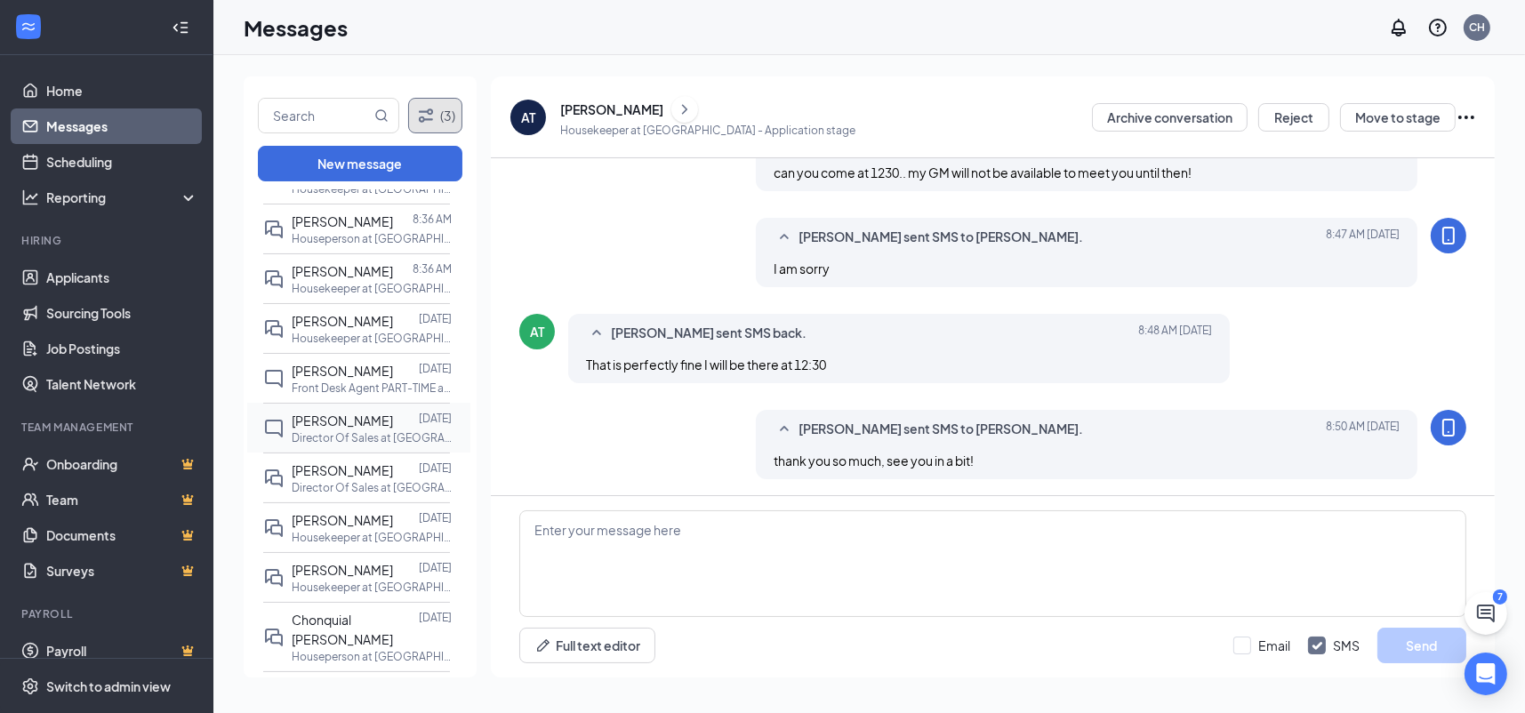
scroll to position [356, 0]
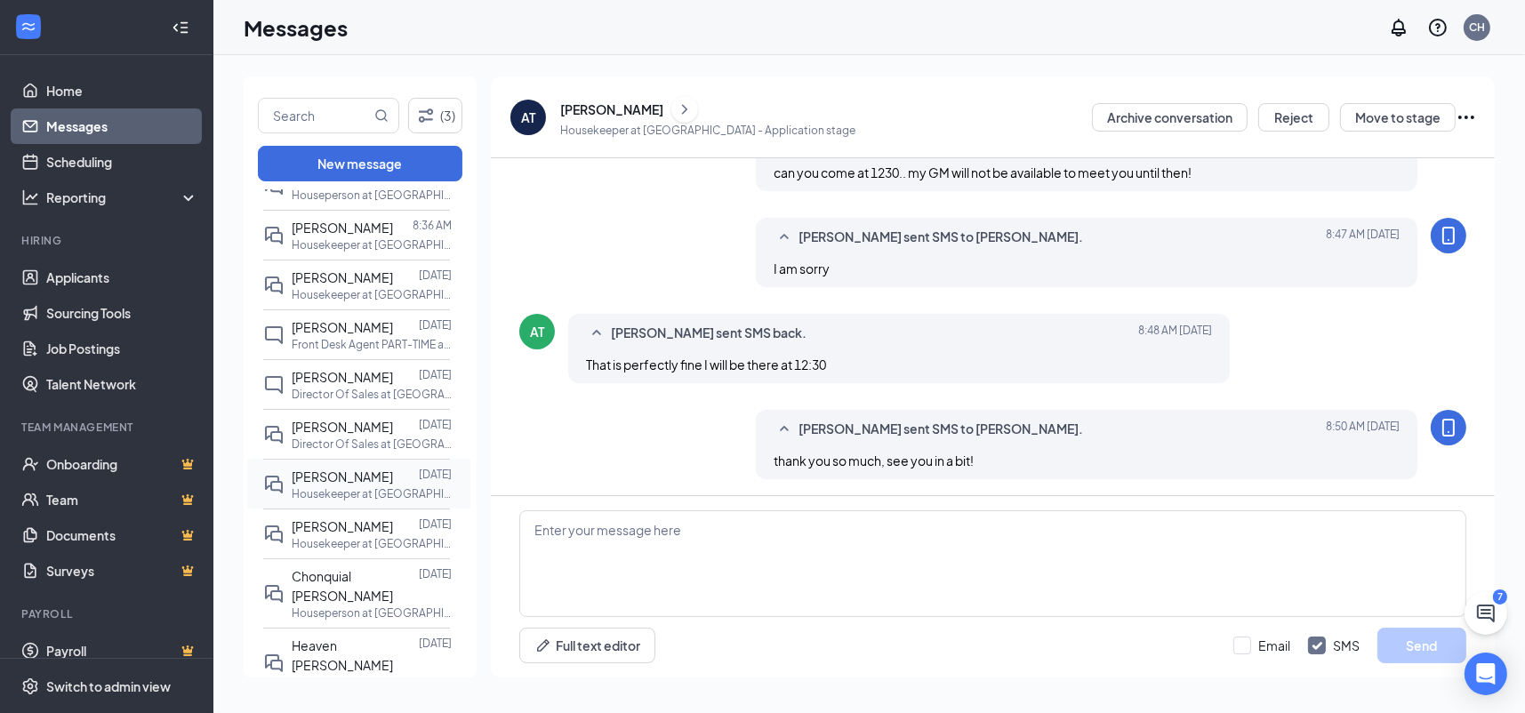
click at [349, 485] on span "Katrina Moore" at bounding box center [342, 477] width 101 height 16
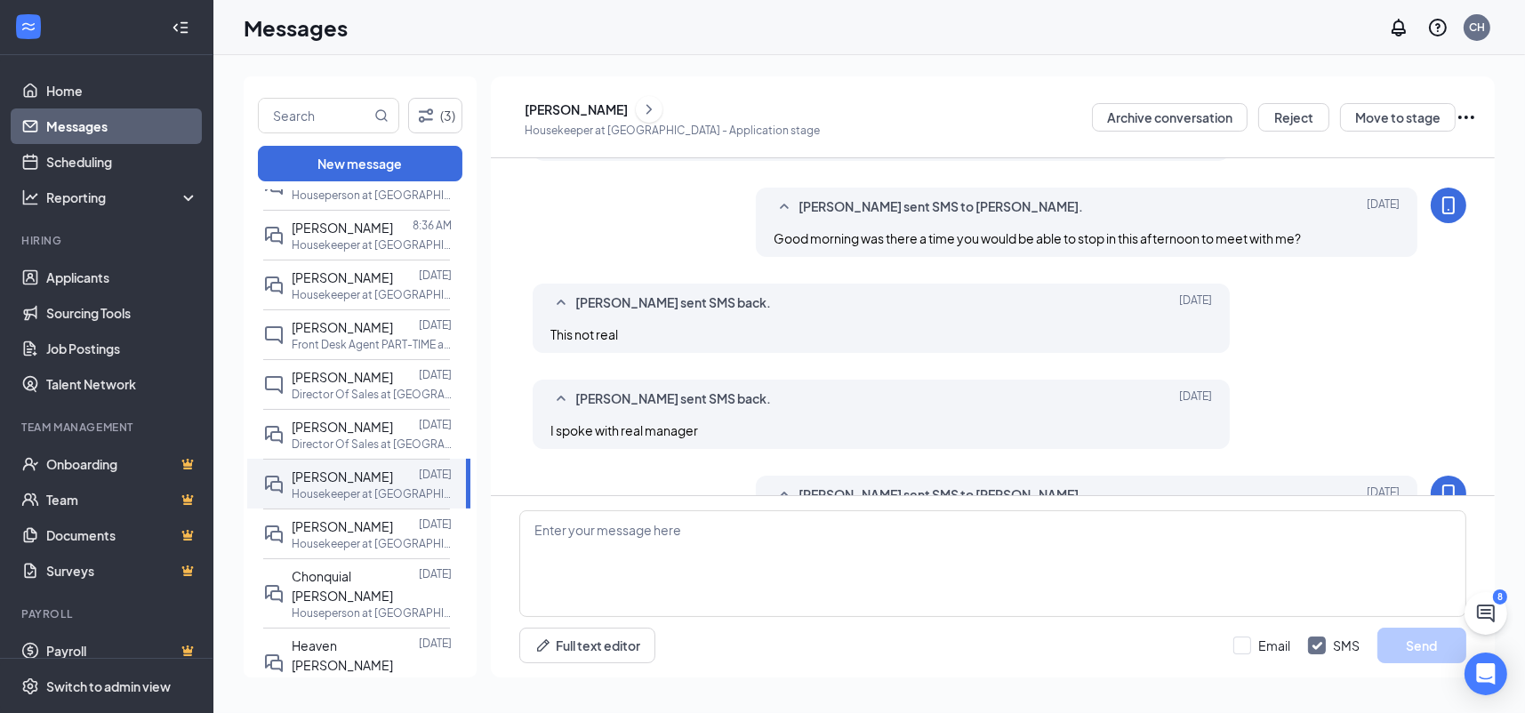
scroll to position [679, 0]
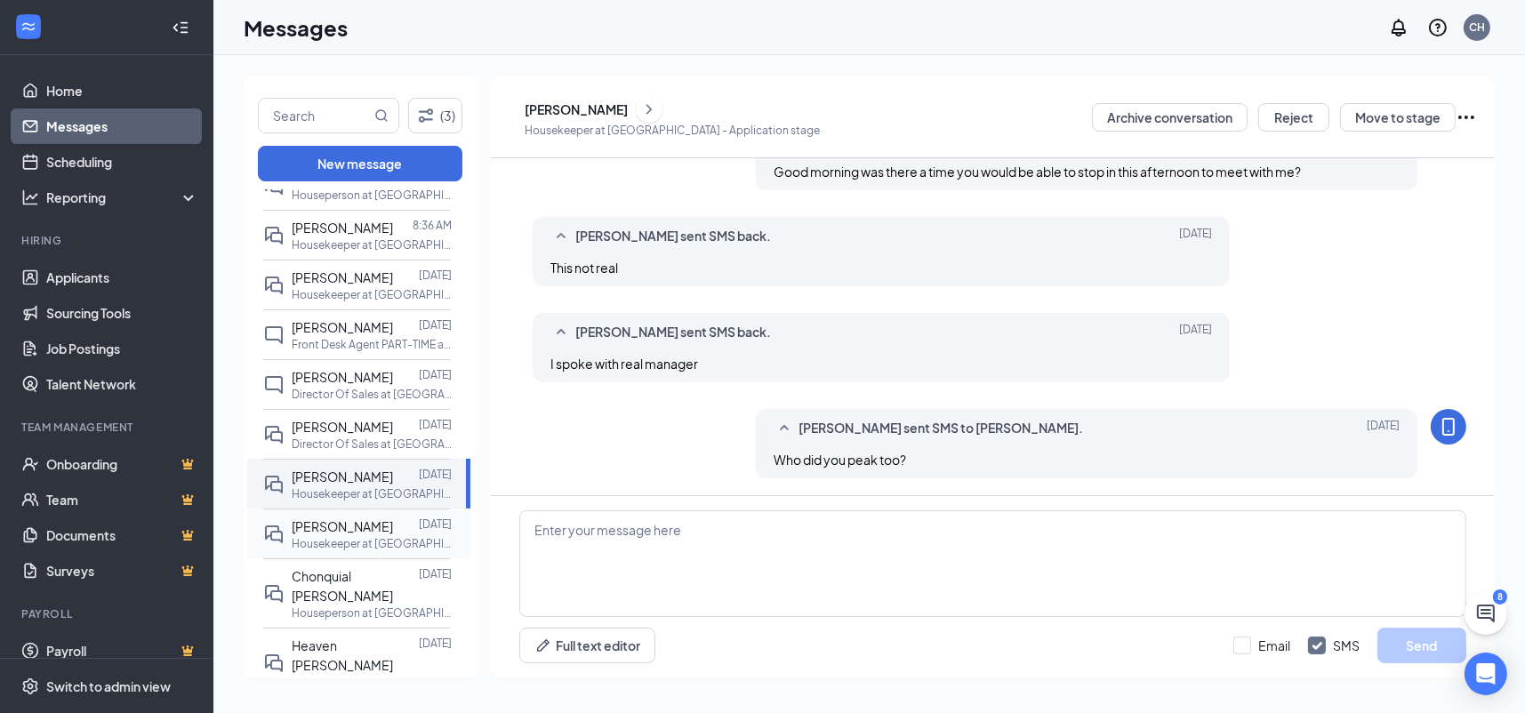
click at [371, 551] on p "Housekeeper at [GEOGRAPHIC_DATA]" at bounding box center [372, 543] width 160 height 15
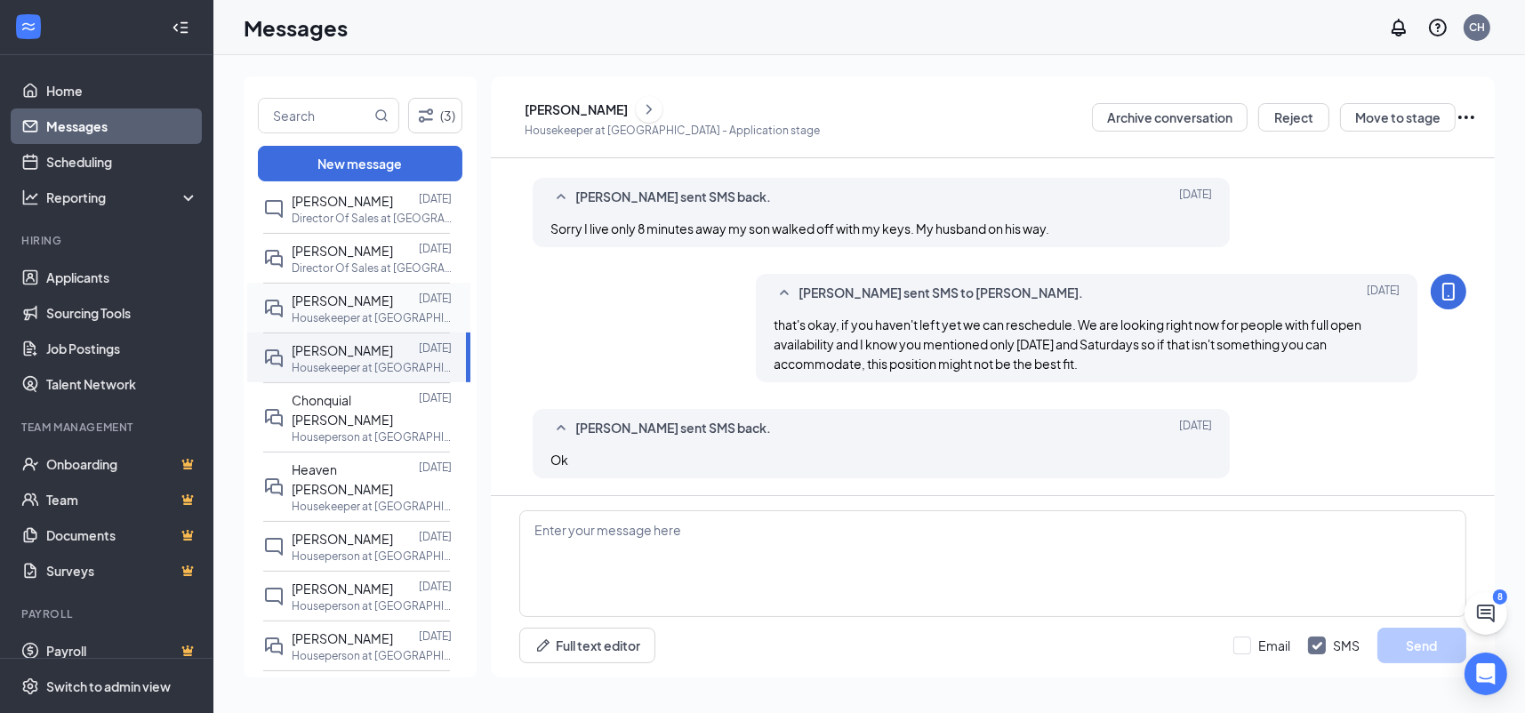
scroll to position [533, 0]
click at [314, 428] on p "Houseperson at [GEOGRAPHIC_DATA]" at bounding box center [372, 435] width 160 height 15
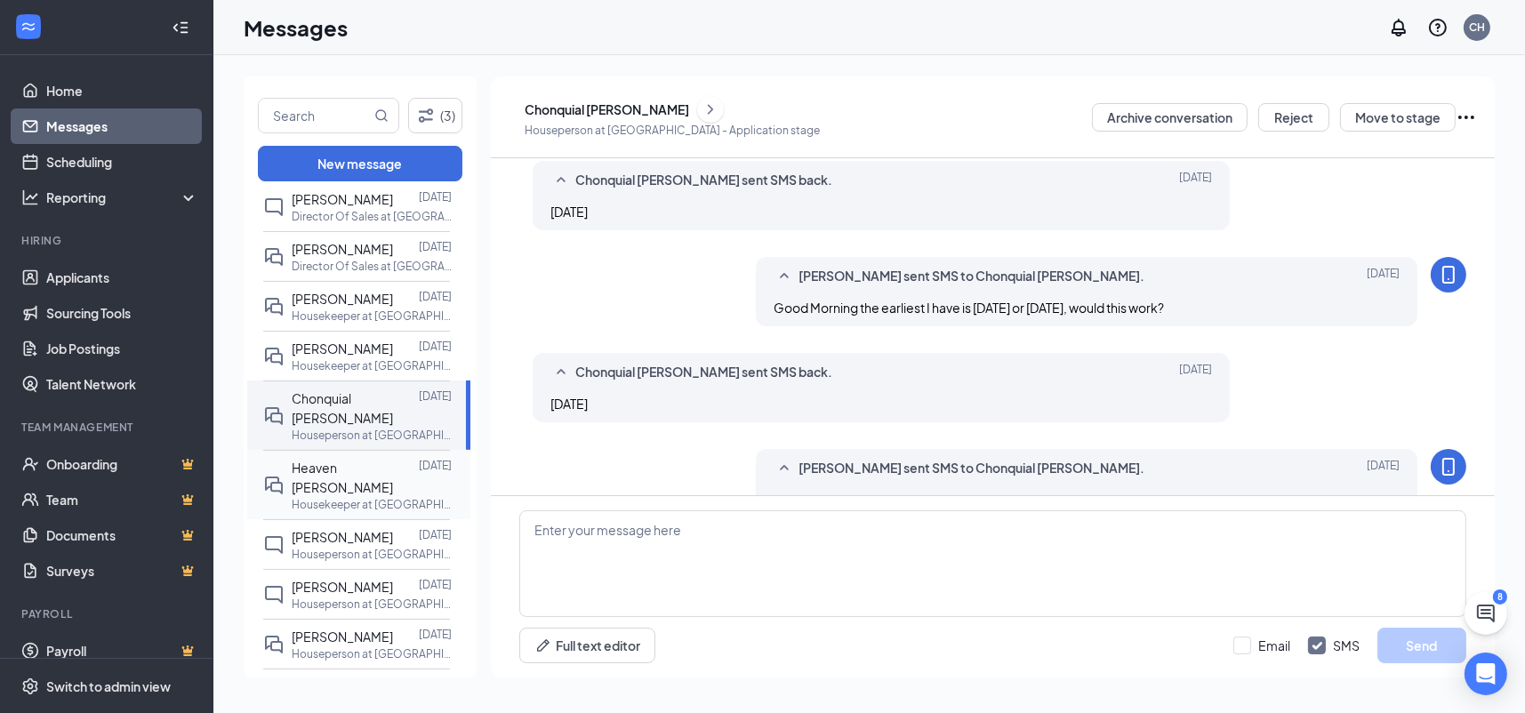
scroll to position [483, 0]
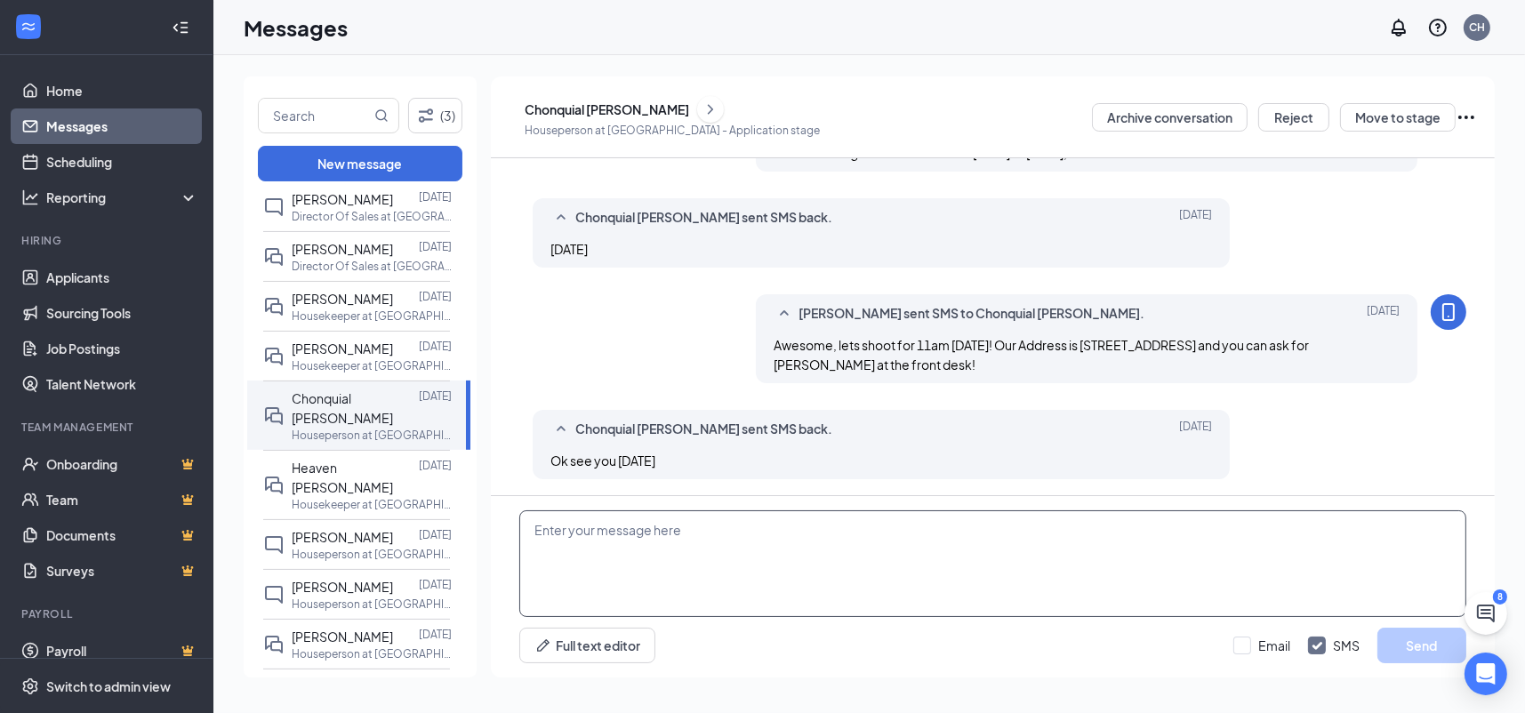
click at [771, 589] on textarea at bounding box center [992, 563] width 947 height 107
type textarea "Good Morning, were you still coming in at 11 this morning for your interview?"
click at [1391, 639] on button "Send" at bounding box center [1421, 646] width 89 height 36
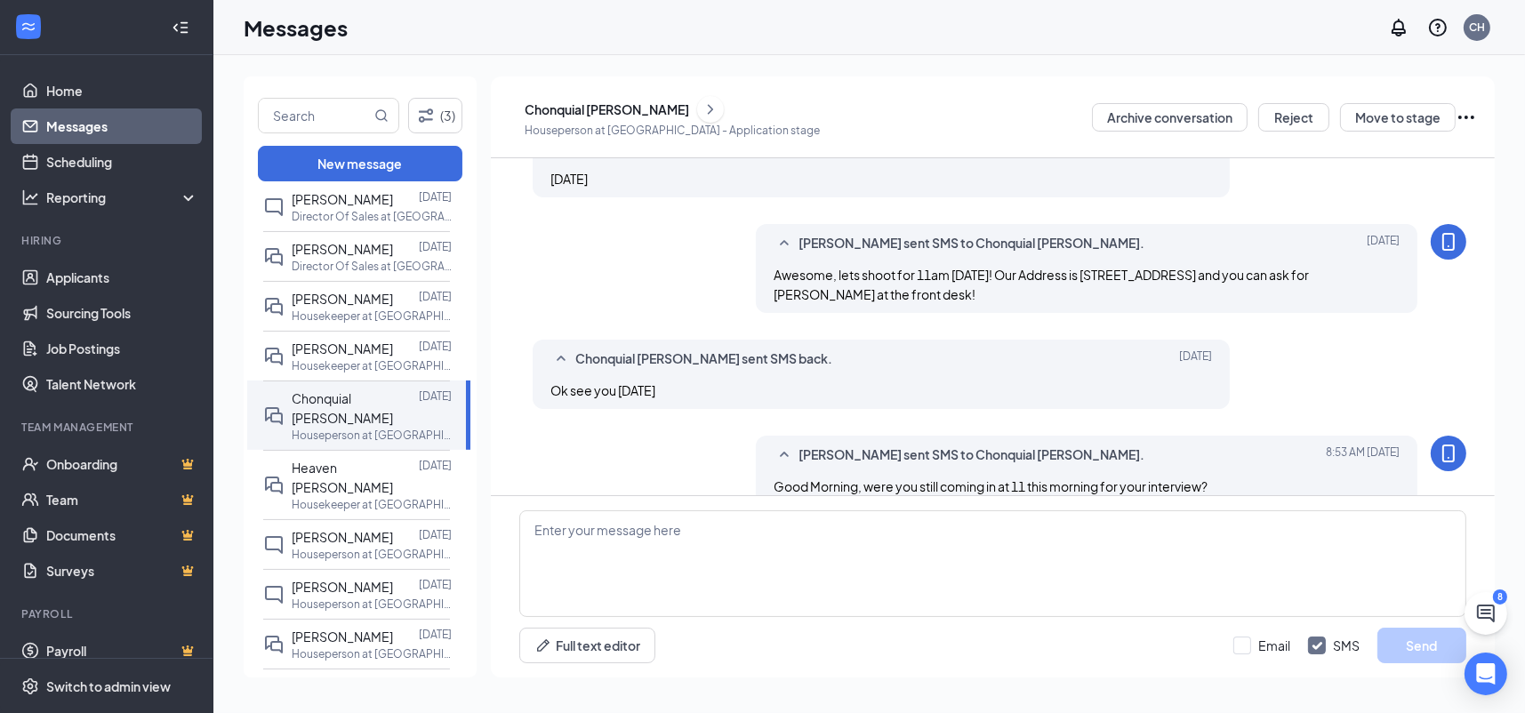
scroll to position [579, 0]
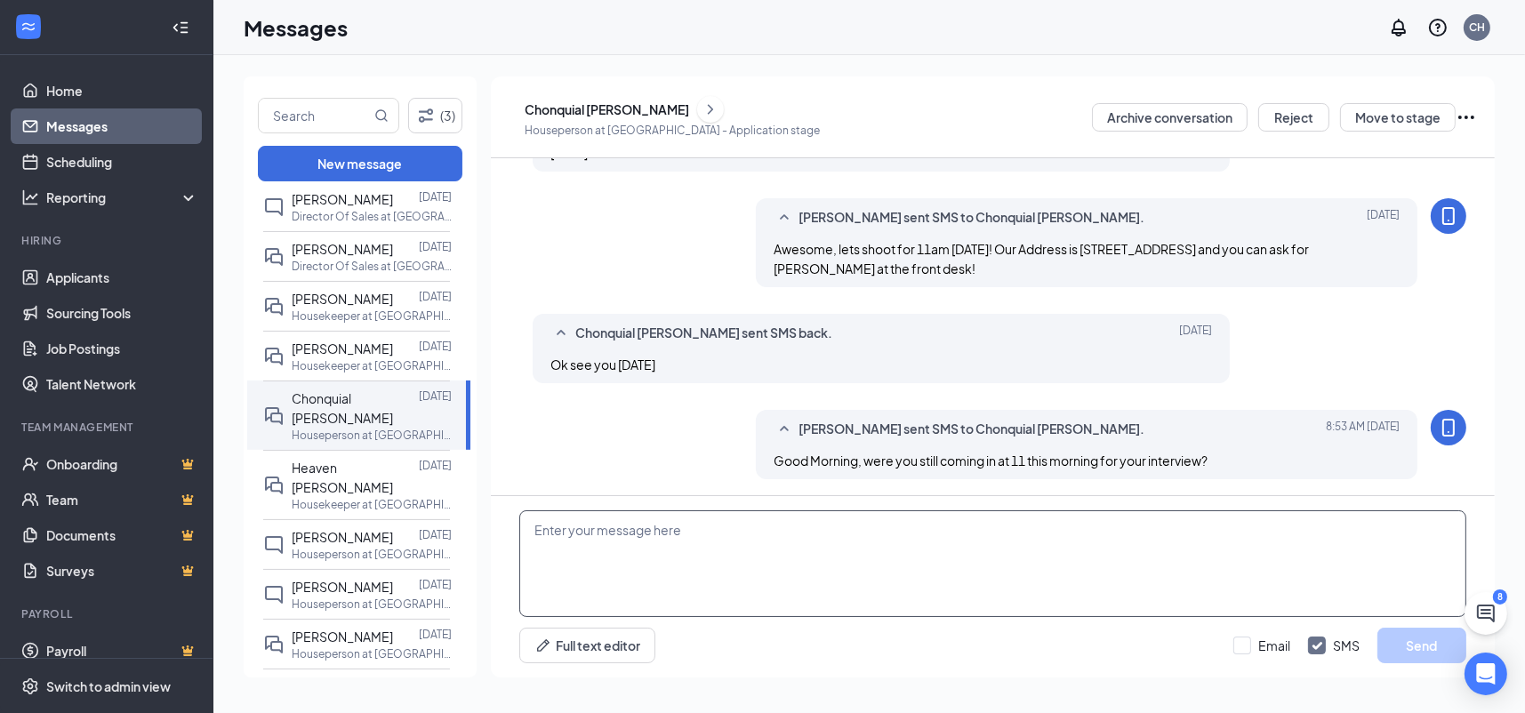
click at [1198, 569] on textarea at bounding box center [992, 563] width 947 height 107
click at [671, 531] on textarea "I meant for tomorrow I apolgize" at bounding box center [992, 563] width 947 height 107
click at [702, 527] on textarea "I meant for tomorrow I apolgize" at bounding box center [992, 563] width 947 height 107
type textarea "I meant for tomorrow I apologize"
click at [1415, 633] on button "Send" at bounding box center [1421, 646] width 89 height 36
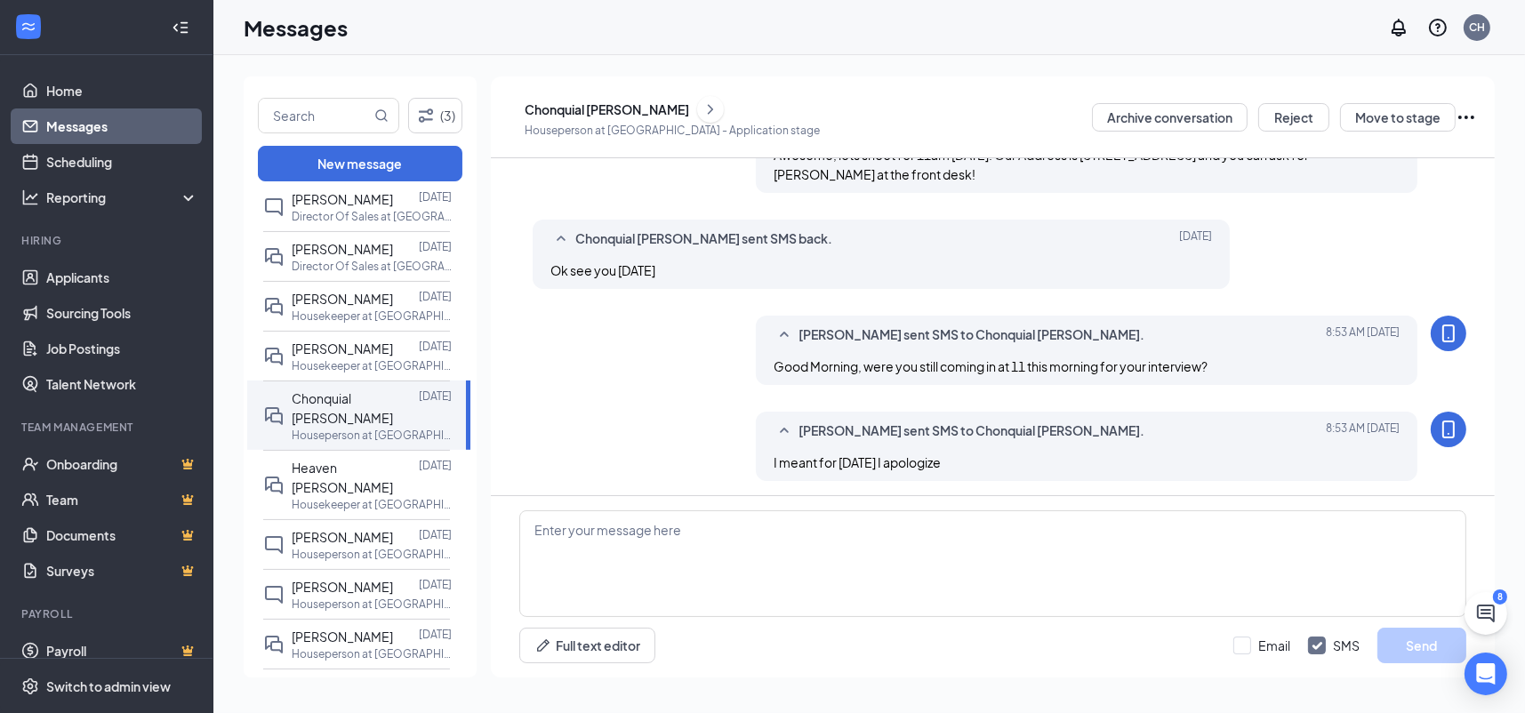
scroll to position [675, 0]
click at [341, 497] on p "Housekeeper at [GEOGRAPHIC_DATA]" at bounding box center [372, 504] width 160 height 15
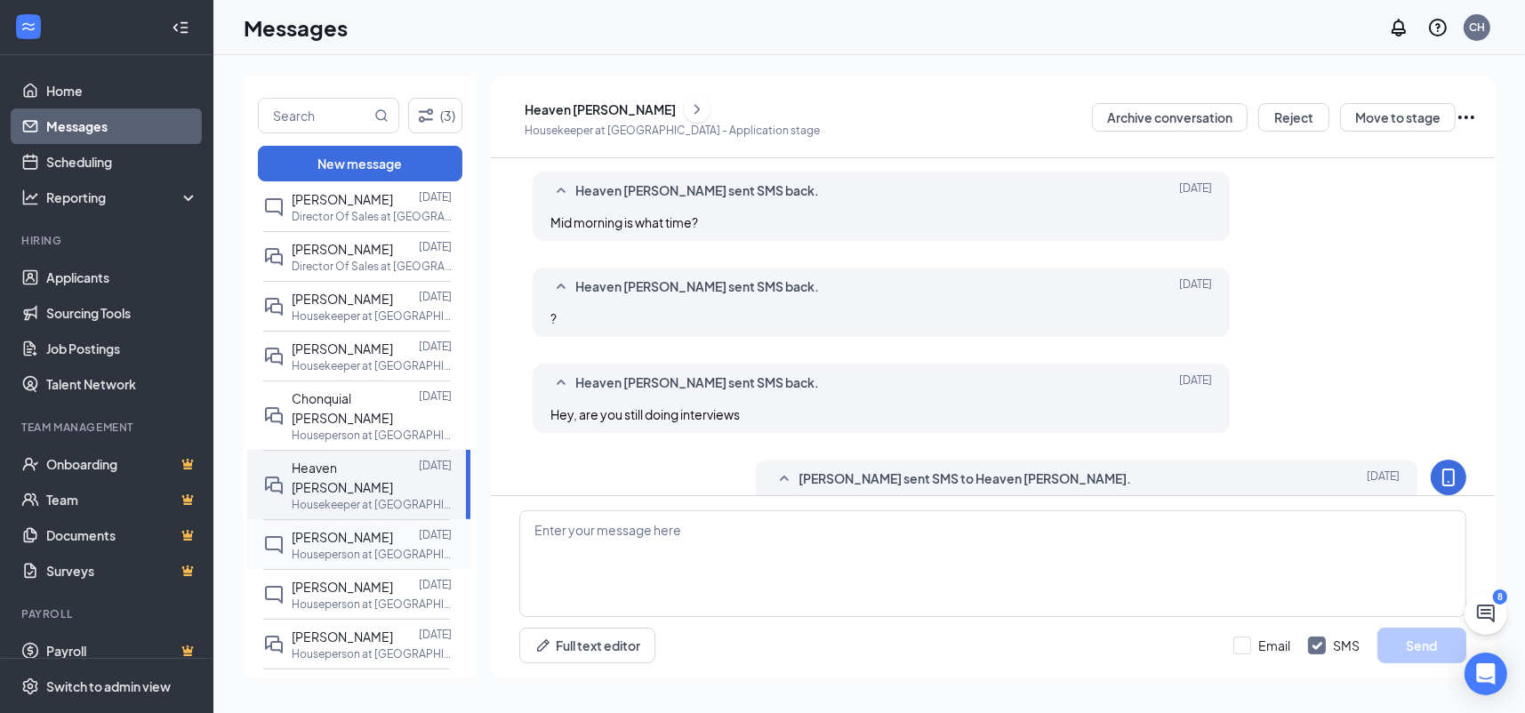
scroll to position [560, 0]
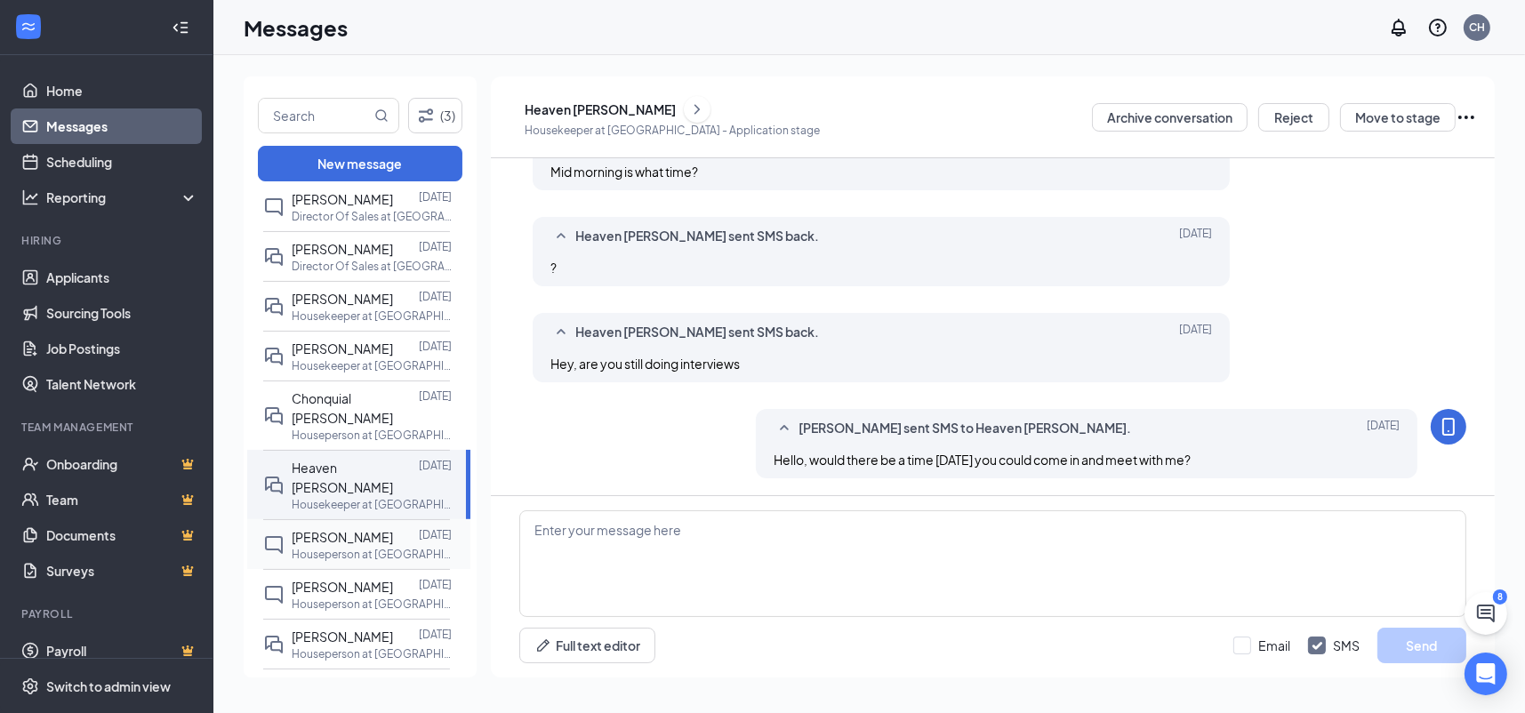
click at [334, 547] on p "Houseperson at [GEOGRAPHIC_DATA]" at bounding box center [372, 554] width 160 height 15
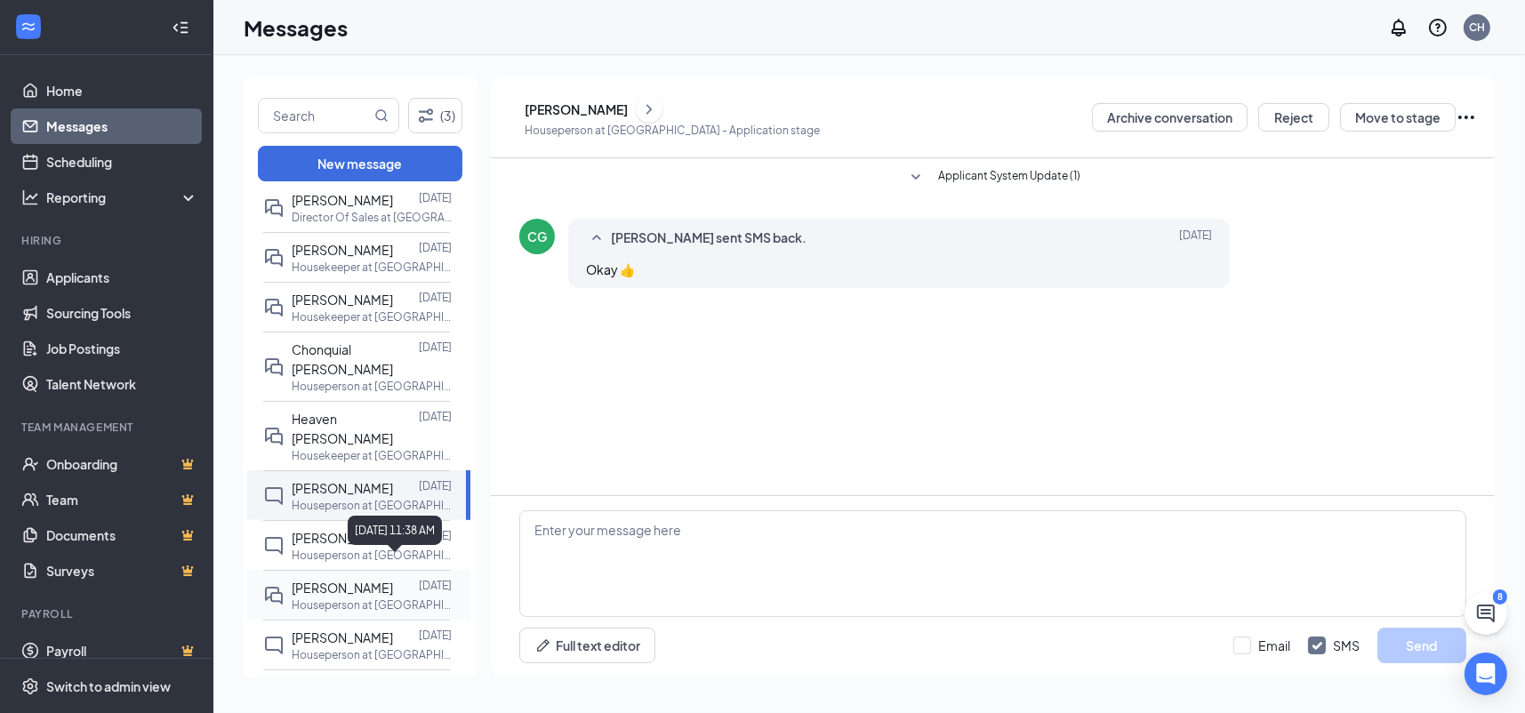
scroll to position [622, 0]
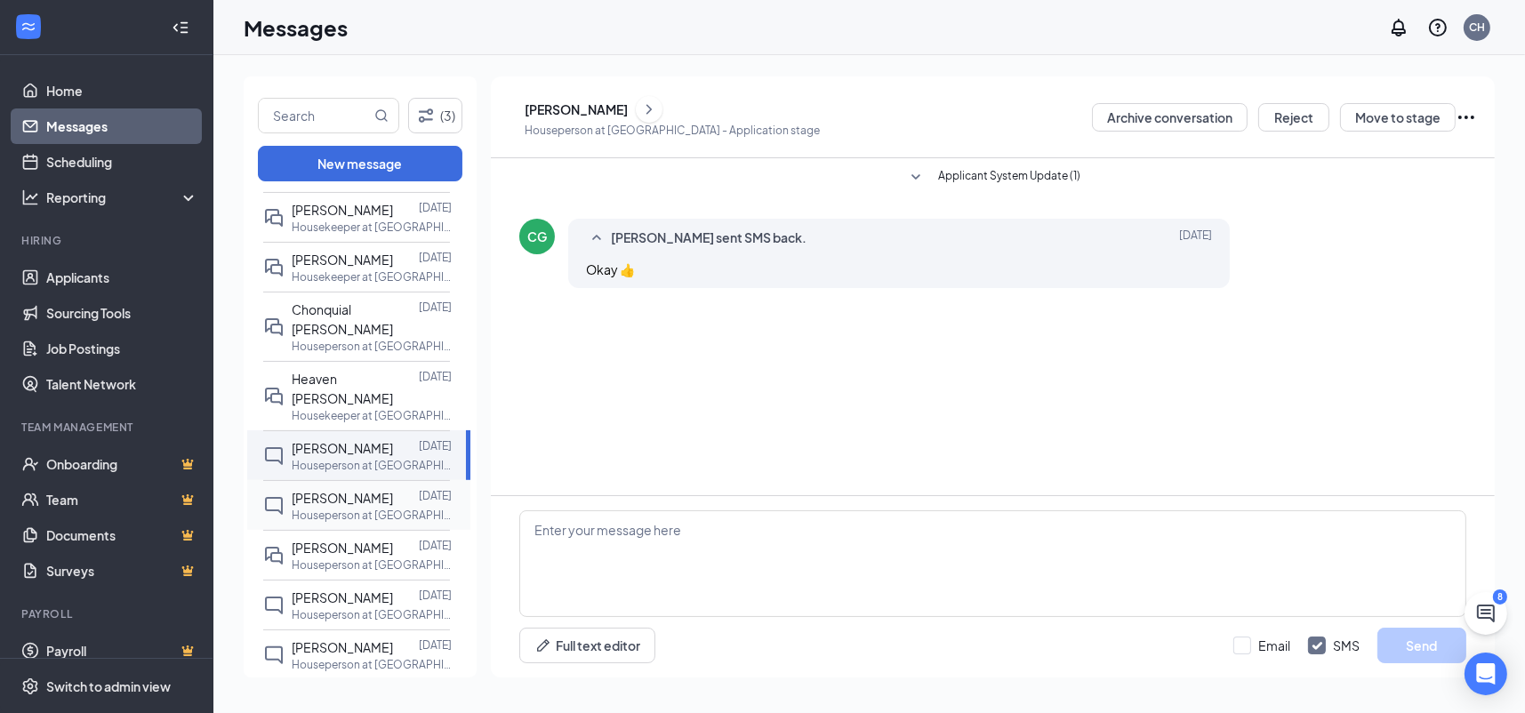
click at [357, 508] on p "Houseperson at [GEOGRAPHIC_DATA]" at bounding box center [372, 515] width 160 height 15
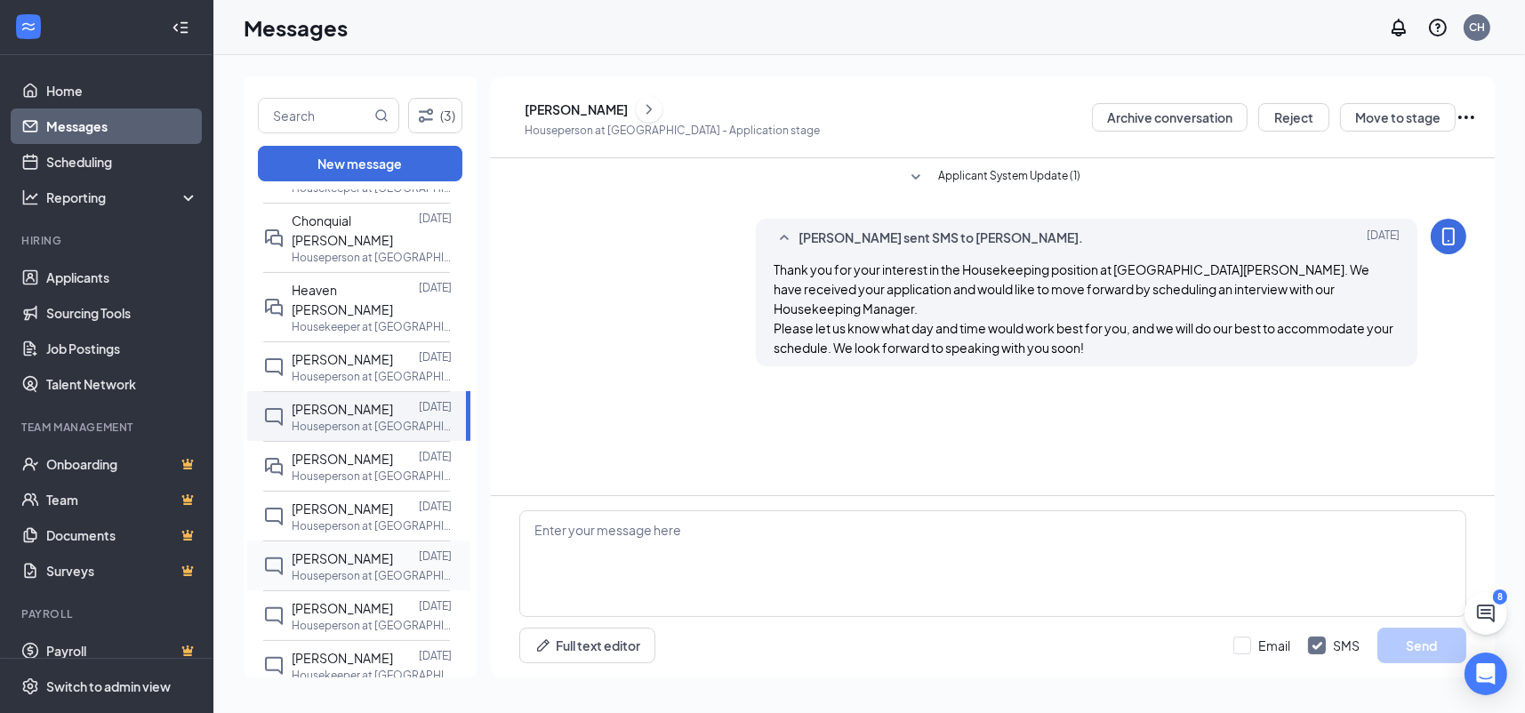
scroll to position [800, 0]
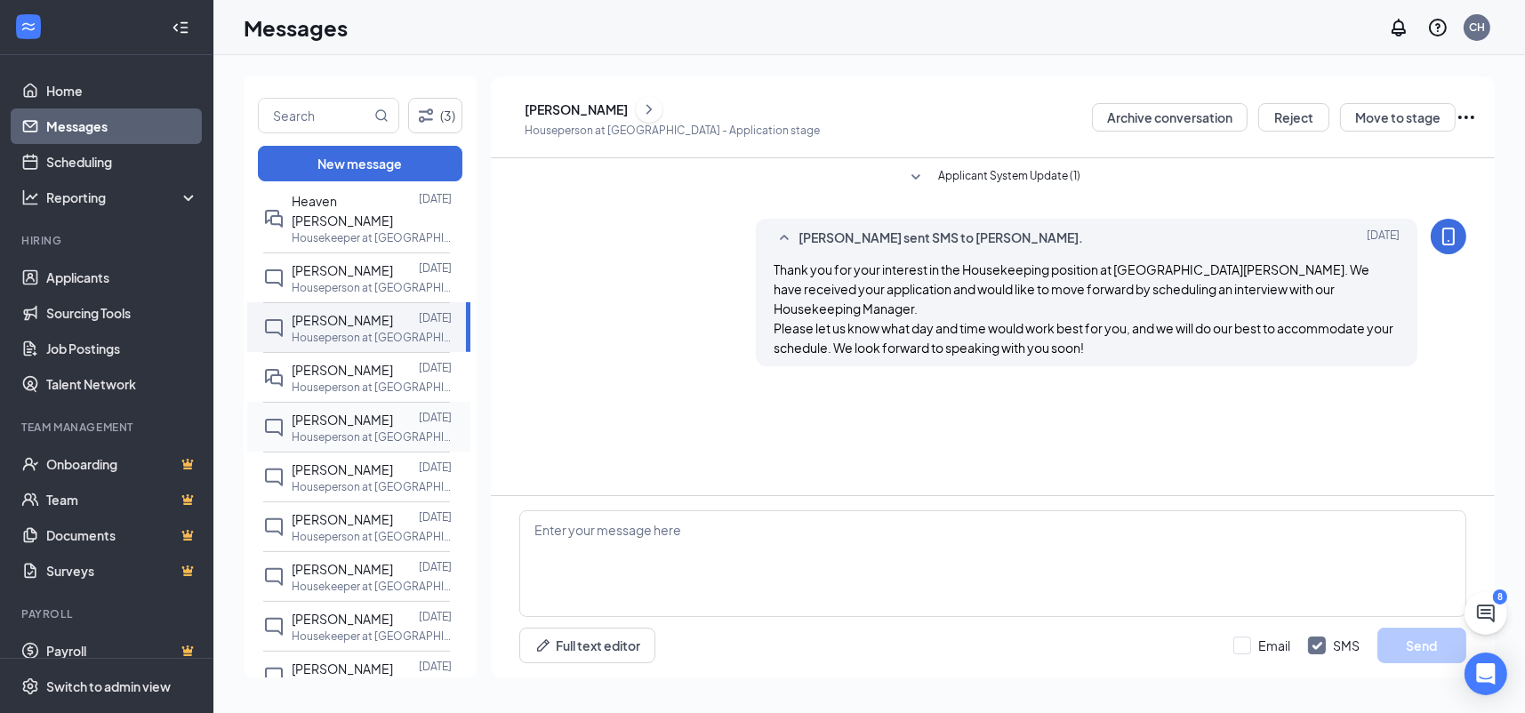
click at [357, 422] on span "Juliard Rivera" at bounding box center [342, 420] width 101 height 16
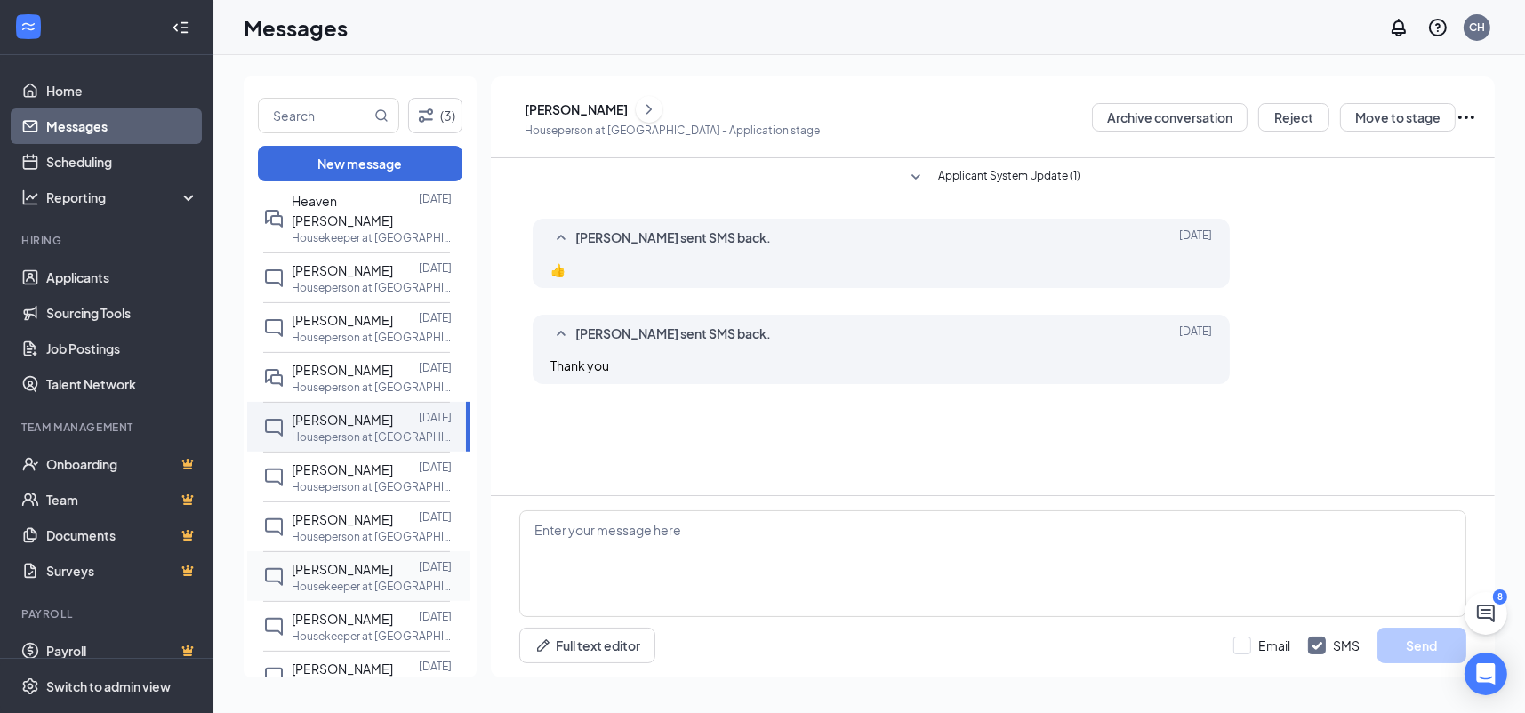
click at [353, 579] on p "Housekeeper at [GEOGRAPHIC_DATA]" at bounding box center [372, 586] width 160 height 15
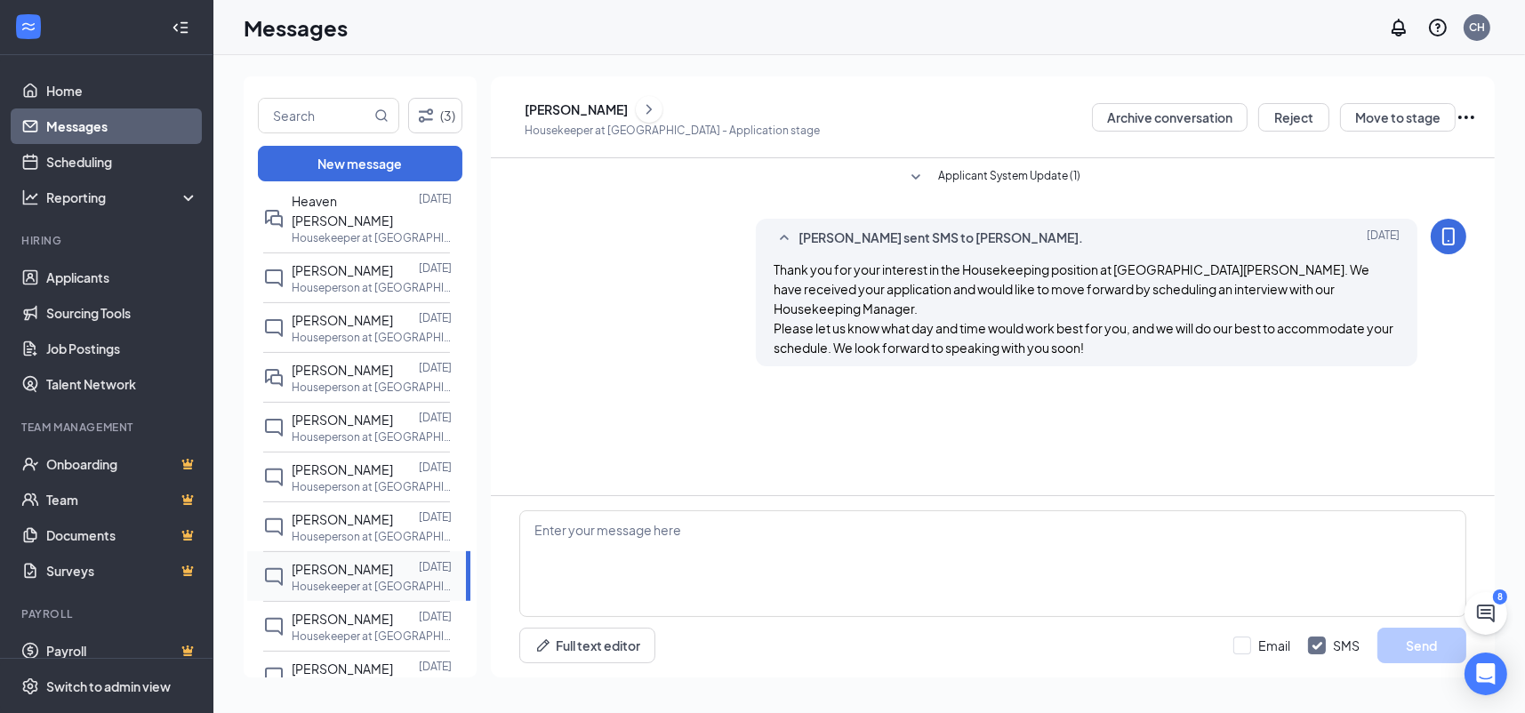
scroll to position [889, 0]
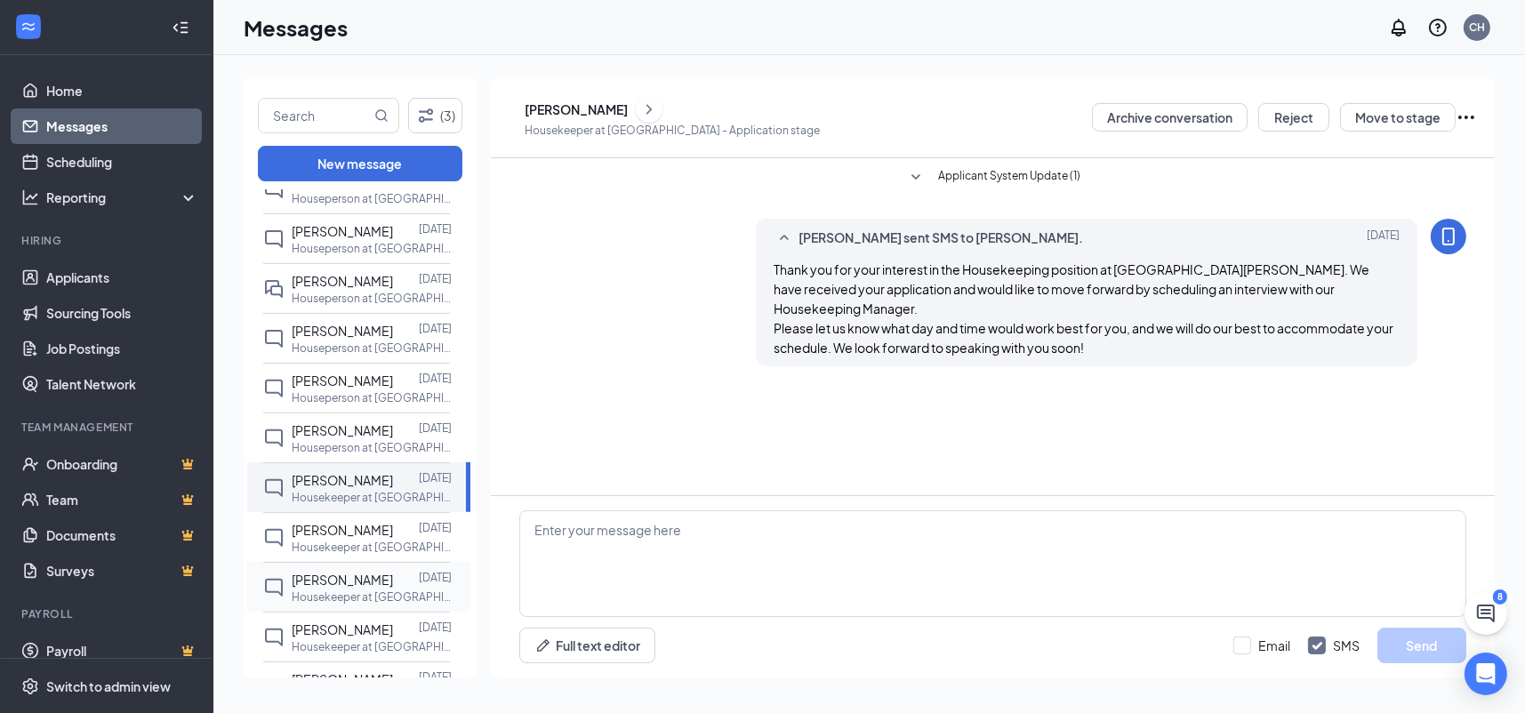
click at [359, 582] on span "Cherrice Johnson" at bounding box center [342, 580] width 101 height 16
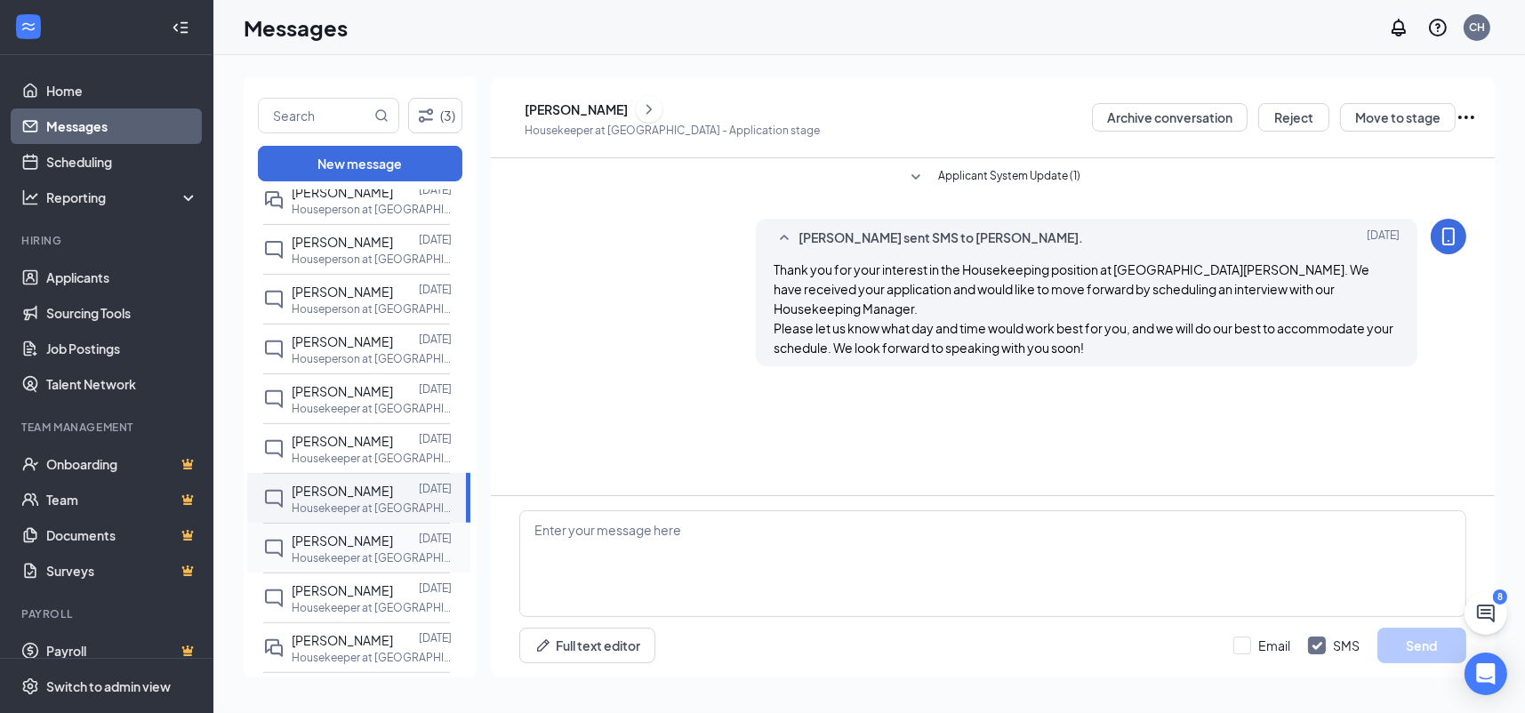
click at [359, 545] on div "Marlon Williams" at bounding box center [342, 541] width 101 height 20
click at [360, 588] on span "Kristi Frazier" at bounding box center [342, 590] width 101 height 16
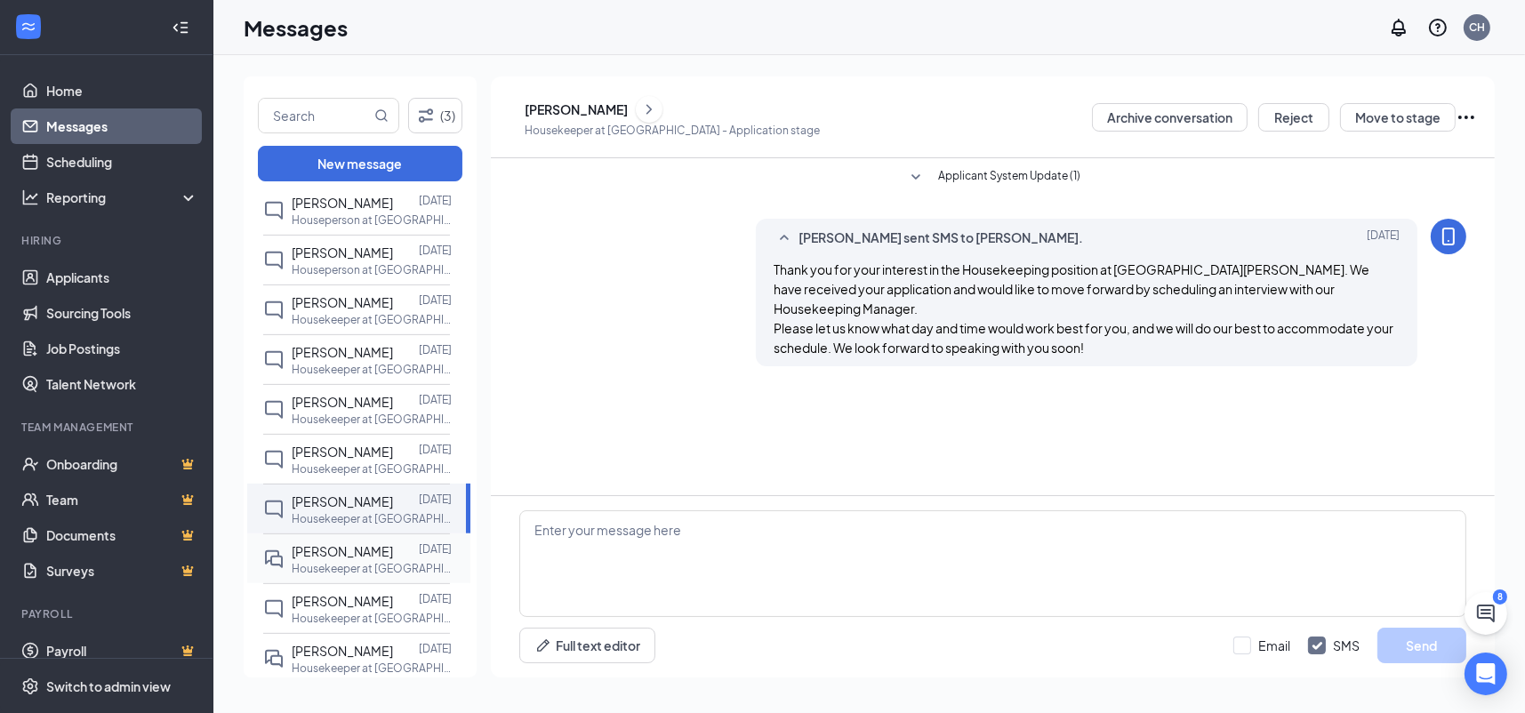
click at [357, 571] on p "Housekeeper at [GEOGRAPHIC_DATA]" at bounding box center [372, 568] width 160 height 15
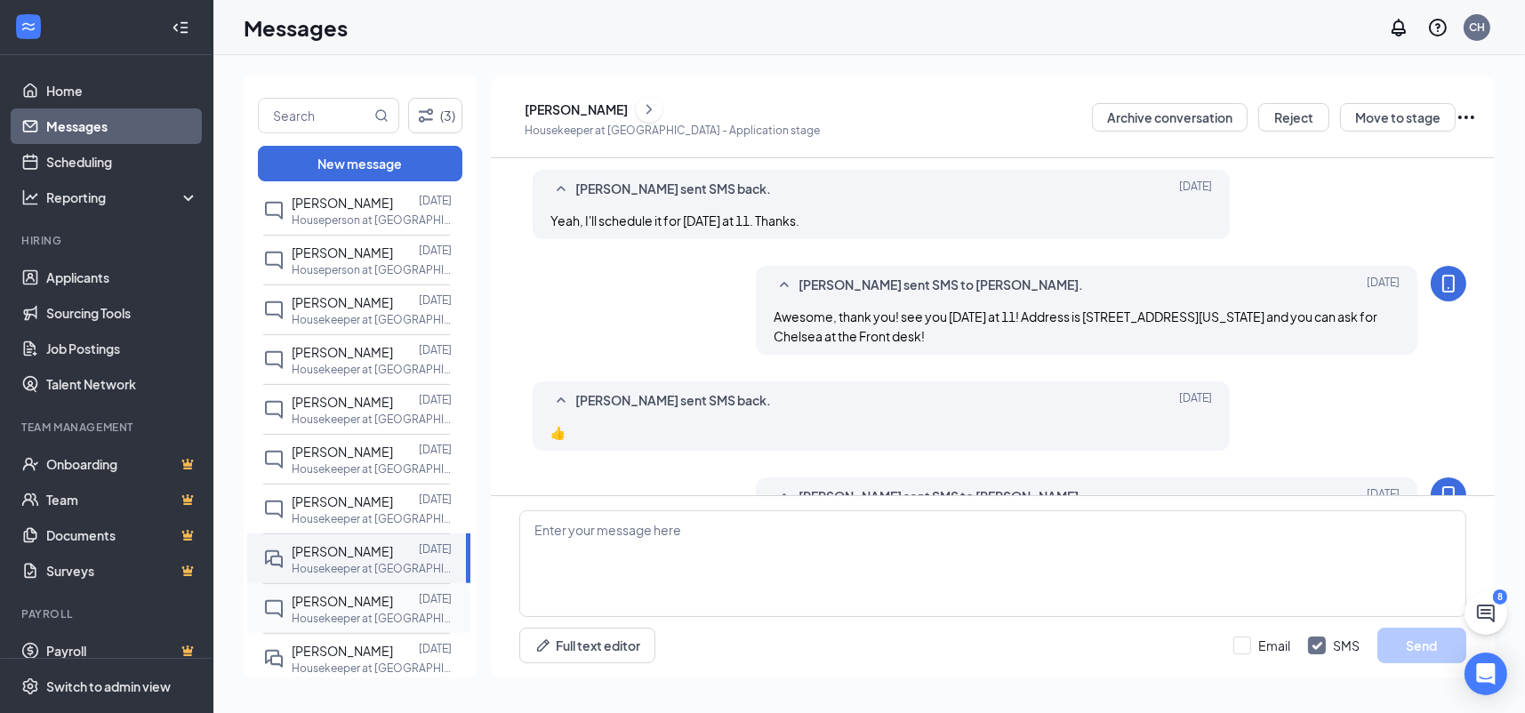
scroll to position [599, 0]
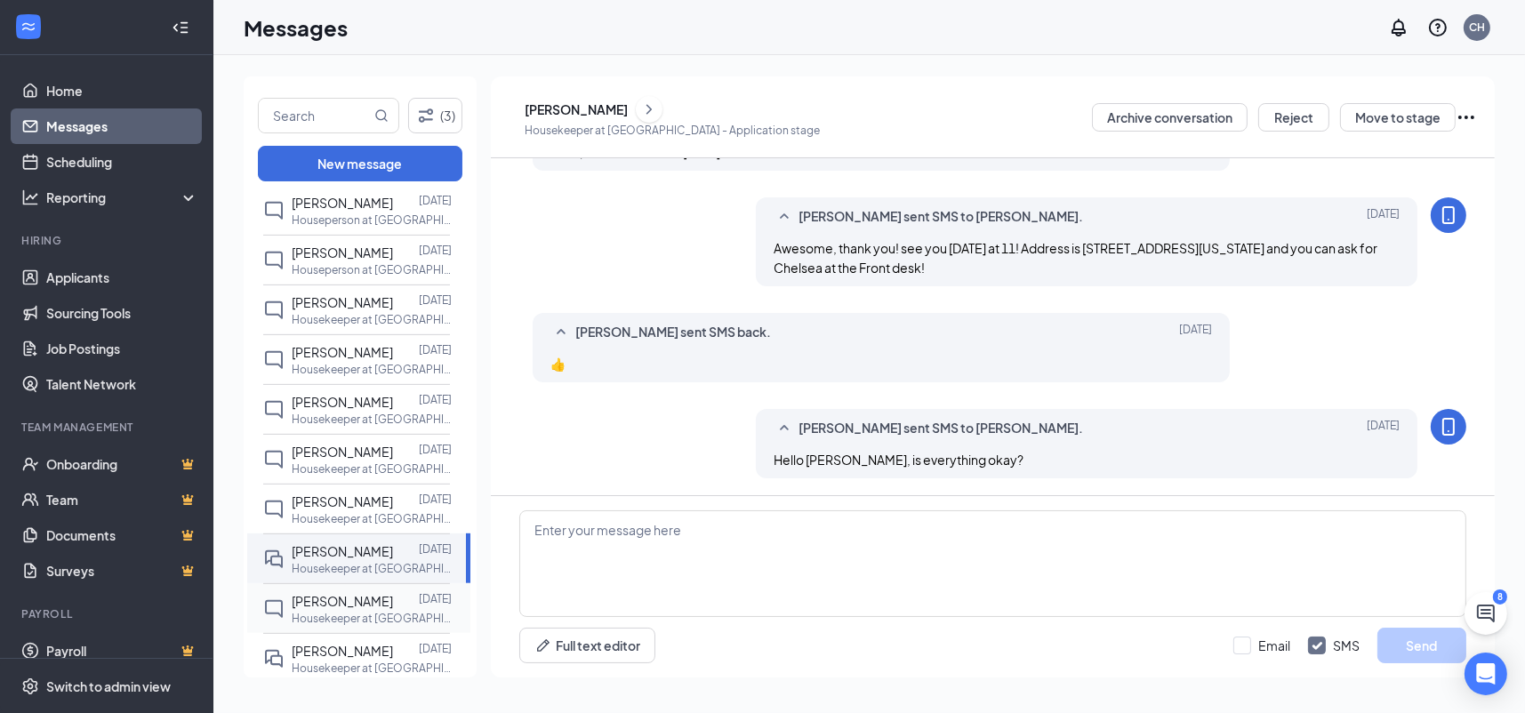
click at [357, 603] on span "Adreionna Stuart" at bounding box center [342, 601] width 101 height 16
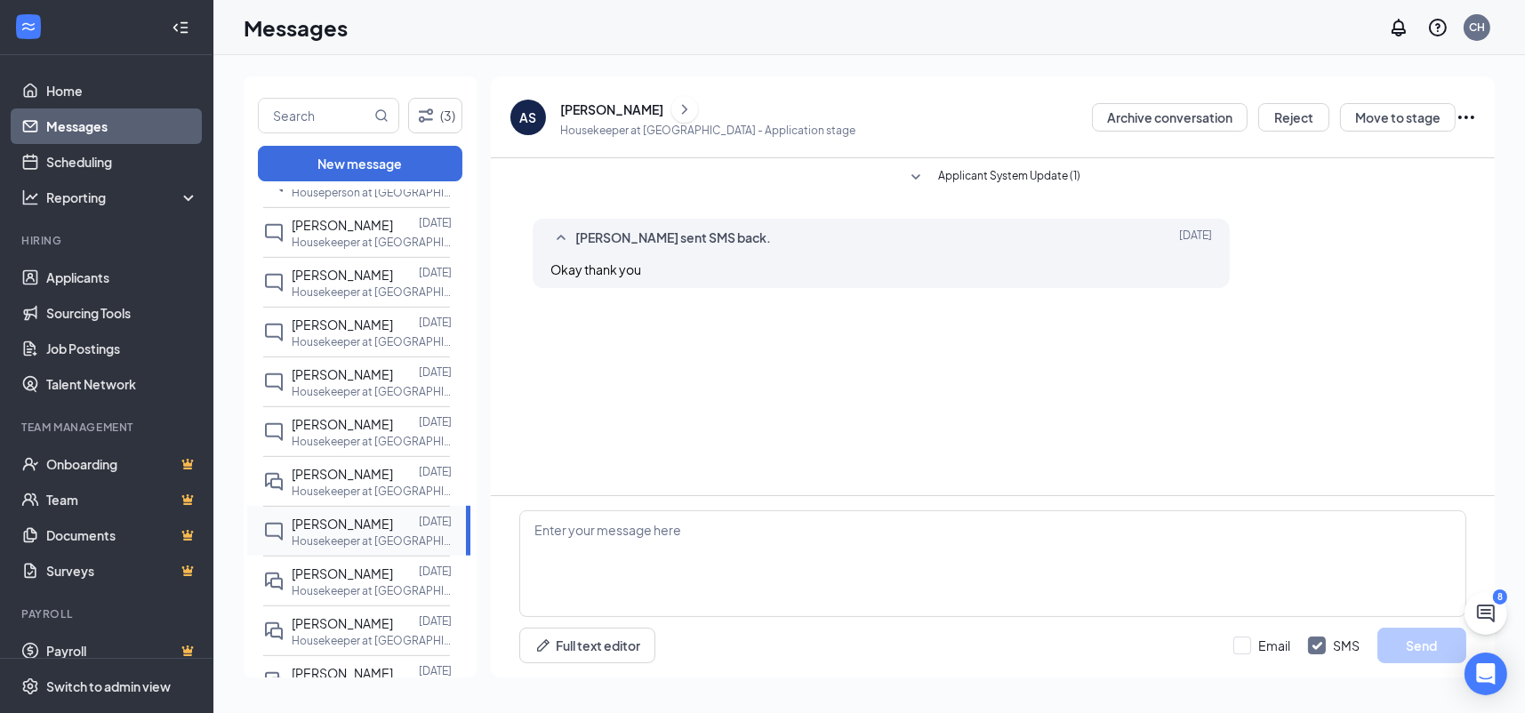
scroll to position [1156, 0]
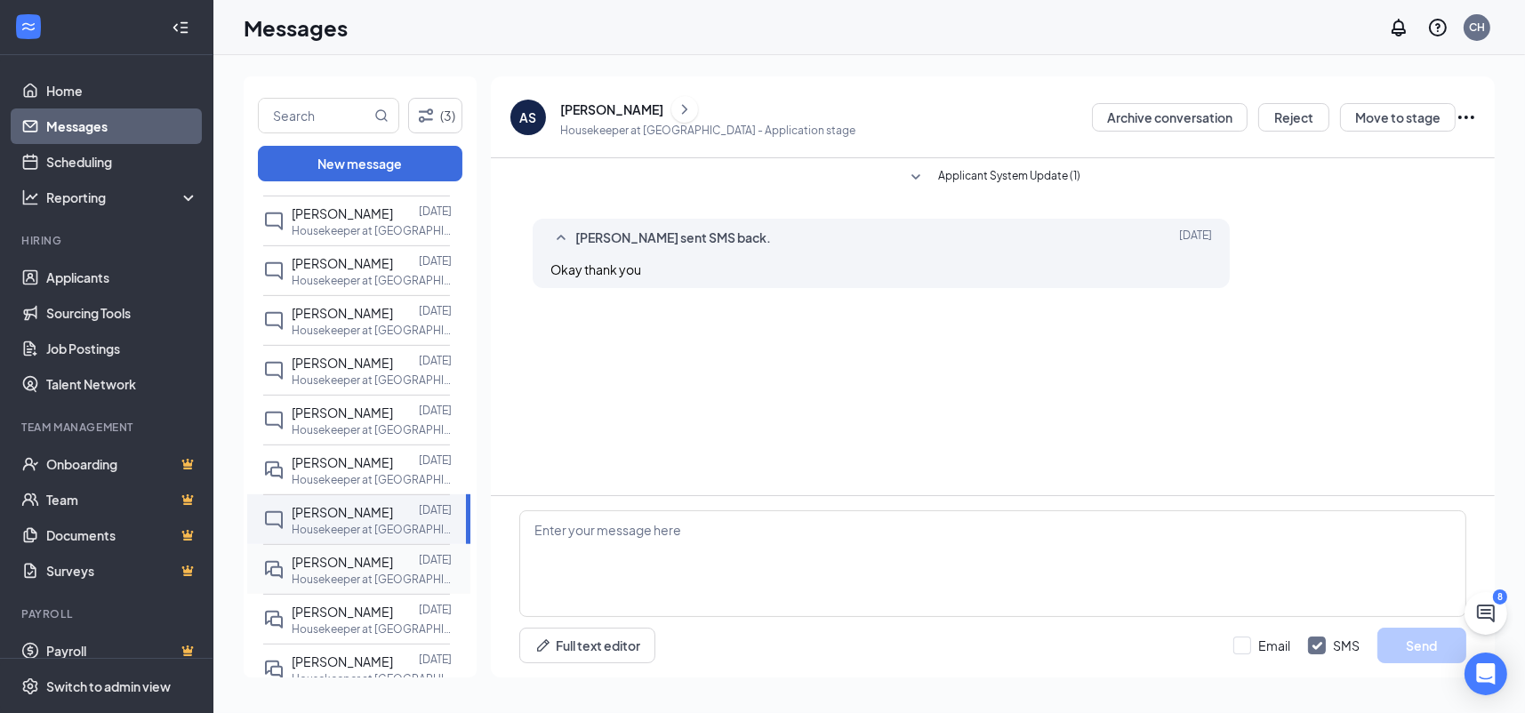
click at [361, 577] on p "Housekeeper at [GEOGRAPHIC_DATA]" at bounding box center [372, 579] width 160 height 15
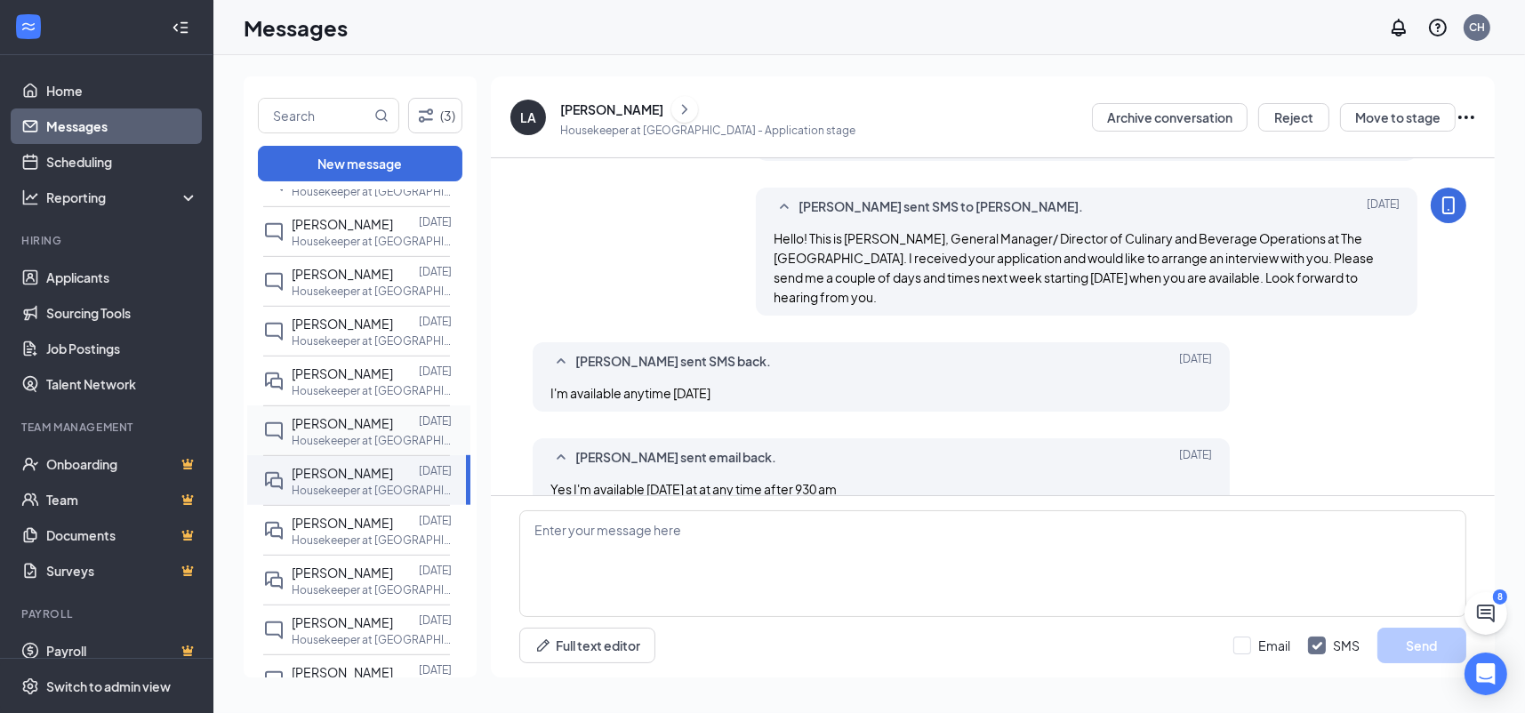
scroll to position [1334, 0]
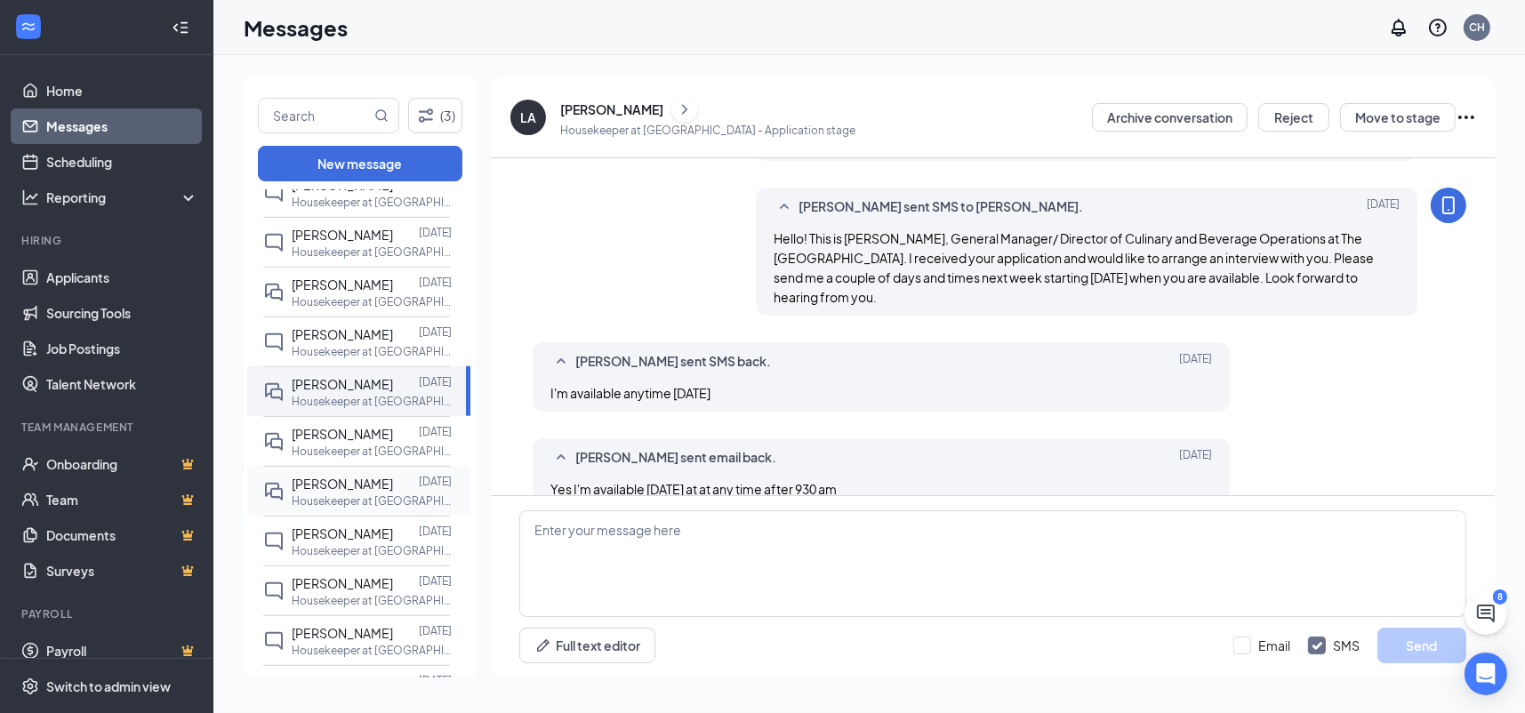
click at [368, 501] on p "Housekeeper at [GEOGRAPHIC_DATA]" at bounding box center [372, 500] width 160 height 15
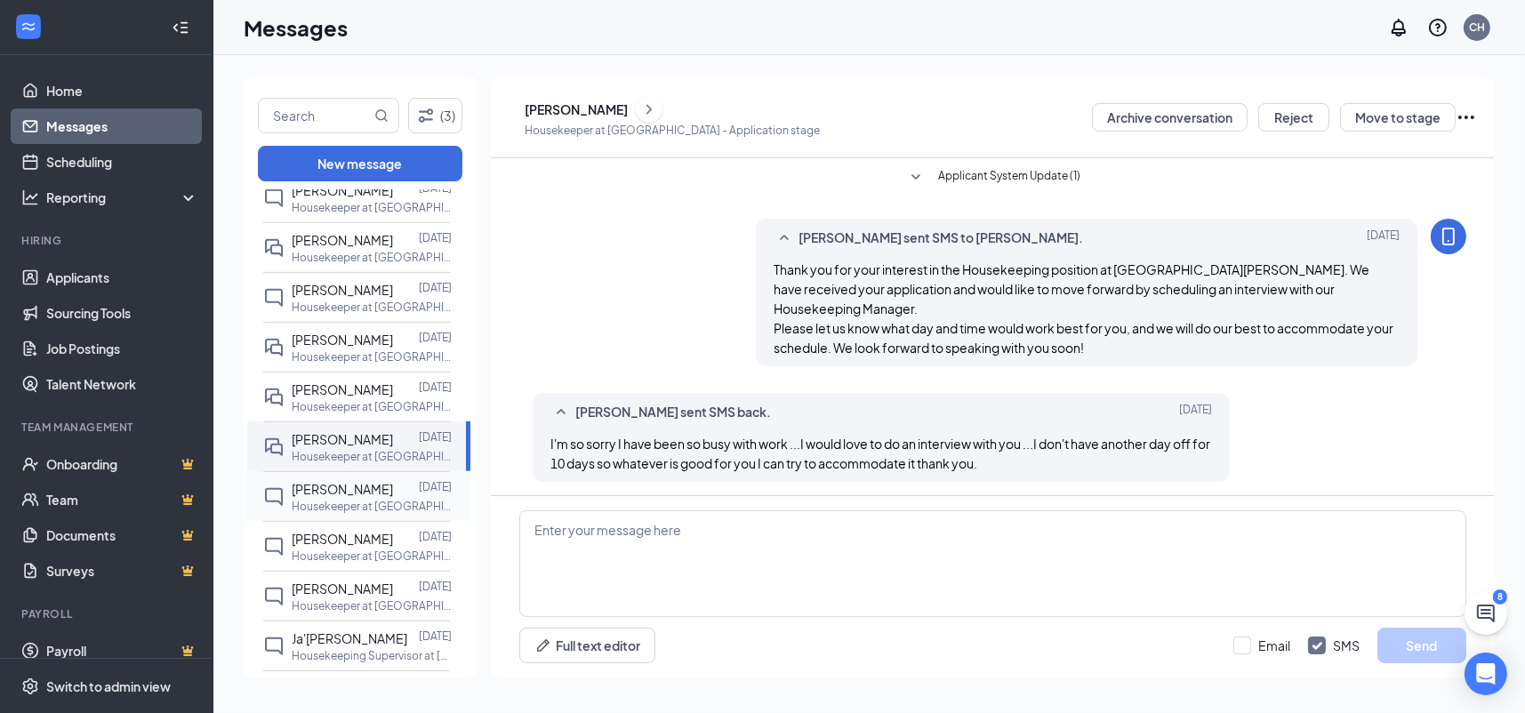
scroll to position [1423, 0]
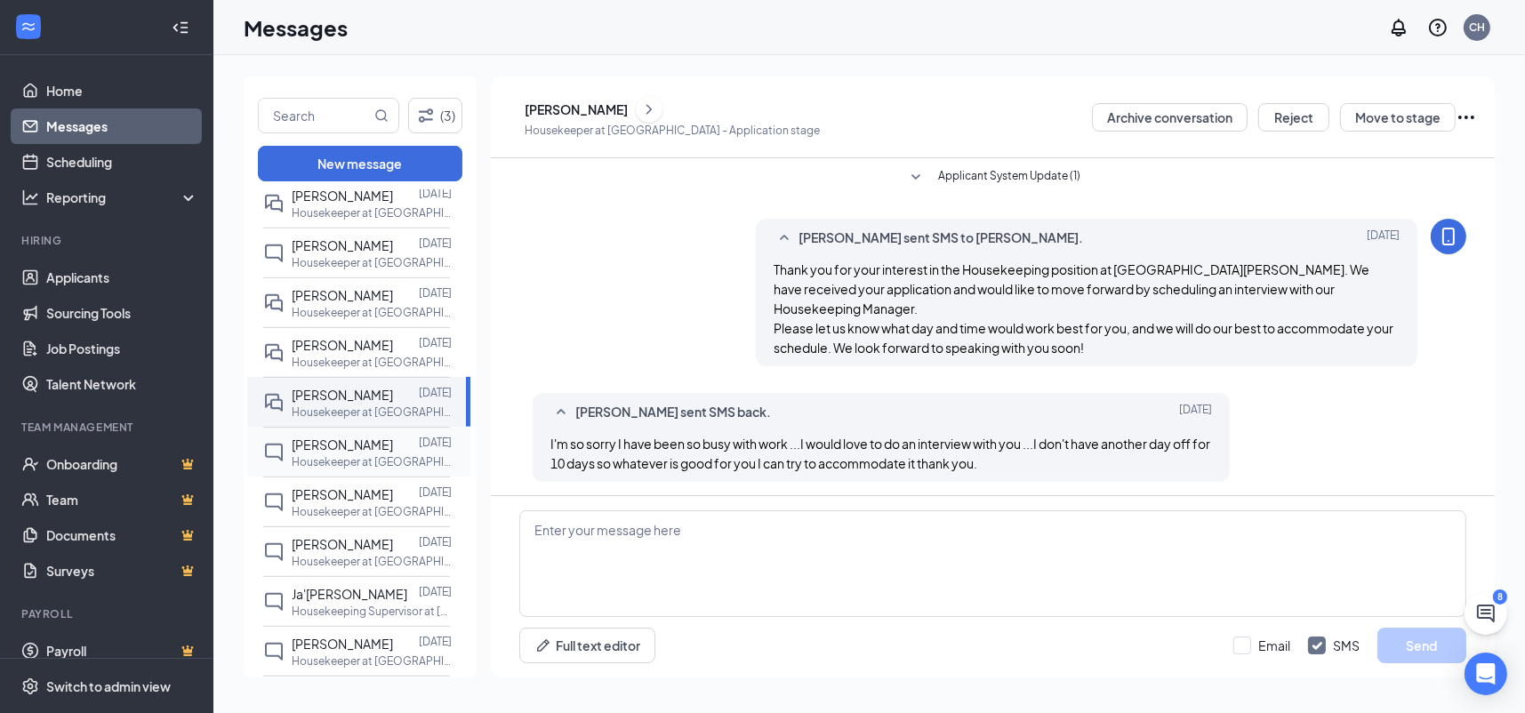
click at [371, 459] on p "Housekeeper at [GEOGRAPHIC_DATA]" at bounding box center [372, 461] width 160 height 15
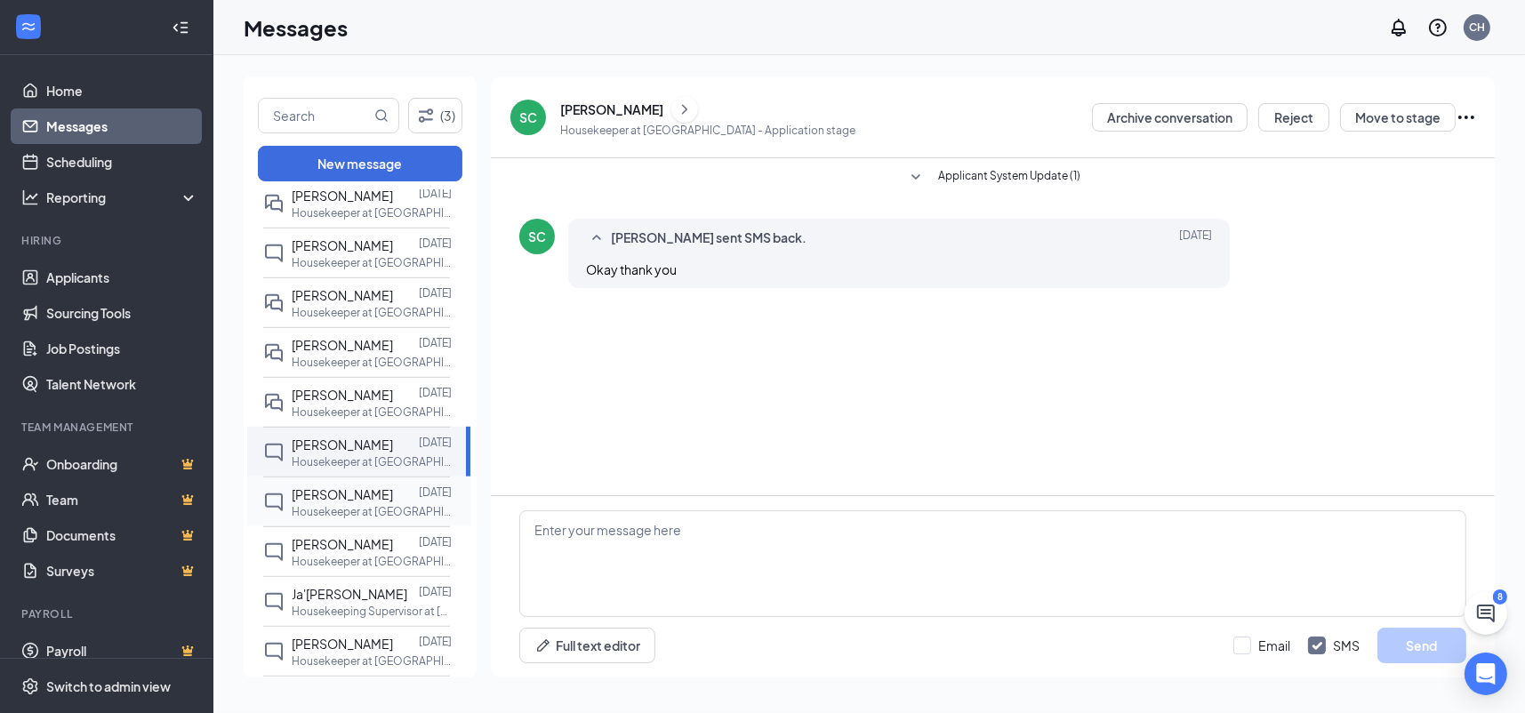
click at [370, 508] on p "Housekeeper at [GEOGRAPHIC_DATA]" at bounding box center [372, 511] width 160 height 15
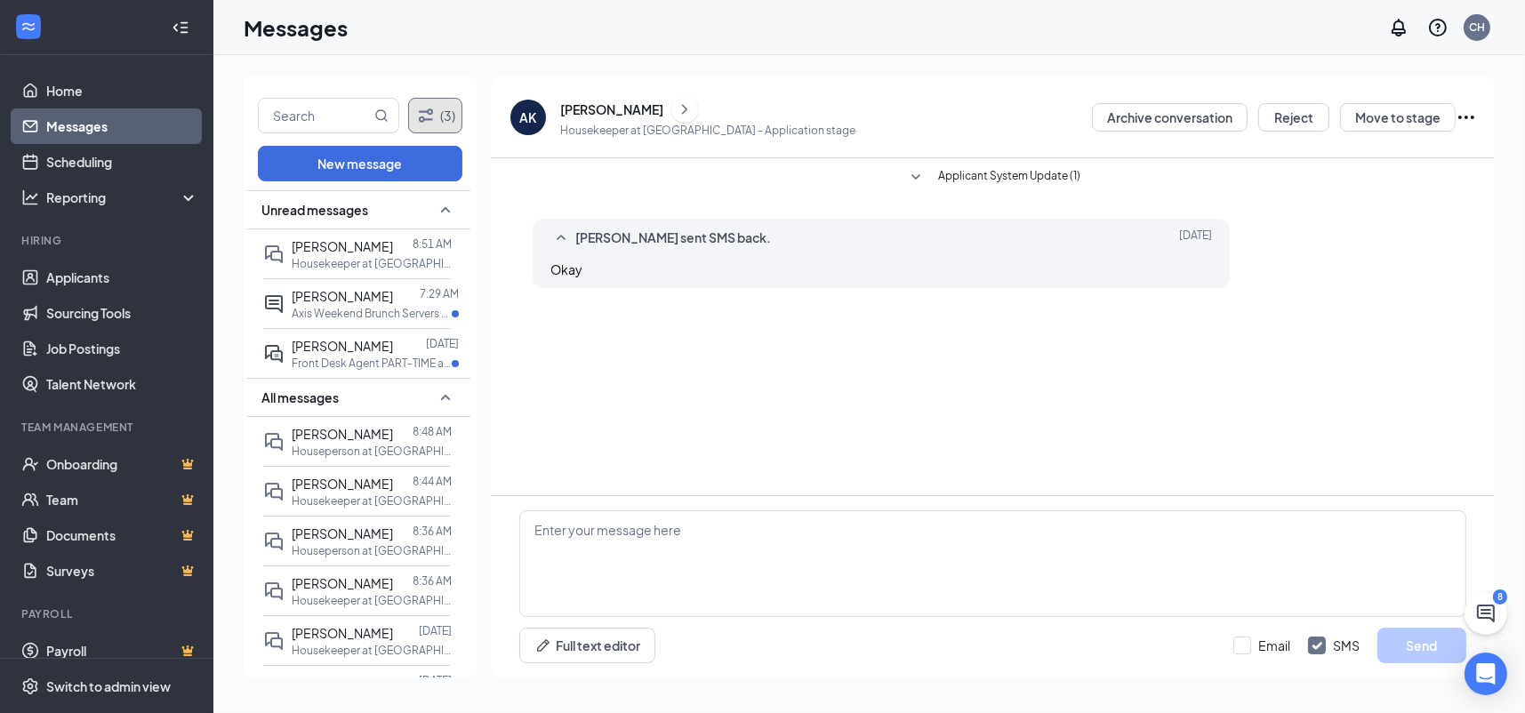
click at [425, 113] on icon "Filter" at bounding box center [425, 115] width 21 height 21
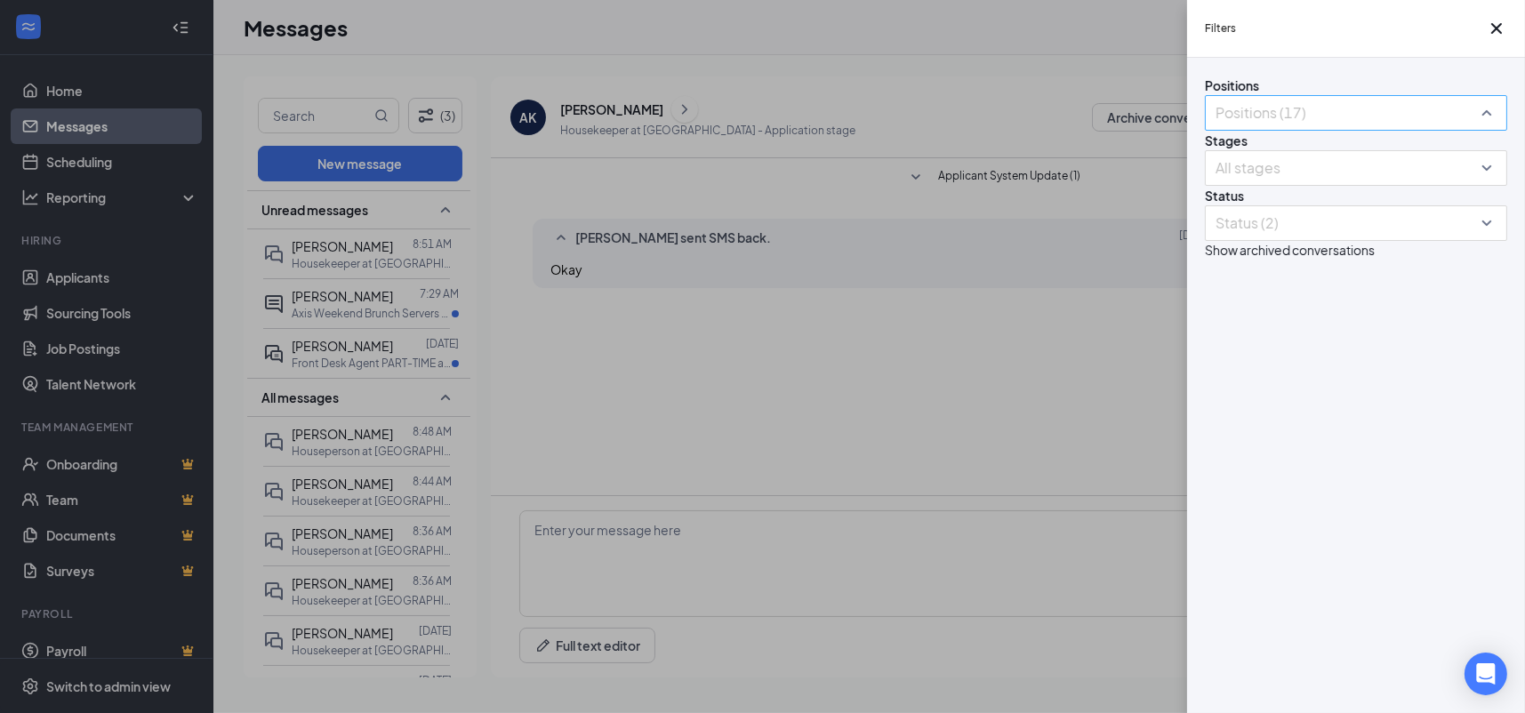
click at [1302, 127] on div at bounding box center [1347, 113] width 276 height 28
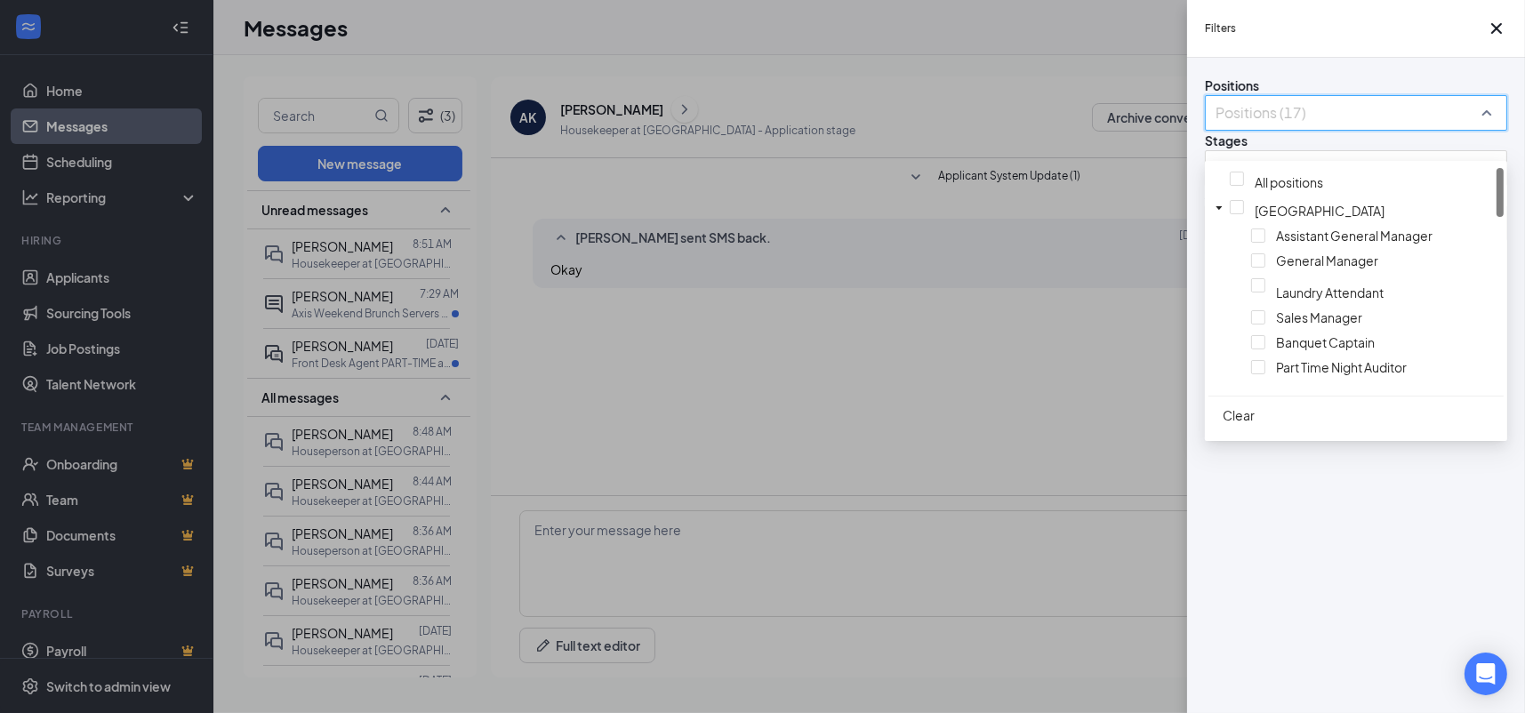
click at [1235, 418] on span "Clear" at bounding box center [1239, 415] width 32 height 16
click at [1255, 177] on span "All positions" at bounding box center [1289, 179] width 68 height 16
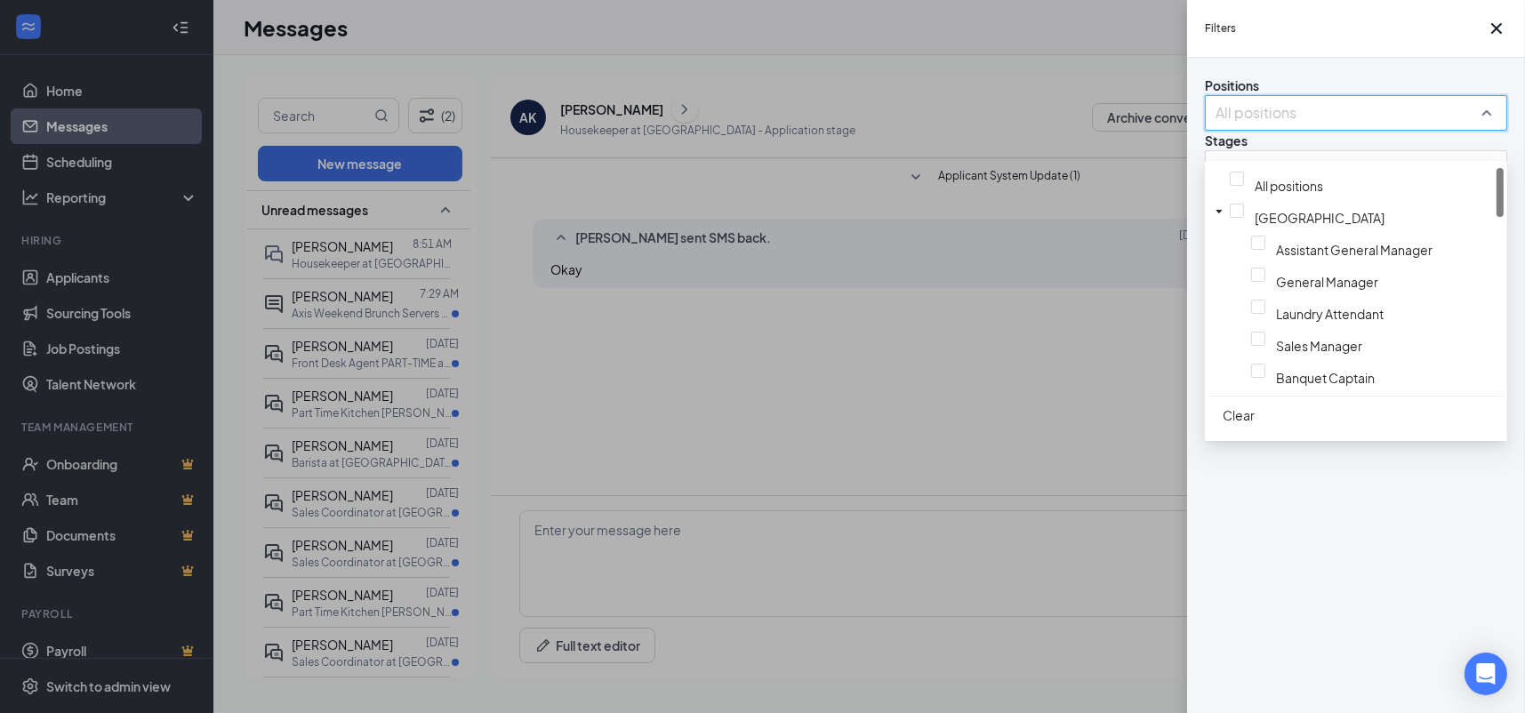
click at [681, 158] on div "Filters Positions All positions Stages All stages Status Status (2) Show archiv…" at bounding box center [762, 356] width 1525 height 713
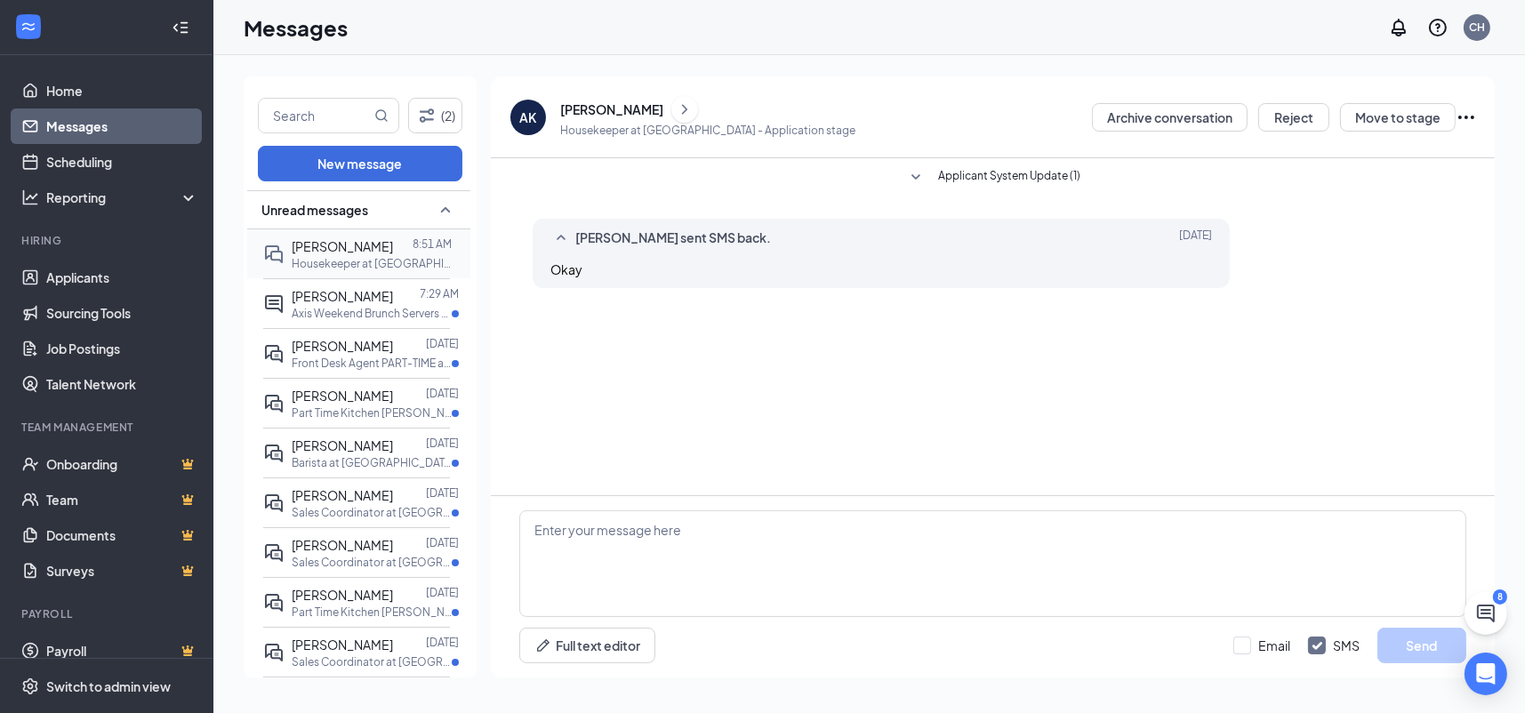
click at [400, 258] on p "Housekeeper at [GEOGRAPHIC_DATA]" at bounding box center [372, 263] width 160 height 15
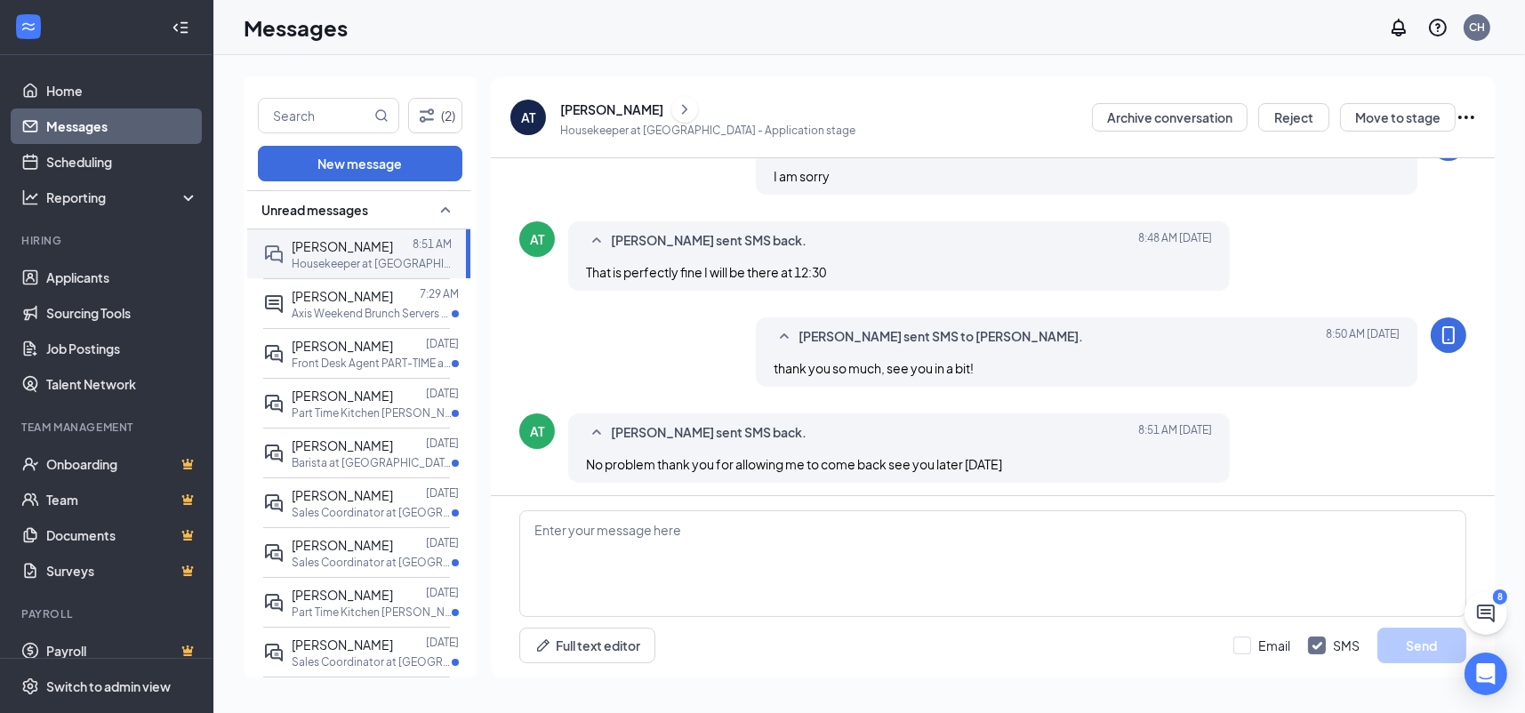
scroll to position [698, 0]
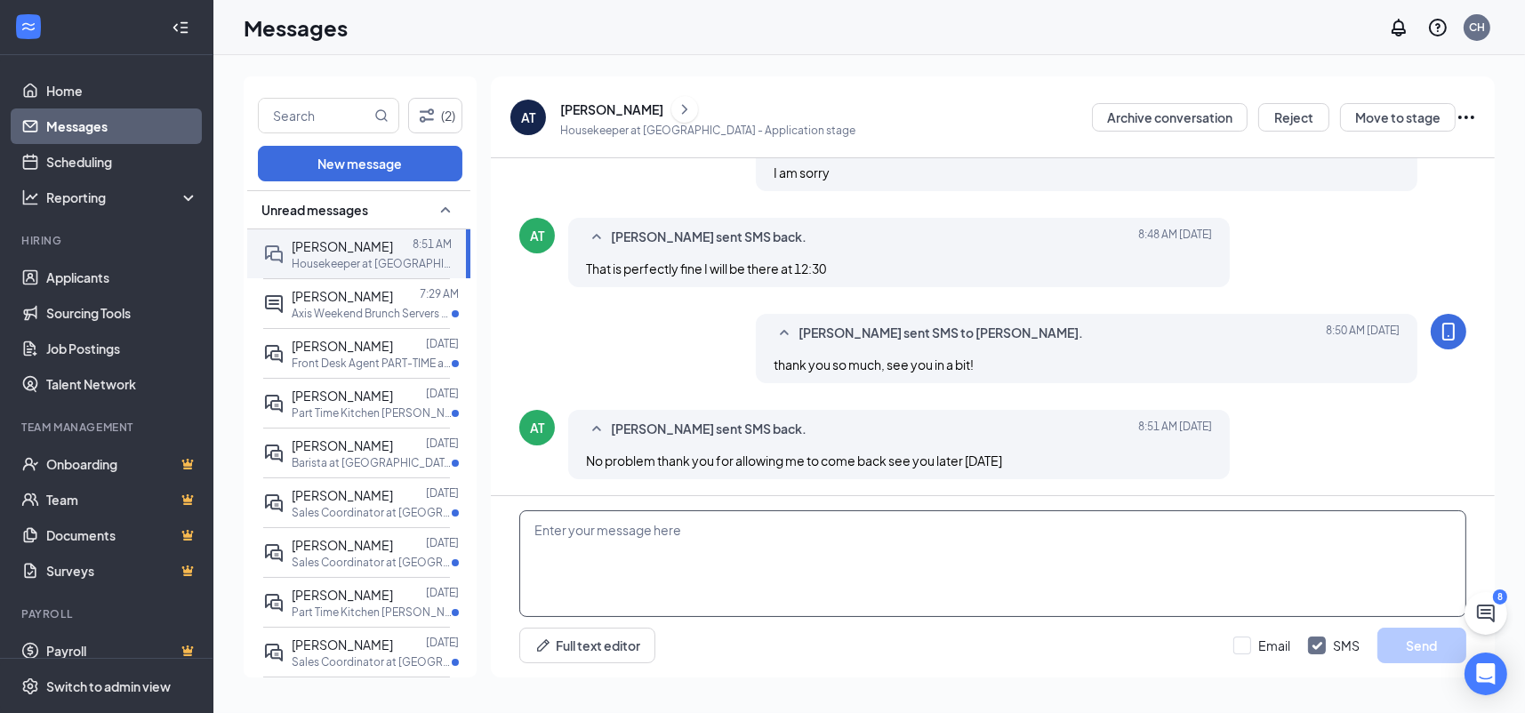
click at [718, 528] on textarea at bounding box center [992, 563] width 947 height 107
type textarea "of course, my GM is excited to meet with you!"
click at [1430, 640] on button "Send" at bounding box center [1421, 646] width 89 height 36
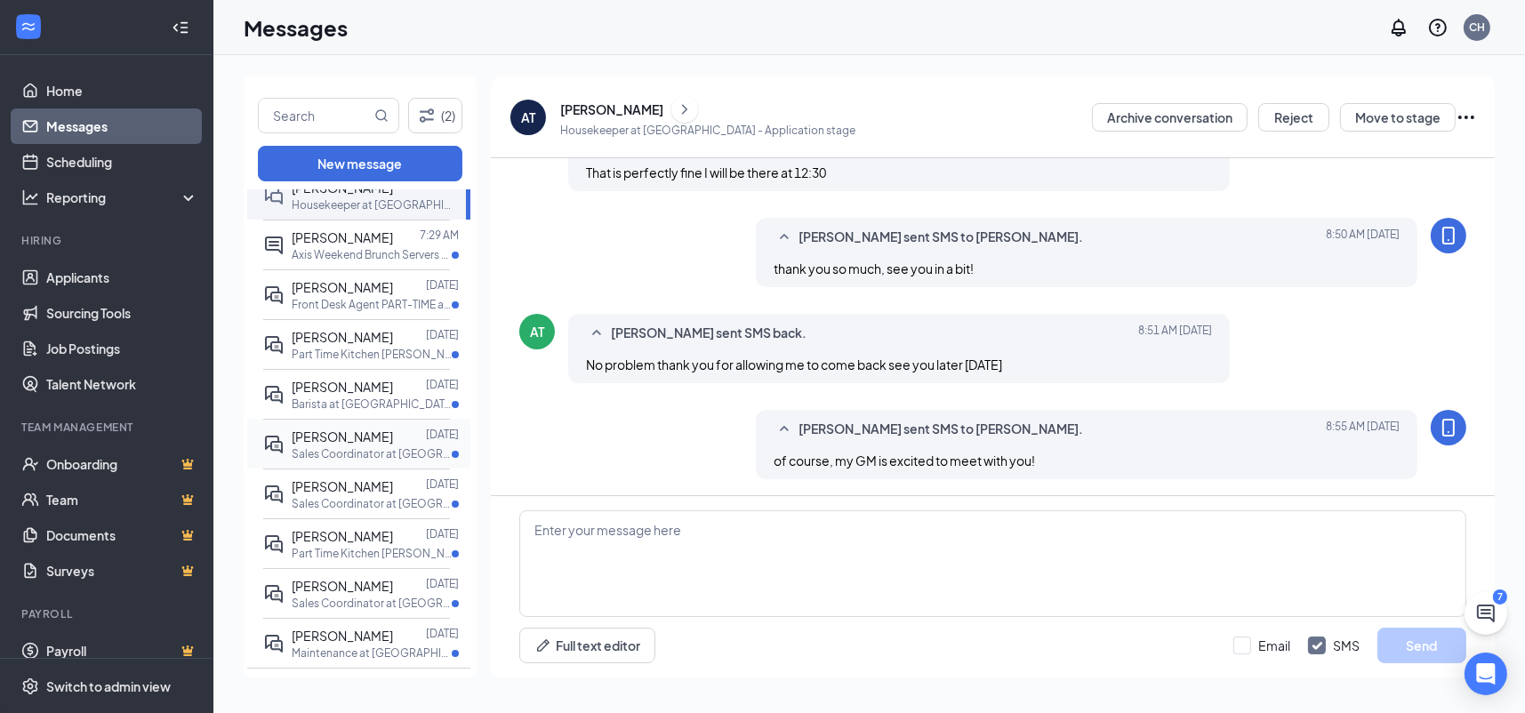
scroll to position [0, 0]
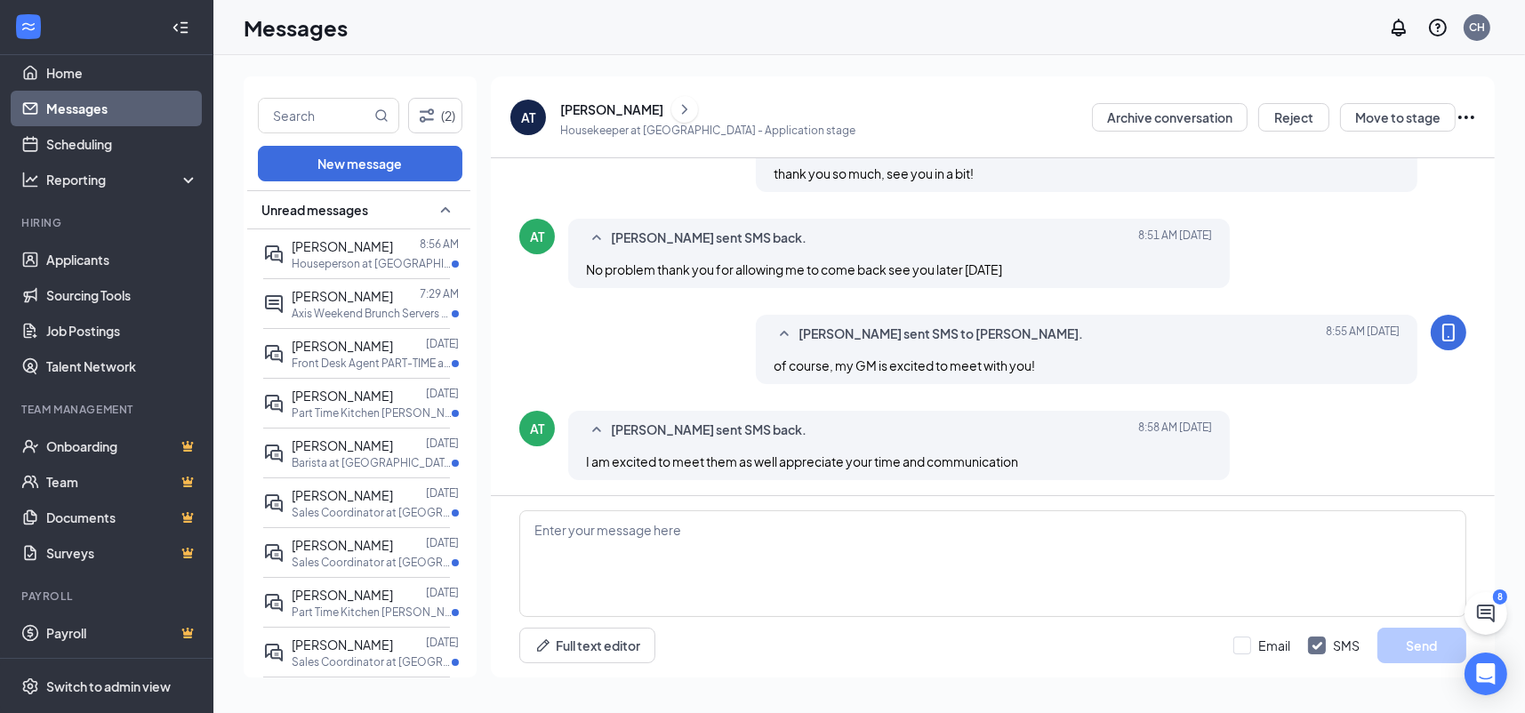
scroll to position [774, 0]
click at [658, 550] on textarea at bounding box center [992, 563] width 947 height 107
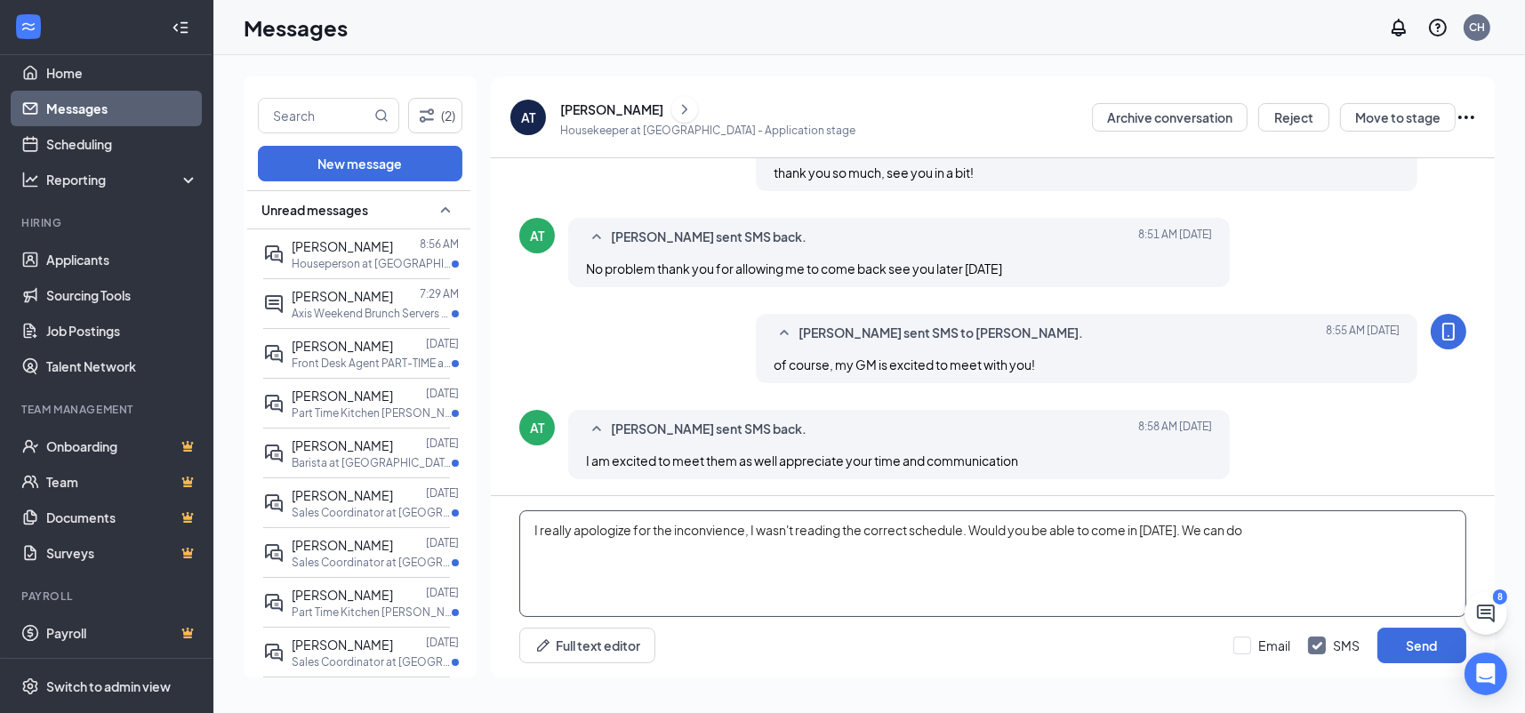
click at [704, 535] on textarea "I really apologize for the inconvience, I wasn't reading the correct schedule. …" at bounding box center [992, 563] width 947 height 107
click at [1326, 535] on textarea "I really apologize for the inconvenience, I wasn't reading the correct schedule…" at bounding box center [992, 563] width 947 height 107
click at [1332, 525] on textarea "I really apologize for the inconvenience, I wasn't reading the correct schedule…" at bounding box center [992, 563] width 947 height 107
click at [1224, 581] on textarea "I really apologize for the inconvenience, I wasn't reading the correct schedule…" at bounding box center [992, 563] width 947 height 107
click at [1319, 525] on textarea "I really apologize for the inconvenience, I wasn't reading the correct schedule…" at bounding box center [992, 563] width 947 height 107
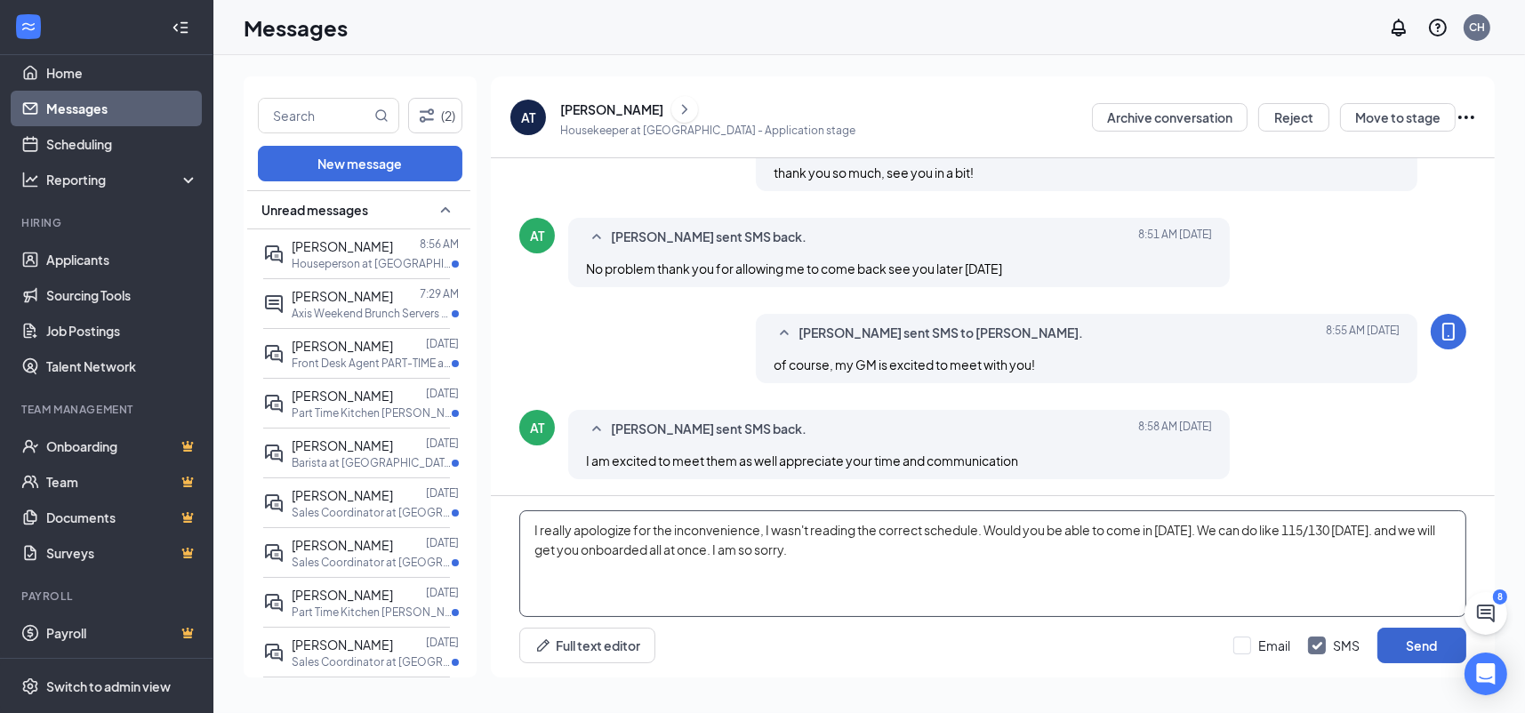
type textarea "I really apologize for the inconvenience, I wasn't reading the correct schedule…"
click at [1407, 641] on button "Send" at bounding box center [1421, 646] width 89 height 36
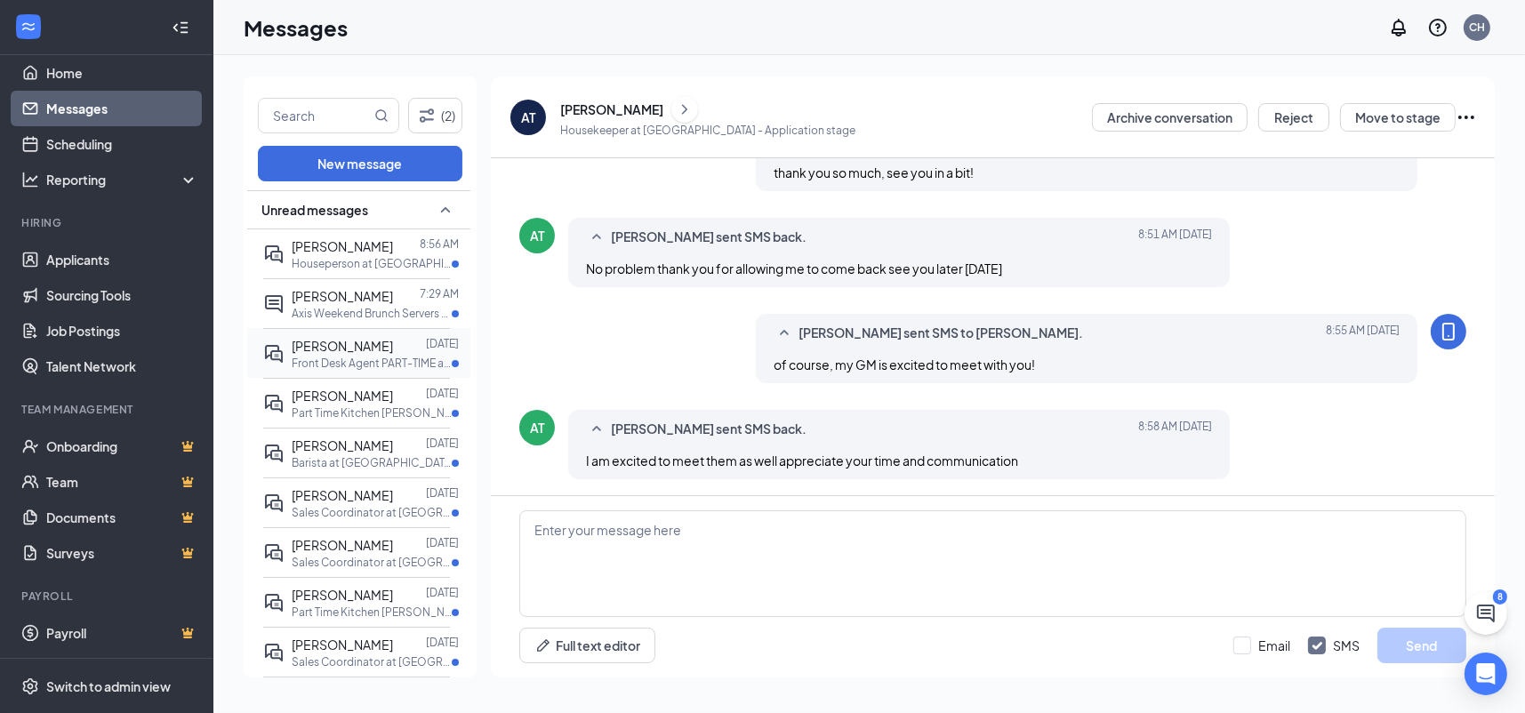
scroll to position [890, 0]
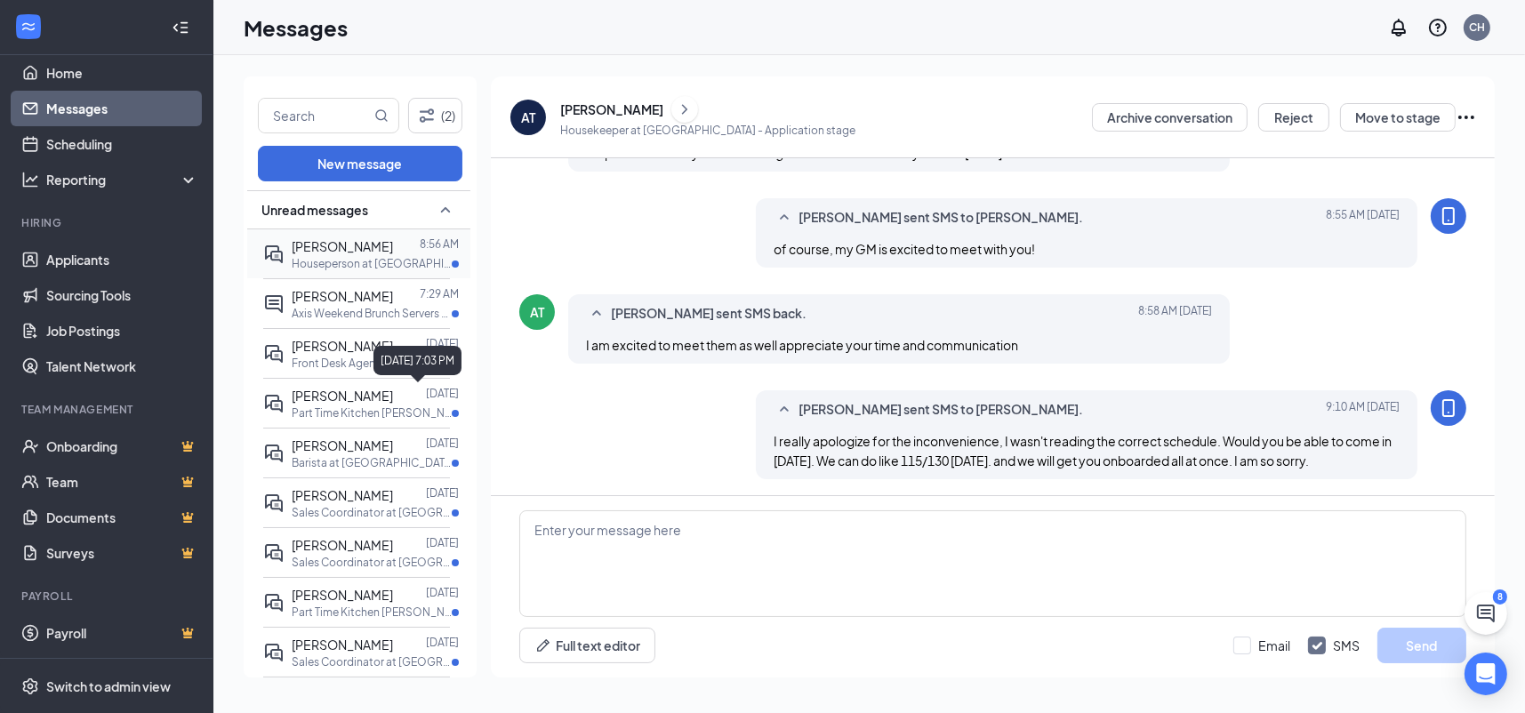
click at [359, 256] on p "Houseperson at [GEOGRAPHIC_DATA]" at bounding box center [372, 263] width 160 height 15
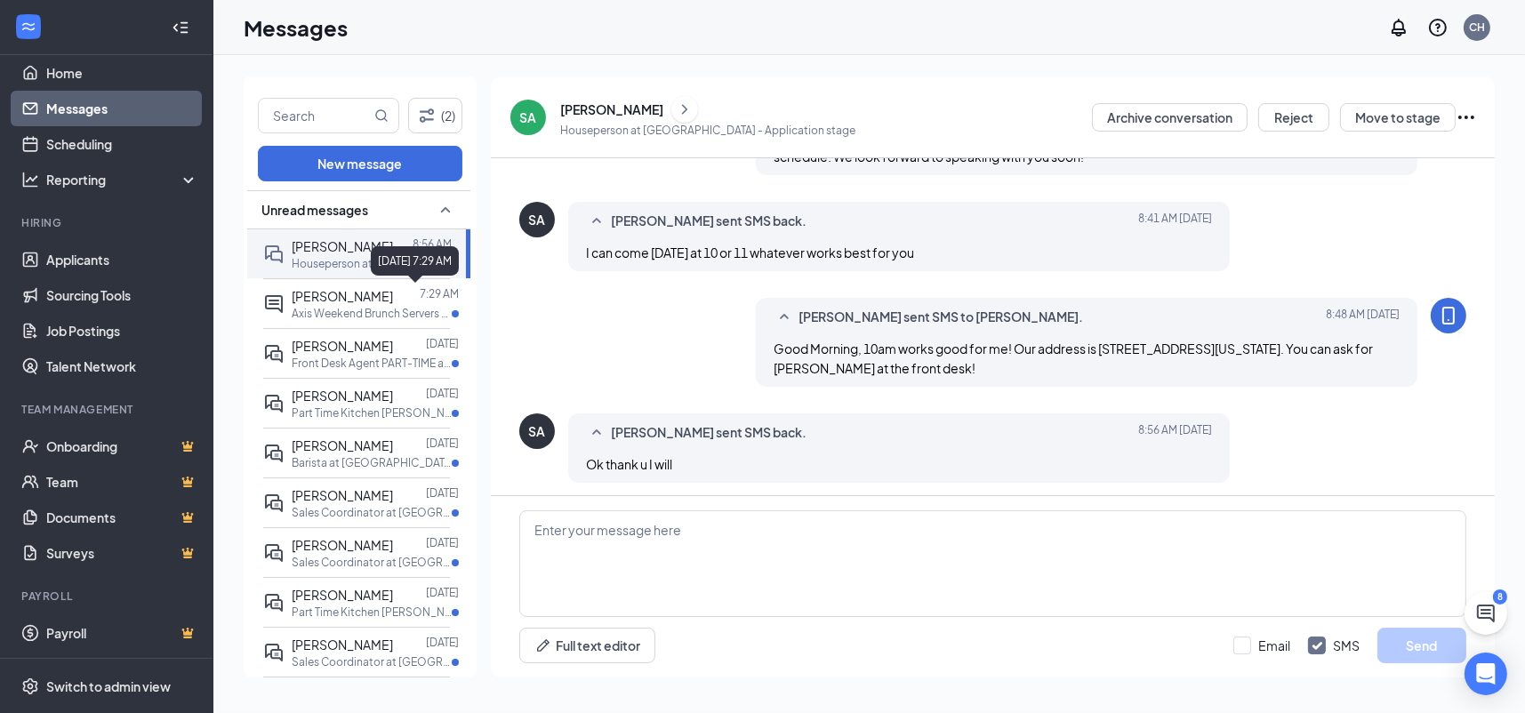
scroll to position [196, 0]
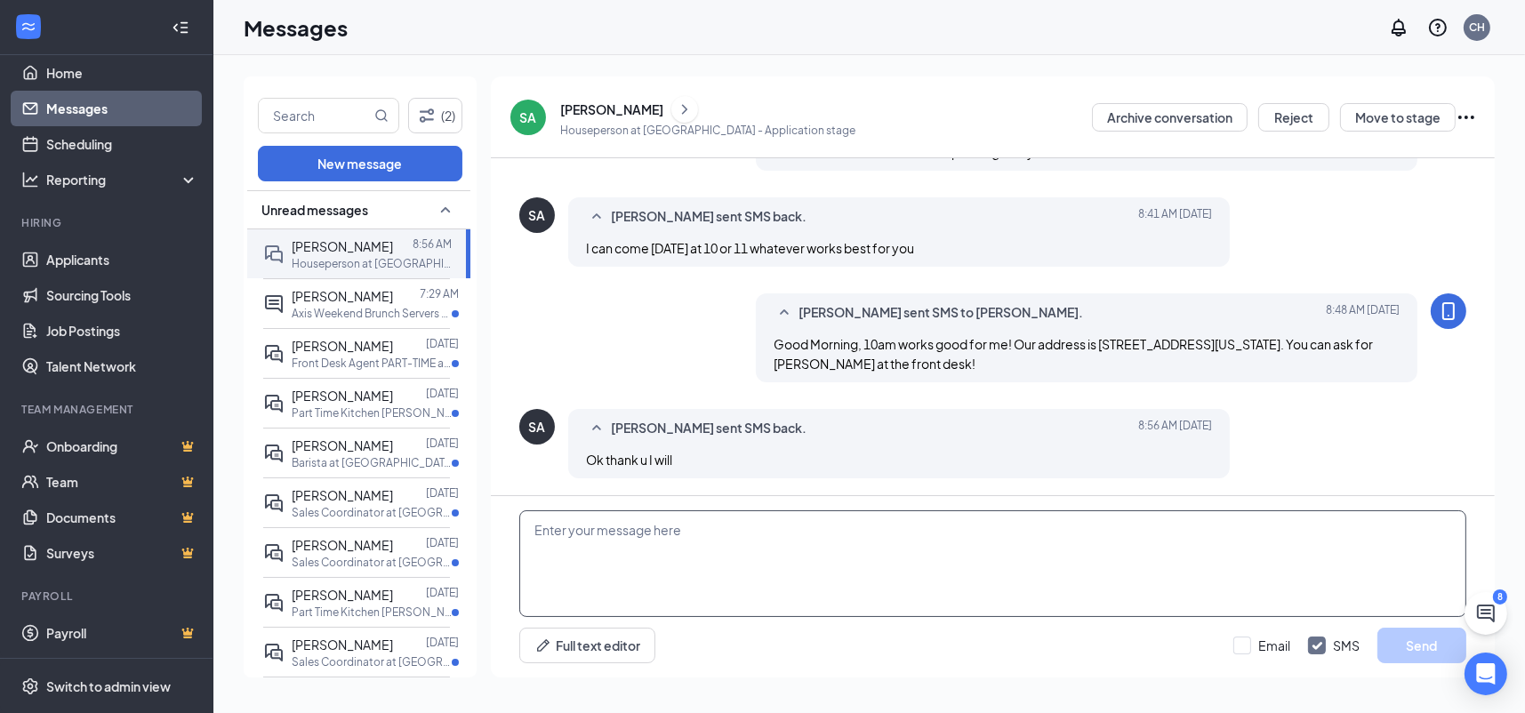
click at [698, 578] on textarea at bounding box center [992, 563] width 947 height 107
click at [615, 533] on textarea "See you tommorrow!" at bounding box center [992, 563] width 947 height 107
type textarea "See you tomorrow!"
click at [1408, 647] on button "Send" at bounding box center [1421, 646] width 89 height 36
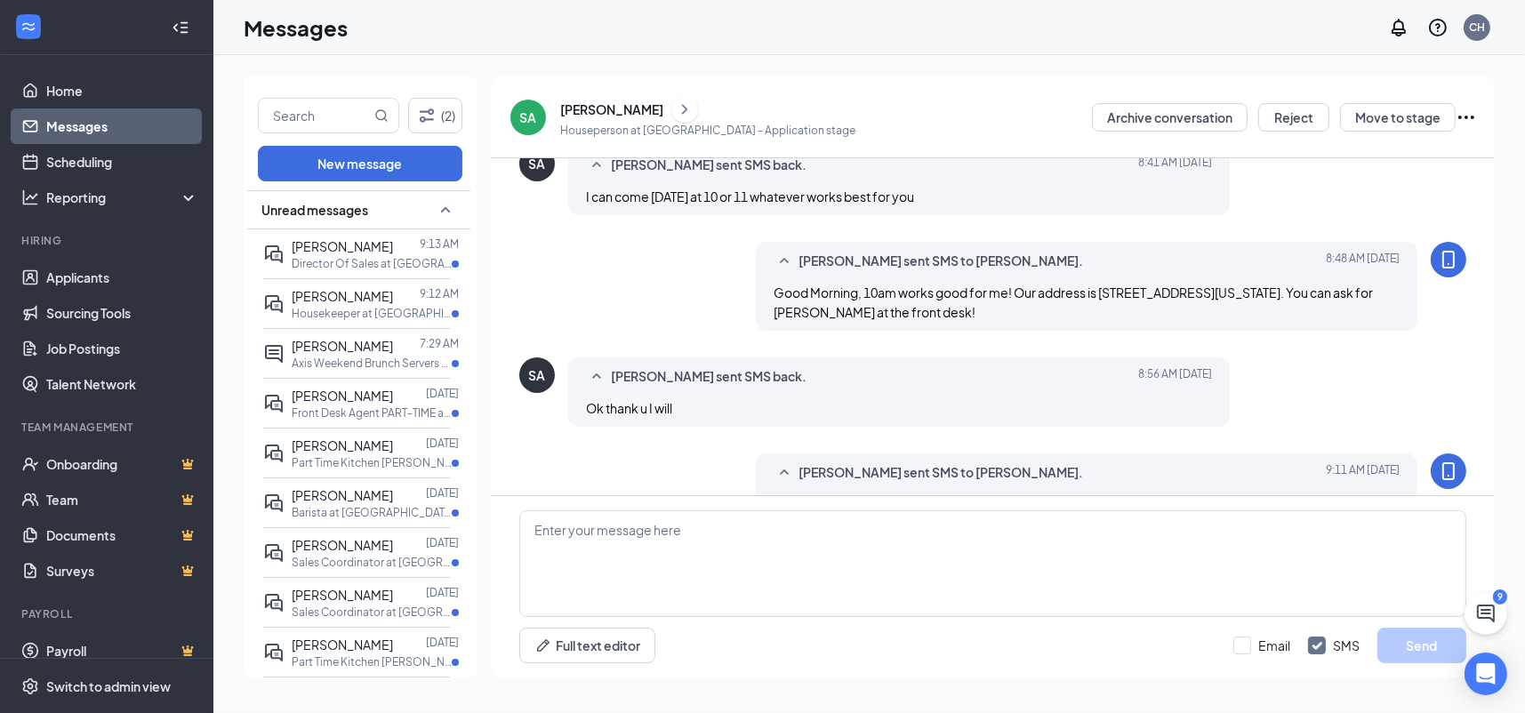
scroll to position [292, 0]
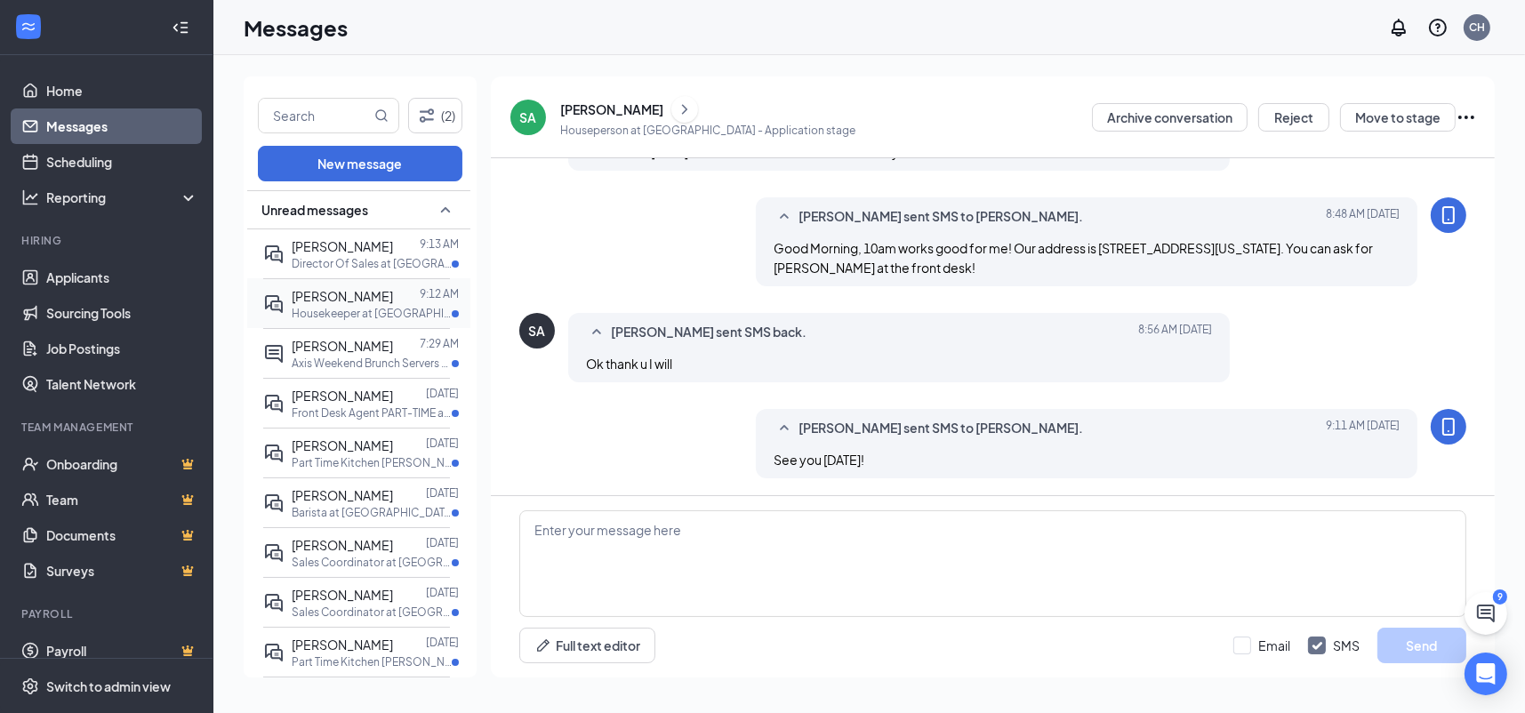
click at [316, 306] on p "Housekeeper at [GEOGRAPHIC_DATA]" at bounding box center [372, 313] width 160 height 15
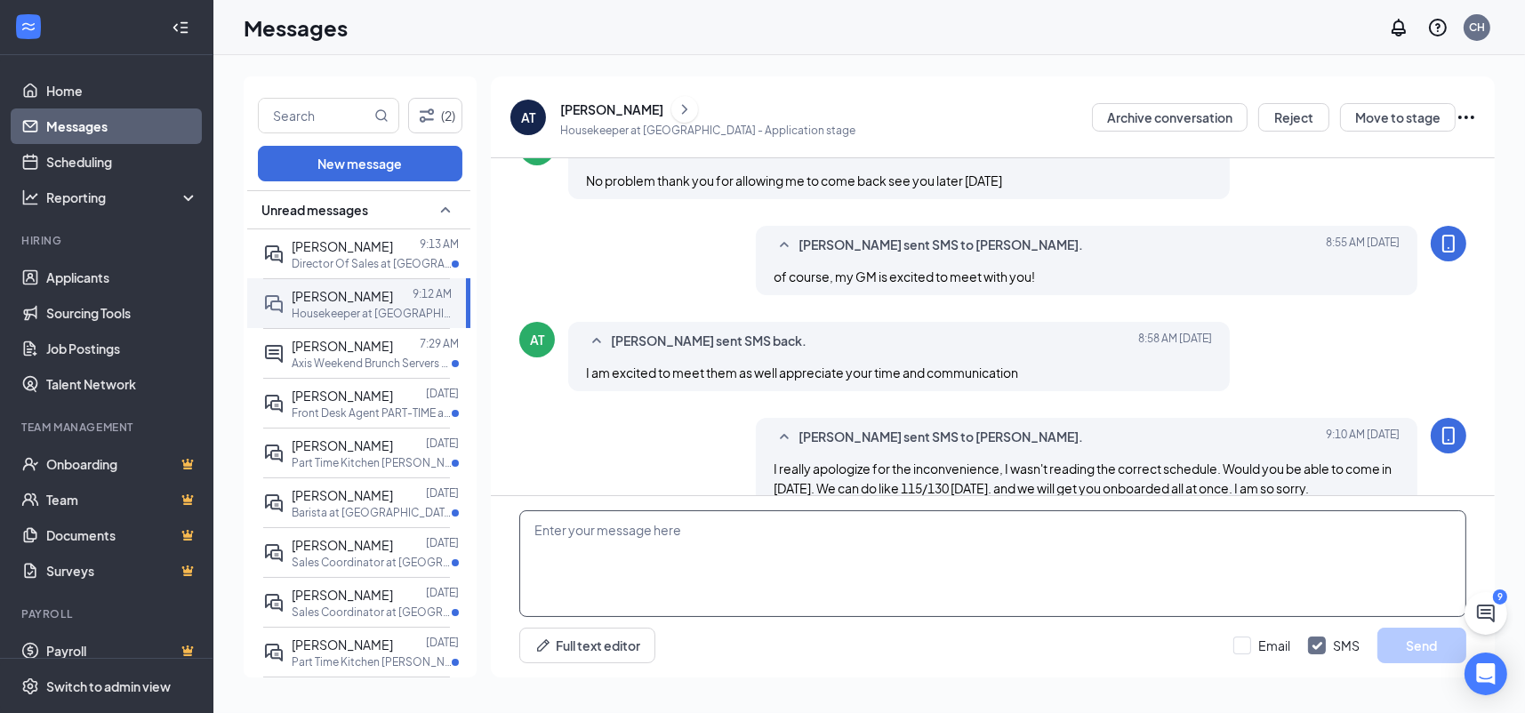
scroll to position [698, 0]
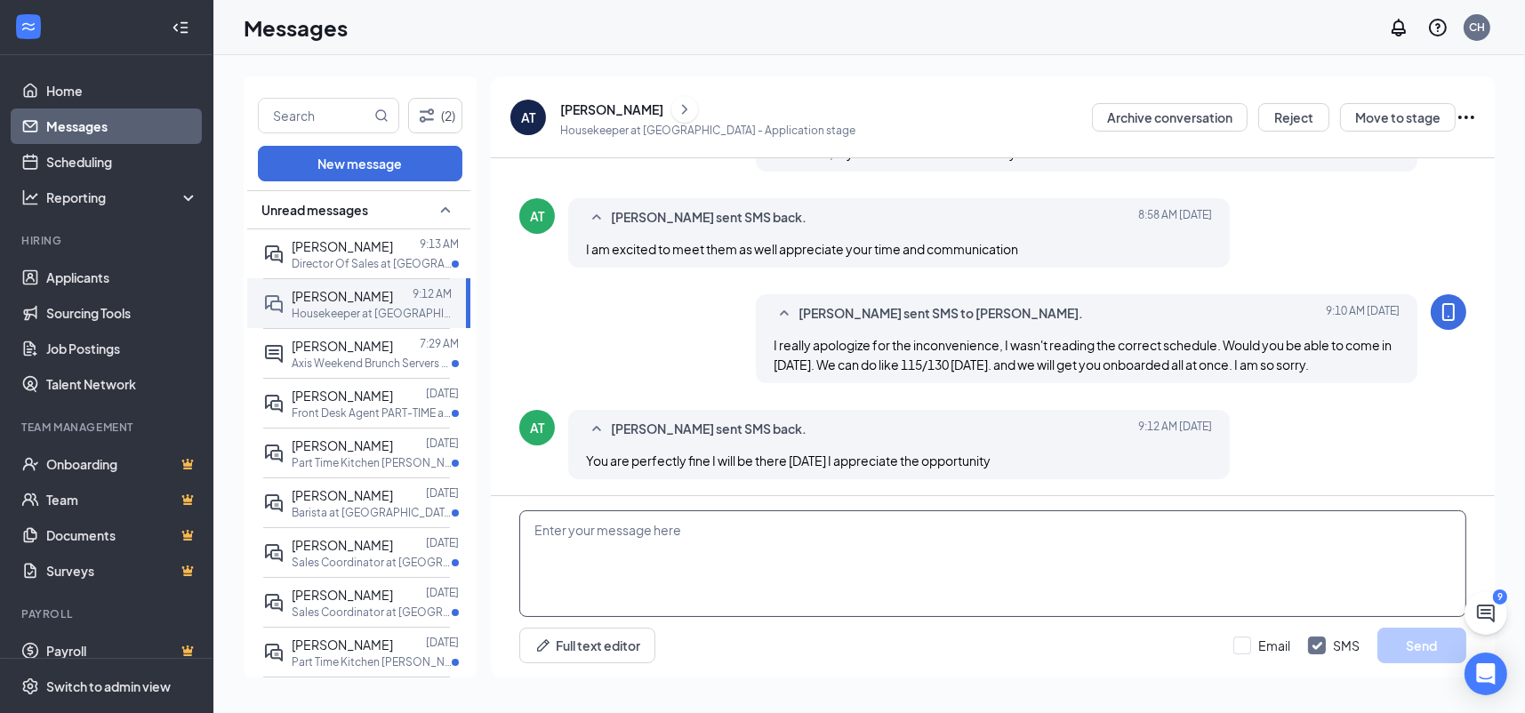
click at [690, 544] on textarea at bounding box center [992, 563] width 947 height 107
type textarea "Thank you again!"
click at [1434, 652] on button "Send" at bounding box center [1421, 646] width 89 height 36
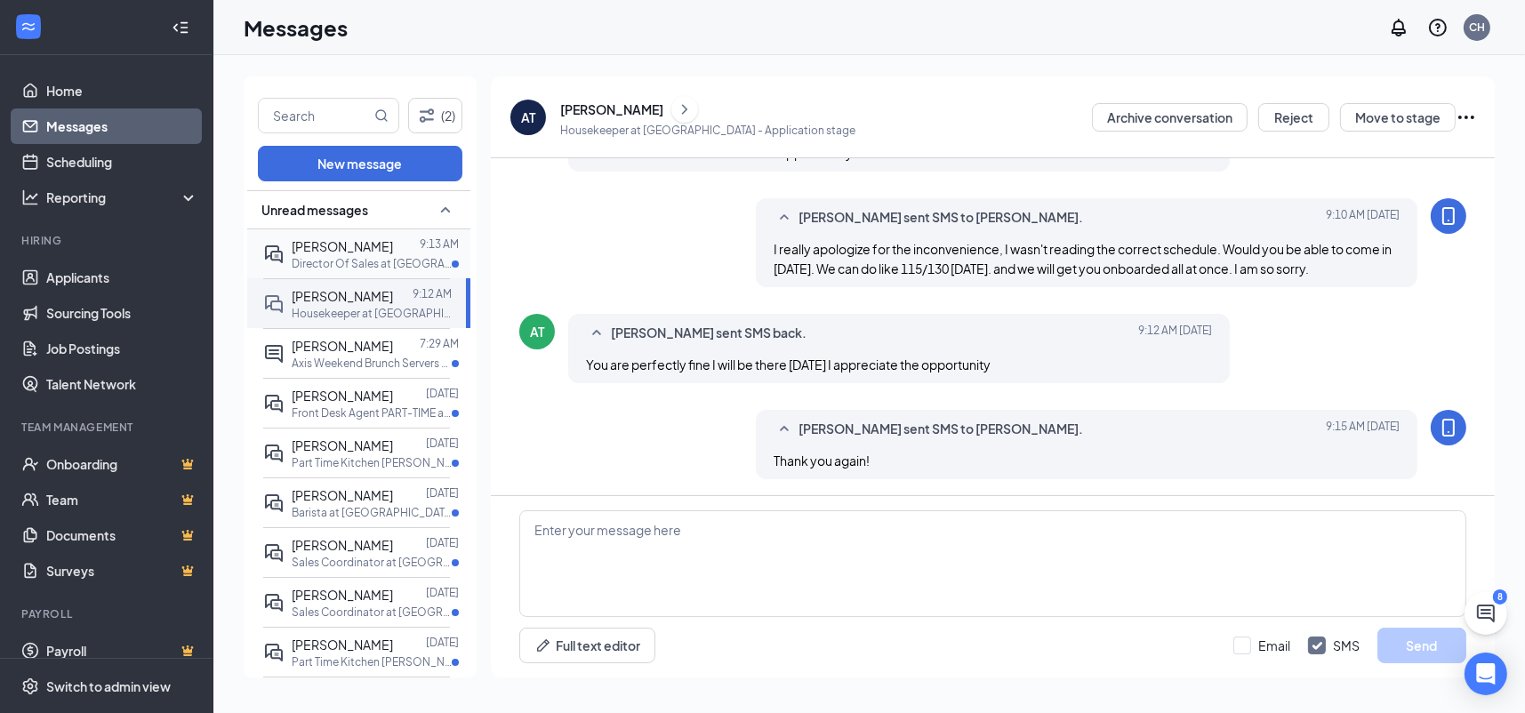
click at [293, 266] on p "Director Of Sales at [GEOGRAPHIC_DATA]" at bounding box center [372, 263] width 160 height 15
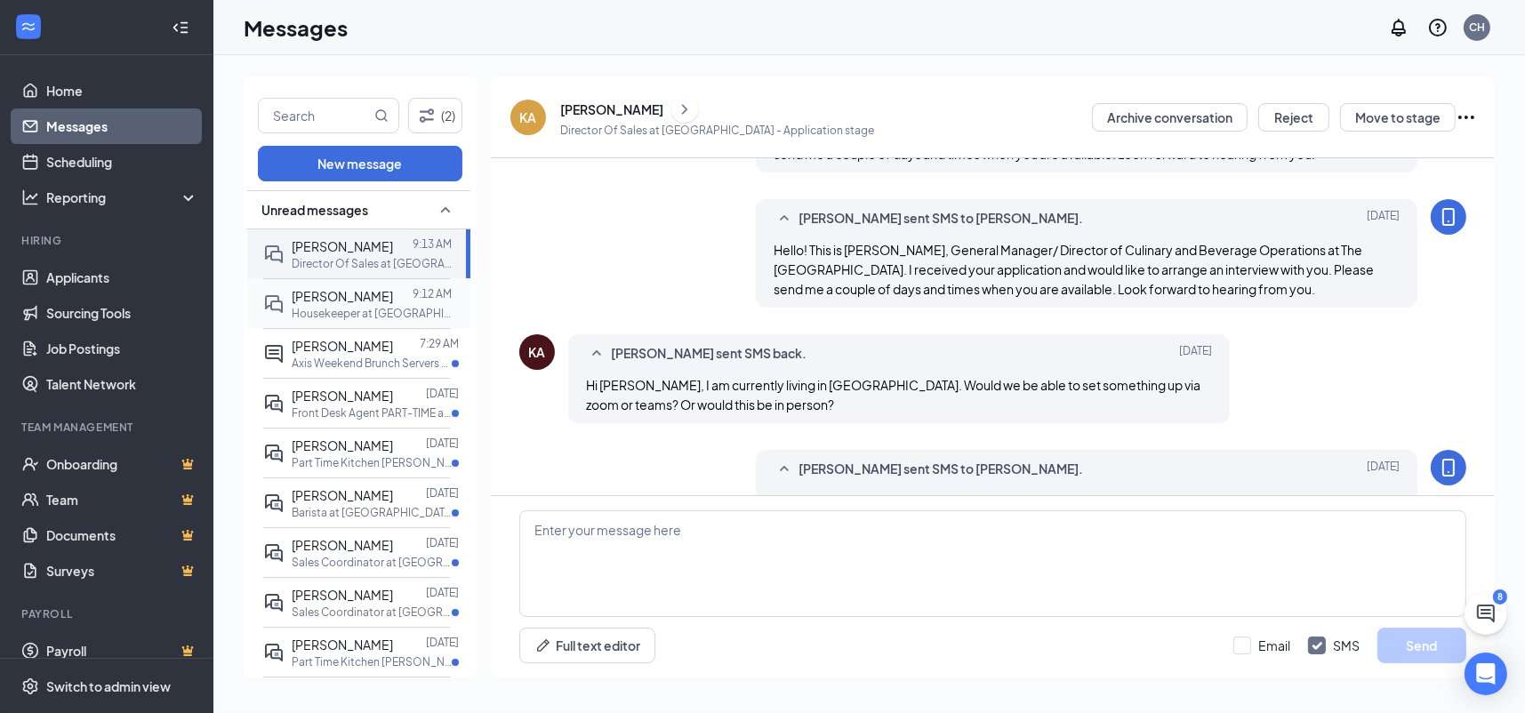
scroll to position [422, 0]
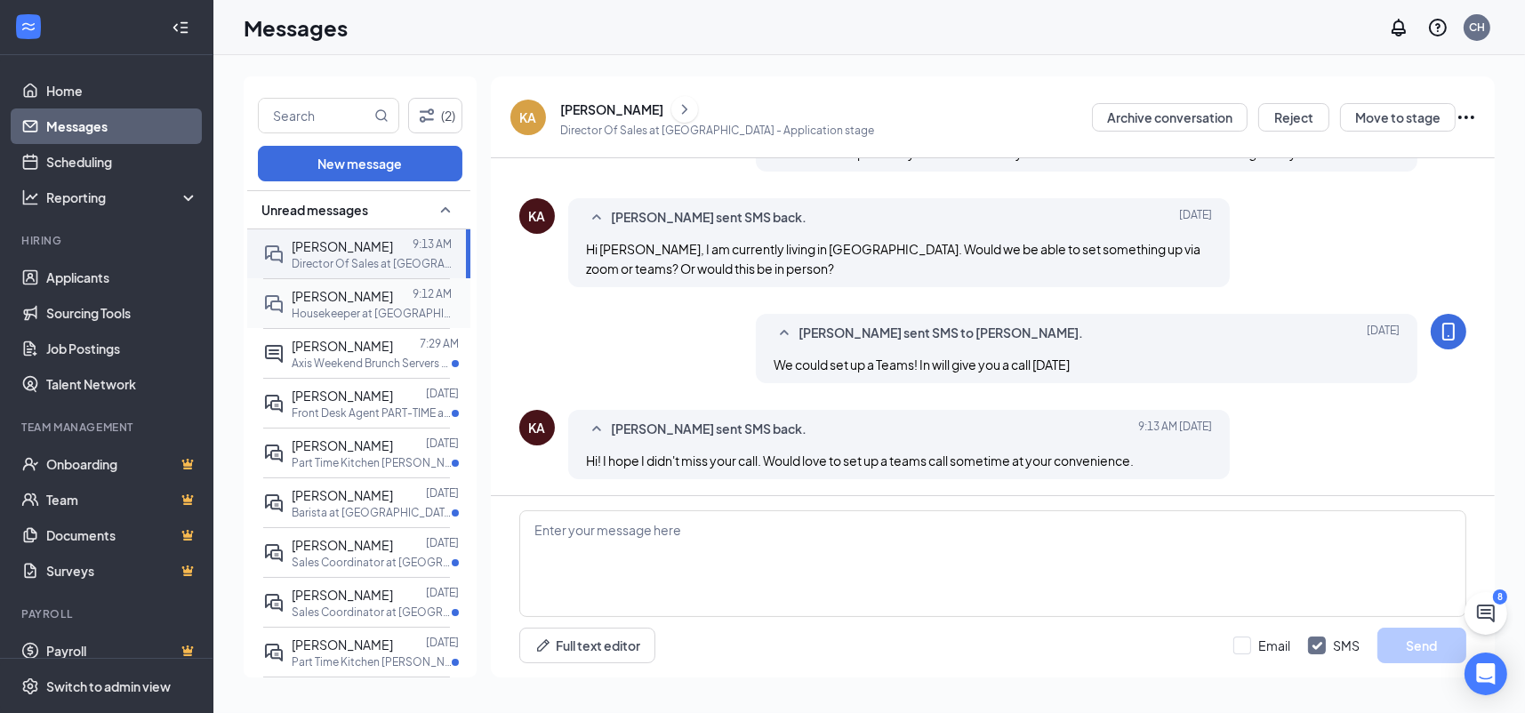
click at [309, 317] on p "Housekeeper at [GEOGRAPHIC_DATA]" at bounding box center [372, 313] width 160 height 15
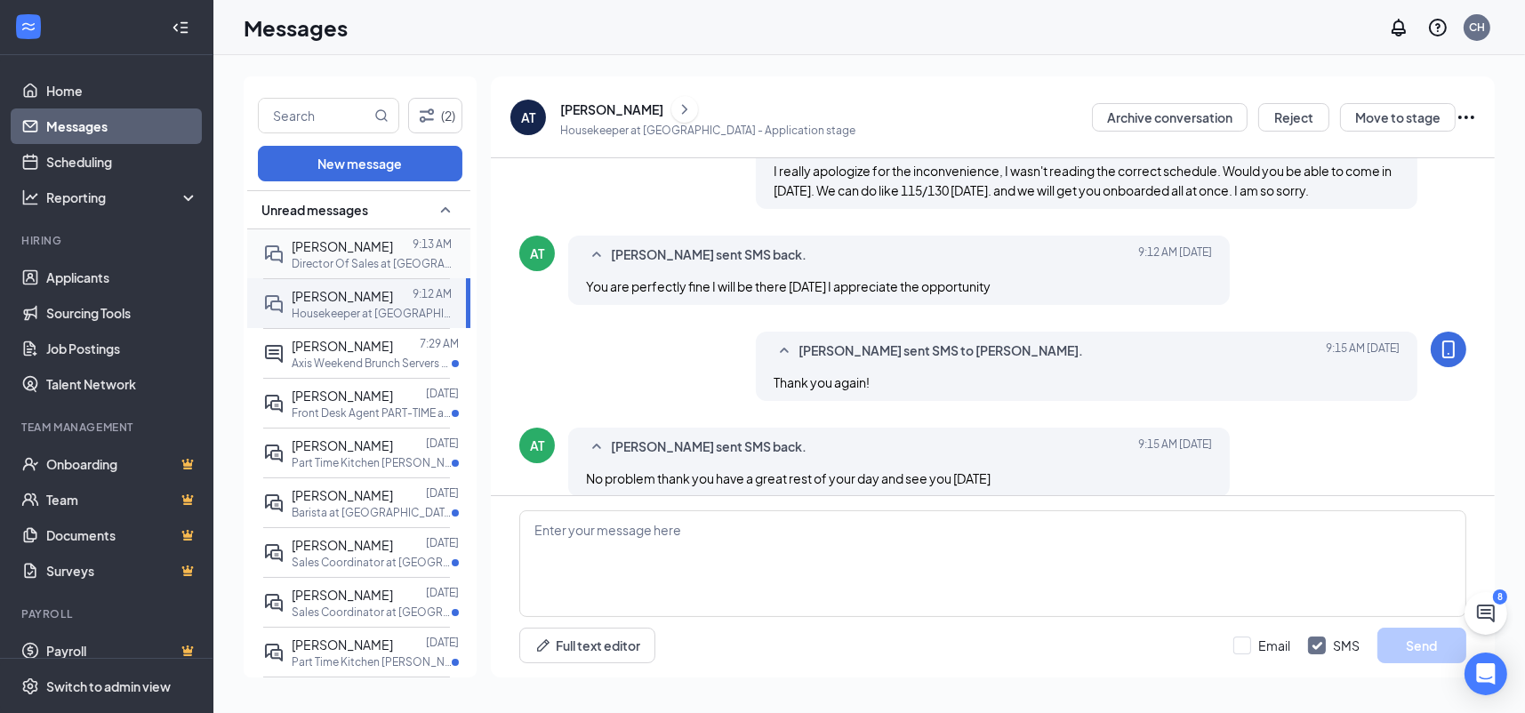
scroll to position [698, 0]
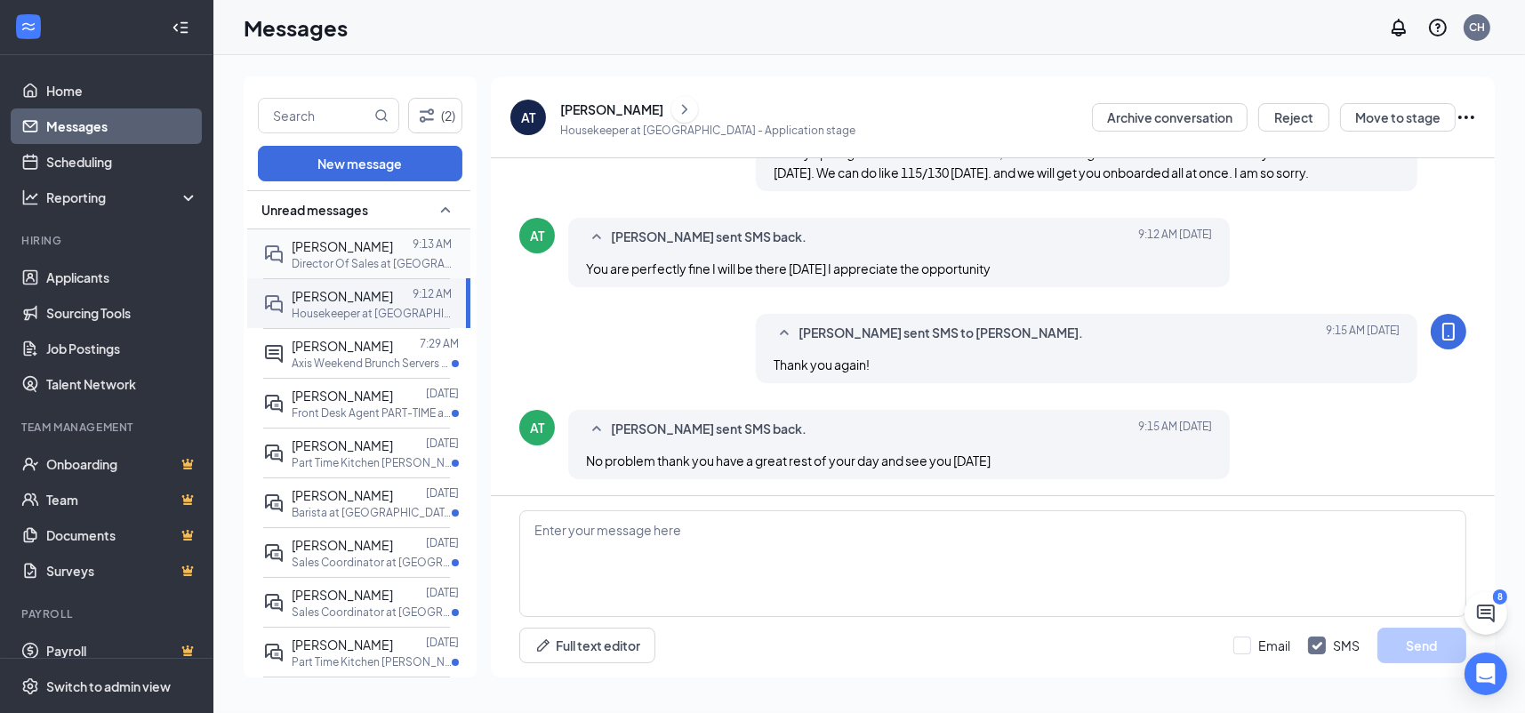
drag, startPoint x: 325, startPoint y: 271, endPoint x: 323, endPoint y: 262, distance: 9.3
click at [323, 262] on p "Director Of Sales at [GEOGRAPHIC_DATA]" at bounding box center [372, 263] width 160 height 15
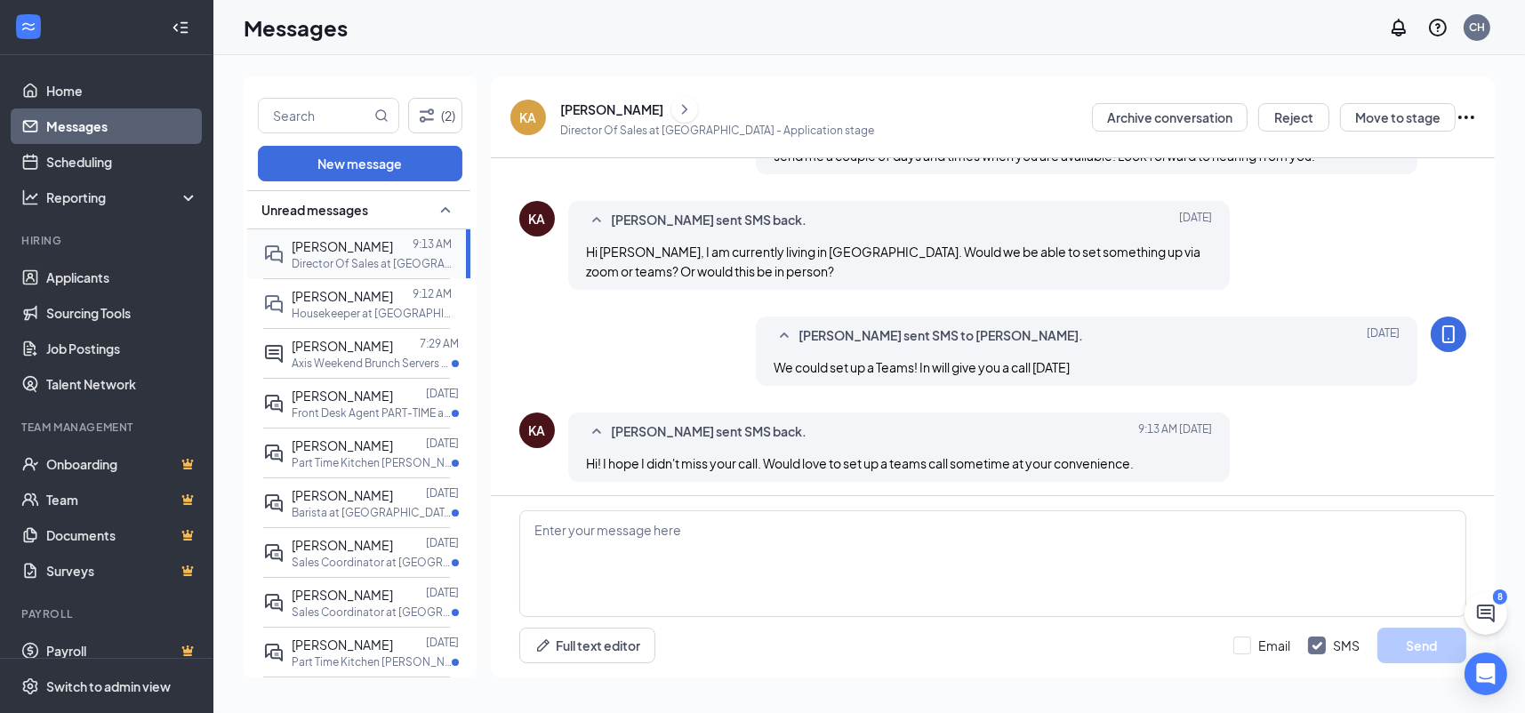
scroll to position [422, 0]
click at [363, 292] on span "[PERSON_NAME]" at bounding box center [342, 296] width 101 height 16
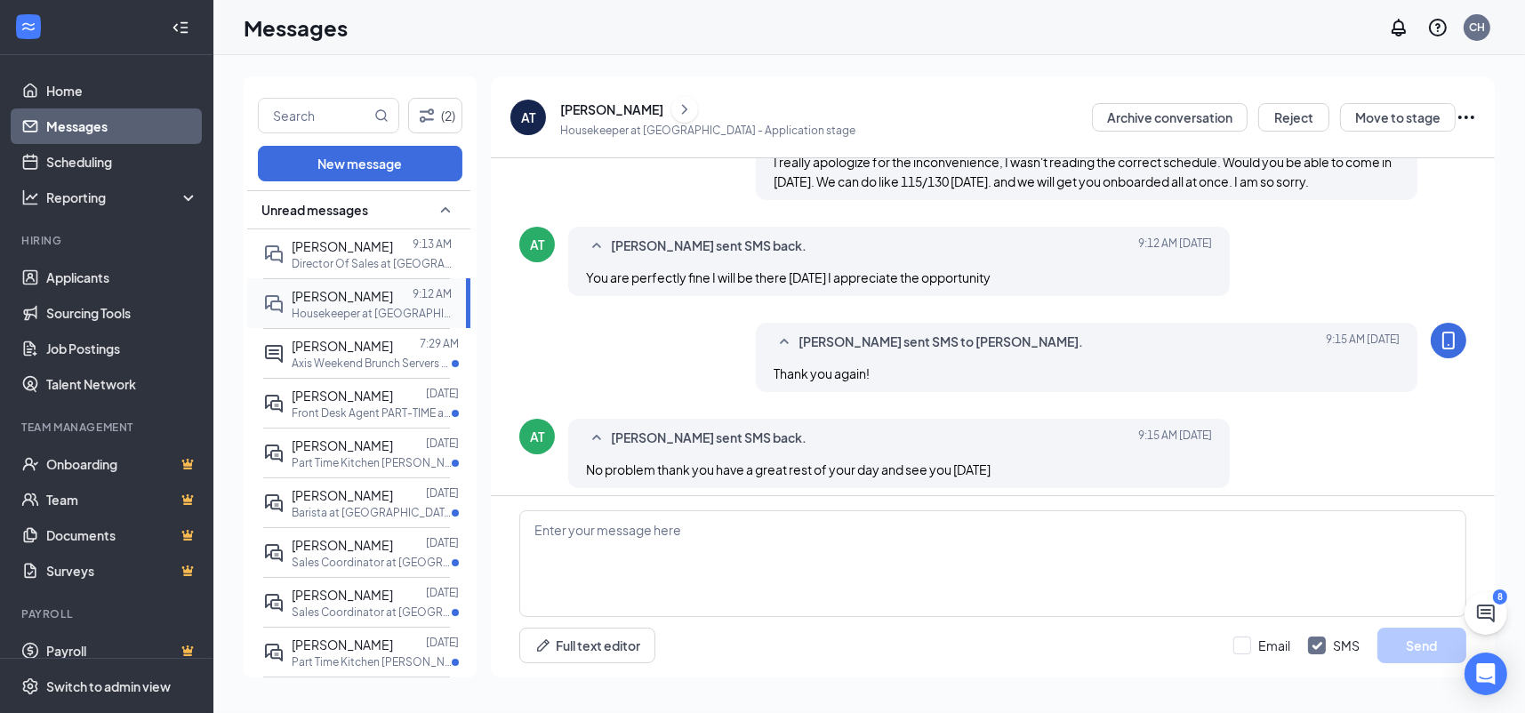
scroll to position [698, 0]
